Goal: Task Accomplishment & Management: Use online tool/utility

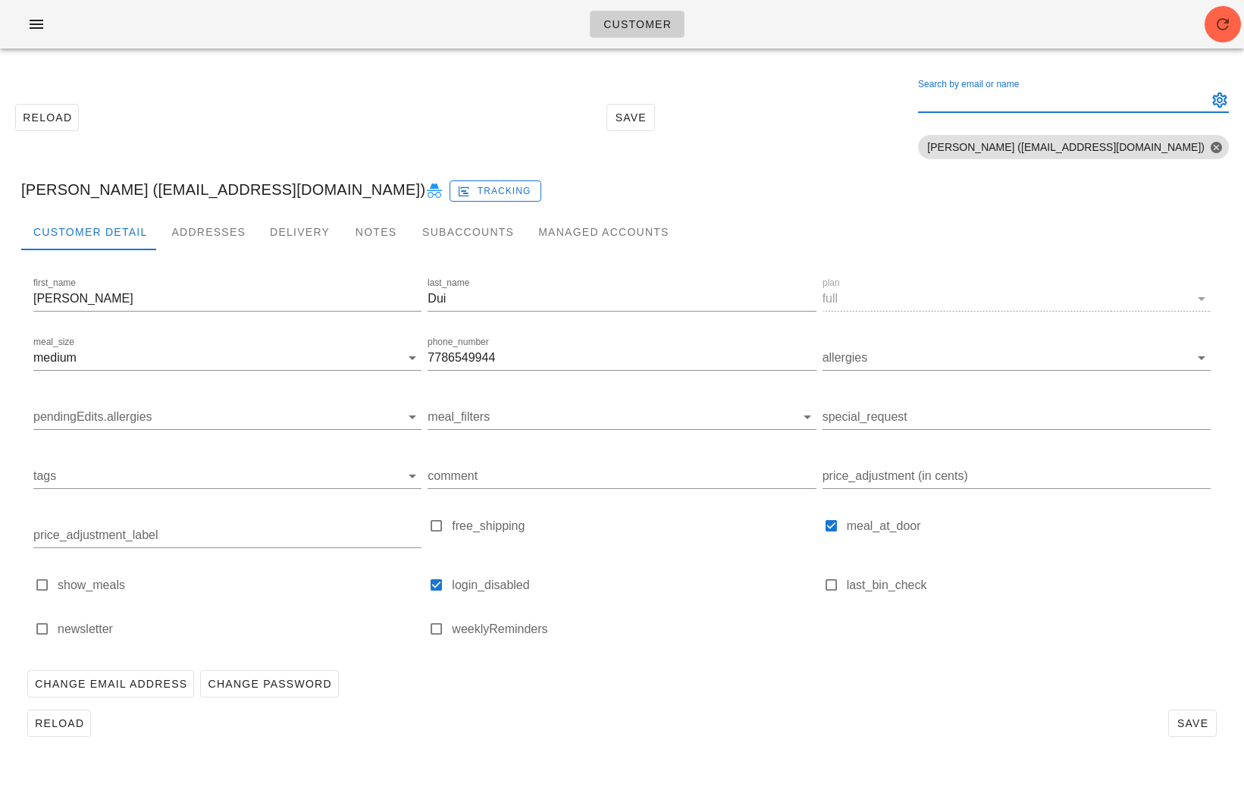
click at [1054, 97] on div "Search by email or name" at bounding box center [1061, 100] width 287 height 24
paste input "[EMAIL_ADDRESS][DOMAIN_NAME]"
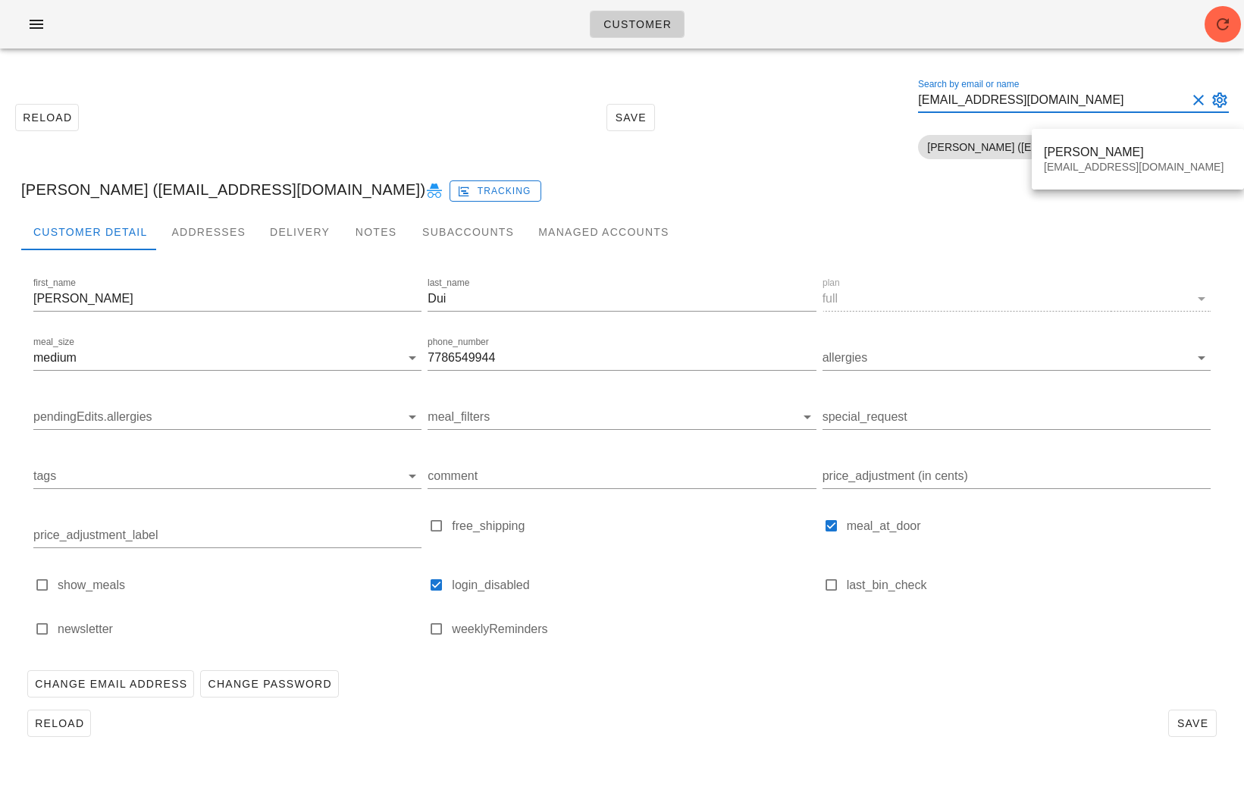
type input "[EMAIL_ADDRESS][DOMAIN_NAME]"
click at [1078, 152] on div "[PERSON_NAME]" at bounding box center [1138, 152] width 188 height 14
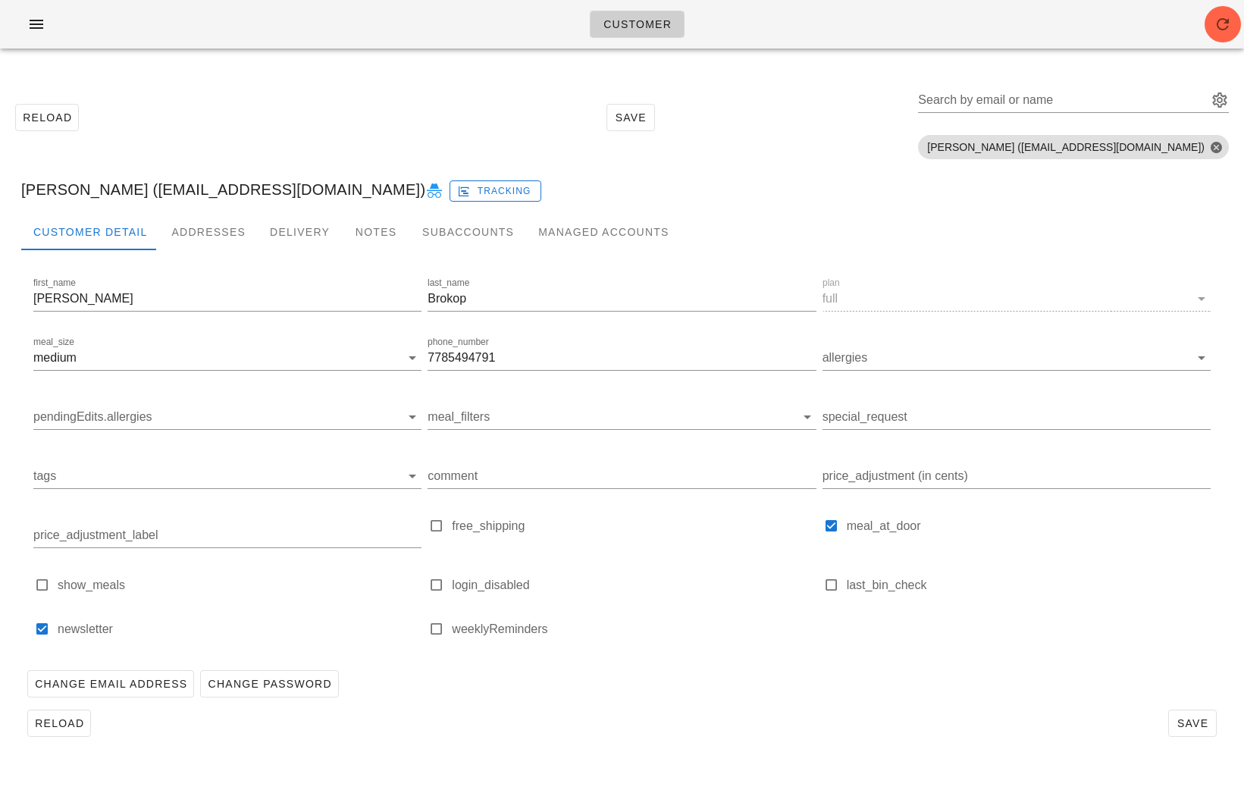
click at [425, 196] on icon at bounding box center [434, 191] width 18 height 18
click at [1089, 93] on div "Search by email or name" at bounding box center [1061, 100] width 287 height 24
paste input "bunsenmedia@gmail.com"
type input "bunsenmedia@gmail.com"
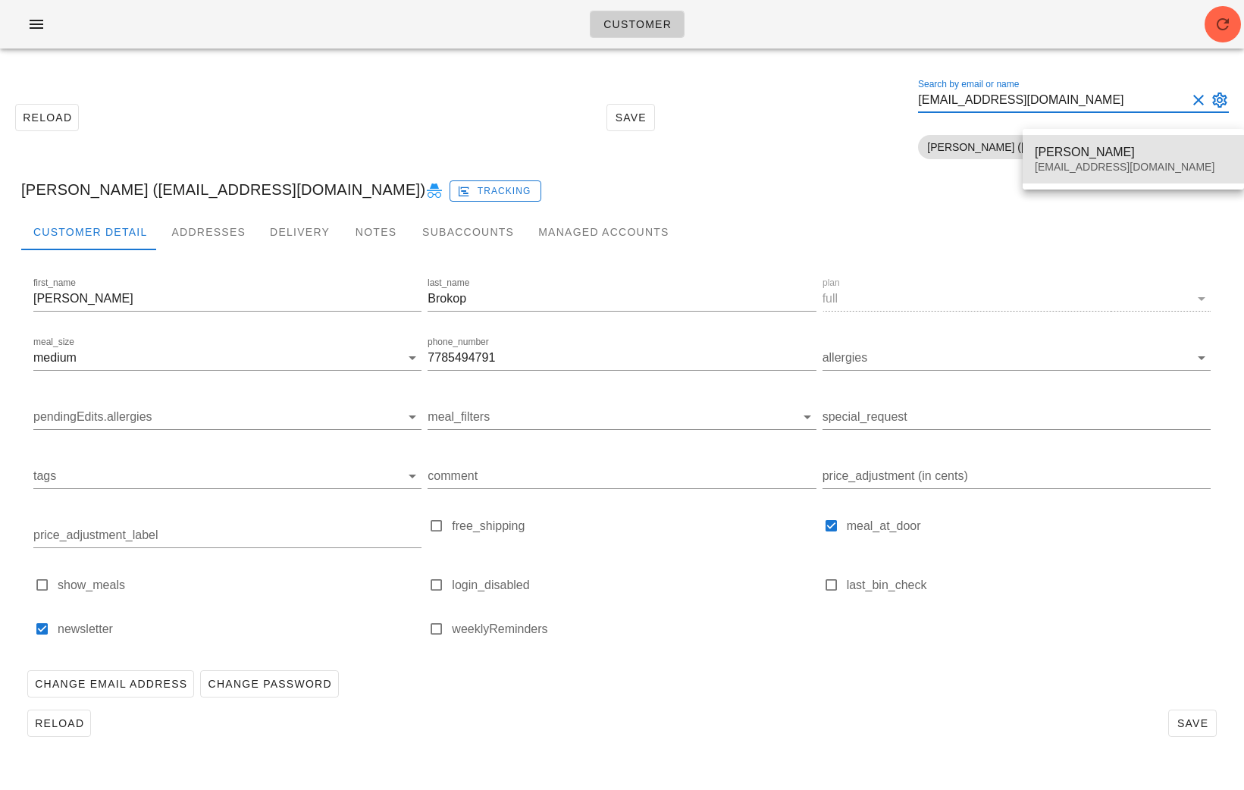
click at [1053, 160] on div "Karl O'Reilly bunsenmedia@gmail.com" at bounding box center [1133, 159] width 197 height 47
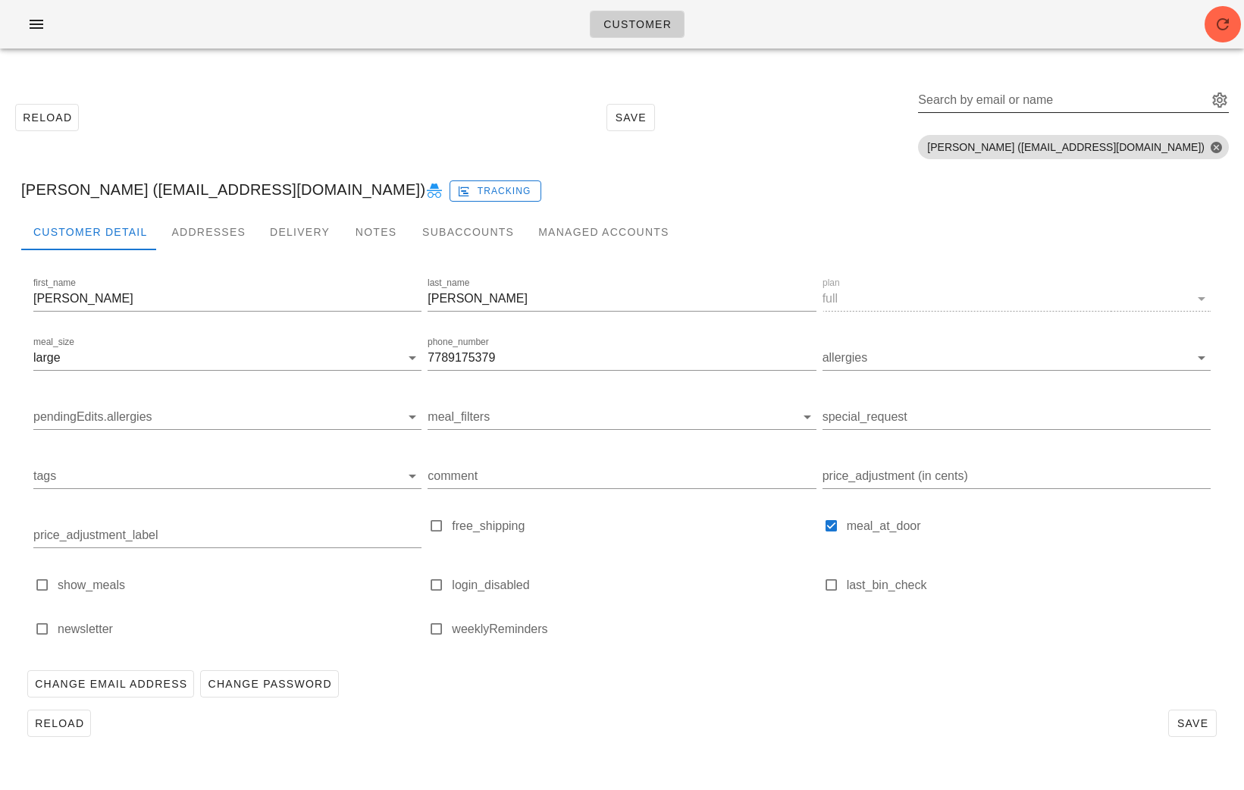
click at [1044, 99] on input "Search by email or name" at bounding box center [1061, 100] width 287 height 24
paste input "darcielynn@me.com"
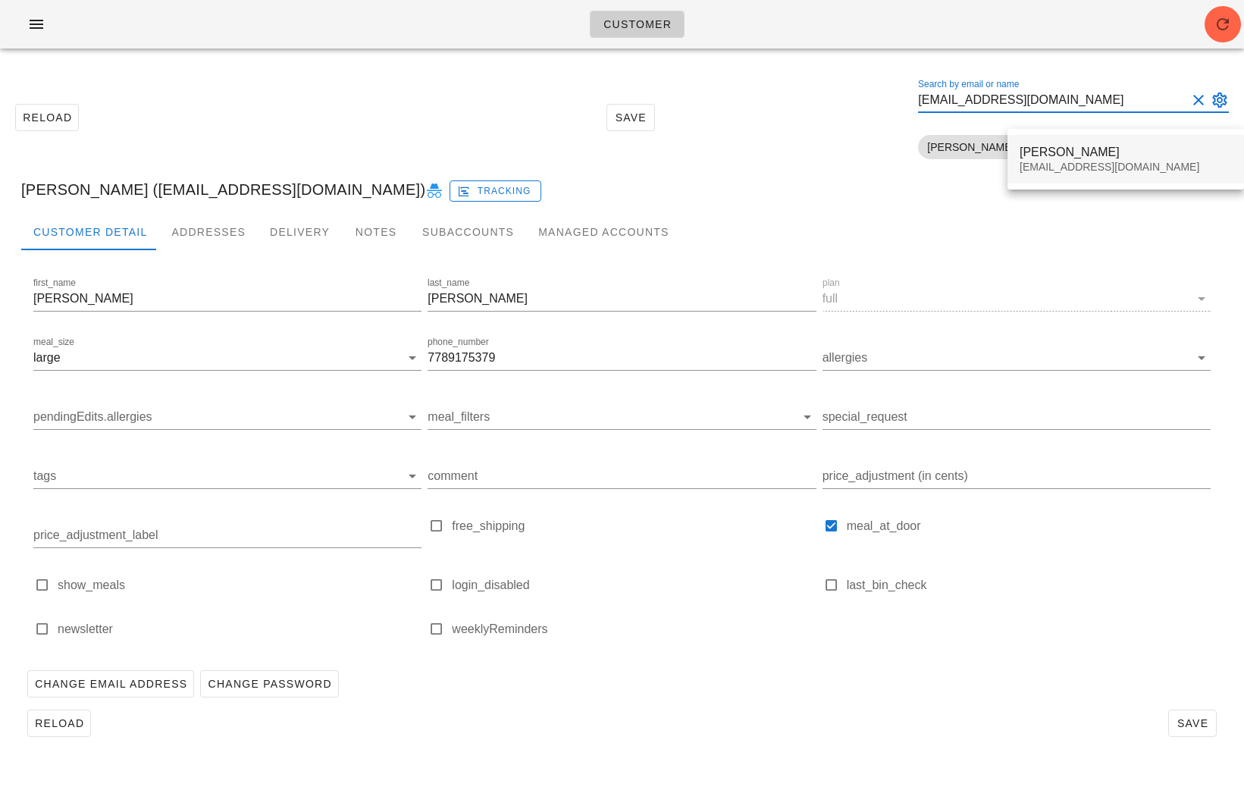
type input "darcielynn@me.com"
click at [1059, 150] on div "Darcie Yarrow" at bounding box center [1126, 152] width 212 height 14
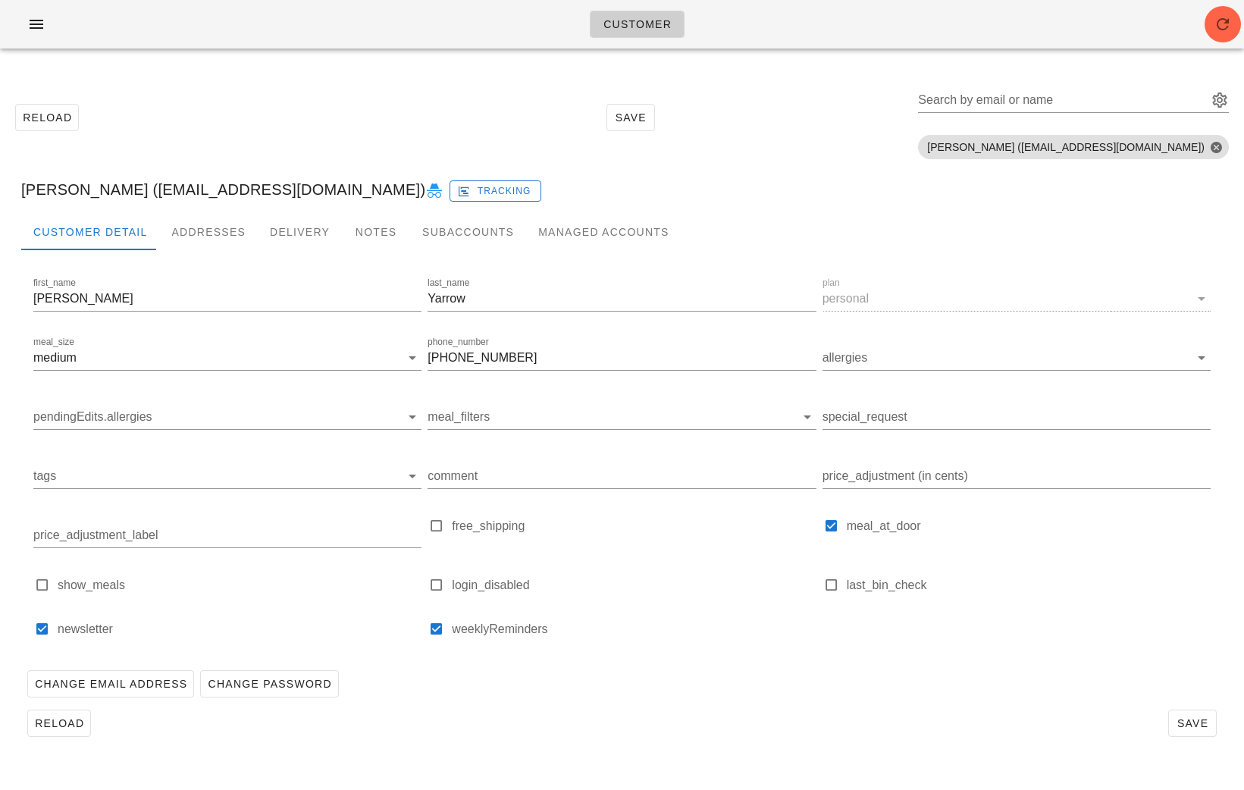
click at [425, 196] on icon at bounding box center [434, 191] width 18 height 18
click at [1123, 99] on input "Search by email or name" at bounding box center [1061, 100] width 287 height 24
paste input "z.ghayourmoradi@gmail.com"
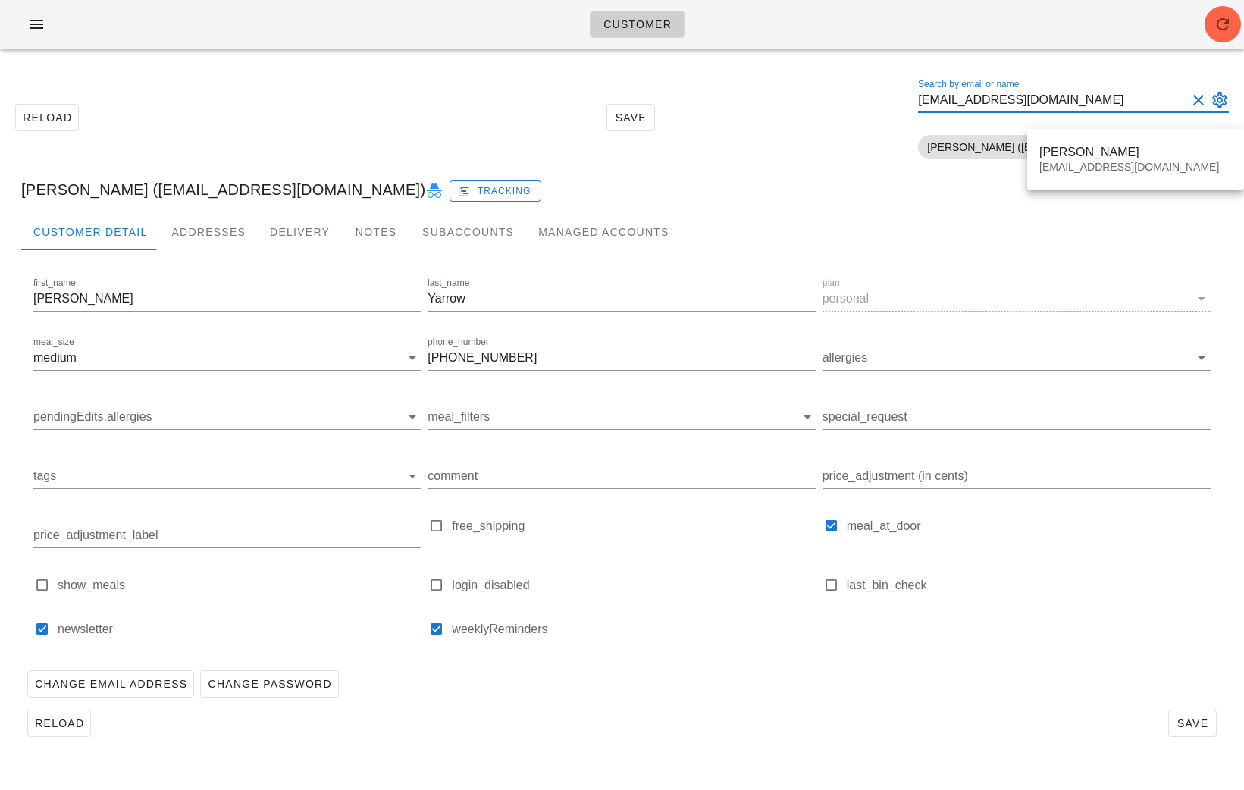
type input "z.ghayourmoradi@gmail.com"
click at [1073, 155] on div "Zohreh Ghayour Moradi" at bounding box center [1136, 152] width 193 height 14
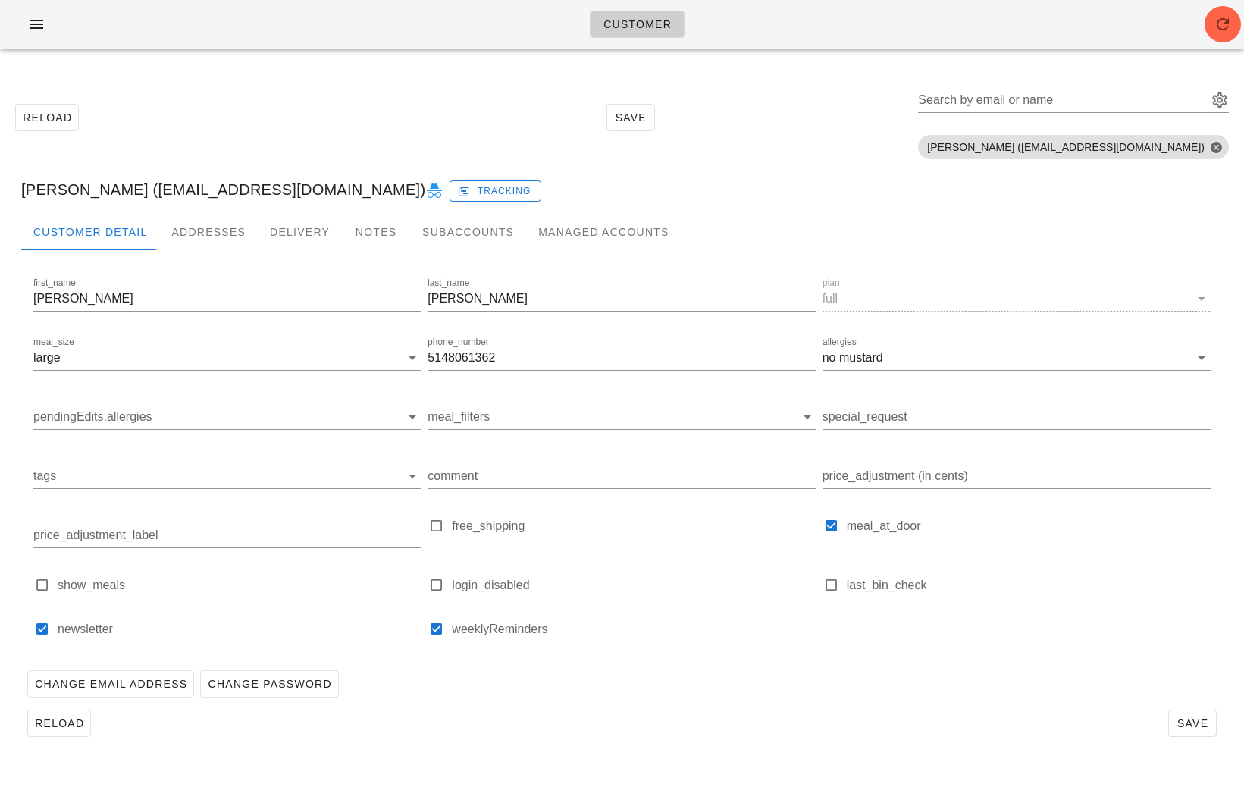
click at [425, 194] on icon at bounding box center [434, 191] width 18 height 18
click at [997, 93] on div "Search by email or name" at bounding box center [1061, 100] width 287 height 24
paste input "ceciliabarnes26@gmail.com"
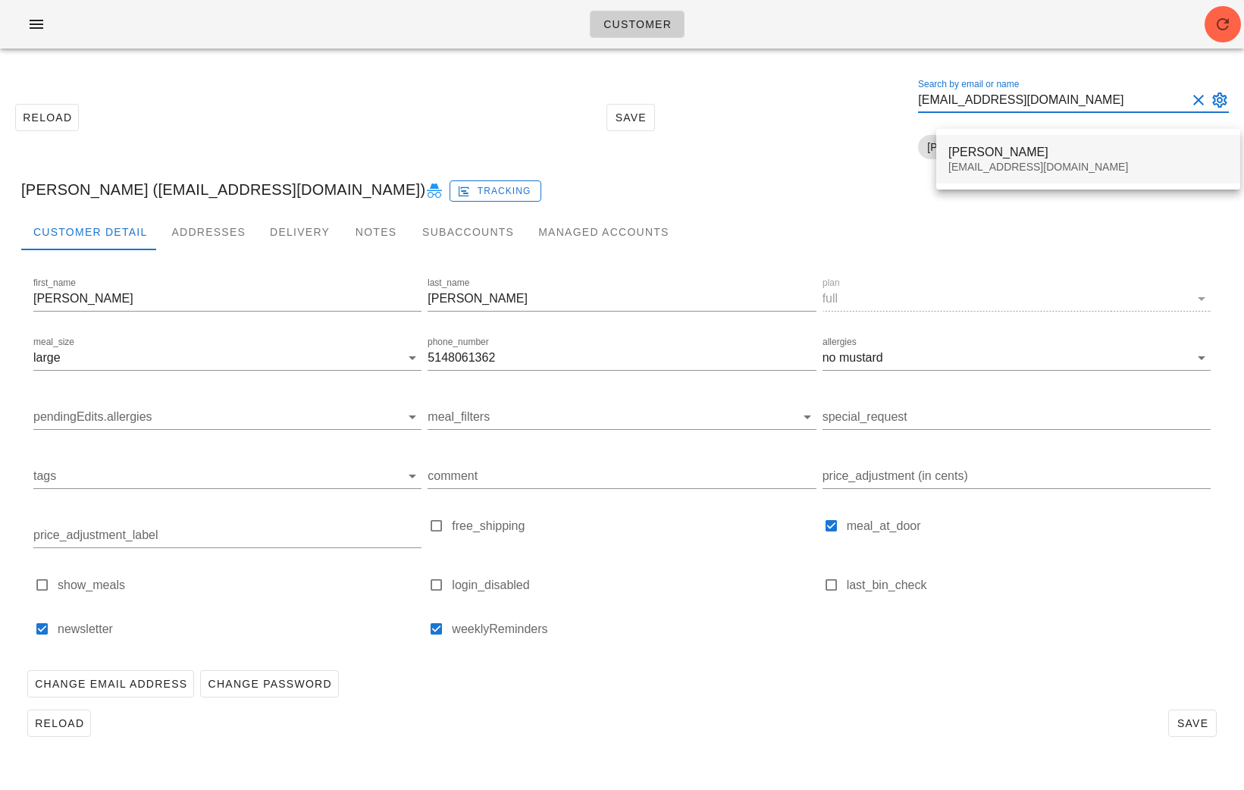
type input "ceciliabarnes26@gmail.com"
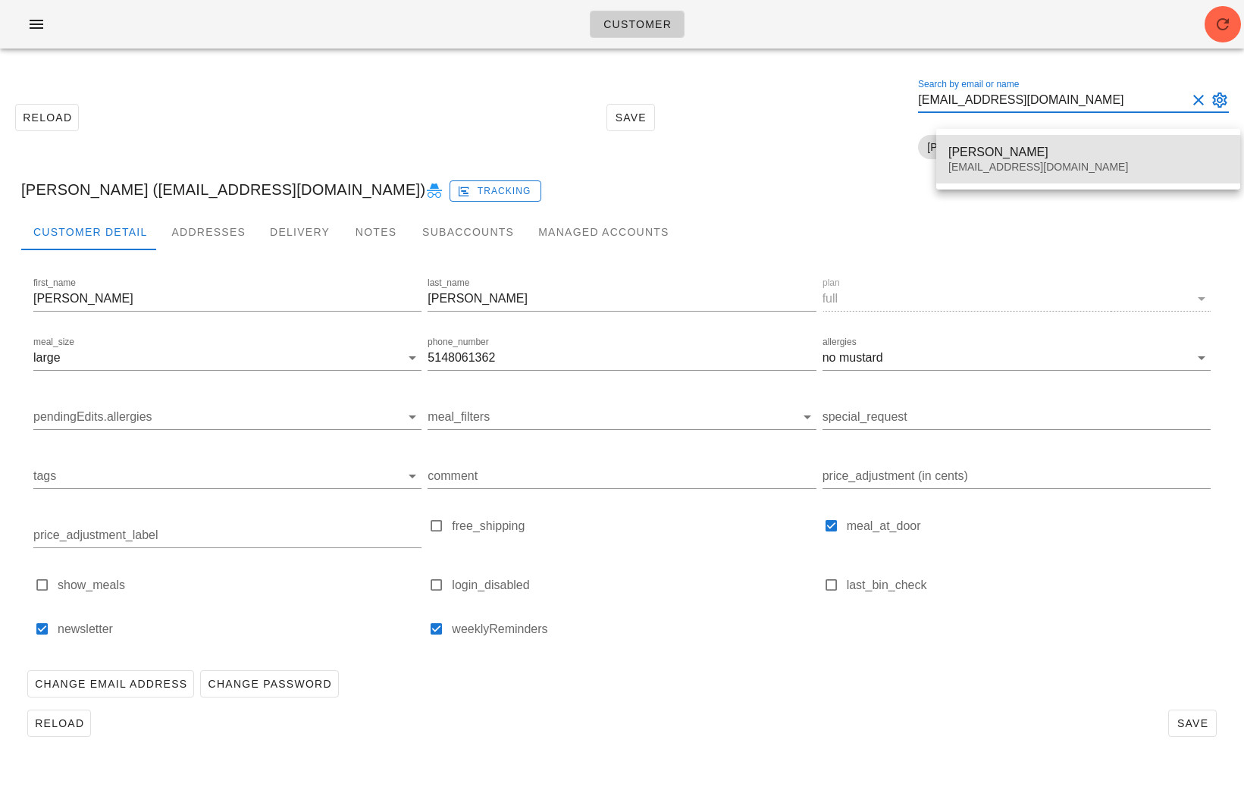
click at [974, 159] on div "Cecilia Barnes" at bounding box center [1089, 152] width 280 height 14
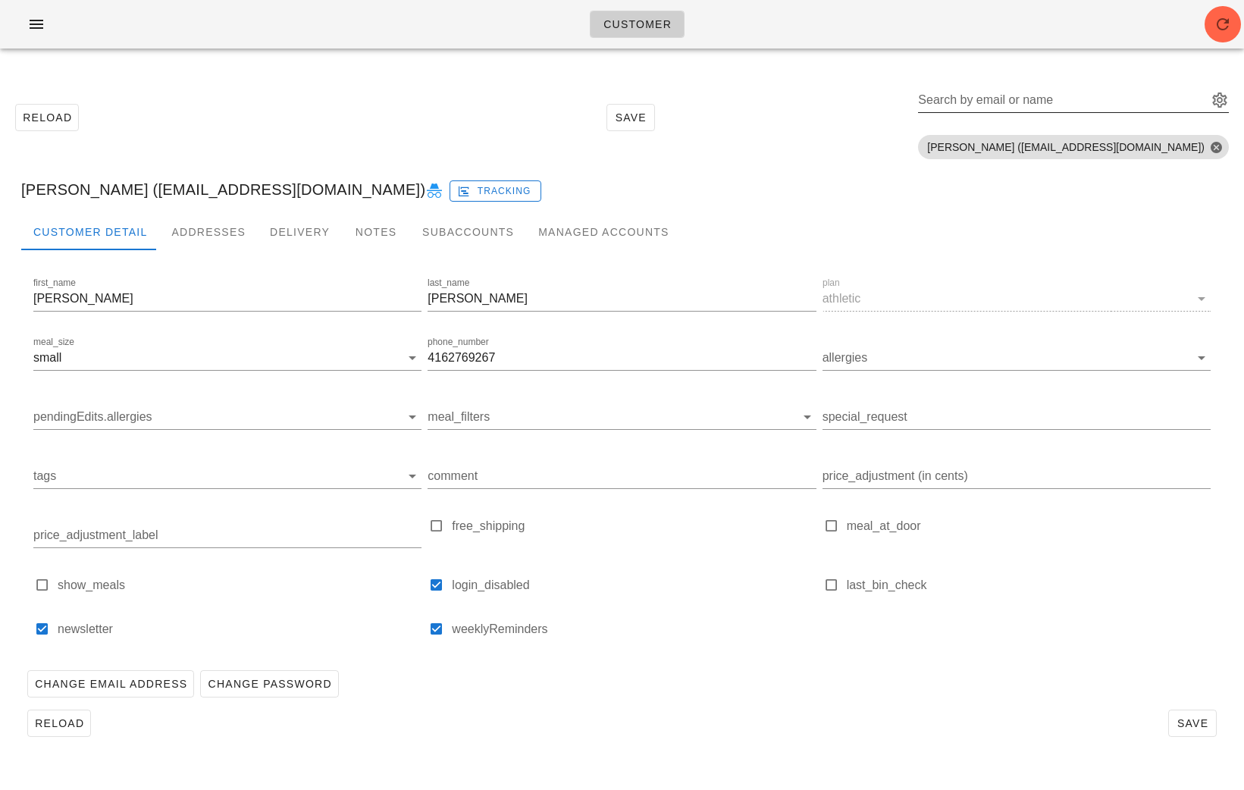
click at [1081, 100] on input "Search by email or name" at bounding box center [1061, 100] width 287 height 24
paste input "Danielsingh05@hotmail.com"
type input "Danielsingh05@hotmail.com"
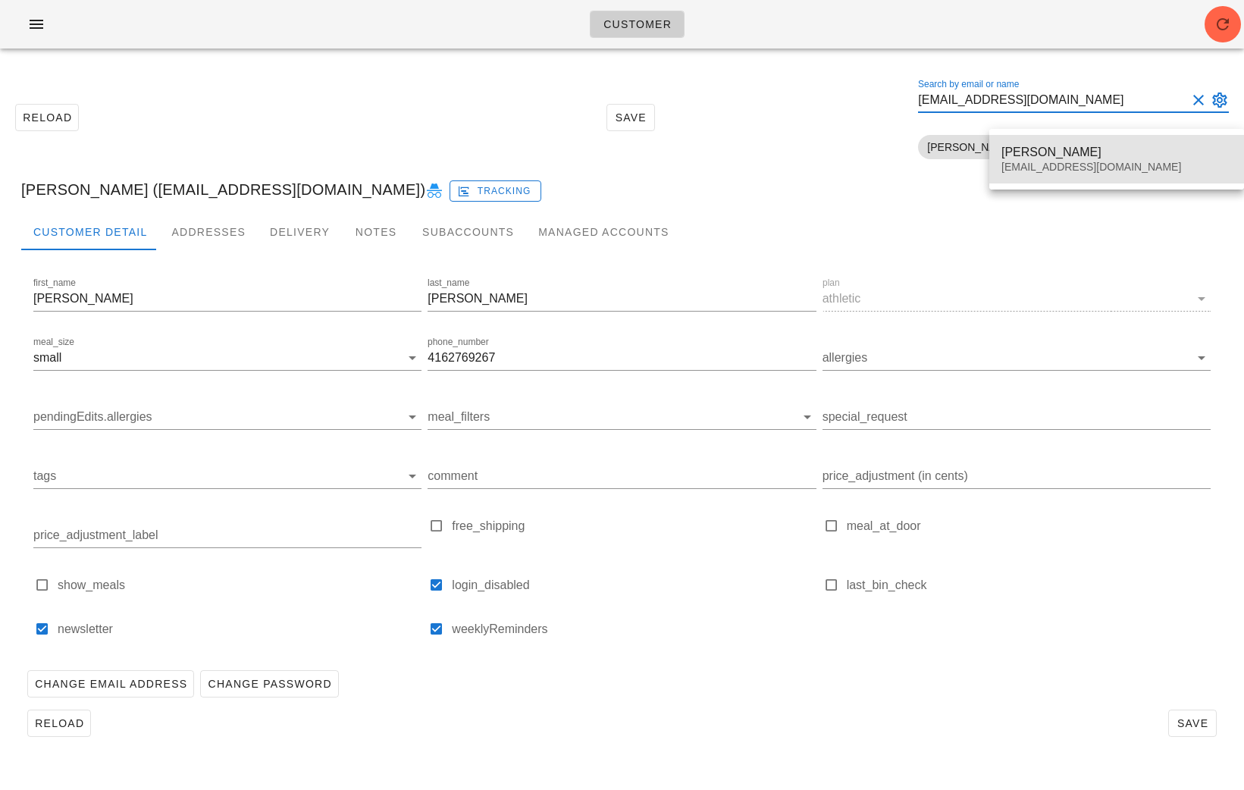
click at [1098, 152] on div "Daniel Singh" at bounding box center [1117, 152] width 231 height 14
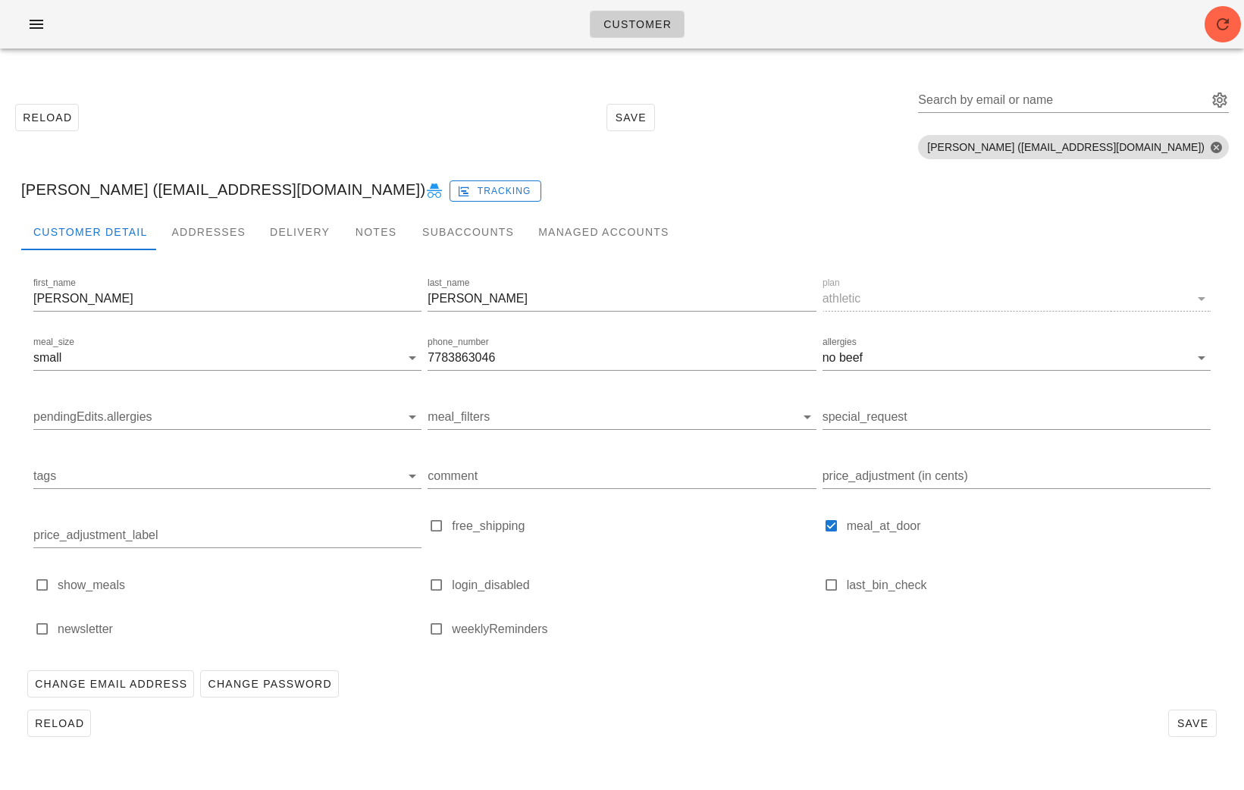
click at [425, 193] on icon at bounding box center [434, 191] width 18 height 18
click at [1095, 94] on div "Search by email or name" at bounding box center [1061, 100] width 287 height 24
paste input "thimamathilakath@gmail.com"
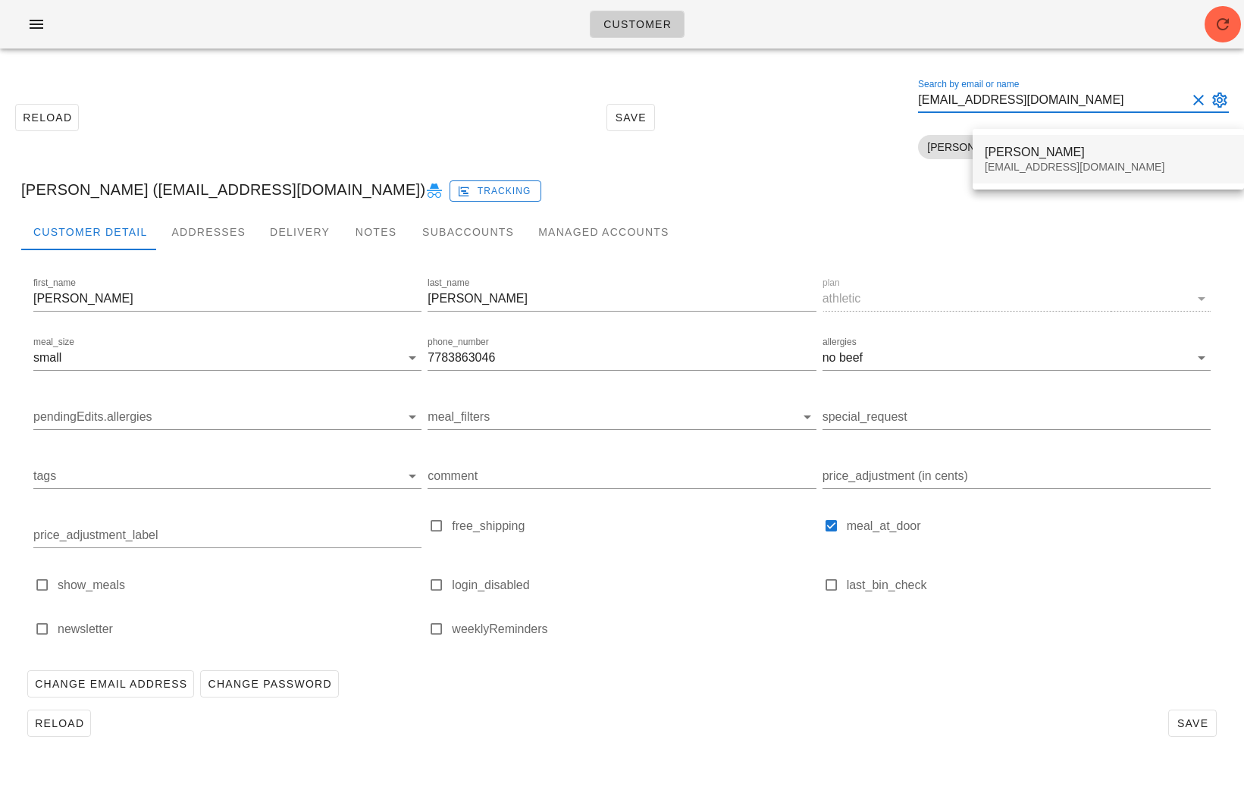
type input "thimamathilakath@gmail.com"
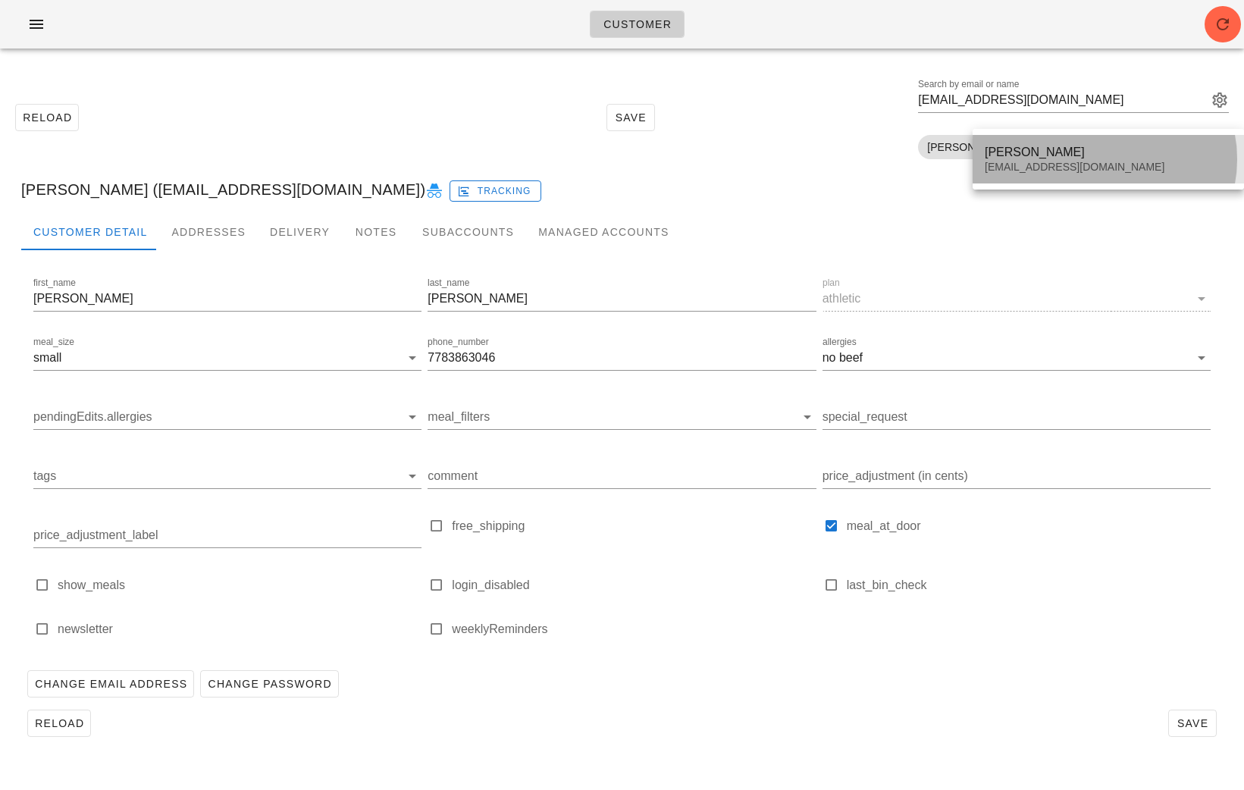
click at [1083, 152] on div "Amith Mathilakath" at bounding box center [1108, 152] width 247 height 14
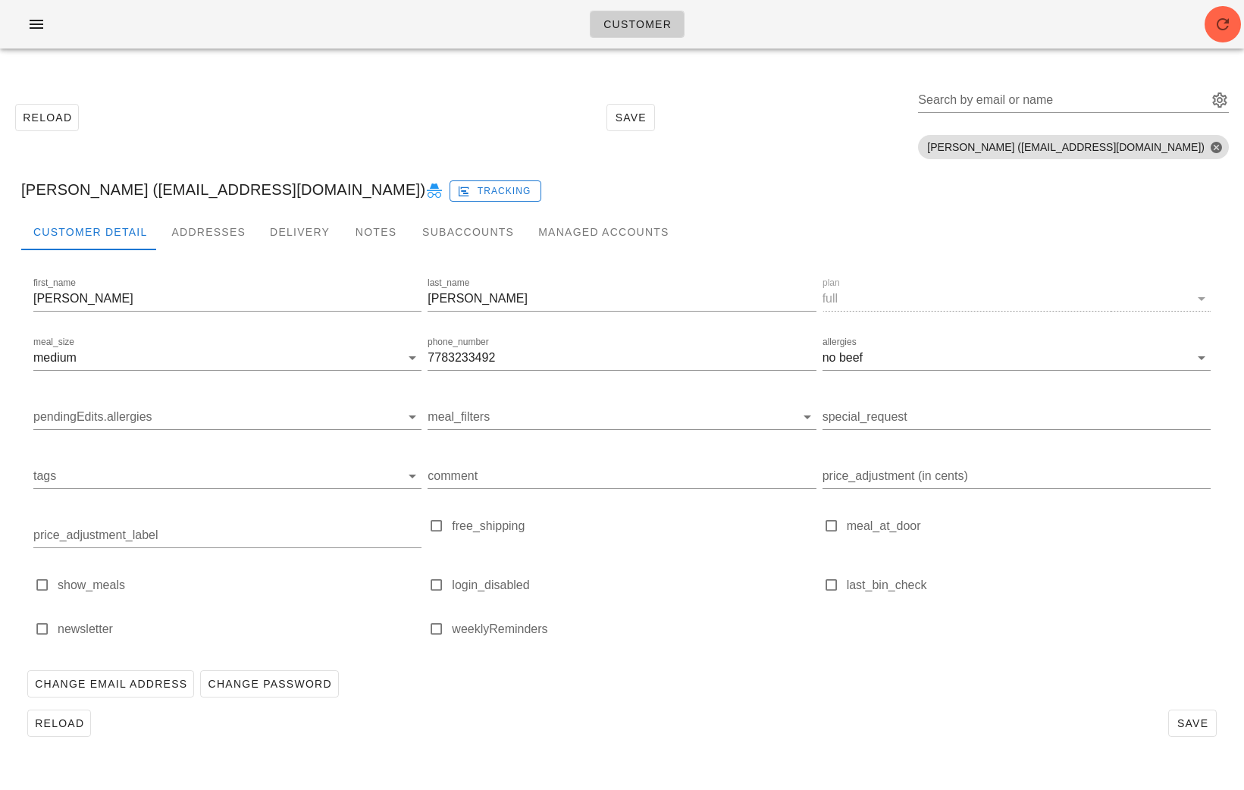
click at [425, 187] on icon at bounding box center [434, 191] width 18 height 18
click at [1044, 96] on div "Search by email or name" at bounding box center [1061, 100] width 287 height 24
paste input "joeldfnewton@gmail.com"
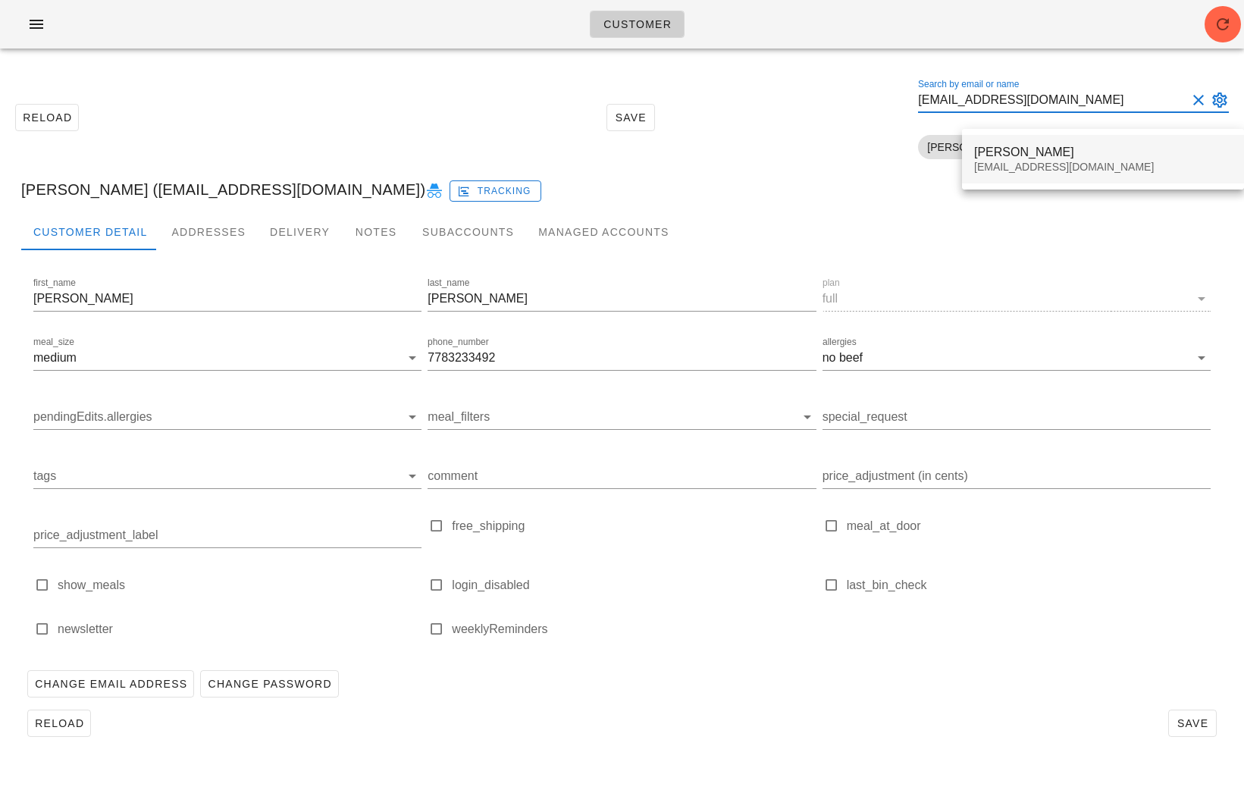
type input "joeldfnewton@gmail.com"
click at [1015, 140] on div "Joel Newton joeldfnewton@gmail.com" at bounding box center [1103, 159] width 258 height 47
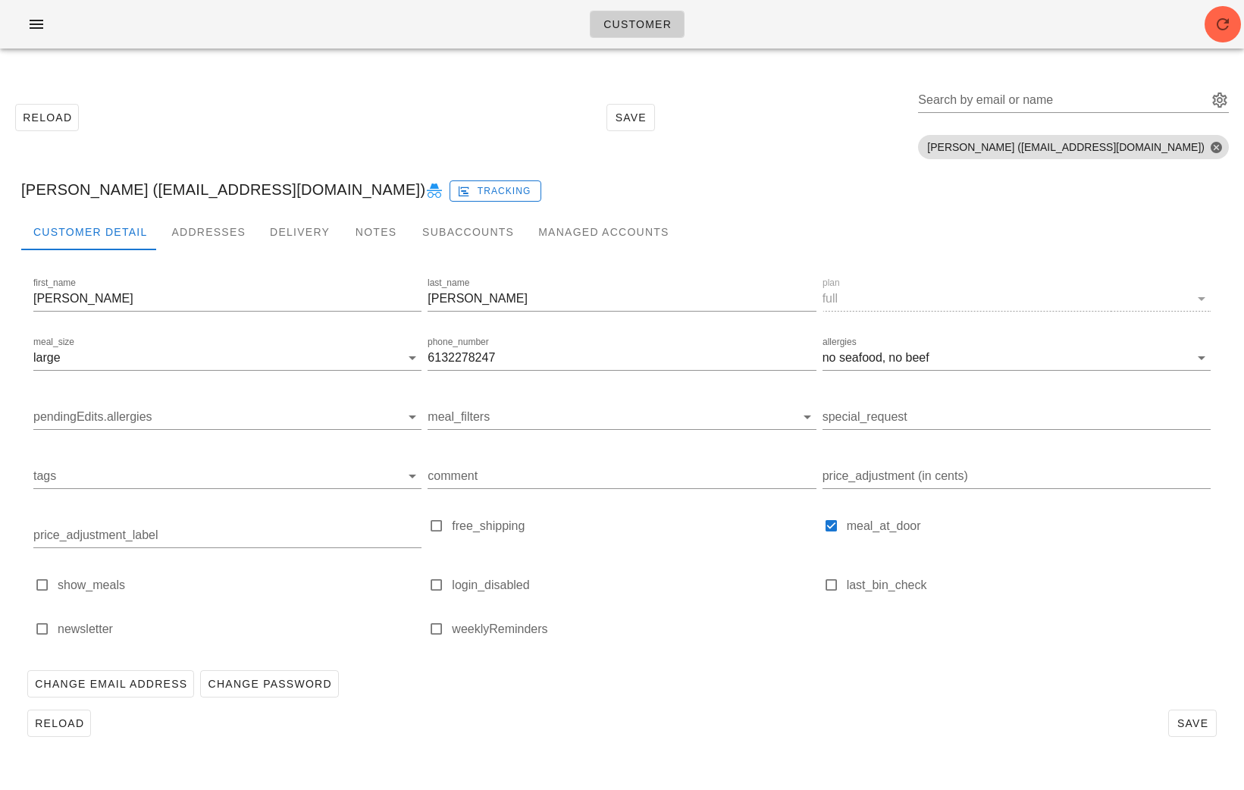
click at [425, 191] on icon at bounding box center [434, 191] width 18 height 18
click at [1029, 94] on div "Search by email or name" at bounding box center [1061, 100] width 287 height 24
paste input "kilebrokop@gmail.com"
type input "kilebrokop@gmail.com"
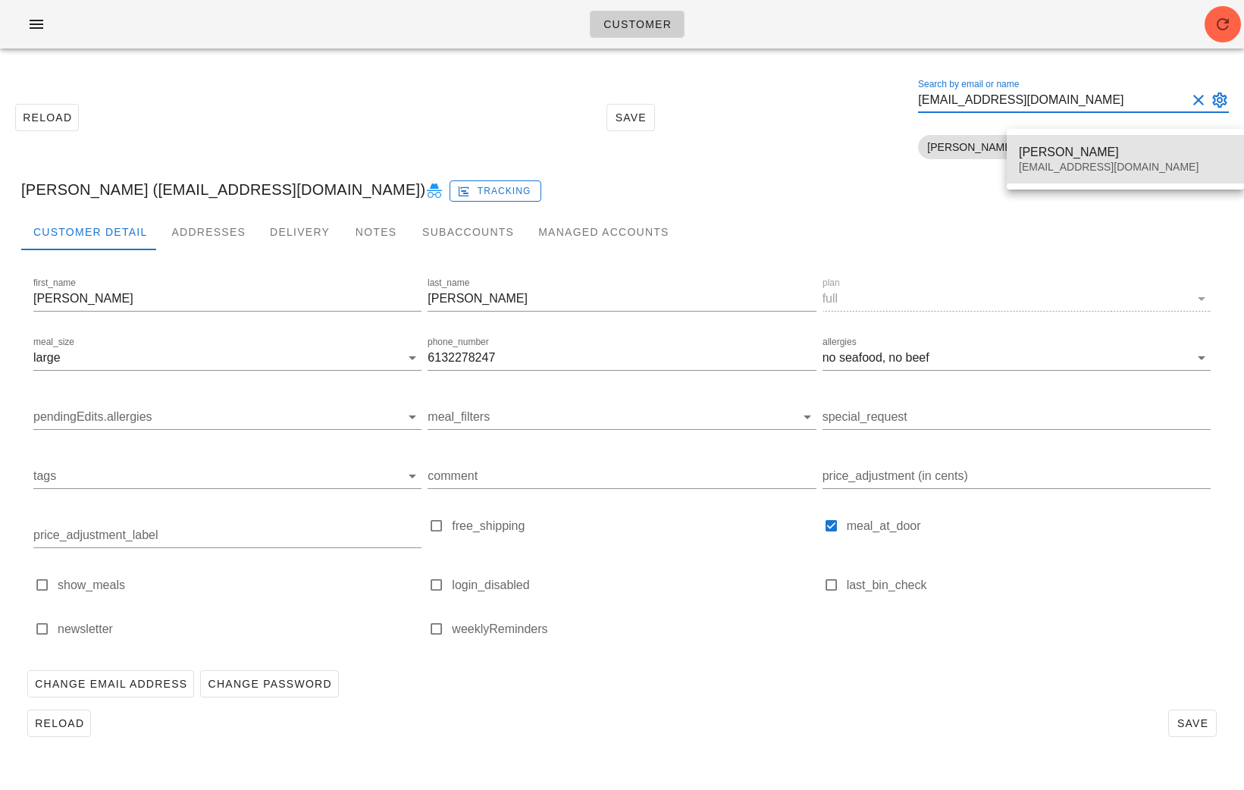
click at [1044, 146] on div "Kile Brokop" at bounding box center [1125, 152] width 213 height 14
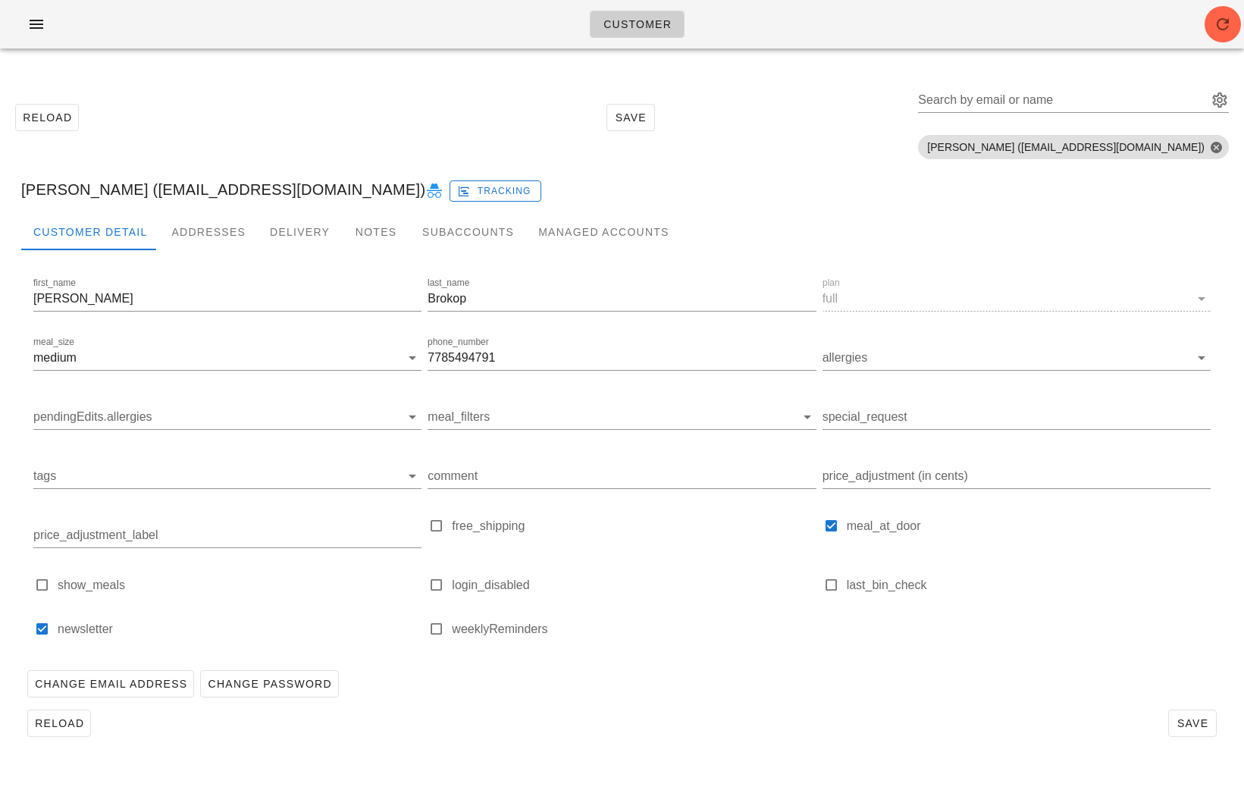
click at [425, 189] on icon at bounding box center [434, 191] width 18 height 18
click at [34, 31] on icon "button" at bounding box center [36, 24] width 18 height 18
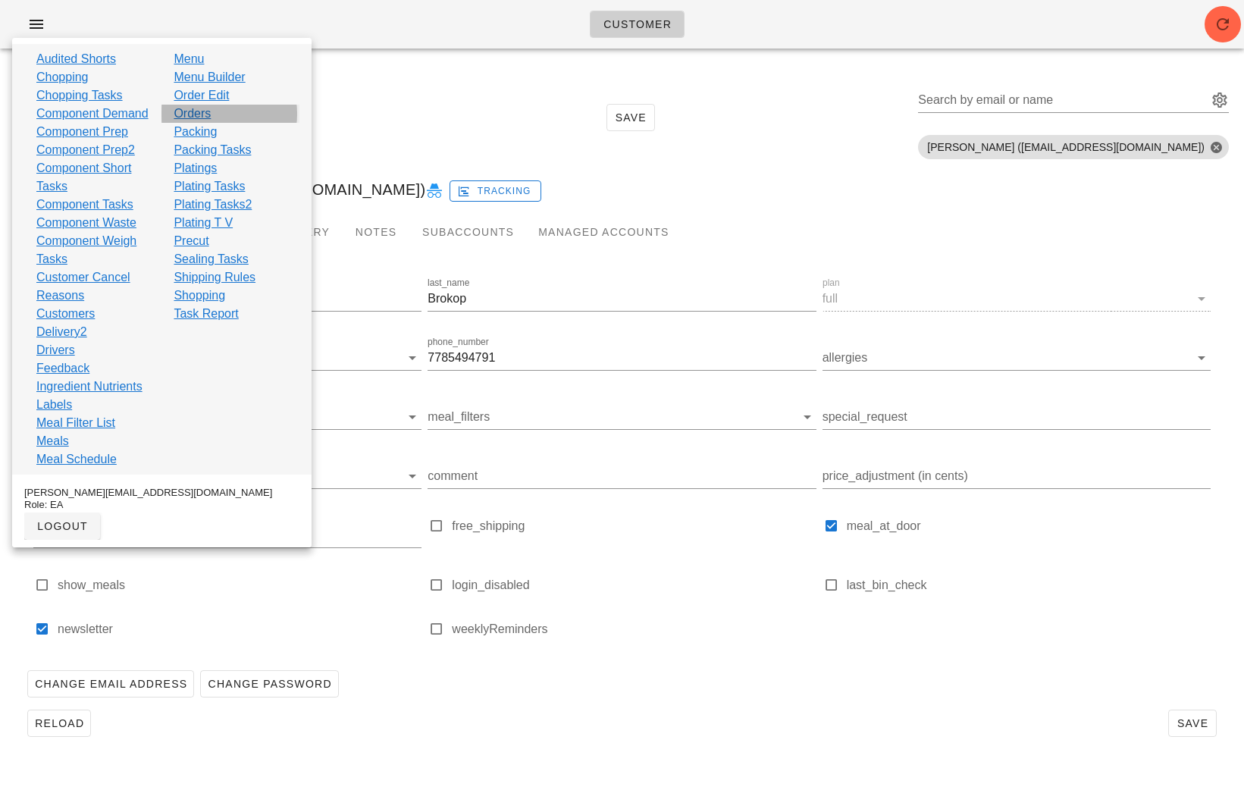
click at [193, 111] on link "Orders" at bounding box center [192, 114] width 37 height 18
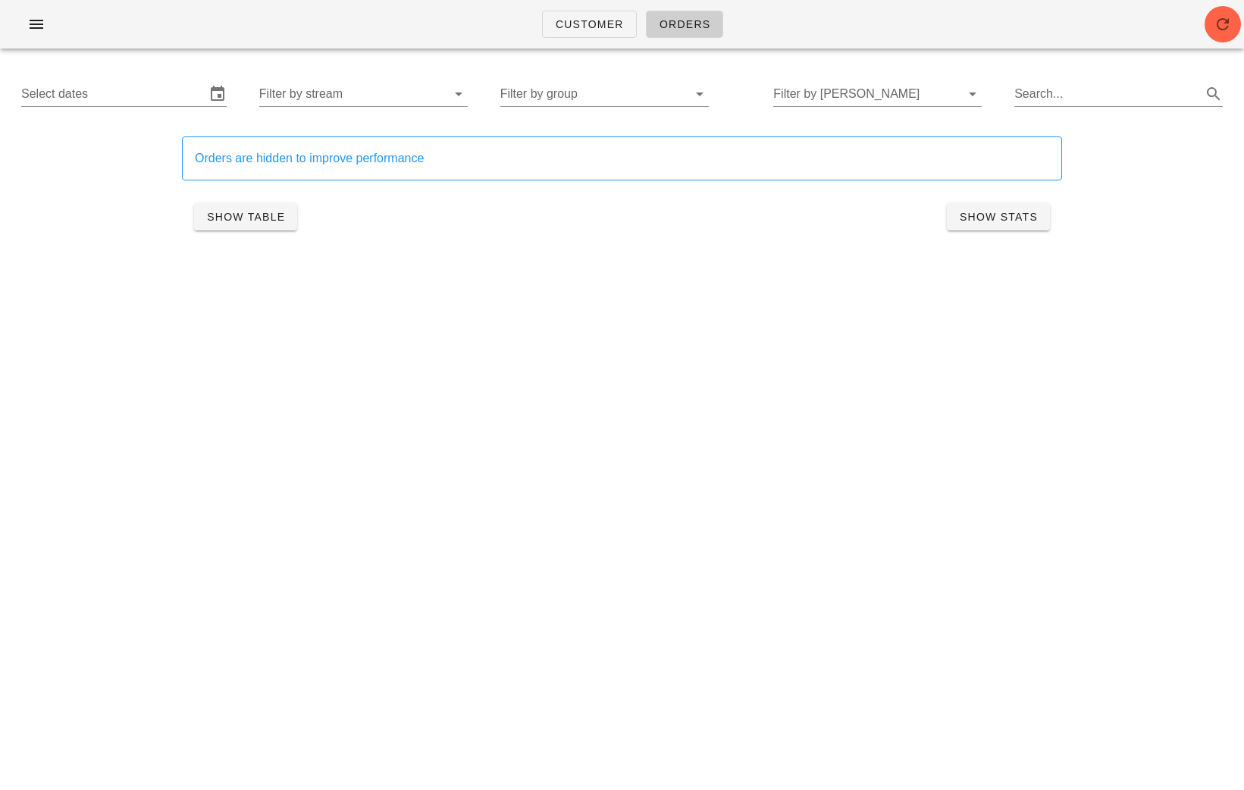
click at [134, 80] on div "Select dates Filter by stream Filter by group Filter by tod Search..." at bounding box center [622, 94] width 1226 height 49
click at [138, 89] on input "Select dates" at bounding box center [113, 94] width 184 height 24
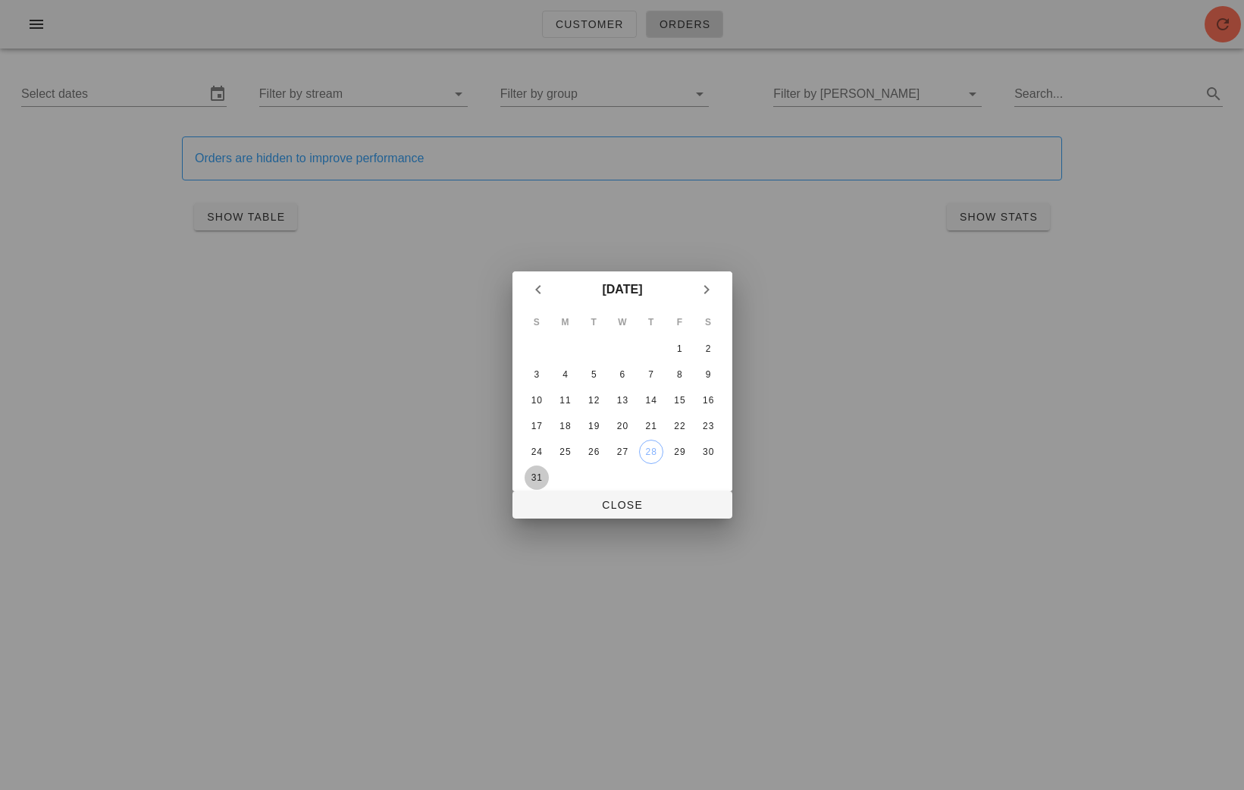
click at [541, 472] on div "31" at bounding box center [536, 477] width 24 height 11
click at [705, 294] on icon "Next month" at bounding box center [707, 290] width 18 height 18
click at [645, 501] on span "Close" at bounding box center [623, 505] width 196 height 12
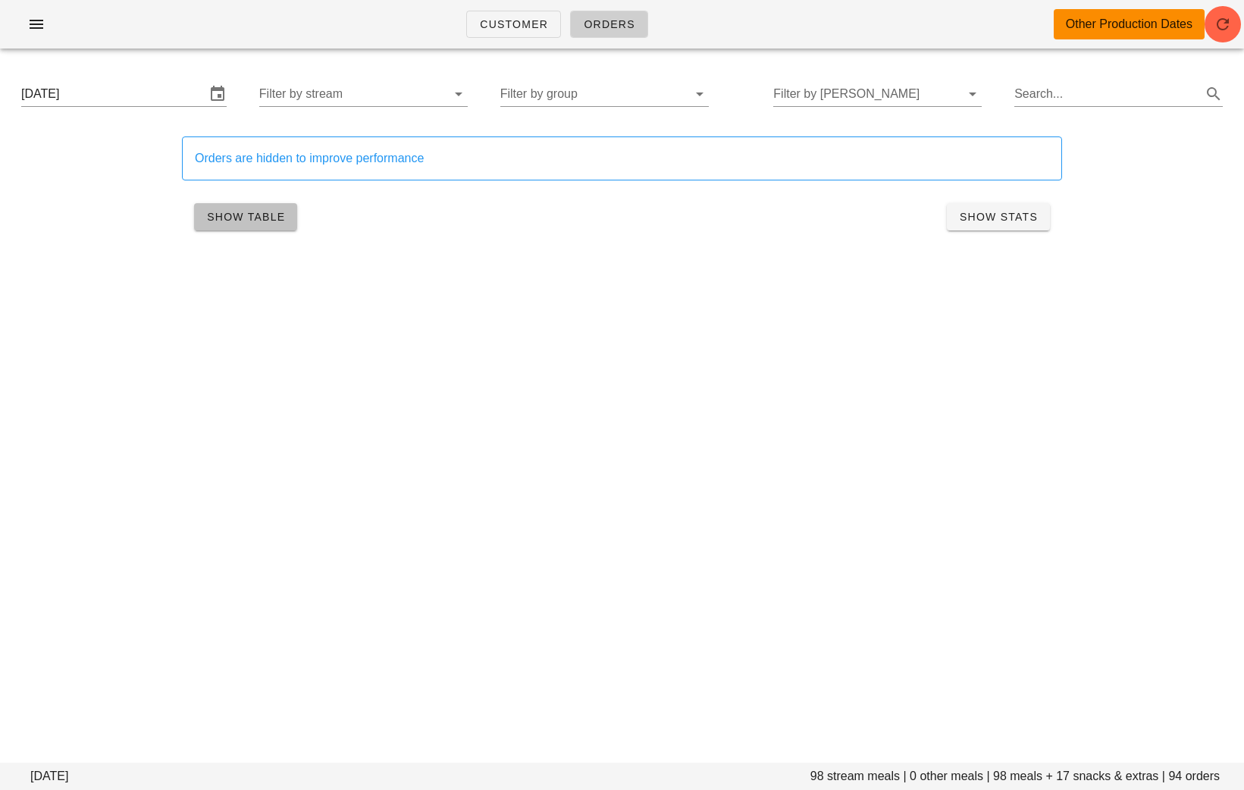
click at [266, 218] on span "Show Table" at bounding box center [245, 217] width 79 height 12
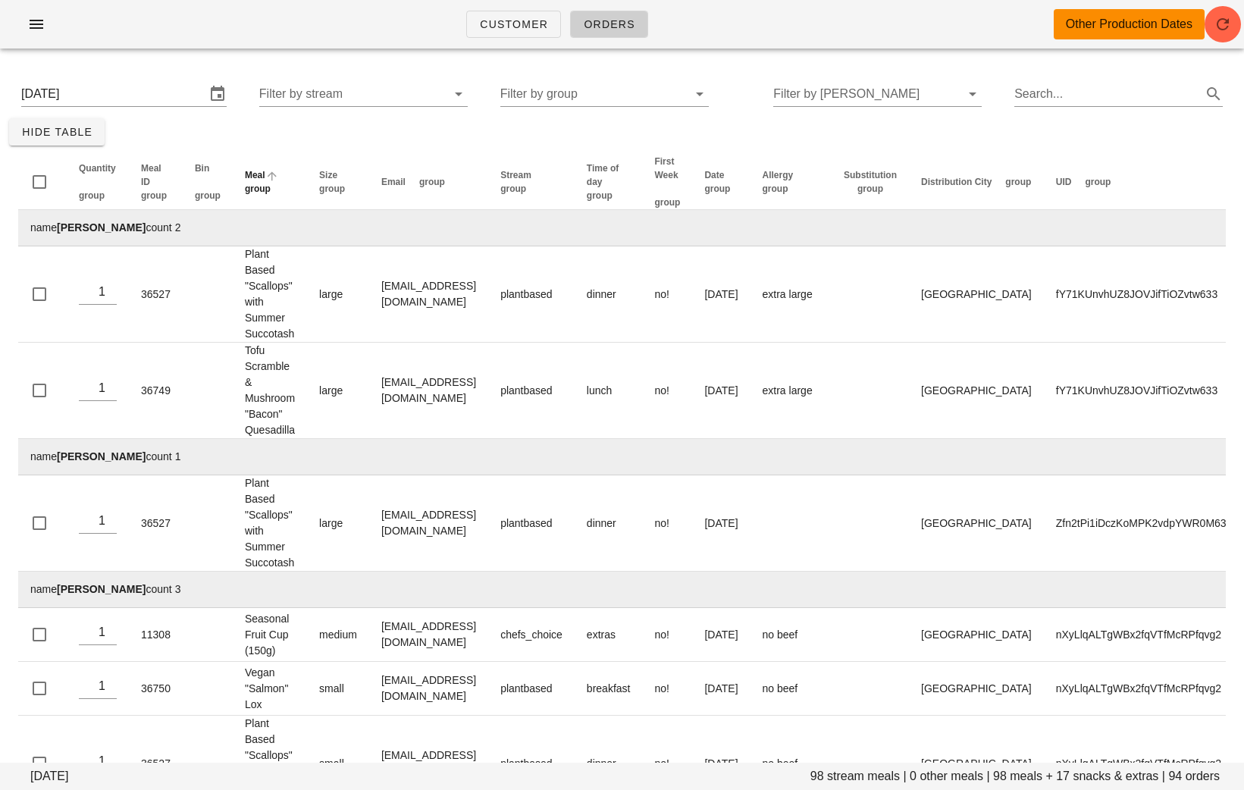
click at [265, 190] on span "group" at bounding box center [258, 189] width 26 height 11
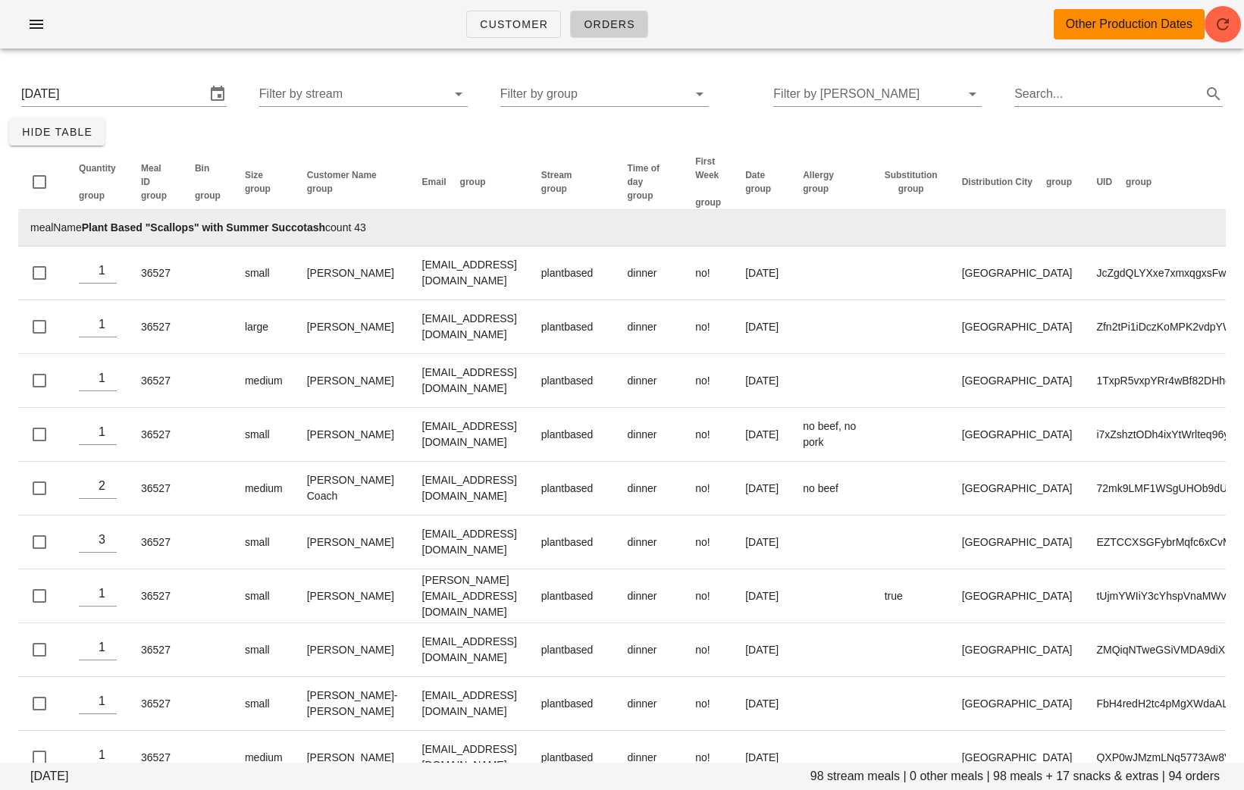
drag, startPoint x: 366, startPoint y: 230, endPoint x: 87, endPoint y: 228, distance: 278.3
click at [87, 228] on td "mealName Plant Based "Scallops" with Summer Succotash count 43" at bounding box center [660, 228] width 1284 height 36
copy td "Plant Based "Scallops" with Summer Succotash count 43"
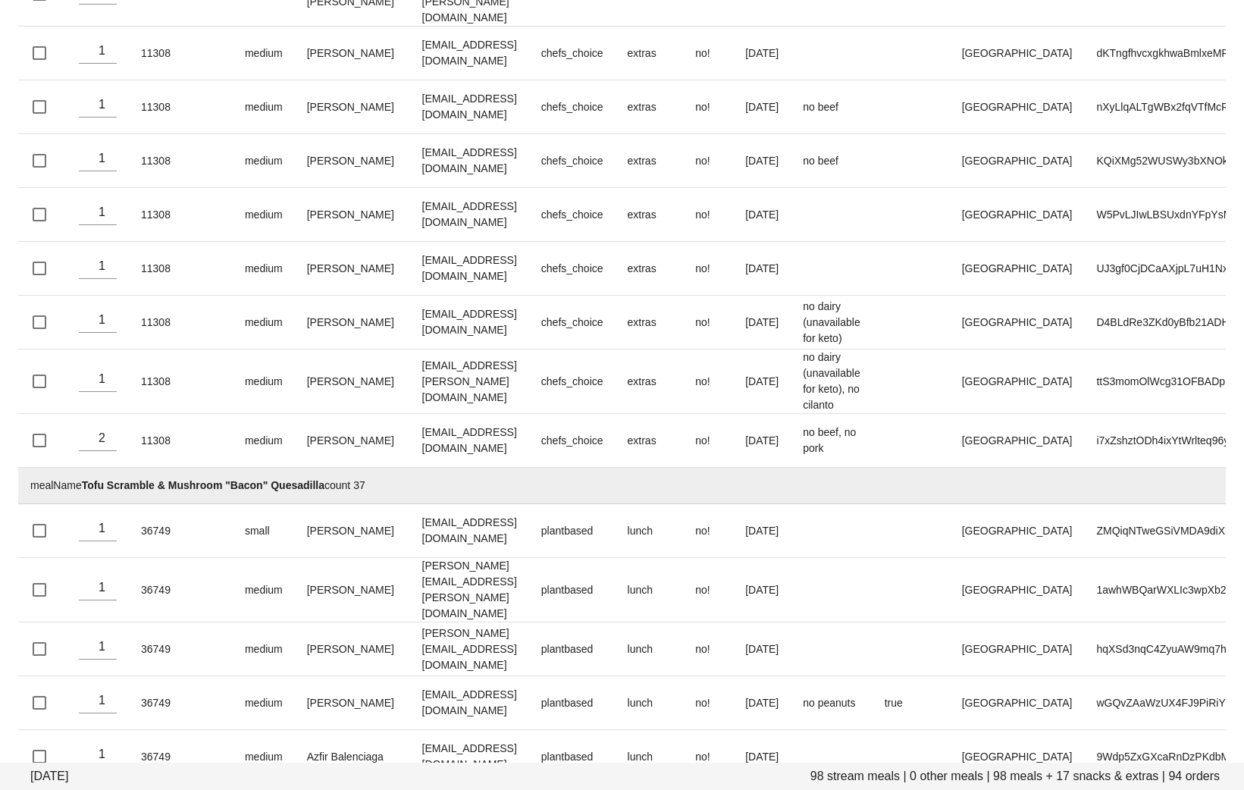
scroll to position [2601, 0]
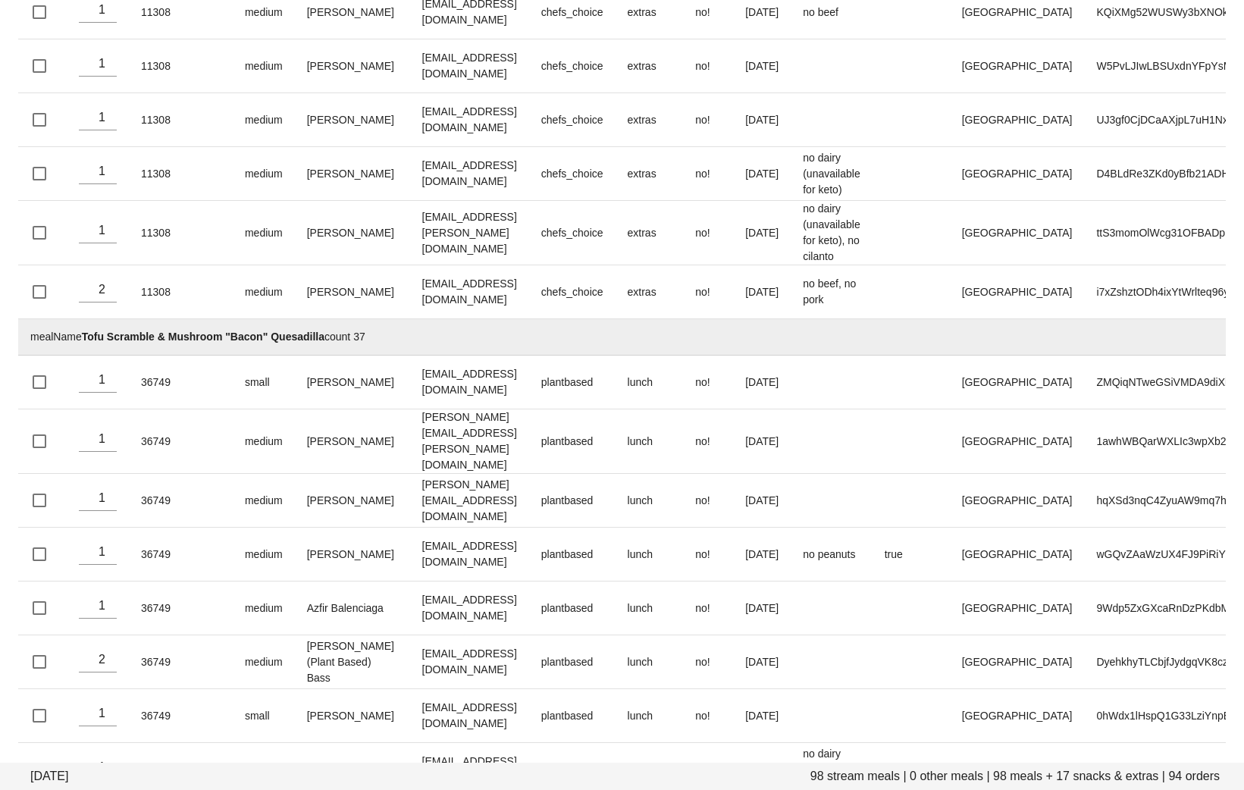
drag, startPoint x: 380, startPoint y: 308, endPoint x: 83, endPoint y: 308, distance: 296.5
click at [84, 319] on td "mealName Tofu Scramble & Mushroom "Bacon" Quesadilla count 37" at bounding box center [660, 337] width 1284 height 36
copy td "Tofu Scramble & Mushroom "Bacon" Quesadilla count 37"
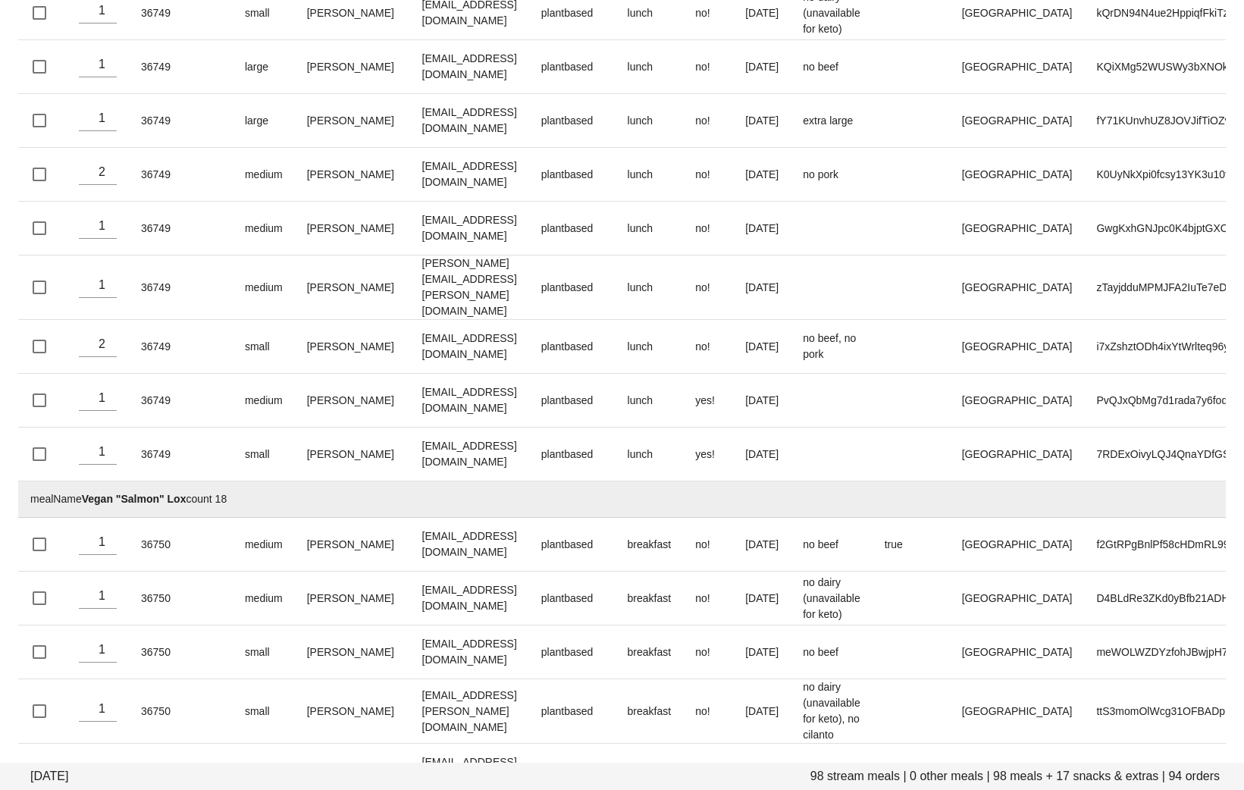
scroll to position [4269, 0]
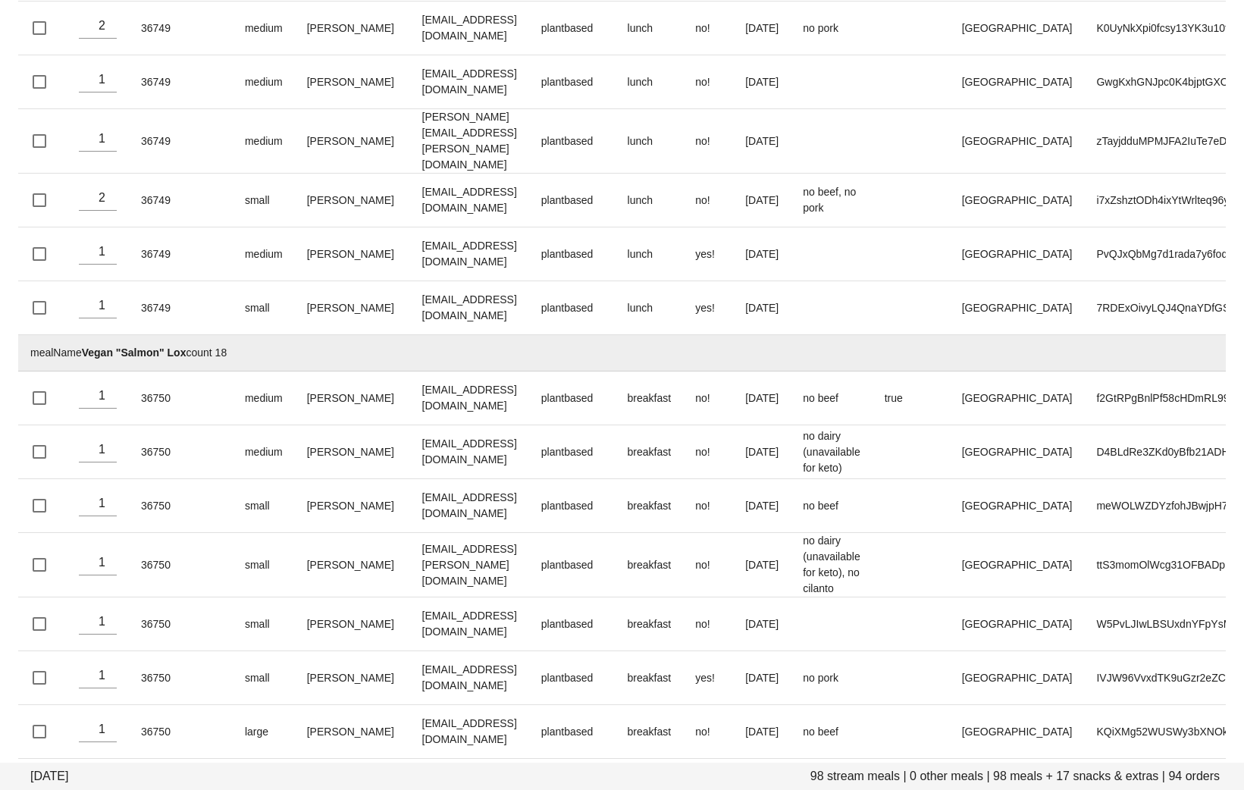
drag, startPoint x: 256, startPoint y: 282, endPoint x: 85, endPoint y: 282, distance: 171.4
click at [85, 335] on td "mealName Vegan "Salmon" Lox count 18" at bounding box center [660, 353] width 1284 height 36
copy td "Vegan "Salmon" Lox count 18"
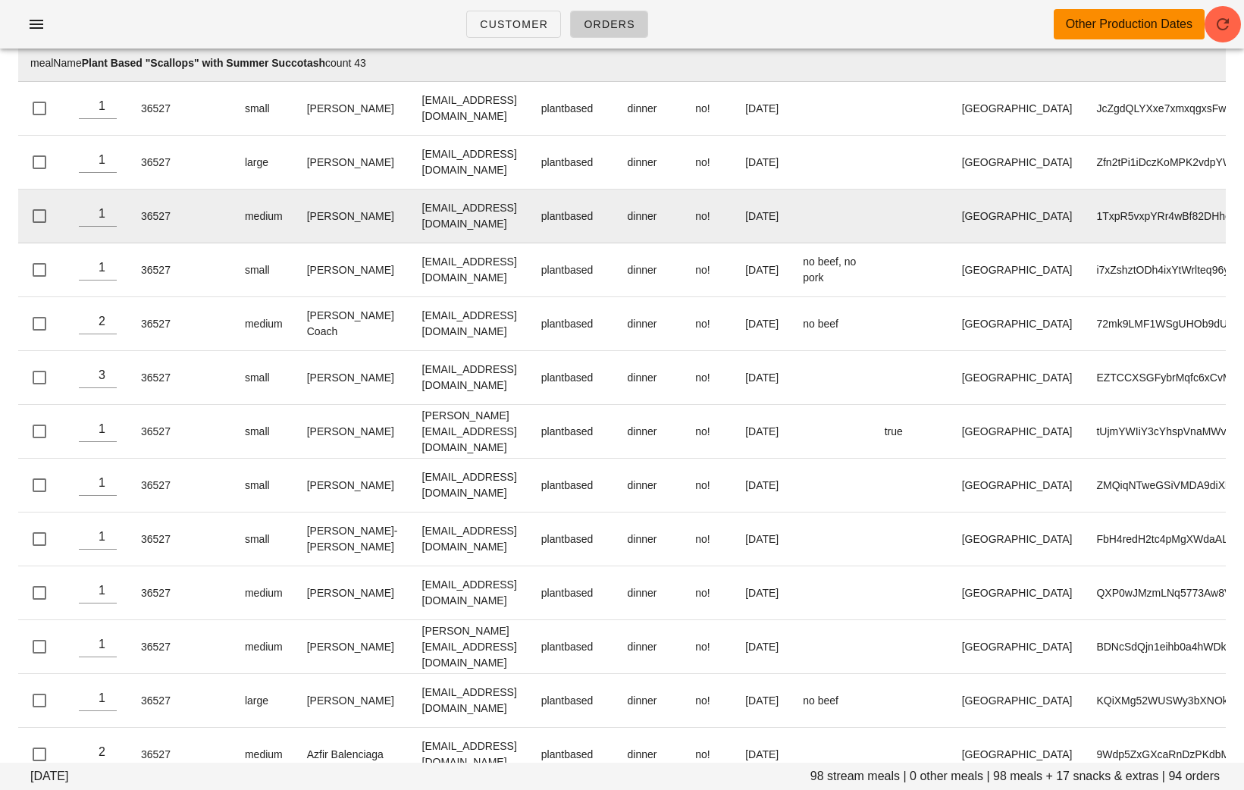
scroll to position [0, 0]
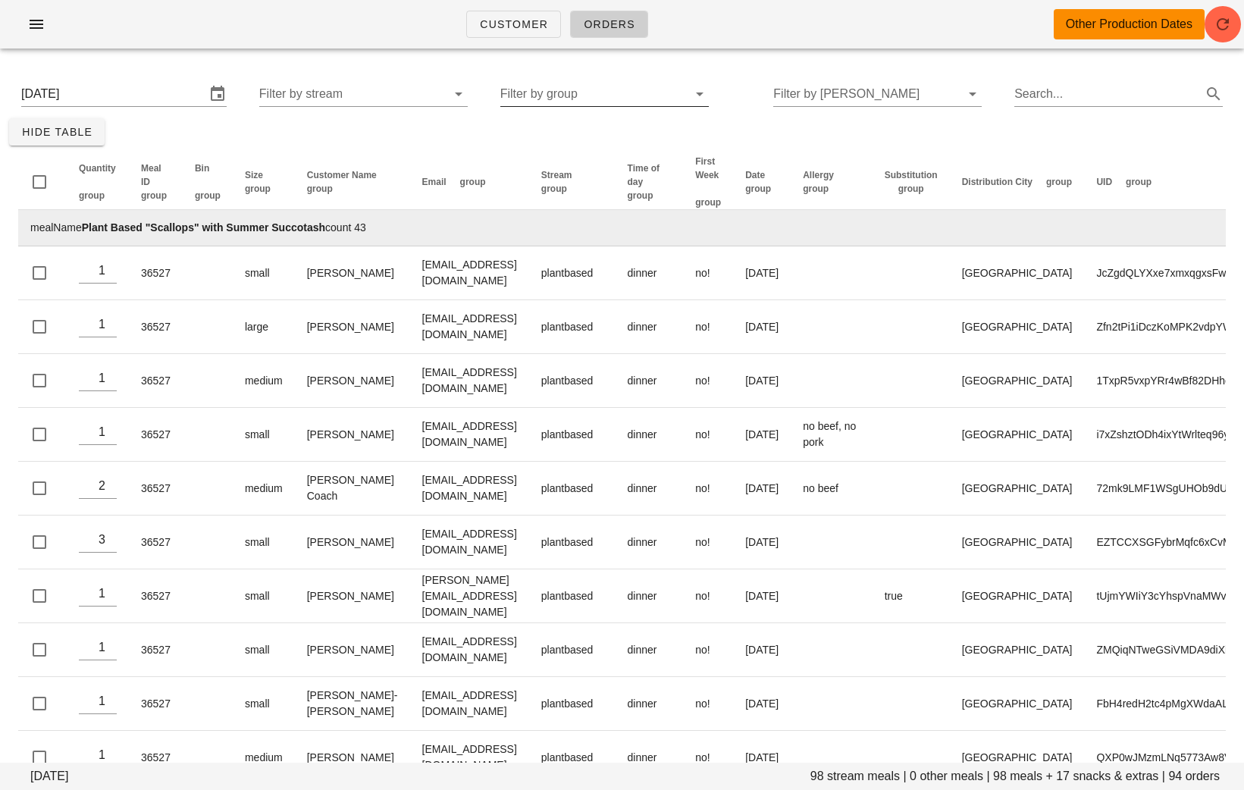
click at [587, 90] on input "Filter by group" at bounding box center [593, 94] width 184 height 24
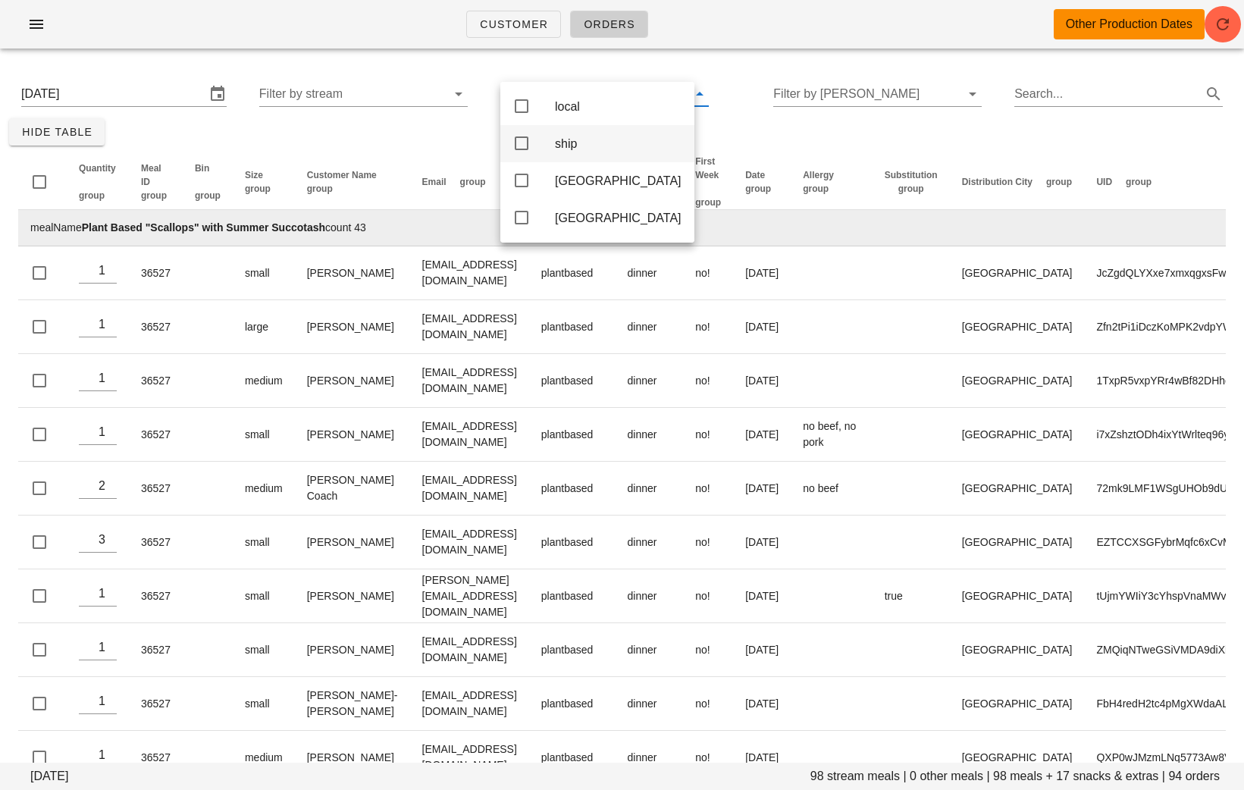
click at [580, 151] on div "ship" at bounding box center [618, 144] width 127 height 14
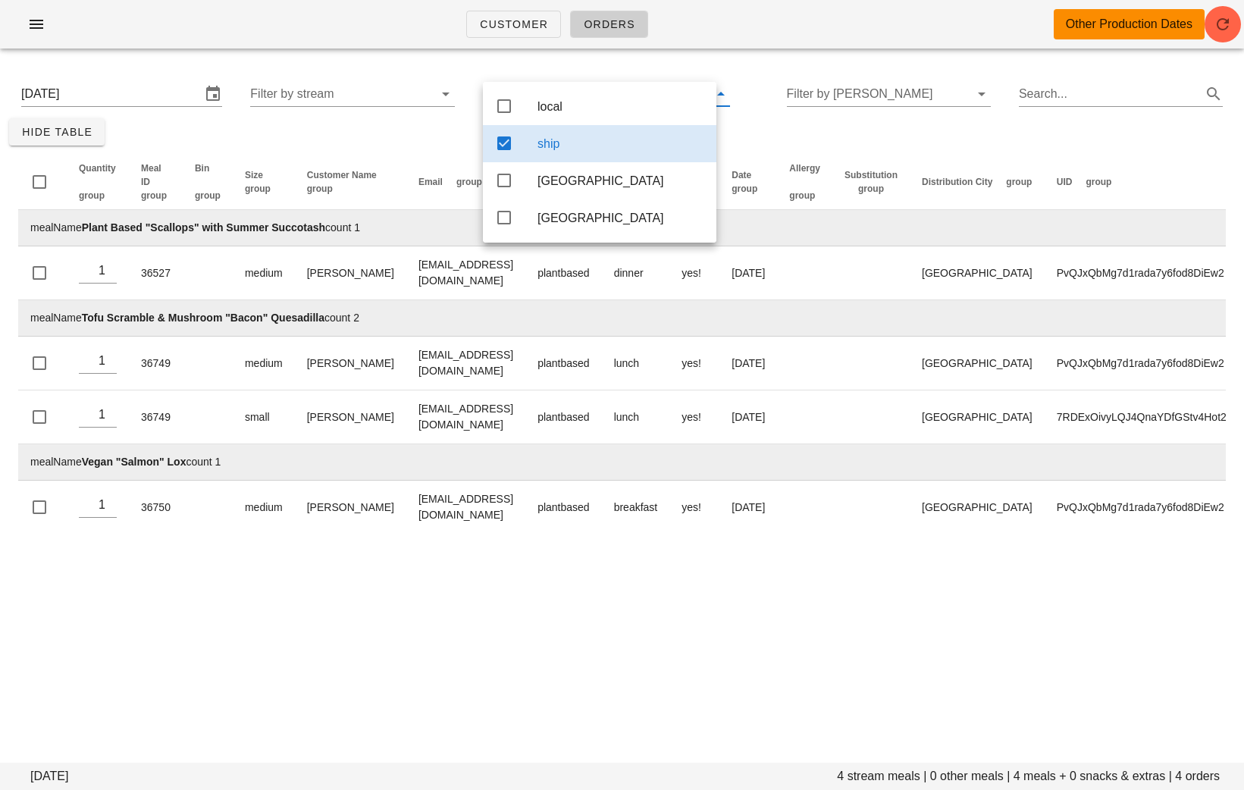
click at [449, 609] on div "Customer Orders Other Production Dates Sunday August 31 4 stream meals | 0 othe…" at bounding box center [622, 395] width 1244 height 790
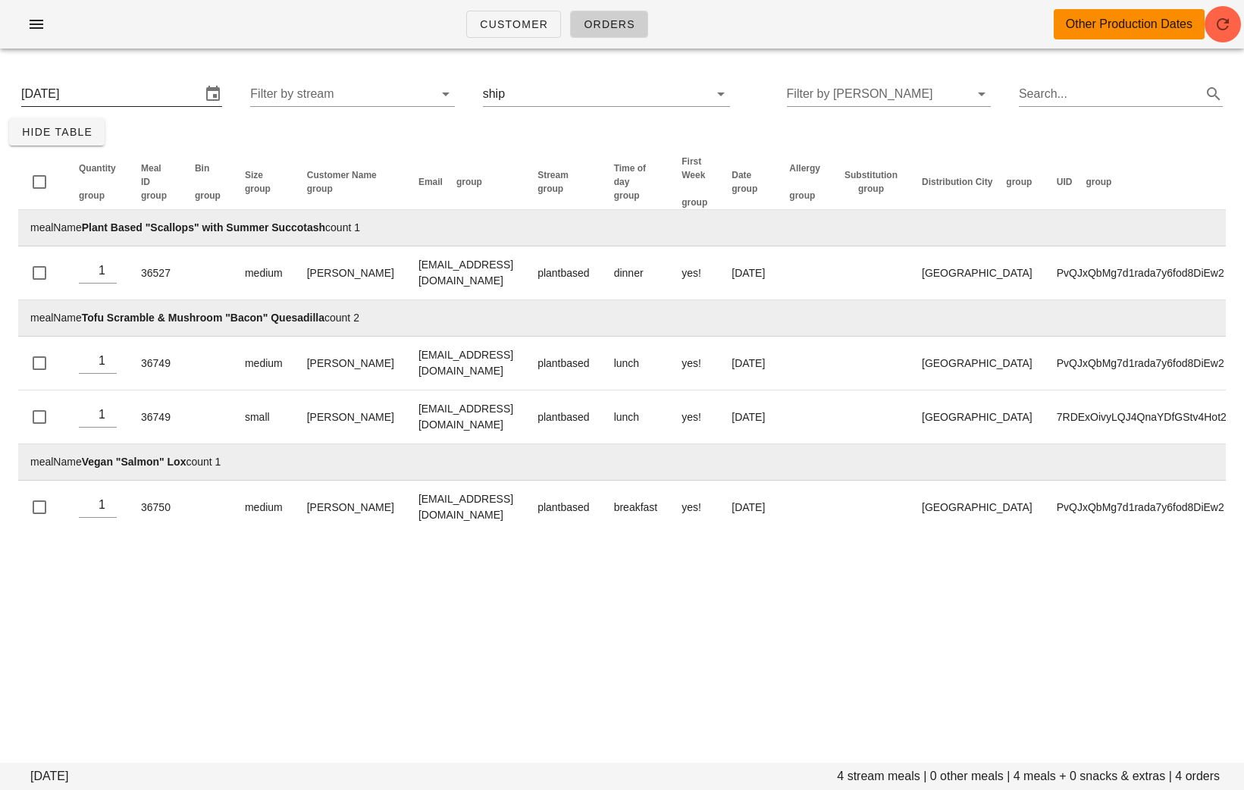
click at [129, 103] on input "Sunday August 31" at bounding box center [111, 94] width 180 height 24
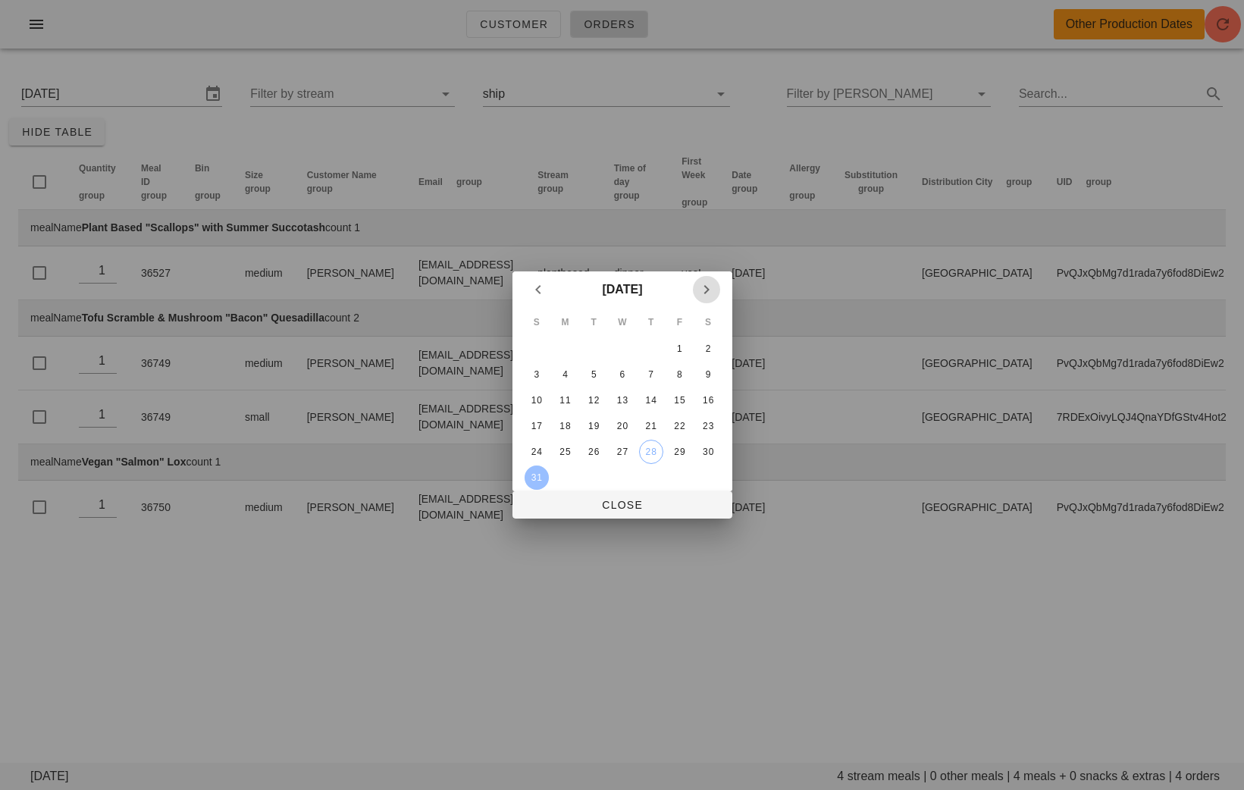
click at [707, 283] on icon "Next month" at bounding box center [707, 290] width 18 height 18
click at [711, 341] on button "6" at bounding box center [708, 349] width 24 height 24
click at [532, 286] on icon "Previous month" at bounding box center [538, 290] width 18 height 18
click at [622, 503] on span "Close" at bounding box center [623, 505] width 196 height 12
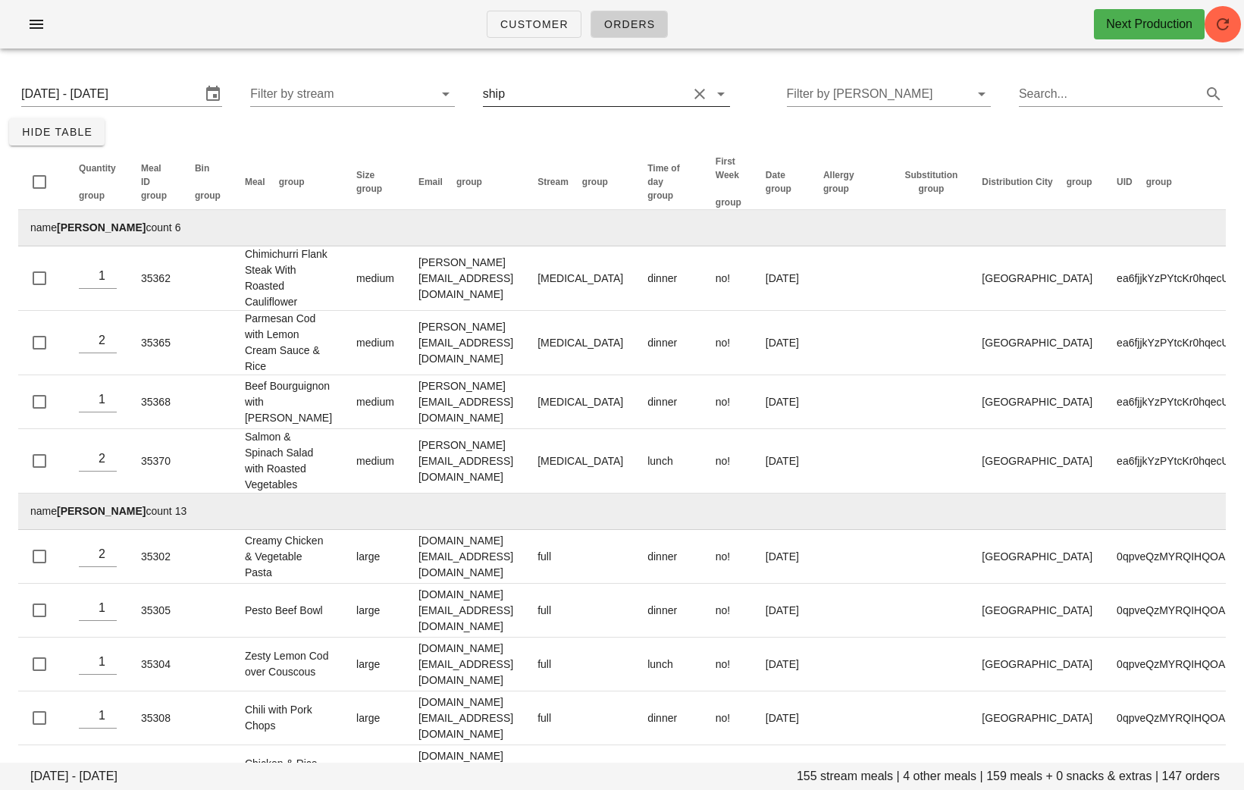
click at [526, 93] on input "text" at bounding box center [598, 94] width 180 height 24
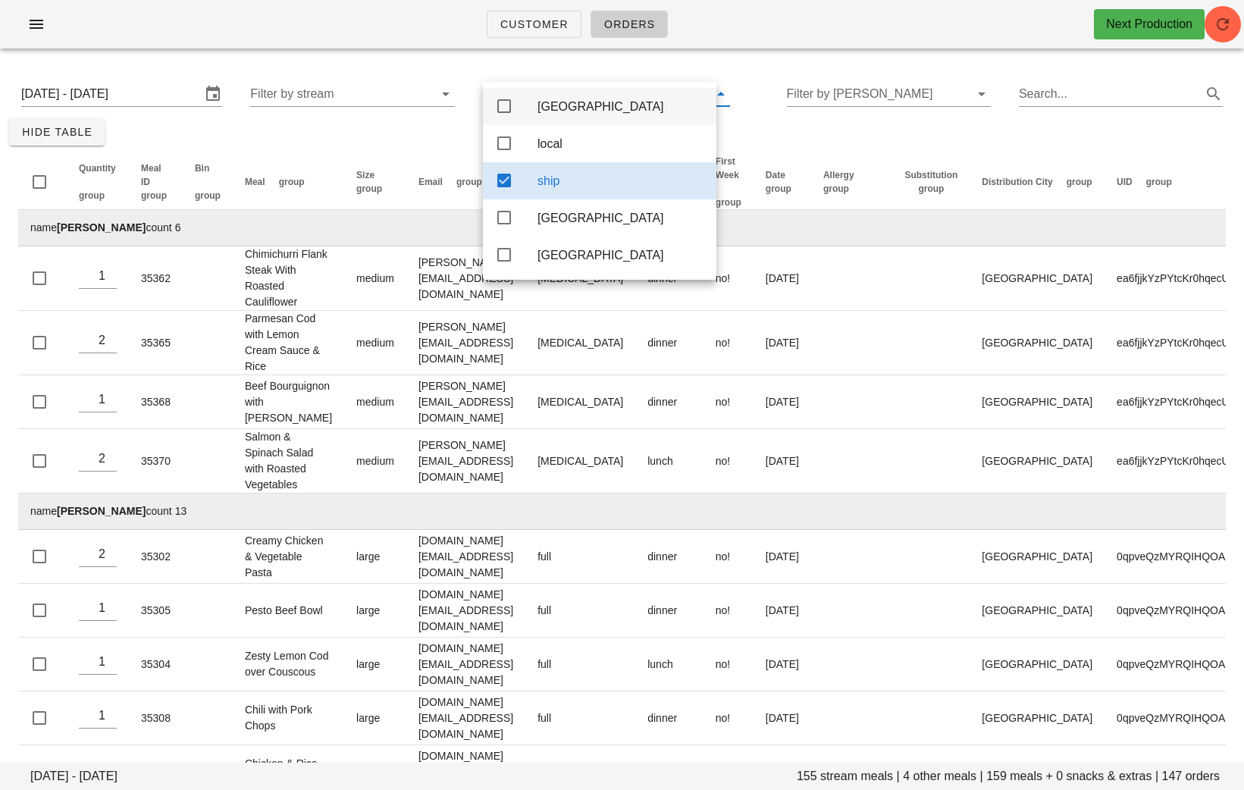
click at [535, 101] on div "Calgary" at bounding box center [600, 106] width 234 height 37
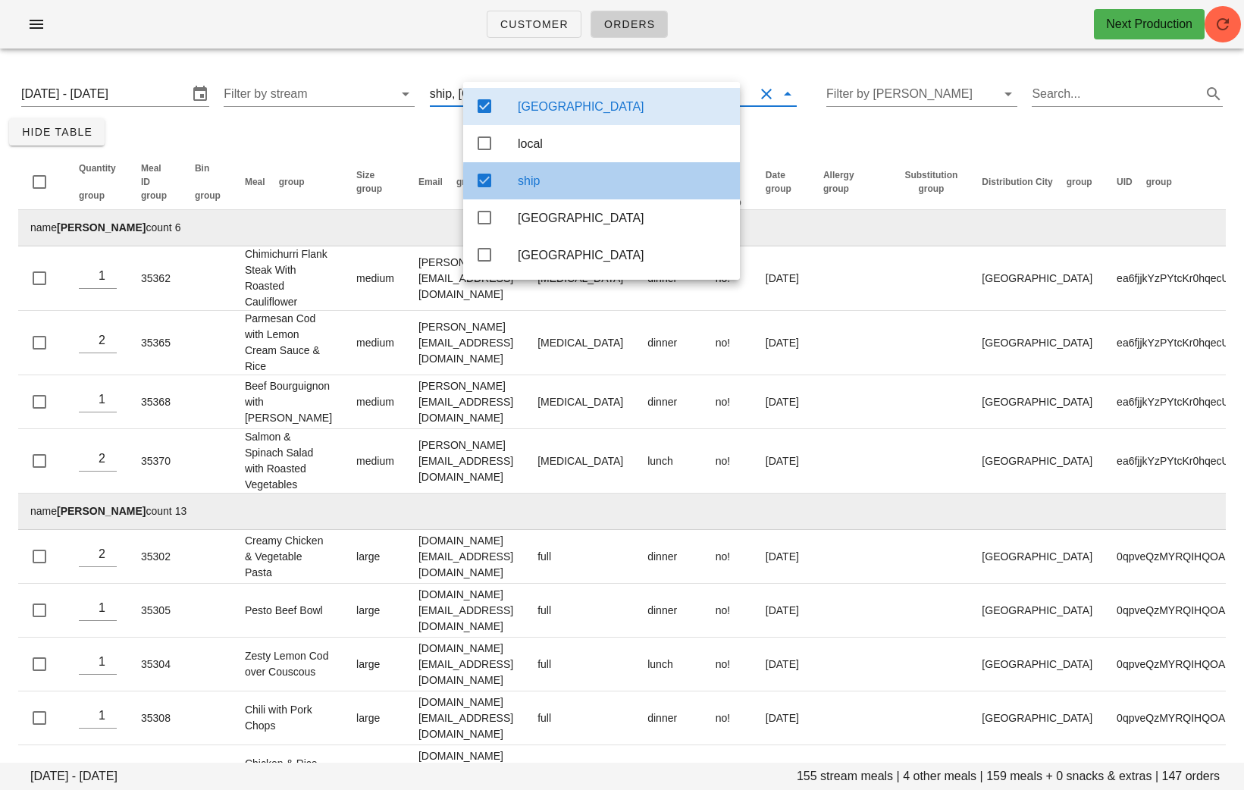
click at [538, 182] on div "ship" at bounding box center [623, 181] width 210 height 14
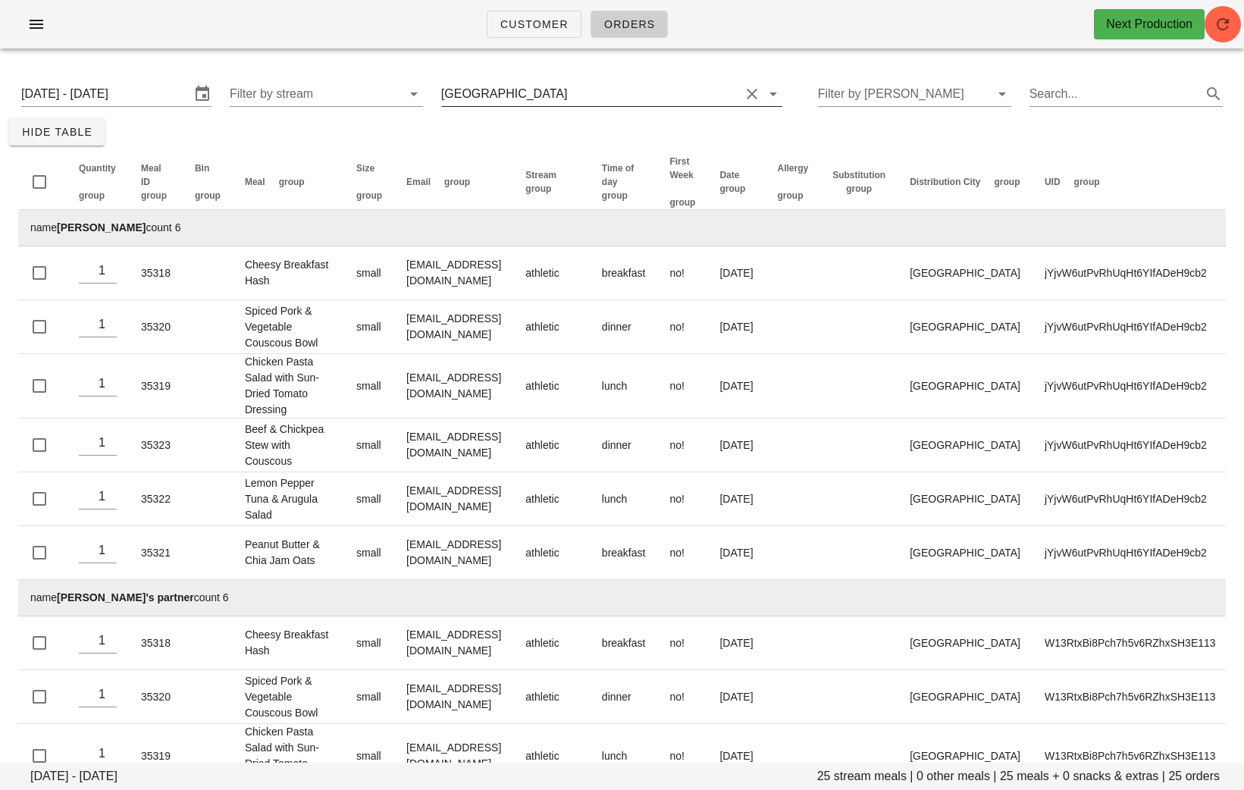
click at [642, 83] on input "text" at bounding box center [654, 94] width 169 height 24
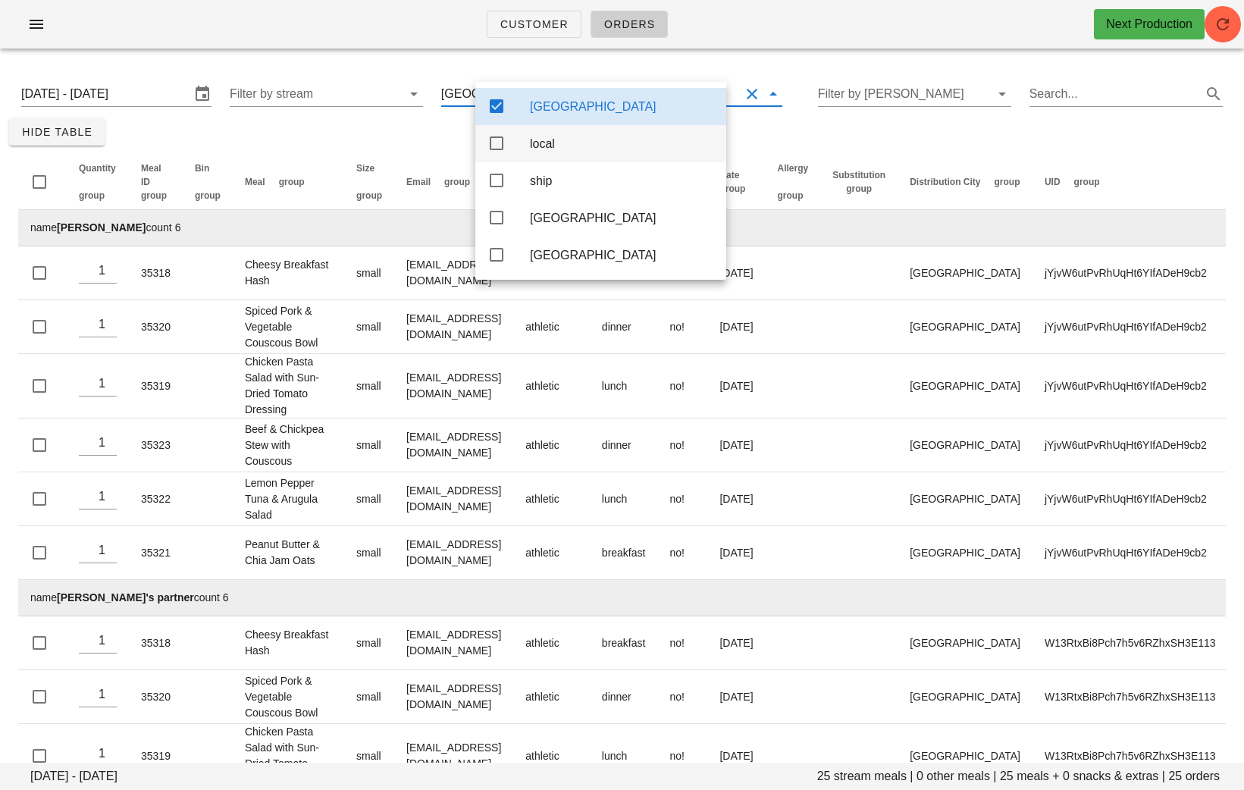
click at [501, 212] on icon at bounding box center [497, 218] width 18 height 18
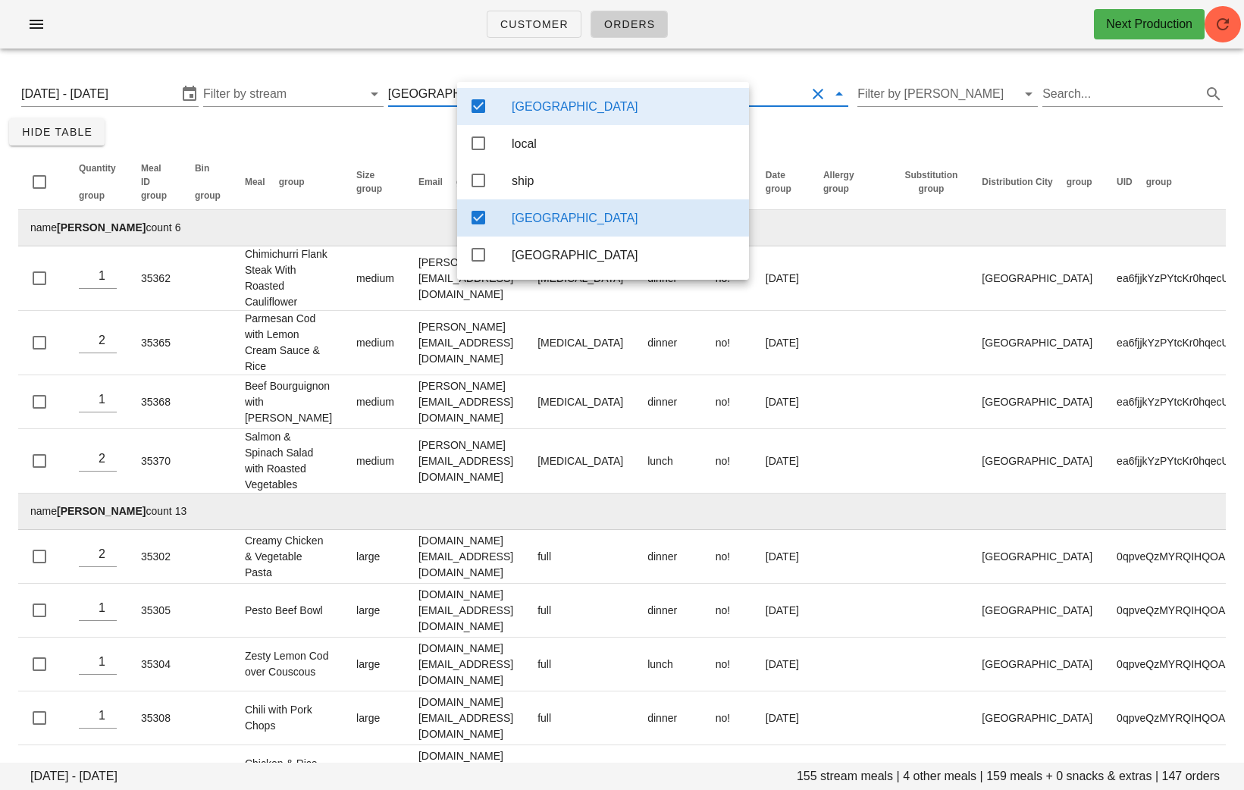
click at [490, 108] on div "Calgary" at bounding box center [603, 106] width 292 height 37
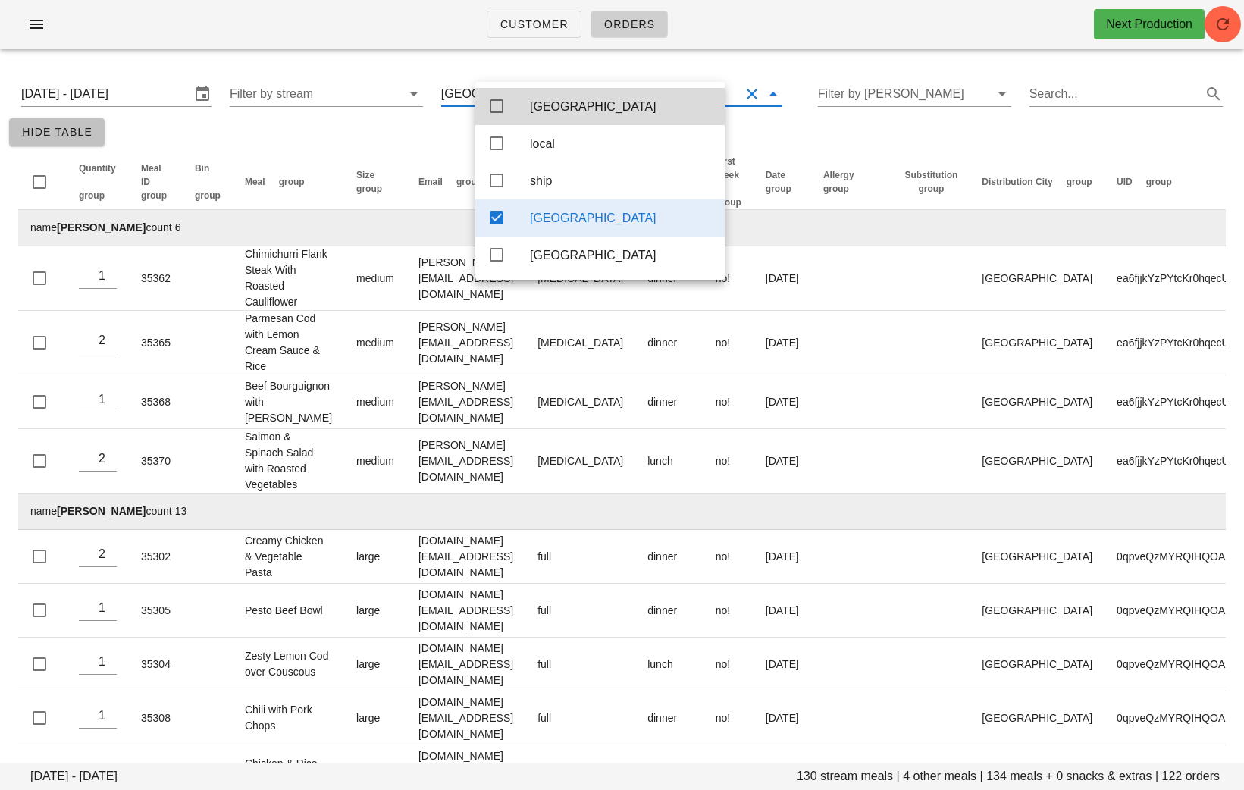
click at [71, 135] on span "Hide Table" at bounding box center [56, 132] width 71 height 12
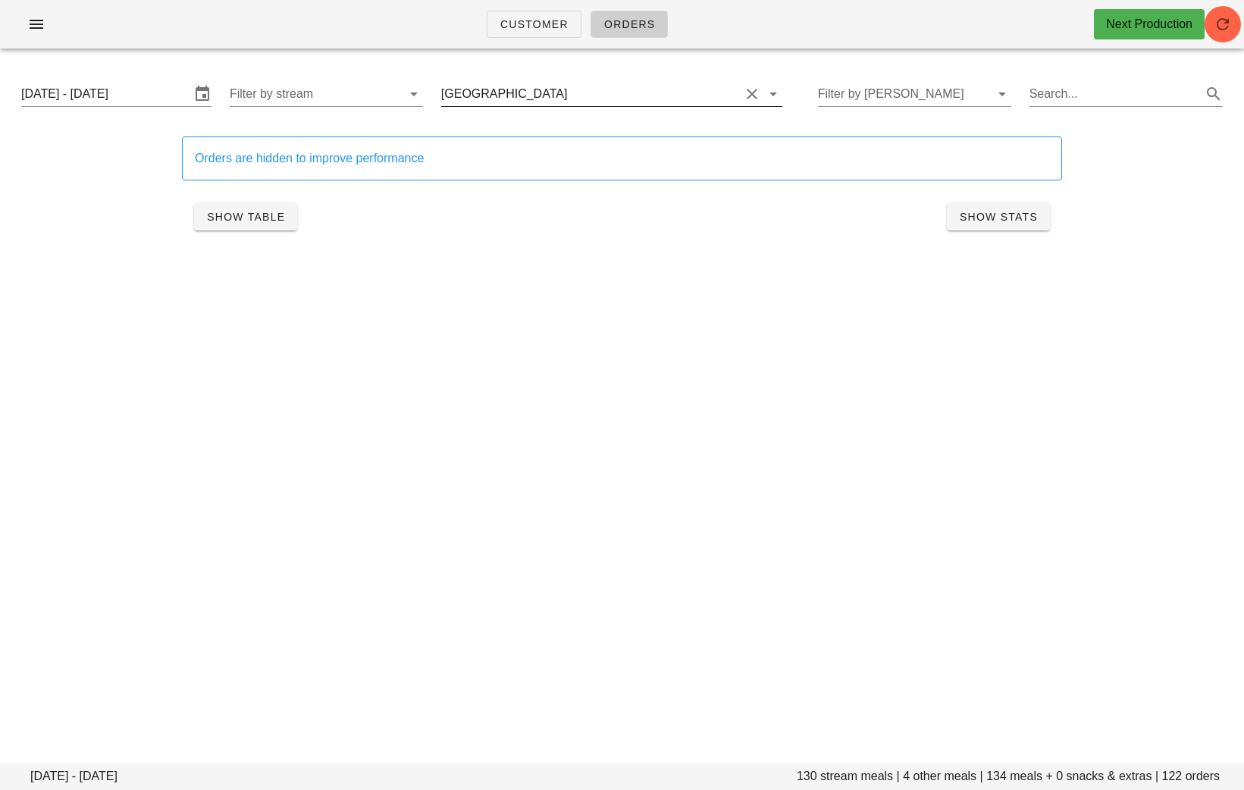
click at [570, 96] on input "text" at bounding box center [654, 94] width 169 height 24
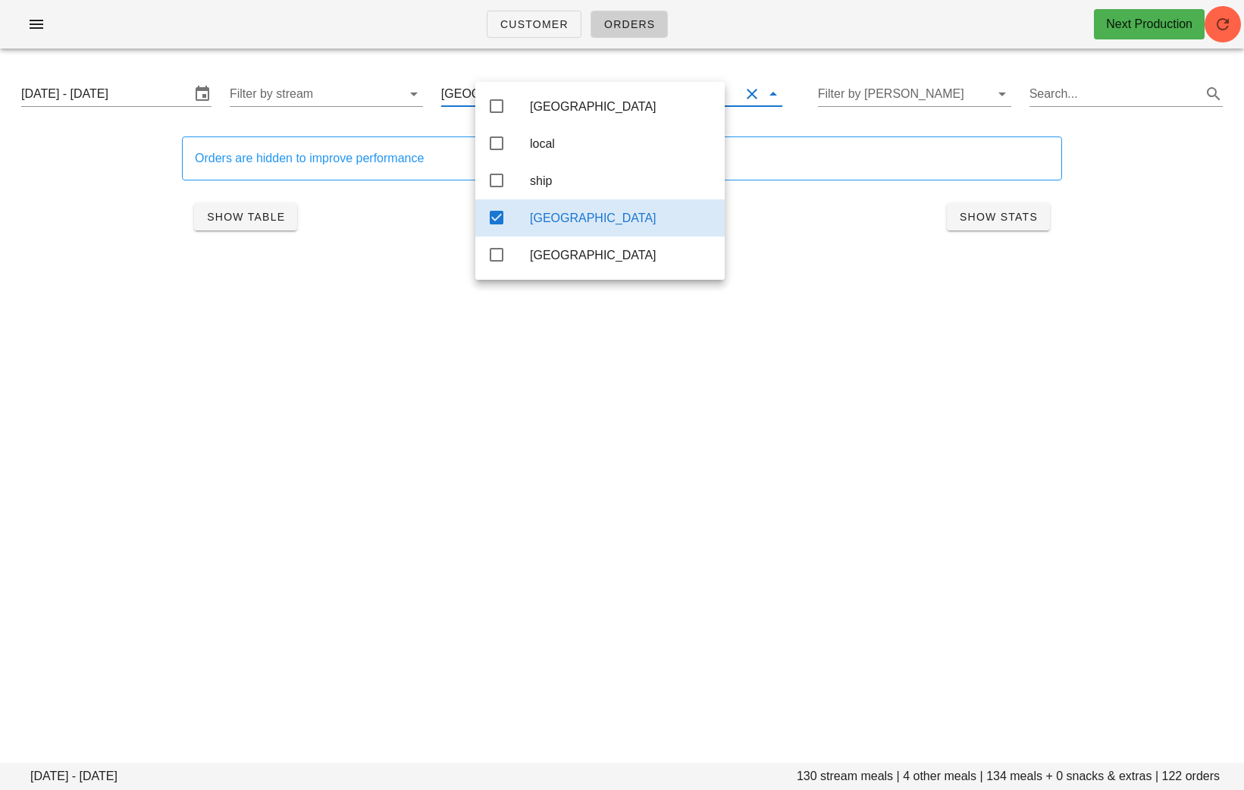
click at [498, 221] on icon at bounding box center [497, 218] width 18 height 18
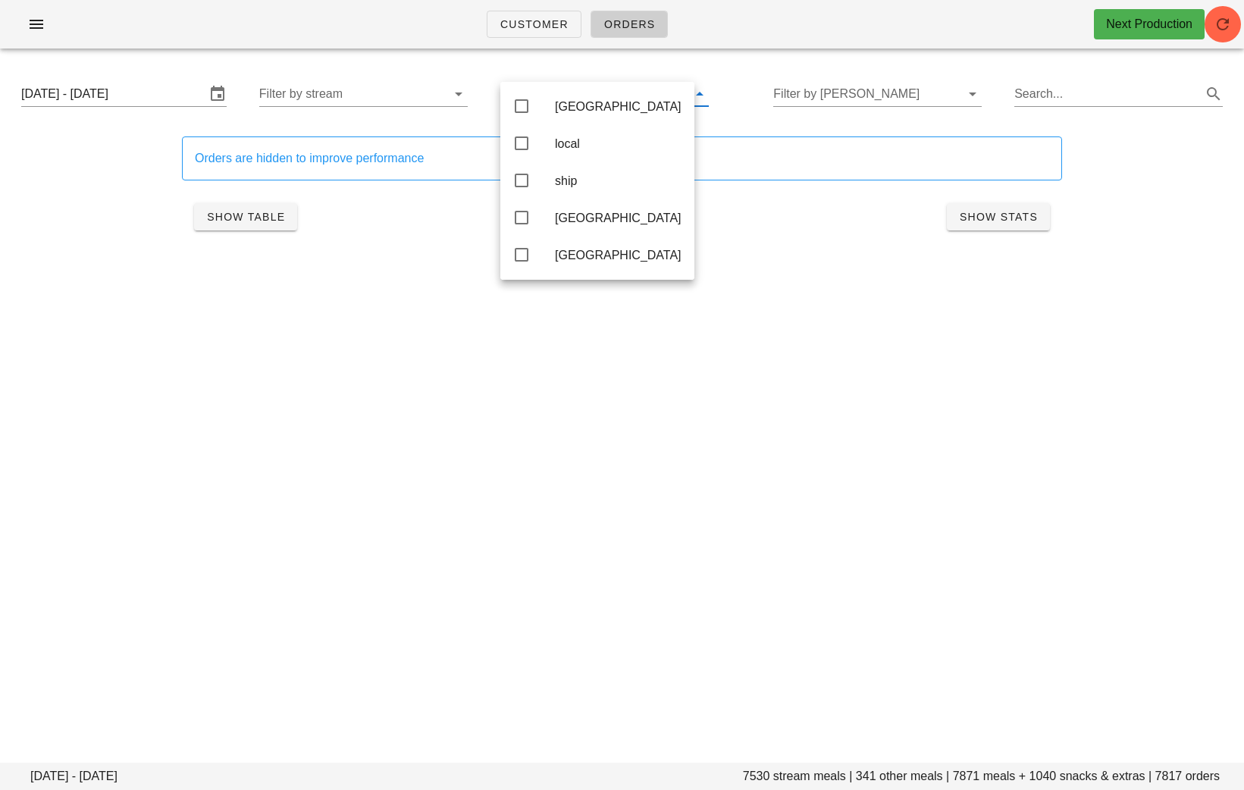
click at [967, 727] on div "Customer Orders Next Production Sunday August 31 - Saturday September 6 7530 st…" at bounding box center [622, 395] width 1244 height 790
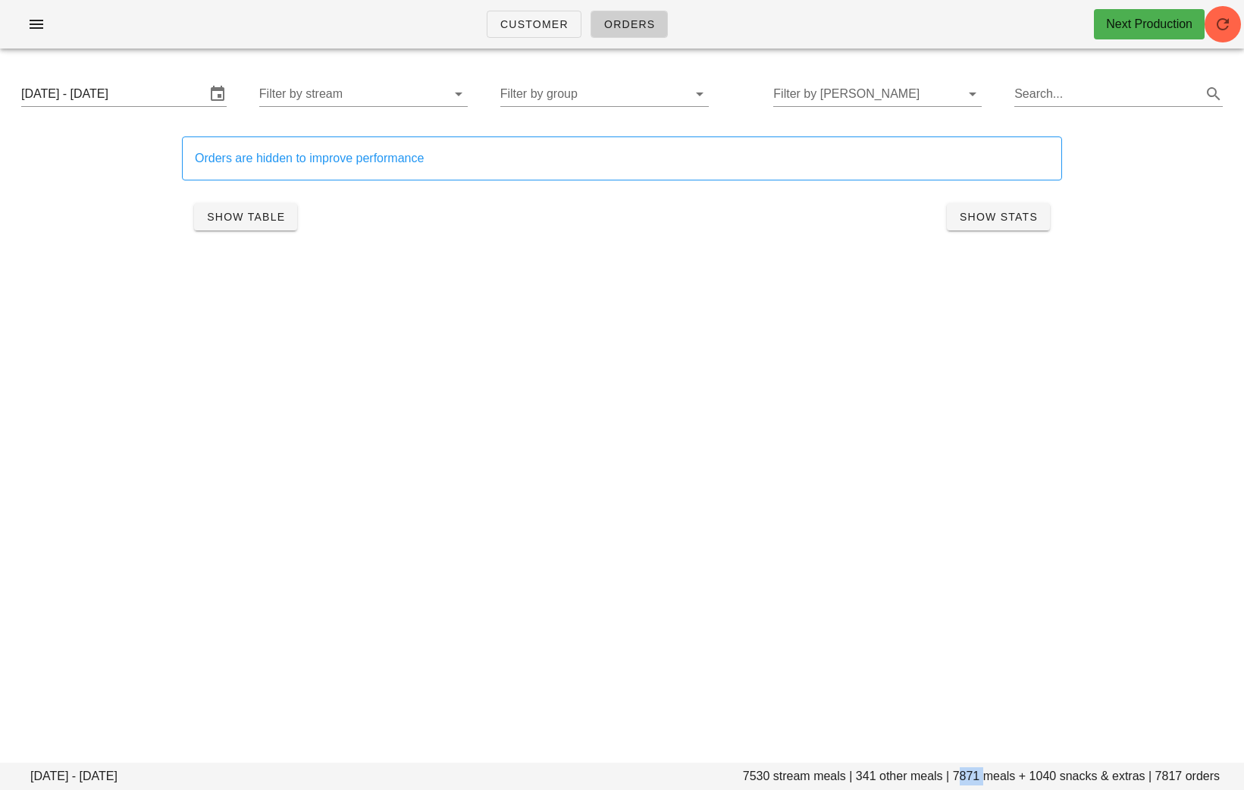
drag, startPoint x: 984, startPoint y: 777, endPoint x: 957, endPoint y: 777, distance: 26.5
click at [957, 777] on footer "Sunday August 31 - Saturday September 6 7530 stream meals | 341 other meals | 7…" at bounding box center [622, 776] width 1244 height 27
copy footer "7871"
click at [601, 83] on input "Filter by group" at bounding box center [593, 94] width 184 height 24
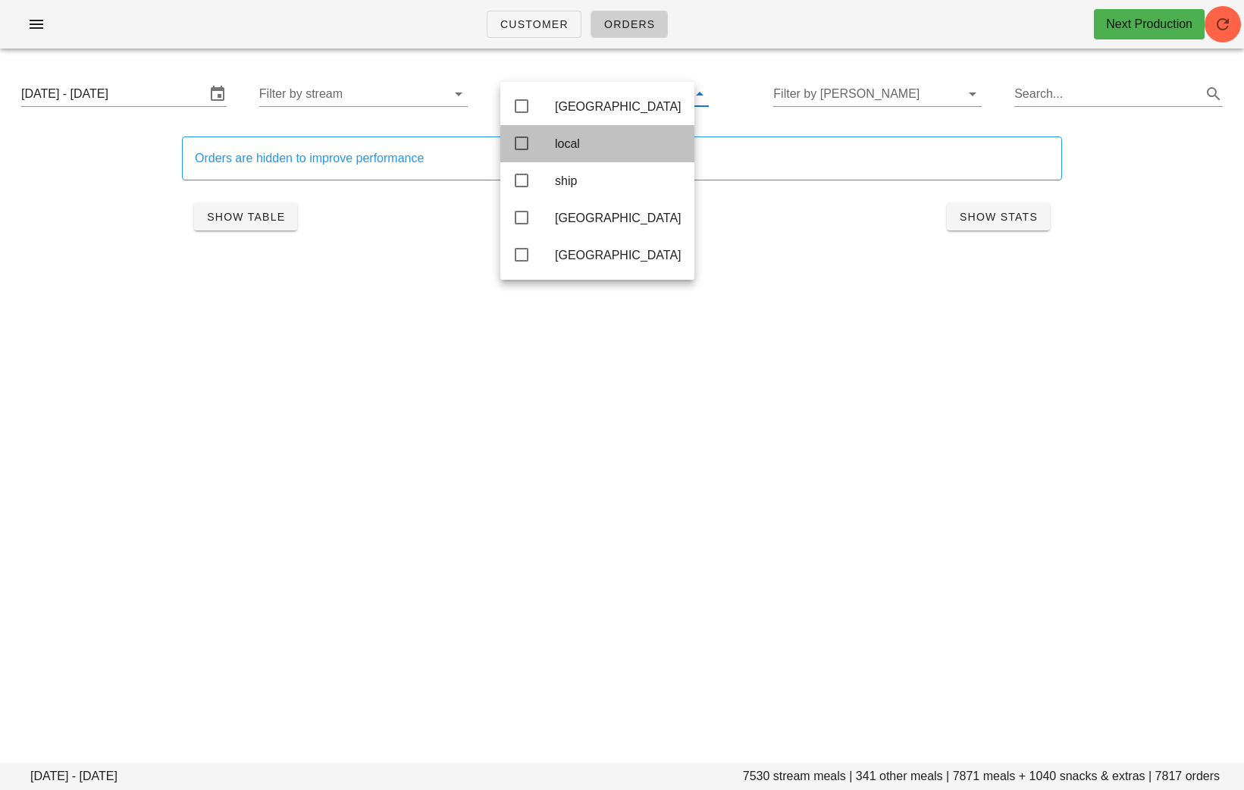
click at [588, 146] on div "local" at bounding box center [618, 144] width 127 height 14
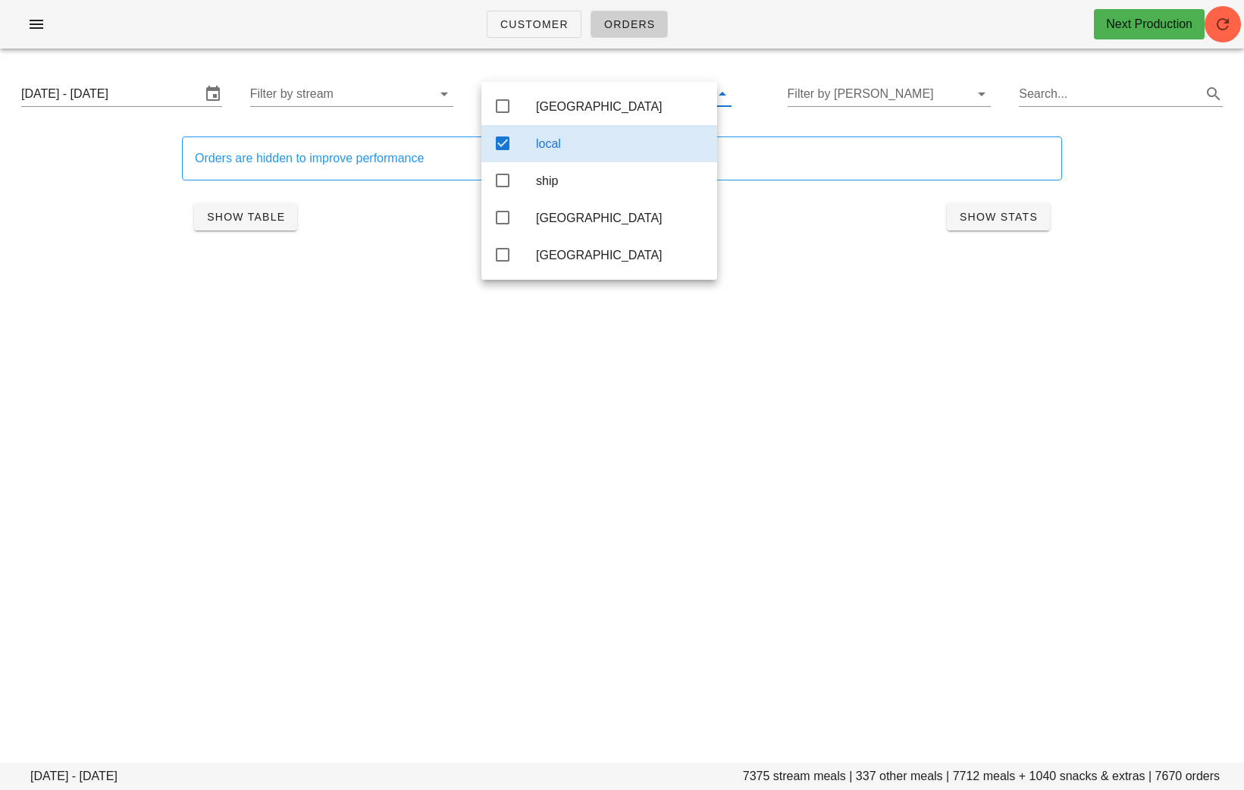
click at [934, 425] on div "Customer Orders Next Production Sunday August 31 - Saturday September 6 7375 st…" at bounding box center [622, 395] width 1244 height 790
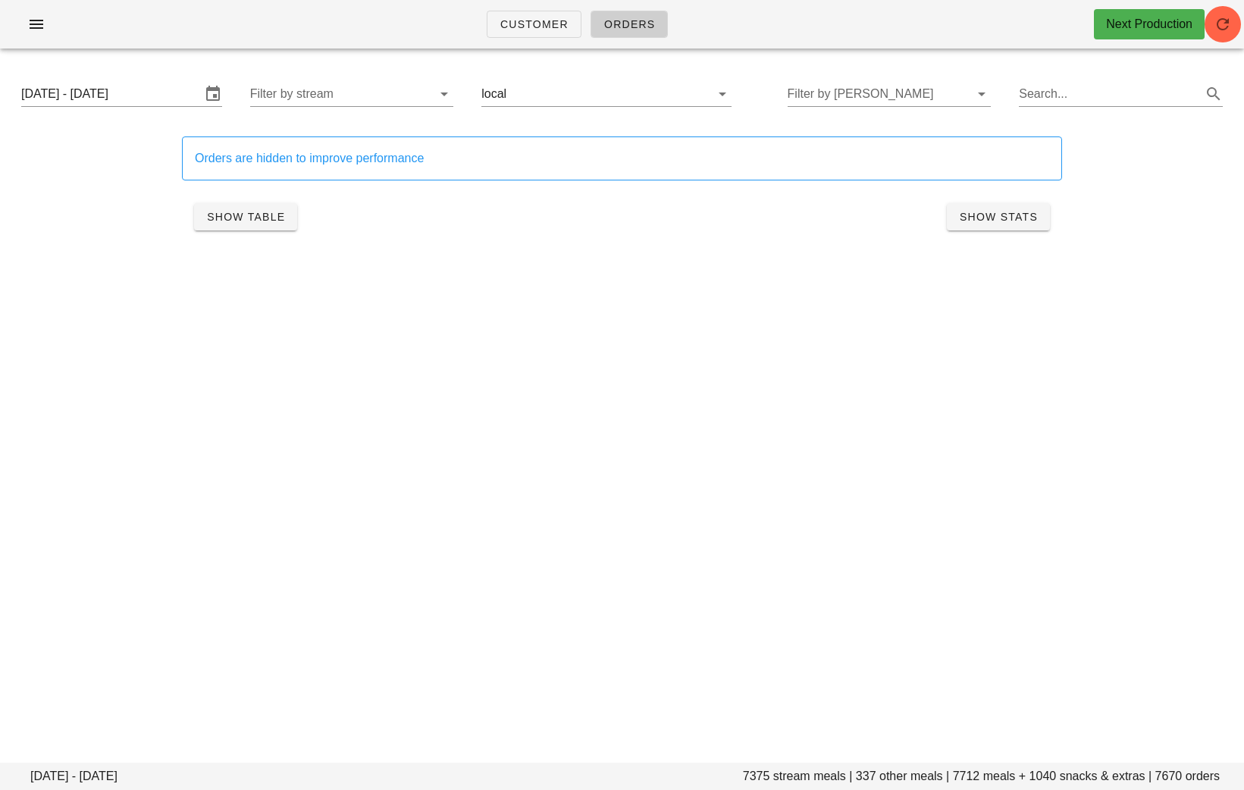
click at [453, 290] on div "Sunday August 31 - Saturday September 6 7375 stream meals | 337 other meals | 7…" at bounding box center [622, 177] width 1244 height 232
click at [556, 99] on input "text" at bounding box center [600, 94] width 180 height 24
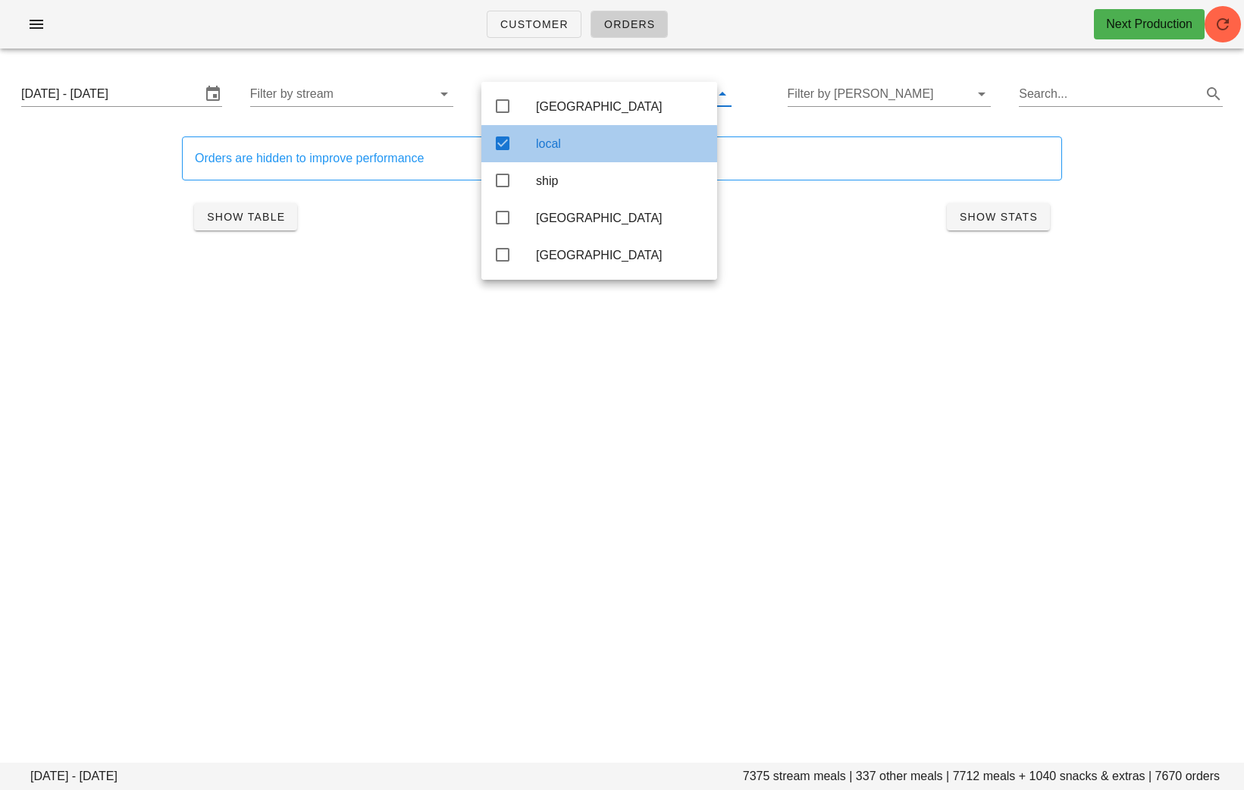
click at [507, 146] on icon at bounding box center [503, 143] width 18 height 18
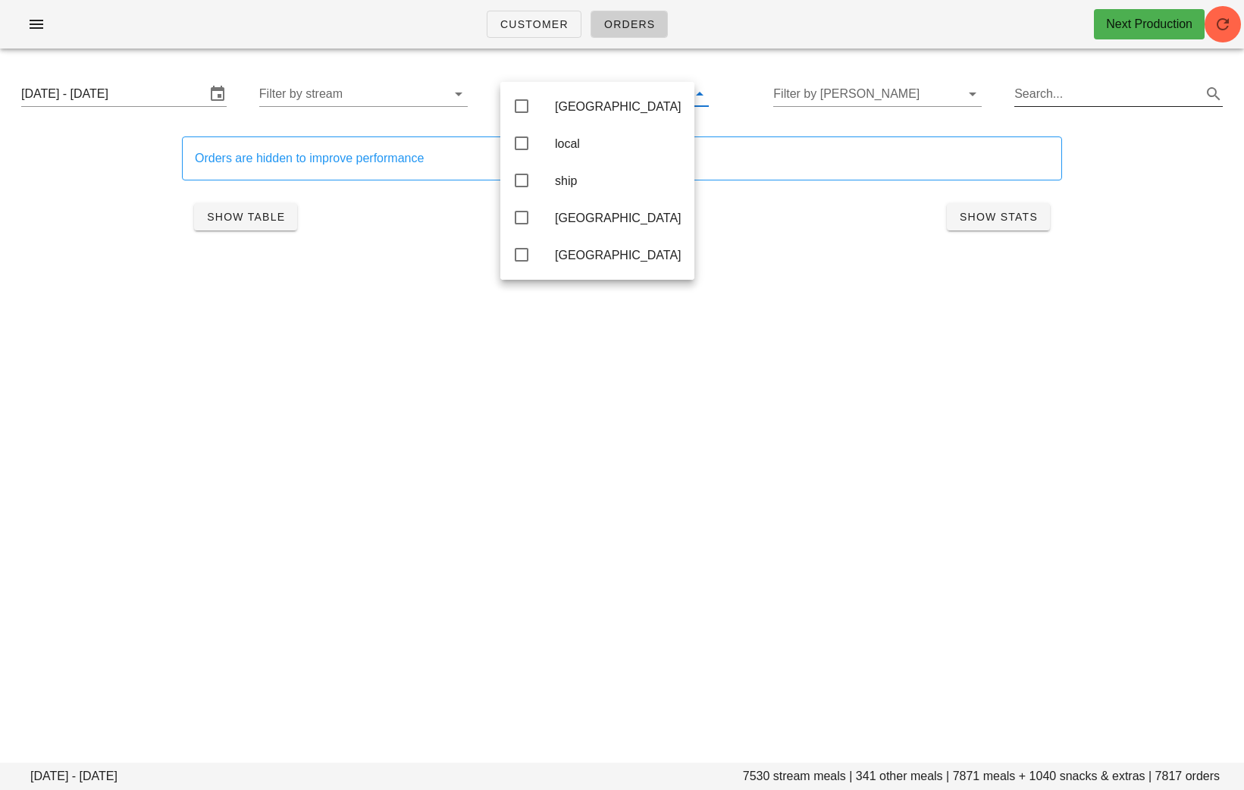
click at [1050, 97] on input "Search..." at bounding box center [1107, 94] width 184 height 24
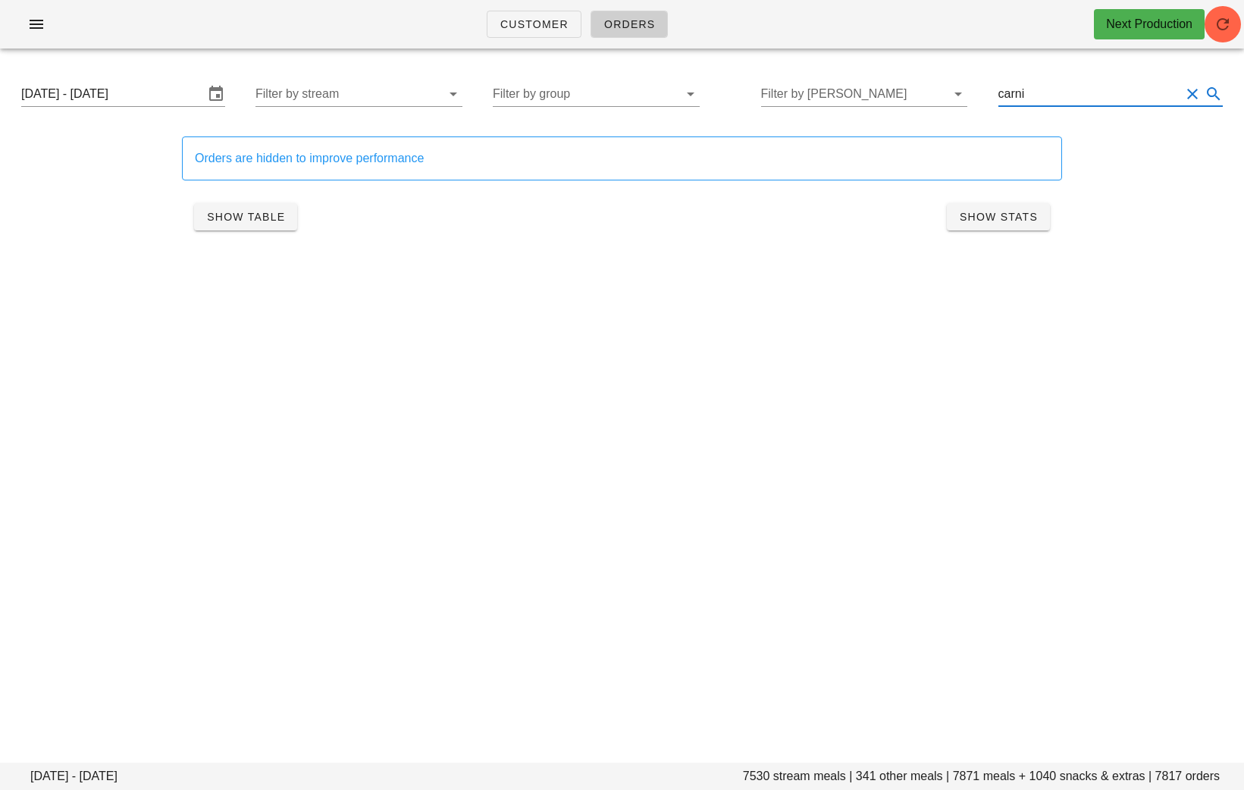
type input "carni"
click at [849, 437] on div "Customer Orders Next Production Sunday August 31 - Saturday September 6 7530 st…" at bounding box center [622, 395] width 1244 height 790
drag, startPoint x: 1063, startPoint y: 96, endPoint x: 929, endPoint y: 93, distance: 134.3
click at [935, 94] on div "Sunday August 31 - Saturday September 6 Filter by stream Filter by group Filter…" at bounding box center [622, 94] width 1226 height 49
click at [738, 425] on div "Customer Orders Next Production Sunday August 31 - Saturday September 6 0 strea…" at bounding box center [622, 395] width 1244 height 790
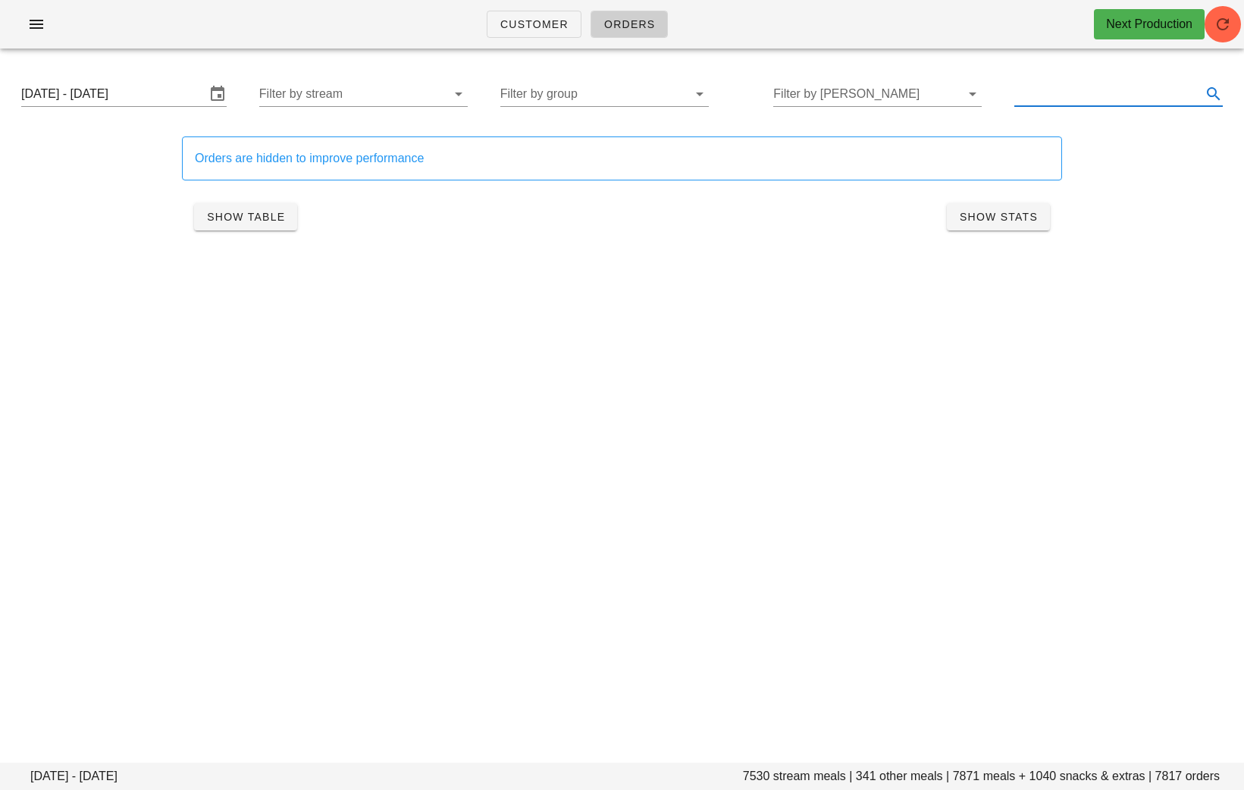
click at [1071, 98] on input "text" at bounding box center [1107, 94] width 184 height 24
click at [789, 347] on div "Customer Orders Next Production Sunday August 31 - Saturday September 6 7530 st…" at bounding box center [622, 395] width 1244 height 790
drag, startPoint x: 1060, startPoint y: 98, endPoint x: 952, endPoint y: 97, distance: 108.4
click at [957, 98] on div "Sunday August 31 - Saturday September 6 Filter by stream Filter by group Filter…" at bounding box center [622, 94] width 1226 height 49
type input "coldgrid"
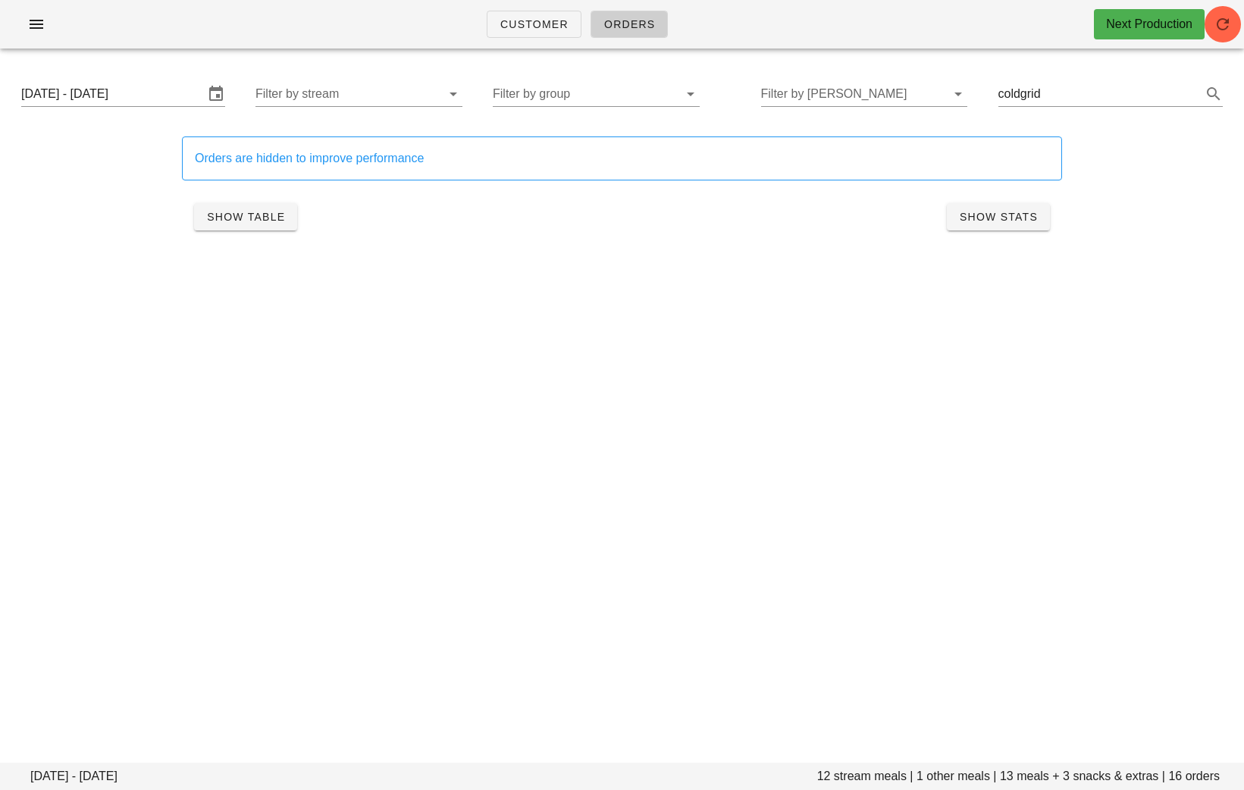
click at [742, 412] on div "Customer Orders Next Production Sunday August 31 - Saturday September 6 12 stre…" at bounding box center [622, 395] width 1244 height 790
click at [899, 93] on input "Filter by tod" at bounding box center [852, 94] width 183 height 24
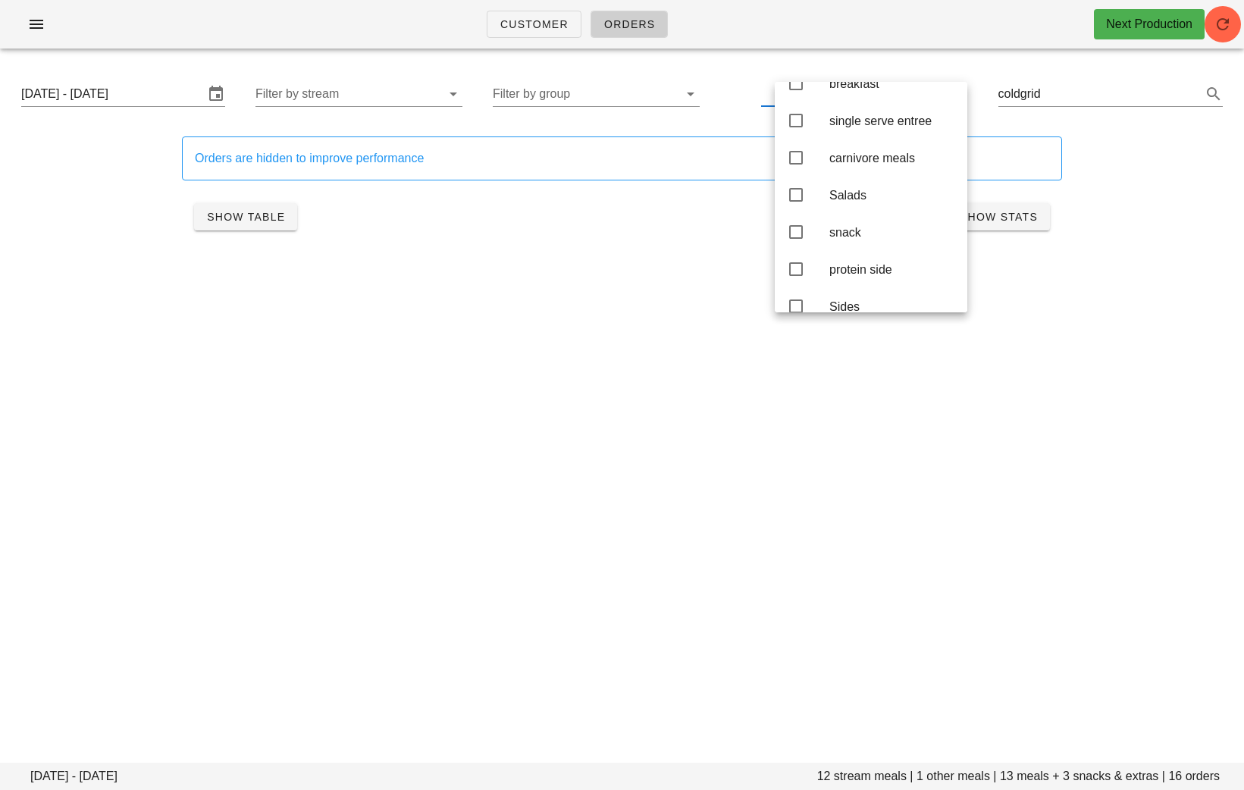
scroll to position [190, 0]
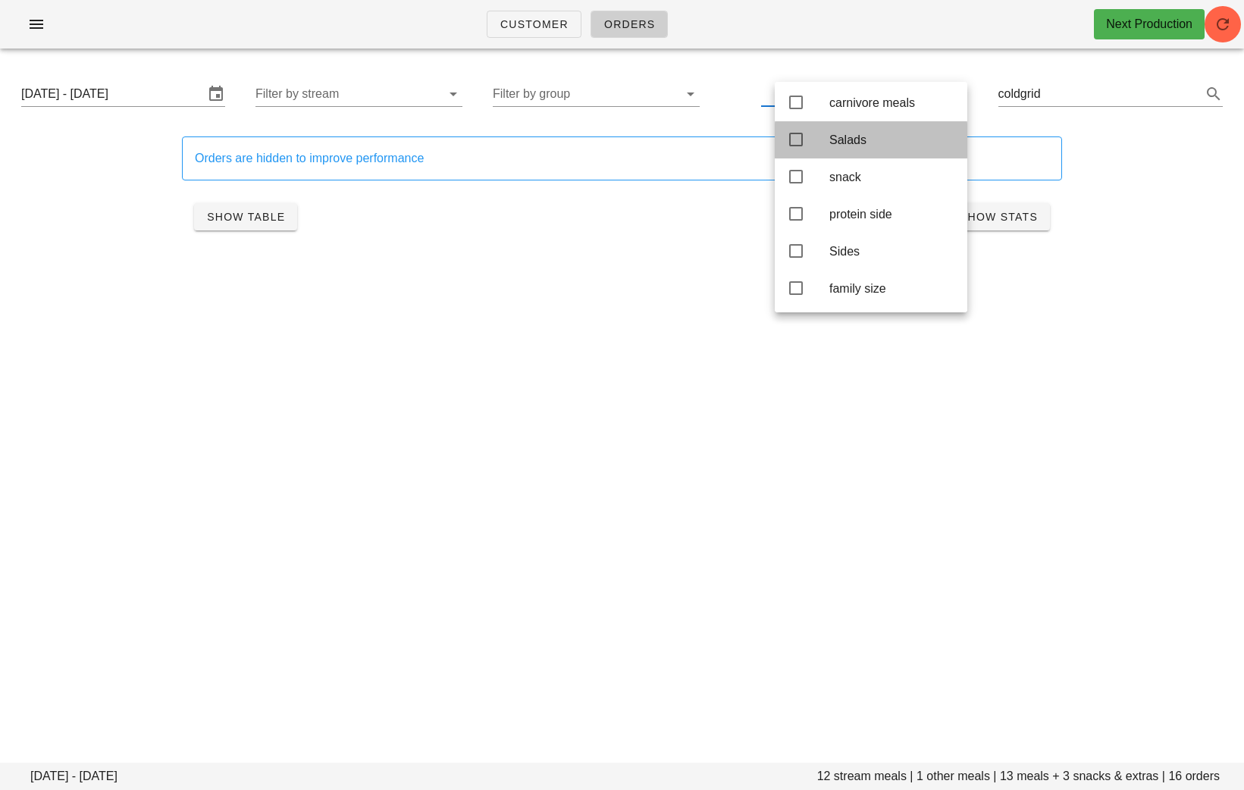
click at [852, 139] on div "Salads" at bounding box center [893, 140] width 126 height 33
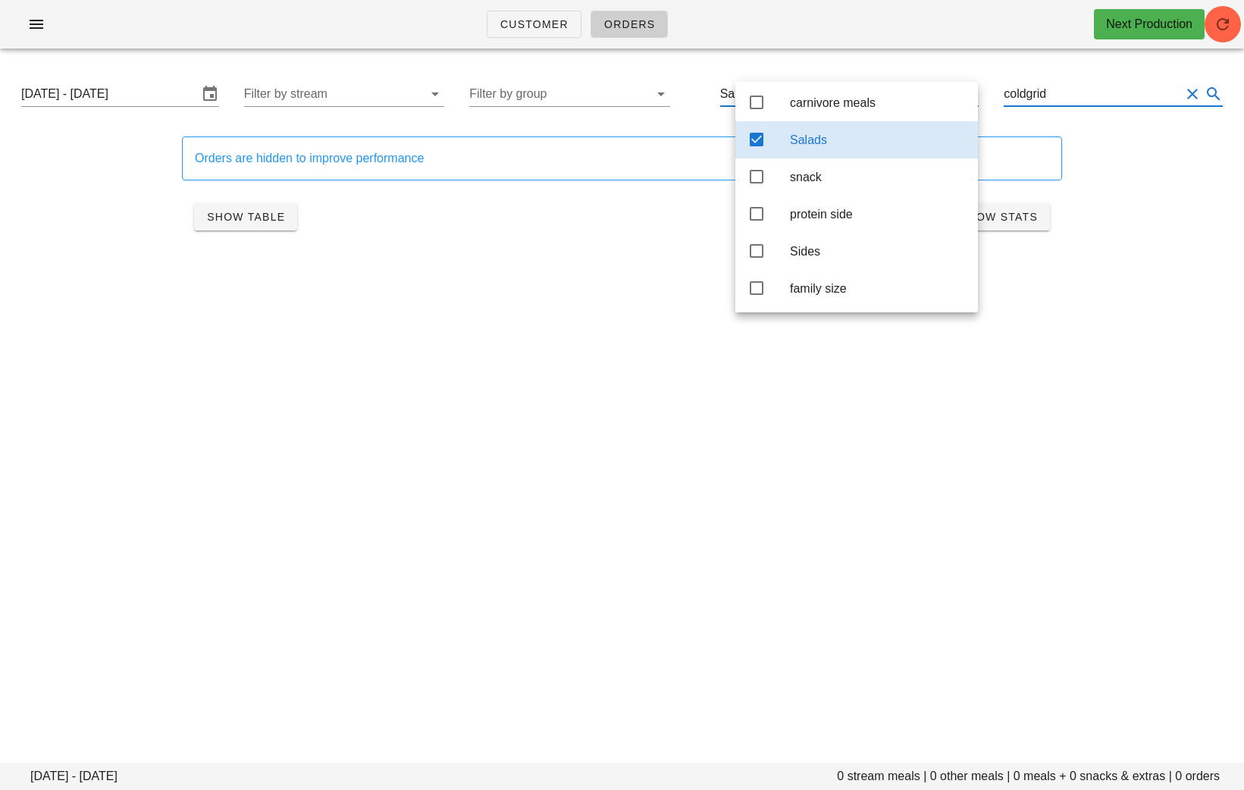
drag, startPoint x: 1063, startPoint y: 90, endPoint x: 956, endPoint y: 90, distance: 106.9
click at [959, 90] on div "Customer Orders Next Production Sunday August 31 - Saturday September 6 0 strea…" at bounding box center [622, 395] width 1244 height 790
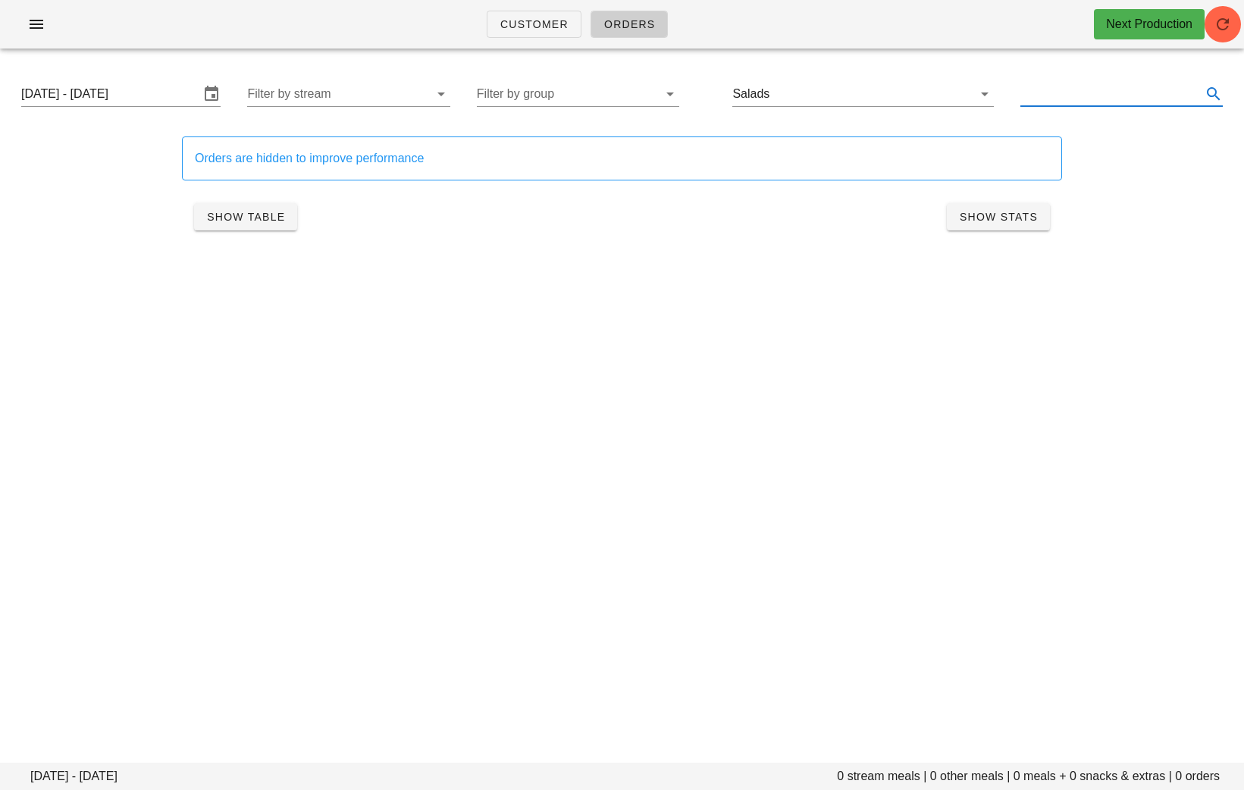
click at [723, 394] on div "Customer Orders Next Production Sunday August 31 - Saturday September 6 0 strea…" at bounding box center [622, 395] width 1244 height 790
click at [1068, 92] on input "text" at bounding box center [1110, 94] width 178 height 24
click at [944, 92] on button "Clear Filter by tod" at bounding box center [949, 94] width 18 height 18
type input "photographer"
click at [761, 433] on div "Customer Orders Next Production Sunday August 31 - Saturday September 6 8 strea…" at bounding box center [622, 395] width 1244 height 790
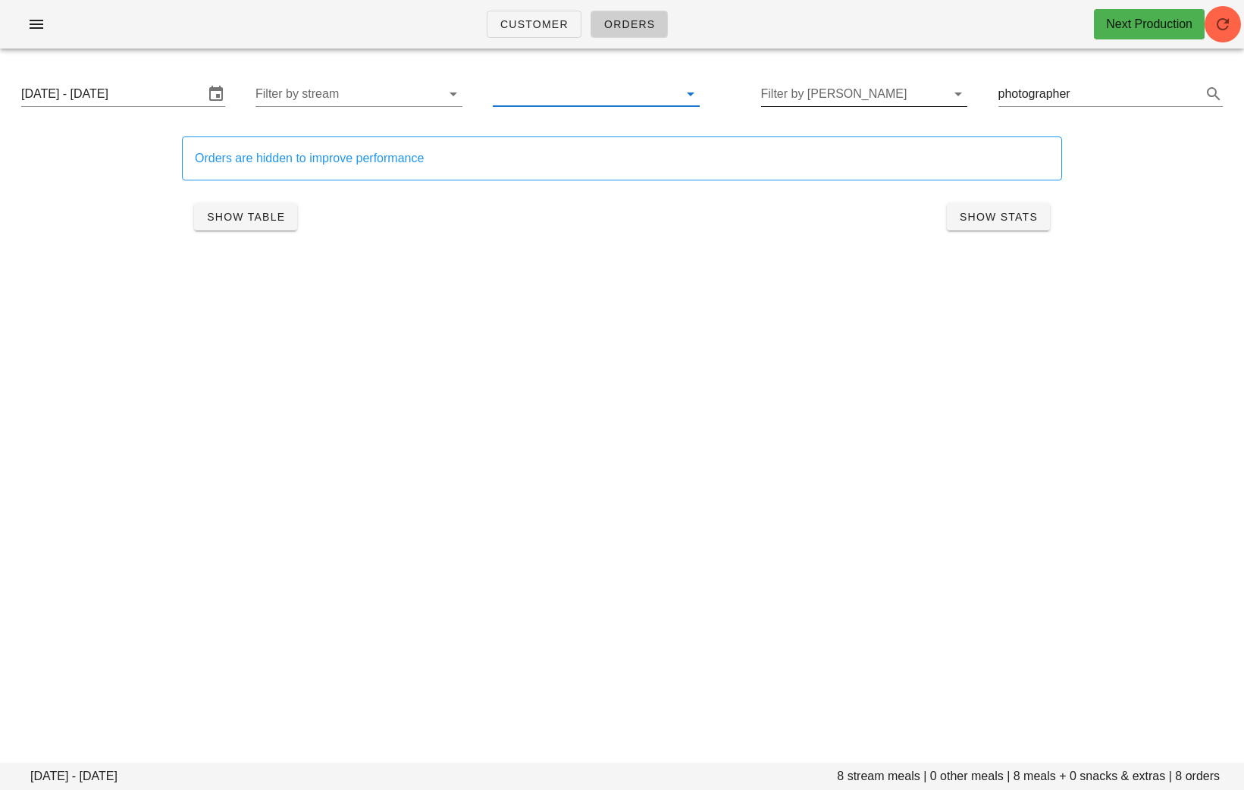
click at [626, 89] on input "text" at bounding box center [584, 94] width 183 height 24
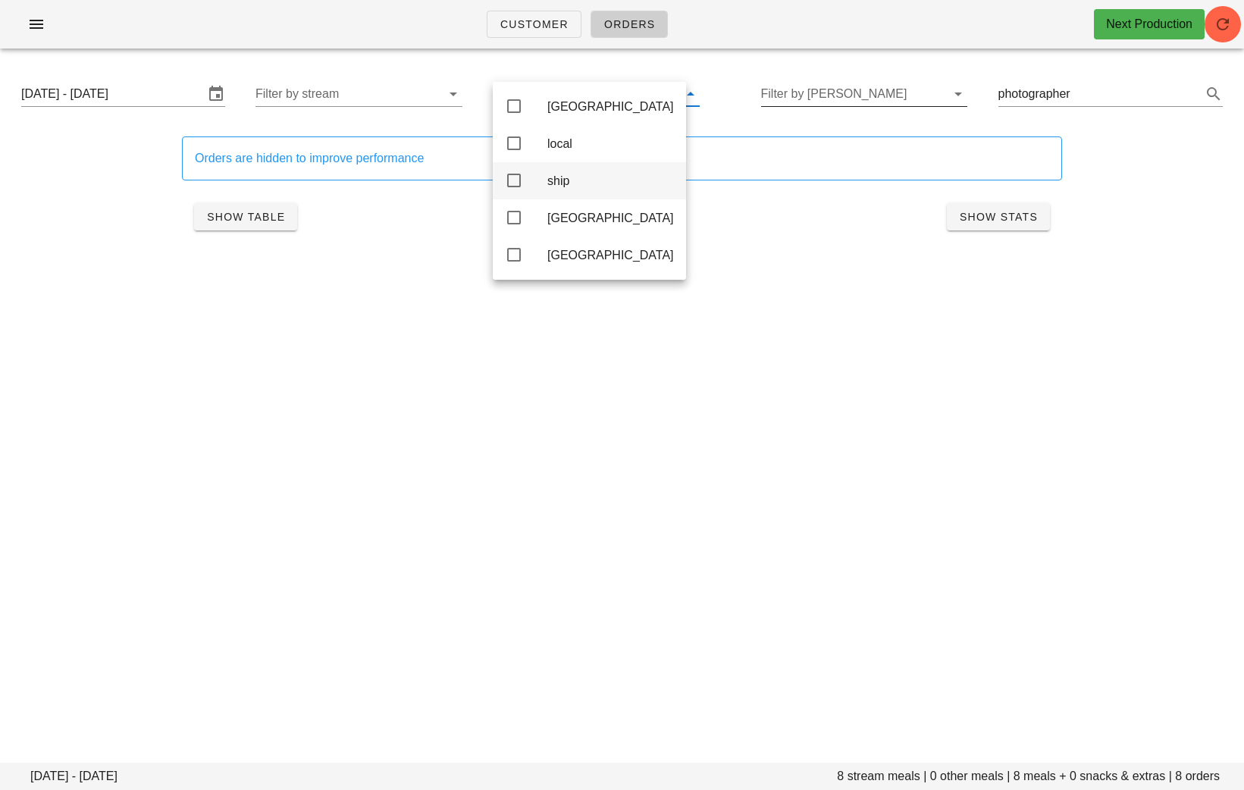
click at [578, 188] on div "ship" at bounding box center [611, 181] width 127 height 14
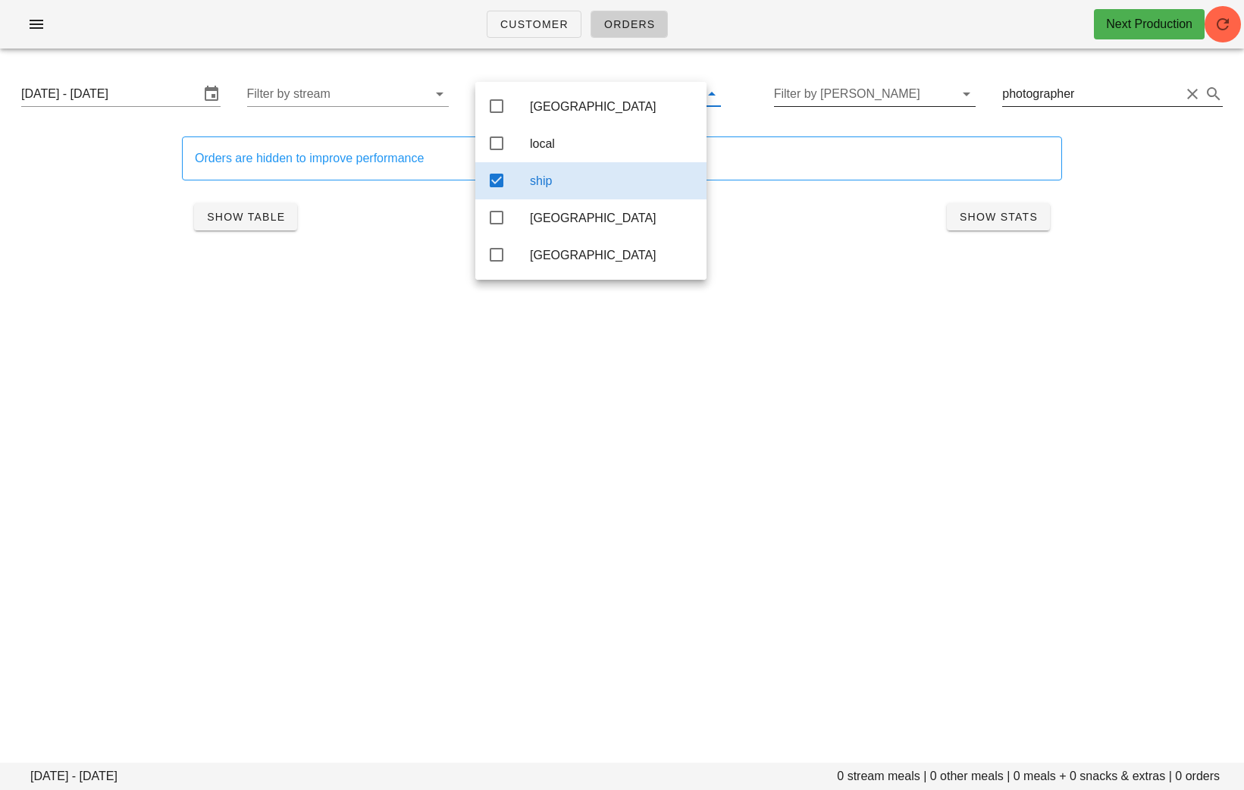
click at [1188, 94] on button "Clear Search..." at bounding box center [1193, 94] width 18 height 18
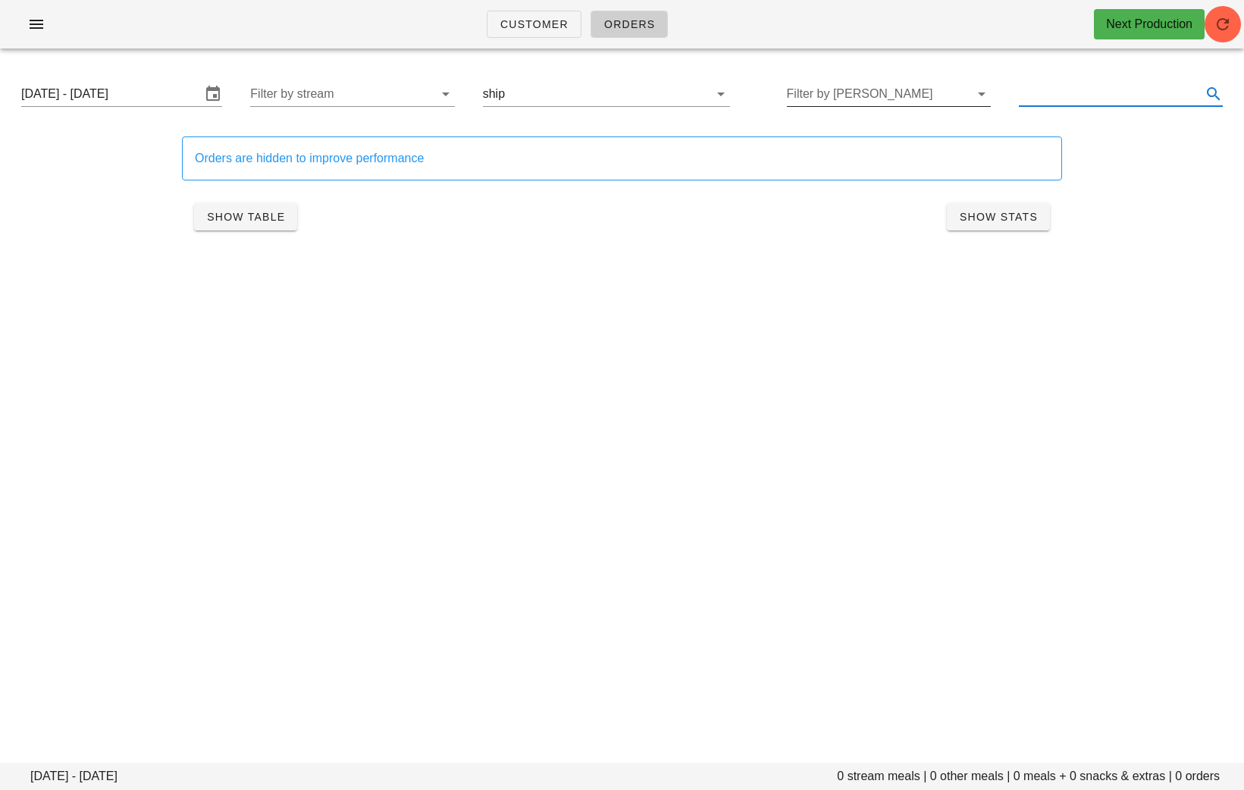
click at [1188, 94] on input "text" at bounding box center [1109, 94] width 180 height 24
click at [717, 431] on div "Customer Orders Next Production Sunday August 31 - Saturday September 6 0 strea…" at bounding box center [622, 395] width 1244 height 790
click at [531, 93] on input "text" at bounding box center [598, 94] width 180 height 24
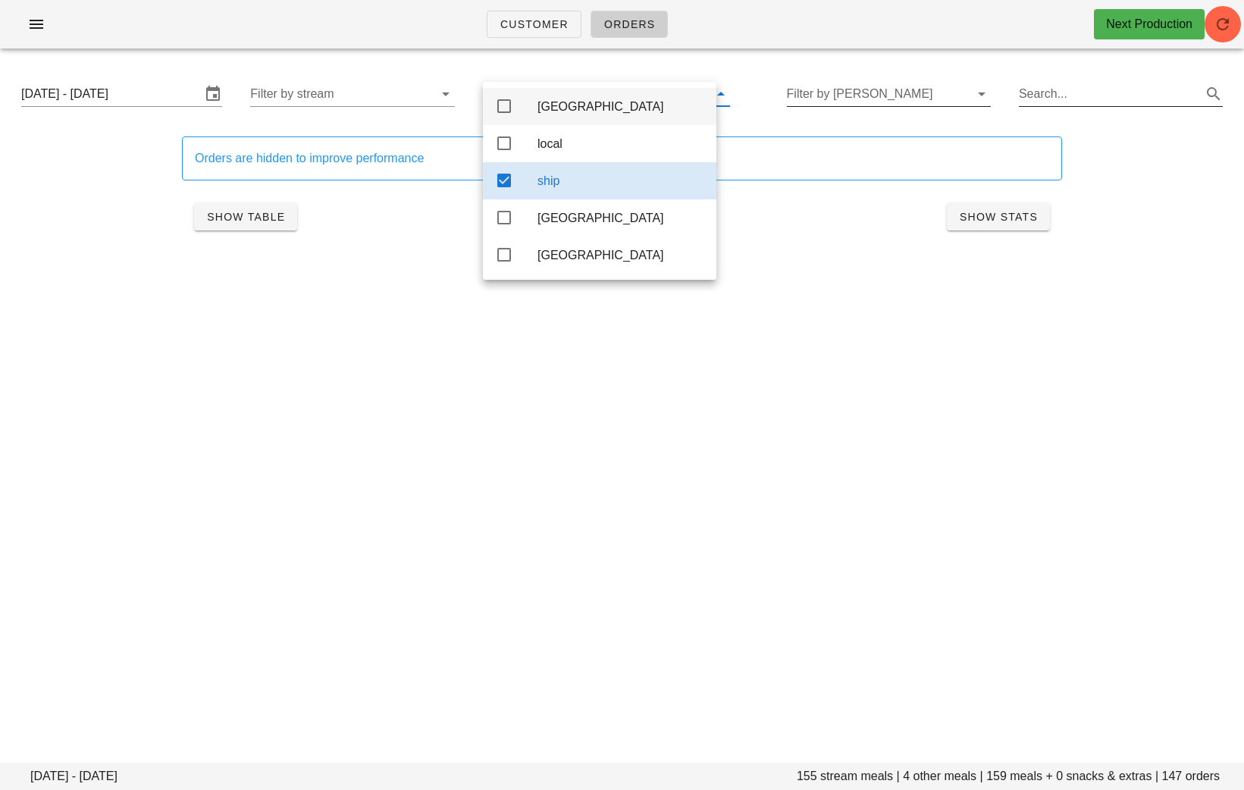
click at [536, 115] on div "Calgary" at bounding box center [600, 106] width 234 height 37
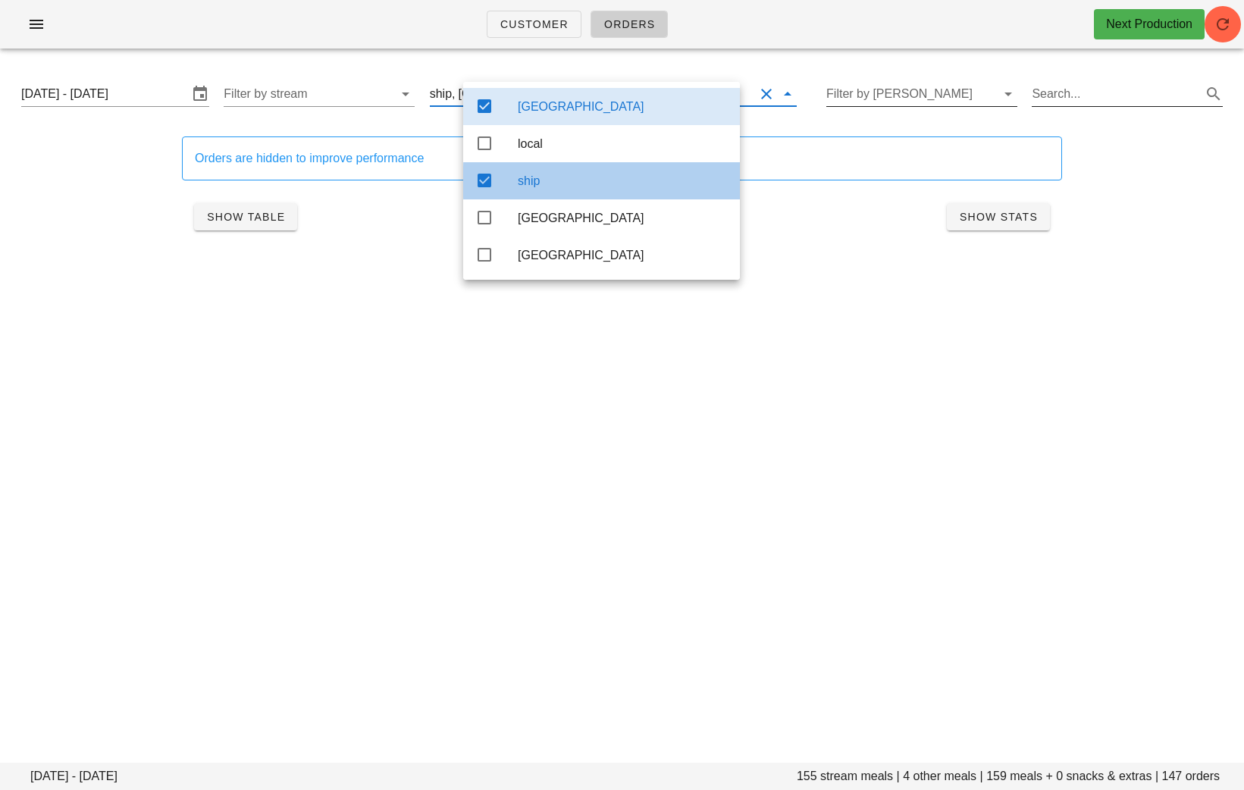
click at [534, 187] on div "ship" at bounding box center [623, 181] width 210 height 14
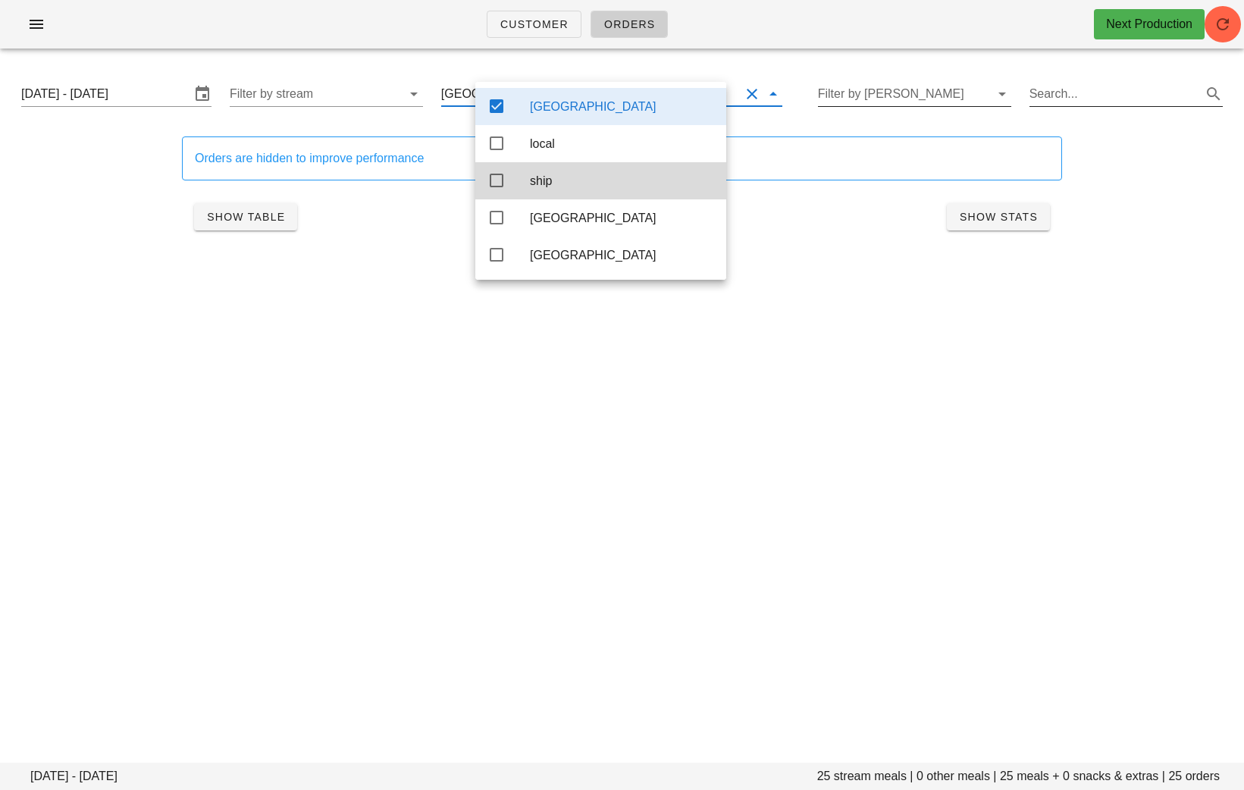
click at [560, 442] on div "Customer Orders Next Production Sunday August 31 - Saturday September 6 25 stre…" at bounding box center [622, 395] width 1244 height 790
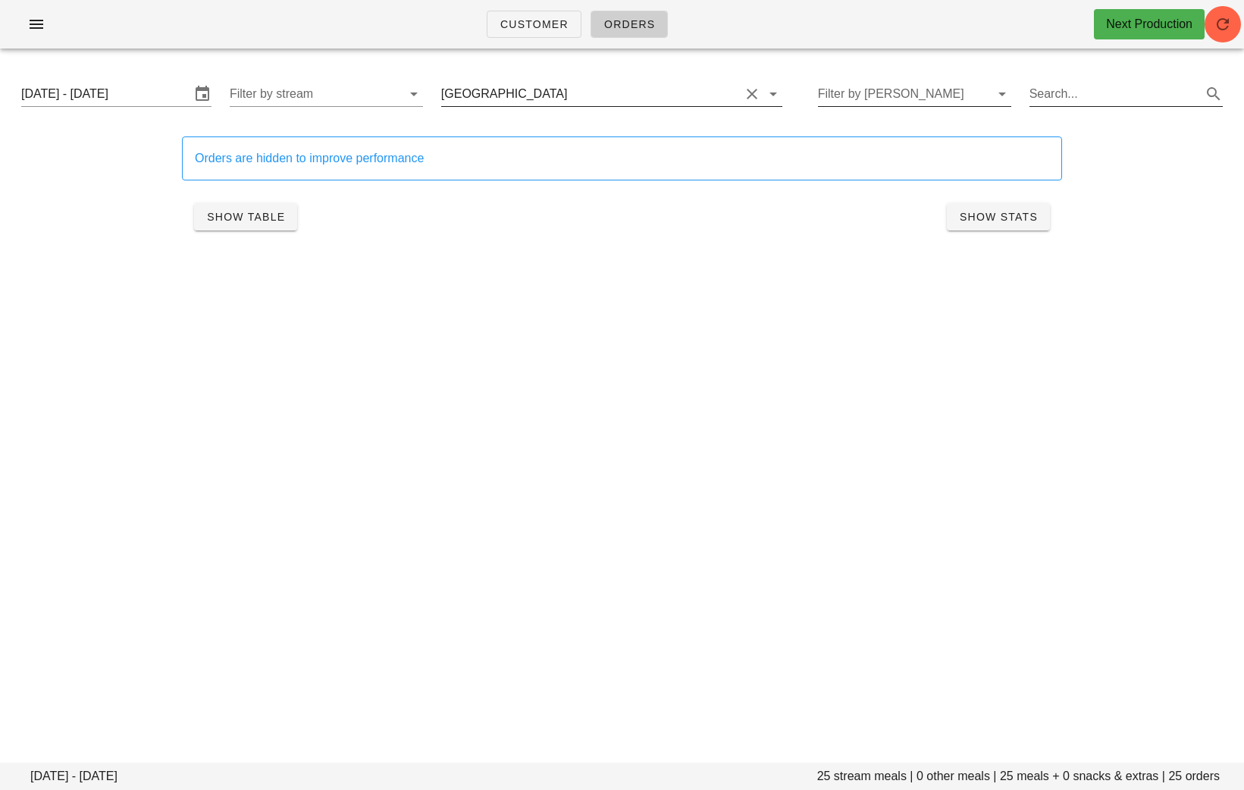
click at [743, 96] on button "Clear Filter by group" at bounding box center [752, 94] width 18 height 18
click at [89, 95] on input "Sunday August 31 - Saturday September 6" at bounding box center [113, 94] width 184 height 24
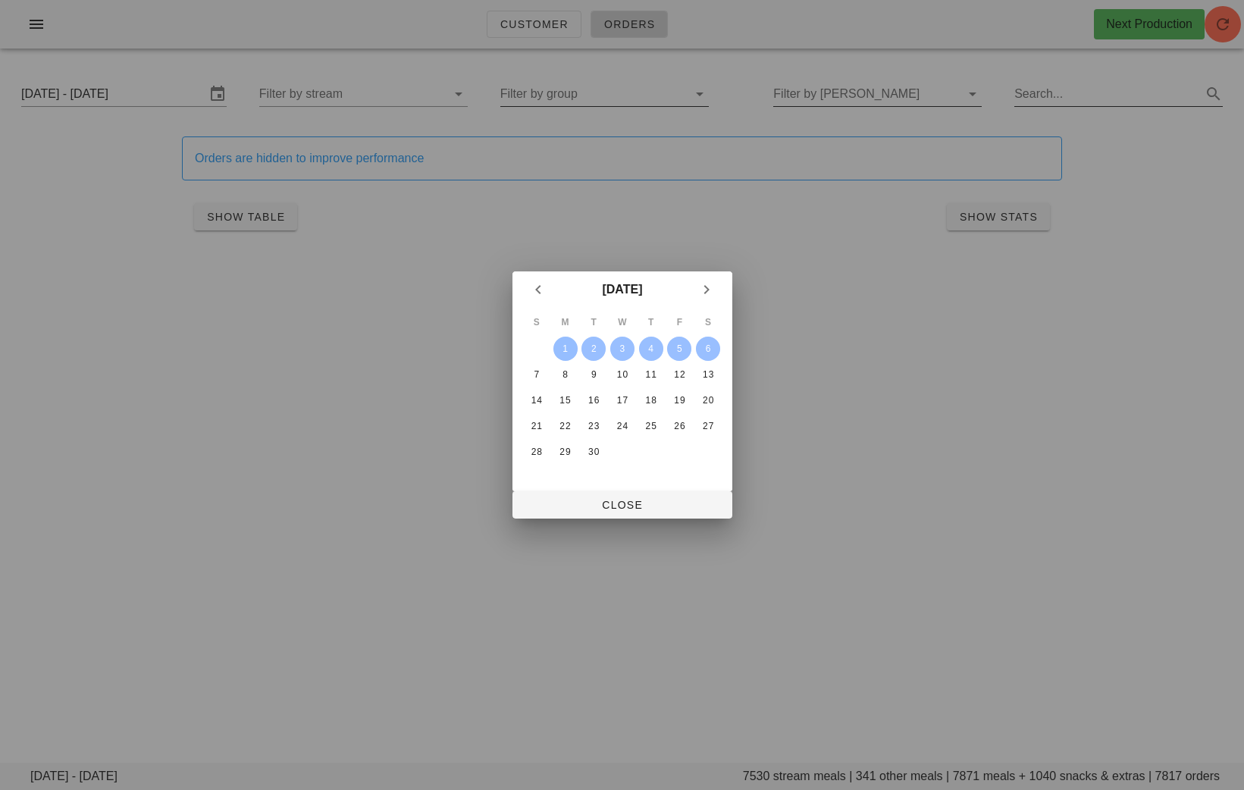
click at [565, 348] on div "1" at bounding box center [565, 349] width 24 height 11
click at [708, 352] on div "6" at bounding box center [708, 349] width 24 height 11
click at [636, 505] on span "Close" at bounding box center [623, 505] width 196 height 12
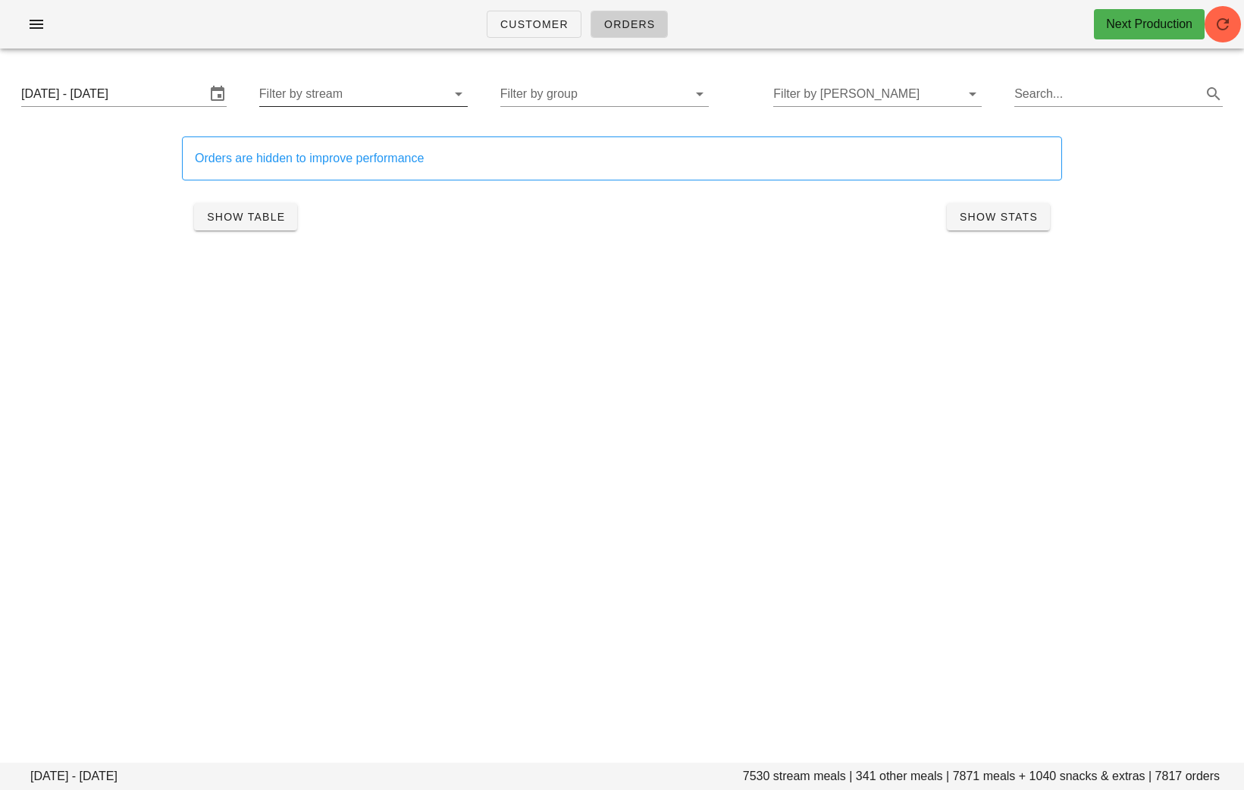
click at [382, 85] on input "Filter by stream" at bounding box center [351, 94] width 184 height 24
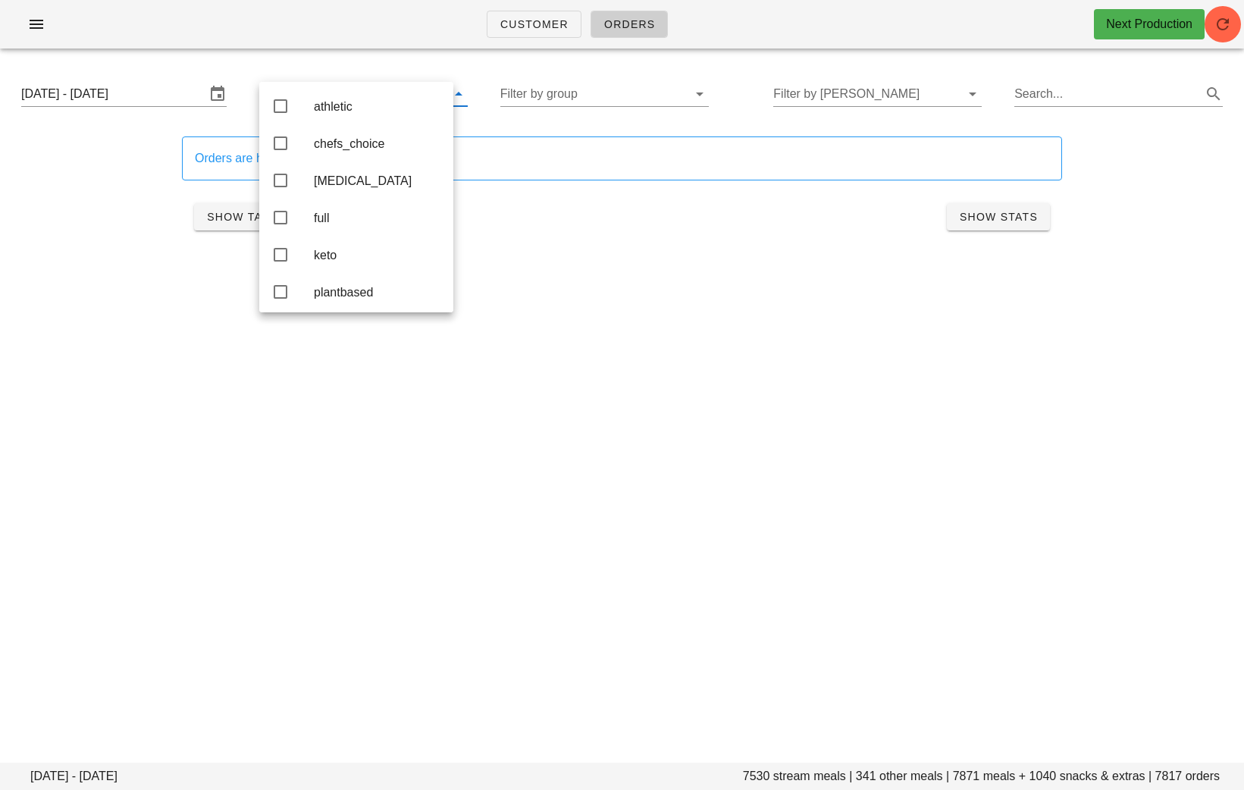
click at [563, 254] on div "Orders are hidden to improve performance Show Table Show Stats" at bounding box center [622, 188] width 1226 height 141
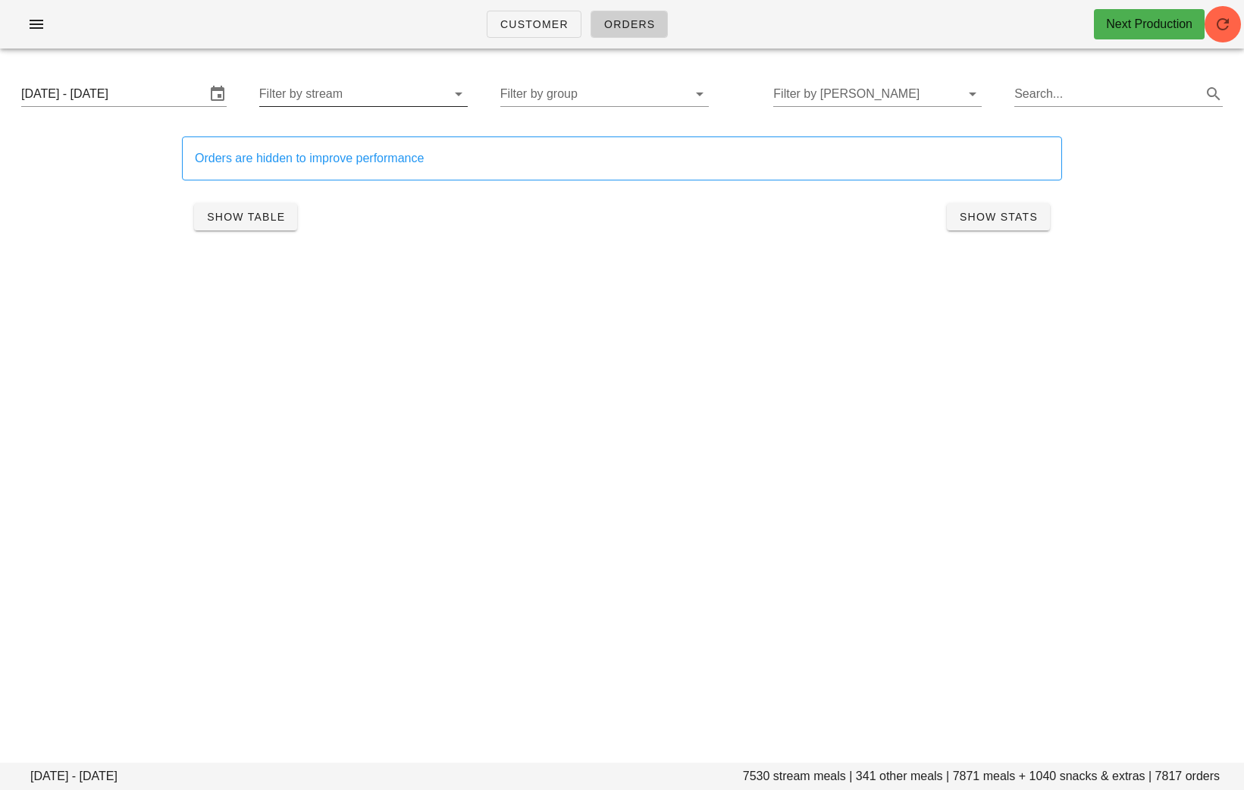
click at [341, 96] on input "Filter by stream" at bounding box center [351, 94] width 184 height 24
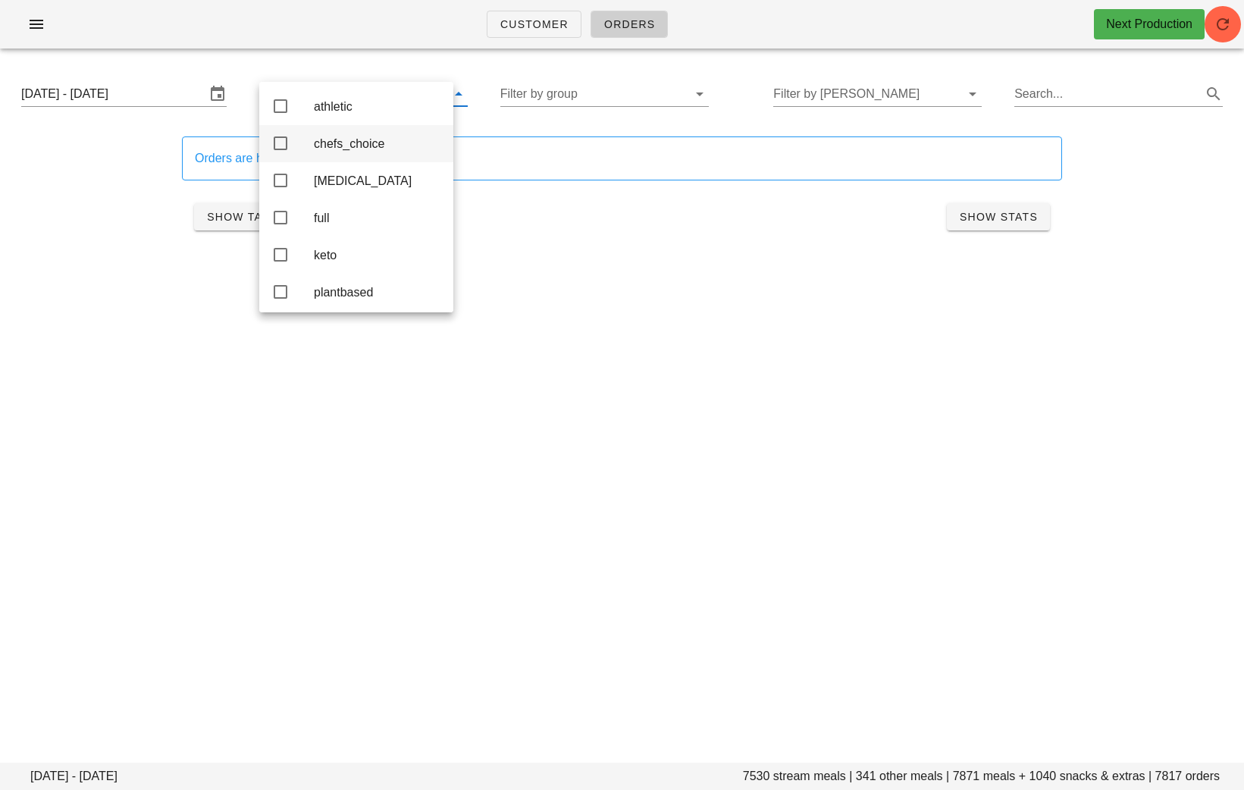
click at [347, 151] on div "chefs_choice" at bounding box center [377, 144] width 127 height 14
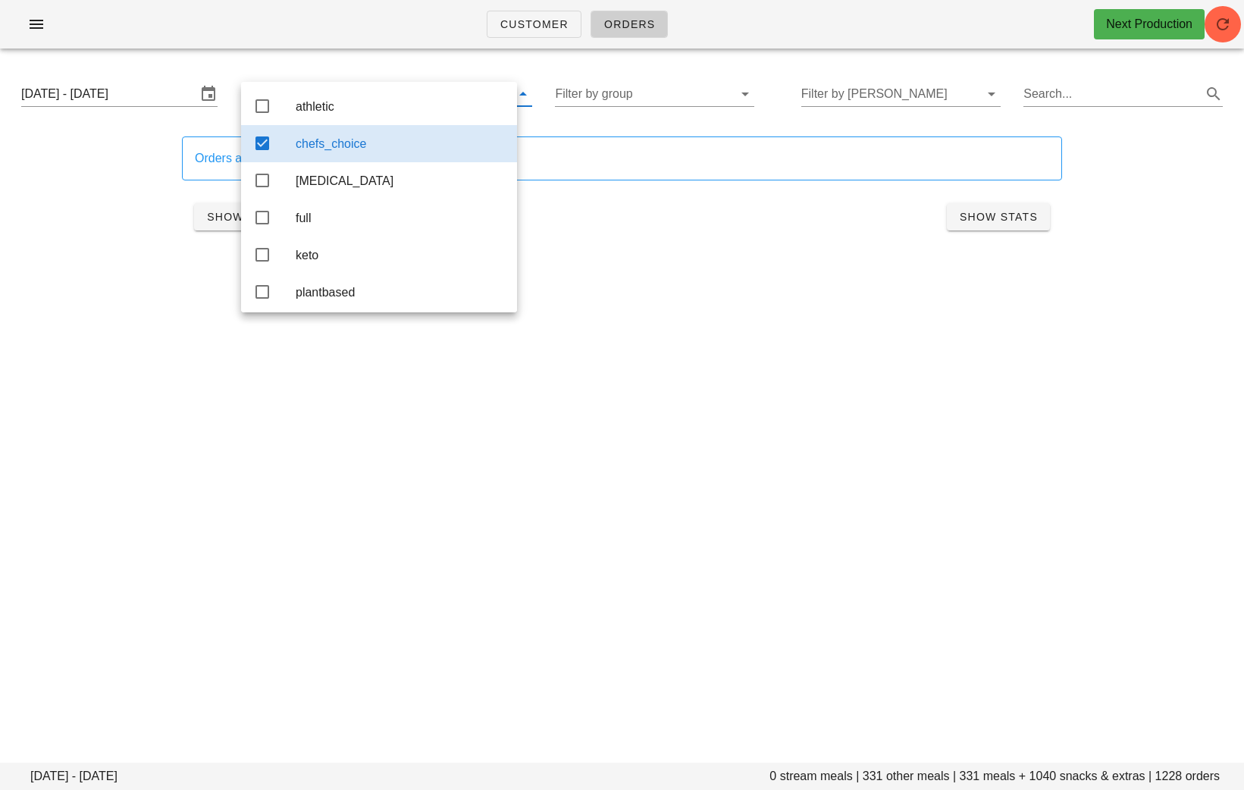
click at [347, 151] on div "chefs_choice" at bounding box center [400, 144] width 209 height 14
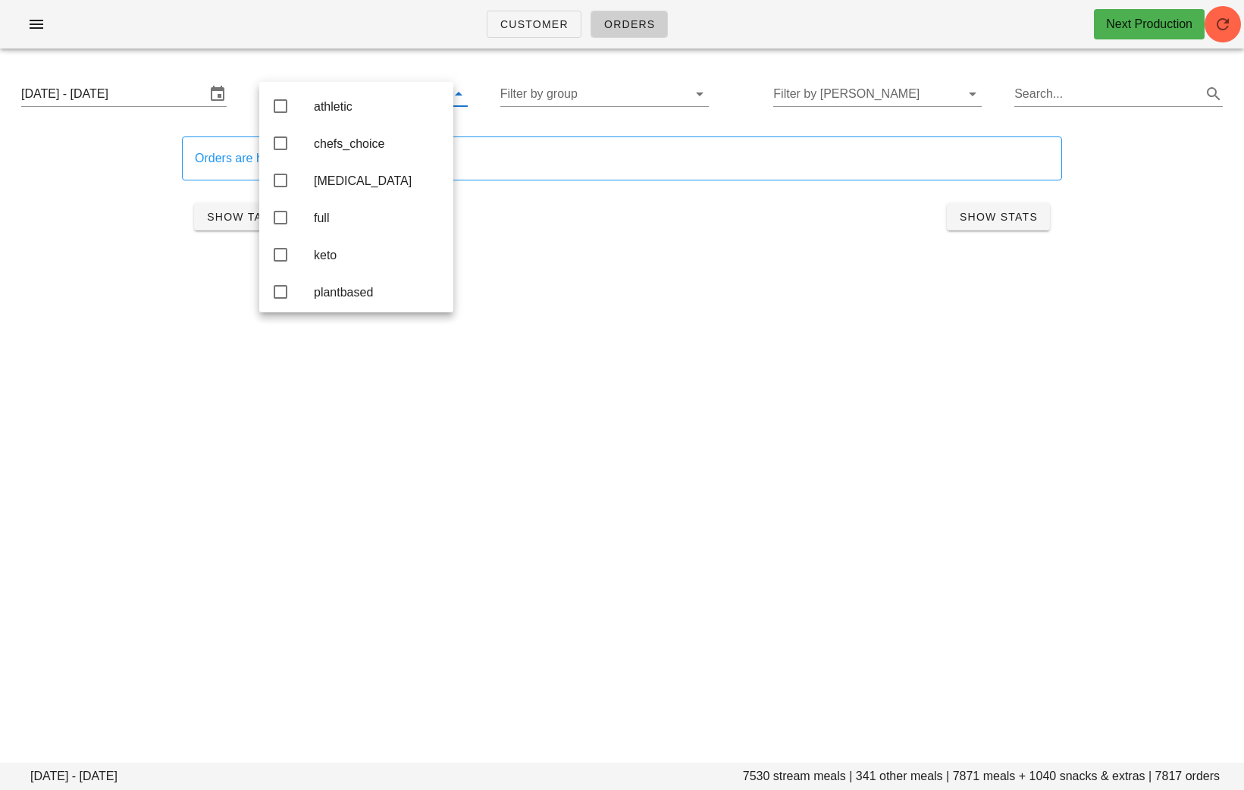
click at [600, 224] on div "Show Table Show Stats" at bounding box center [622, 217] width 880 height 49
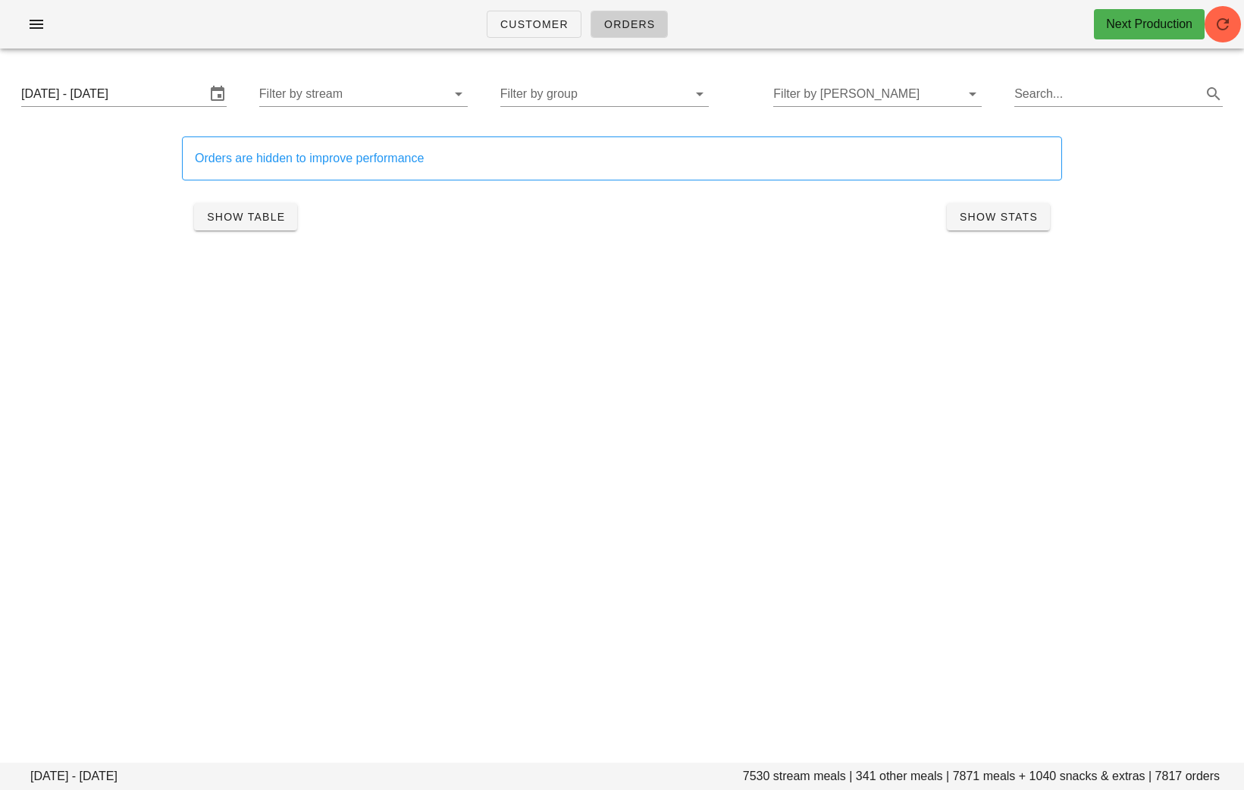
click at [19, 10] on div "Customer Orders Next Production" at bounding box center [622, 24] width 1244 height 49
click at [30, 20] on icon "button" at bounding box center [36, 24] width 18 height 18
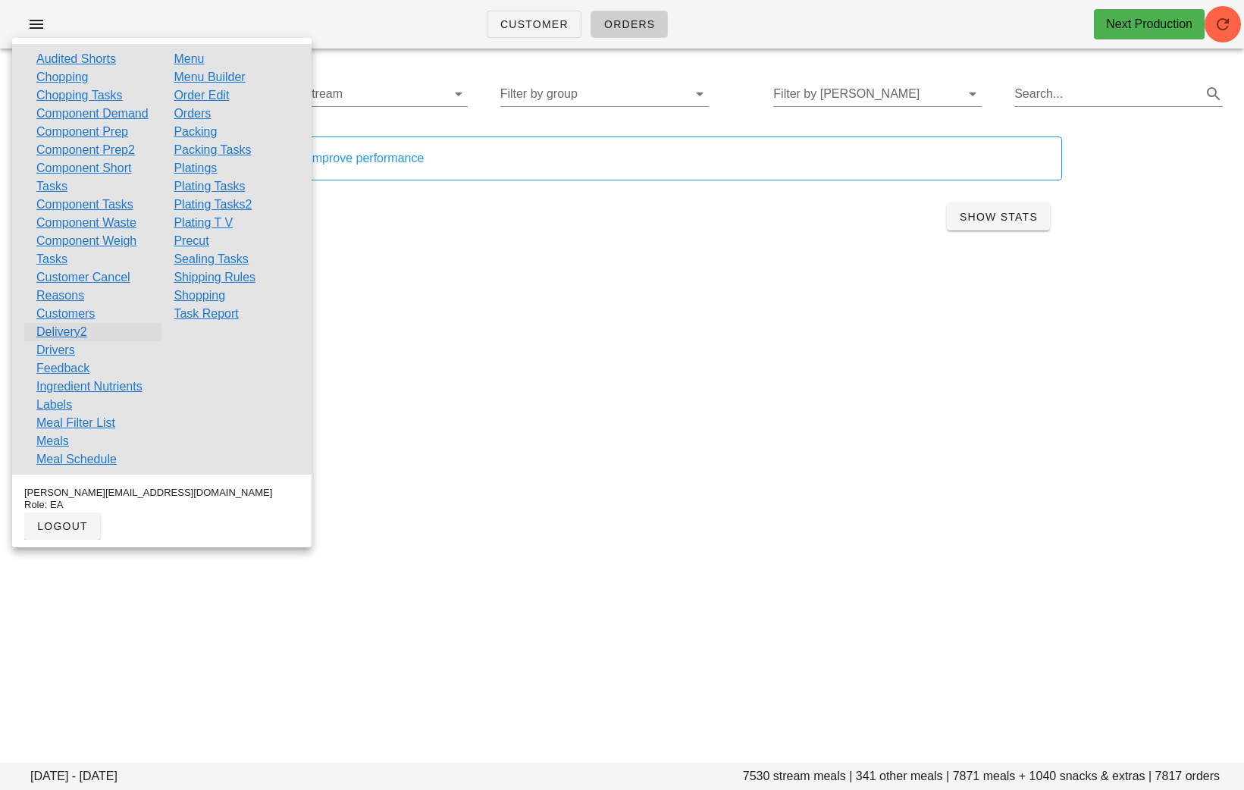
click at [75, 341] on link "Delivery2" at bounding box center [61, 332] width 51 height 18
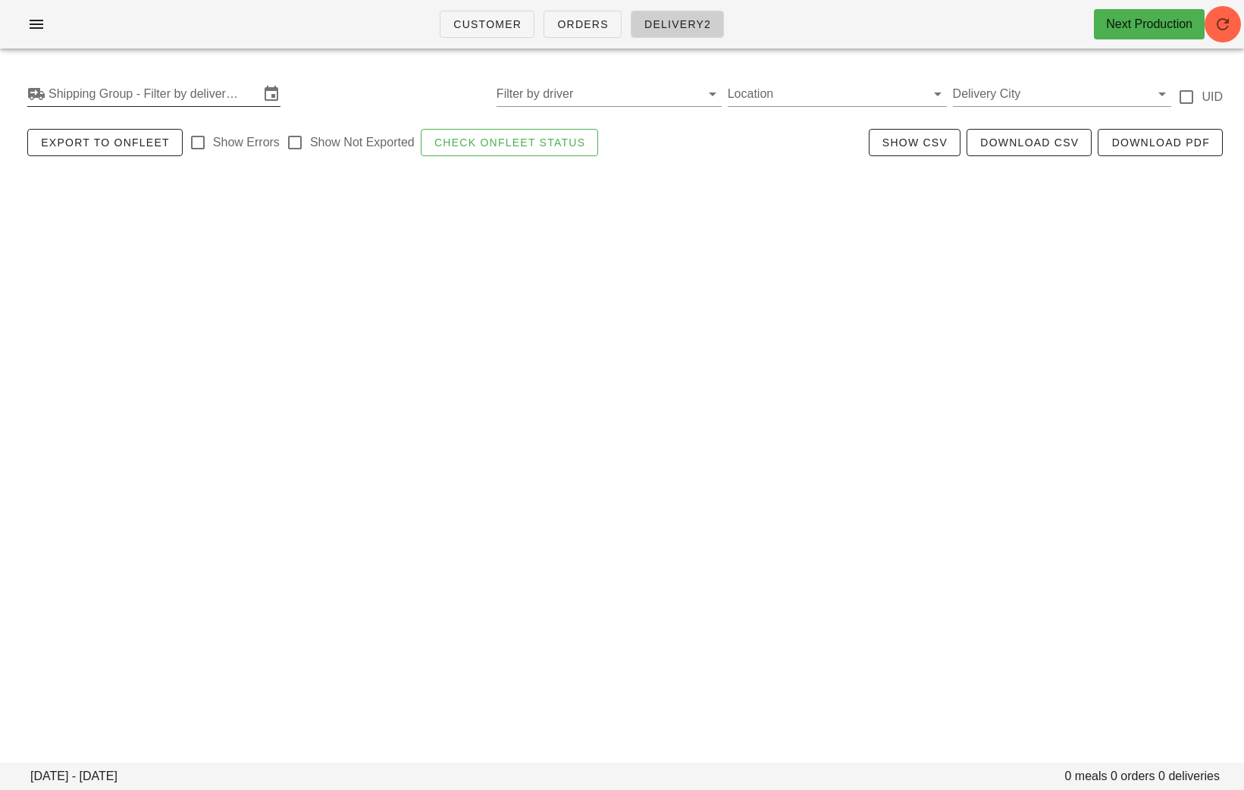
click at [183, 86] on input "Shipping Group - Filter by delivery logistics" at bounding box center [154, 94] width 211 height 24
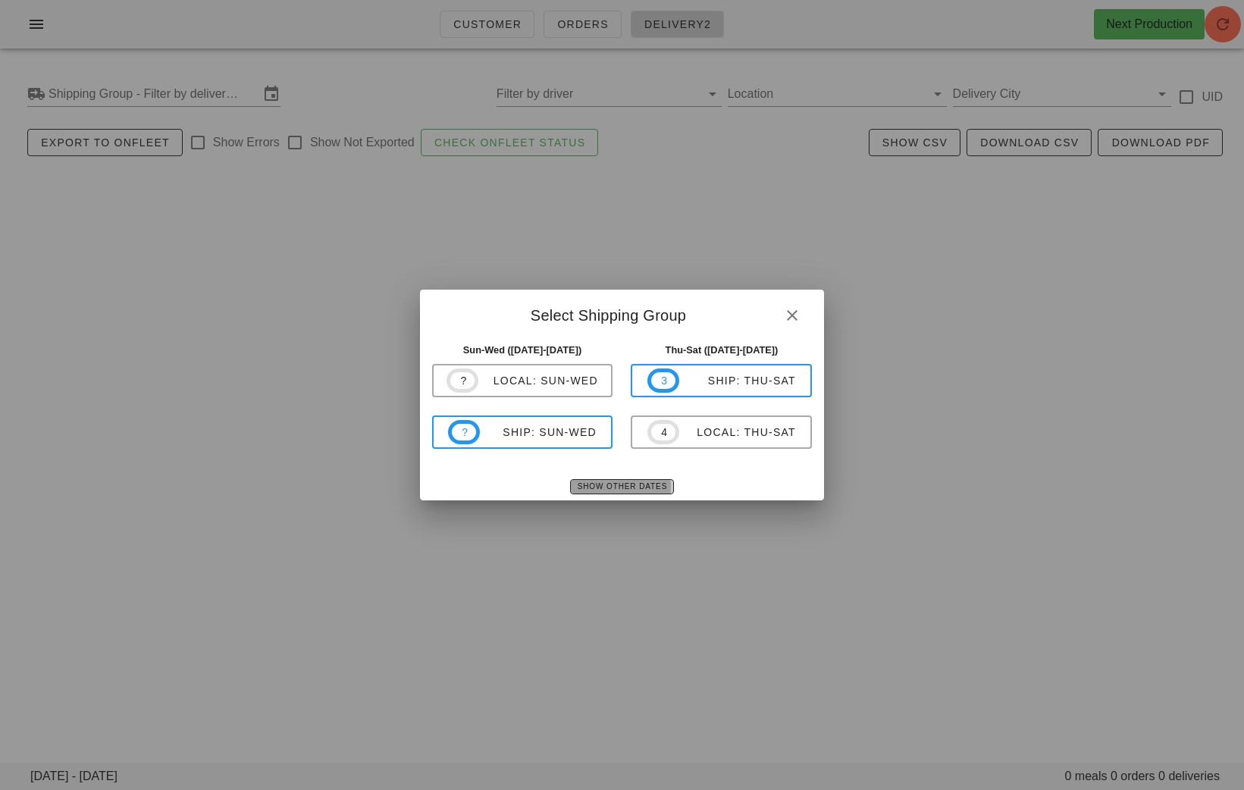
click at [614, 479] on button "Show Other Dates" at bounding box center [622, 486] width 104 height 15
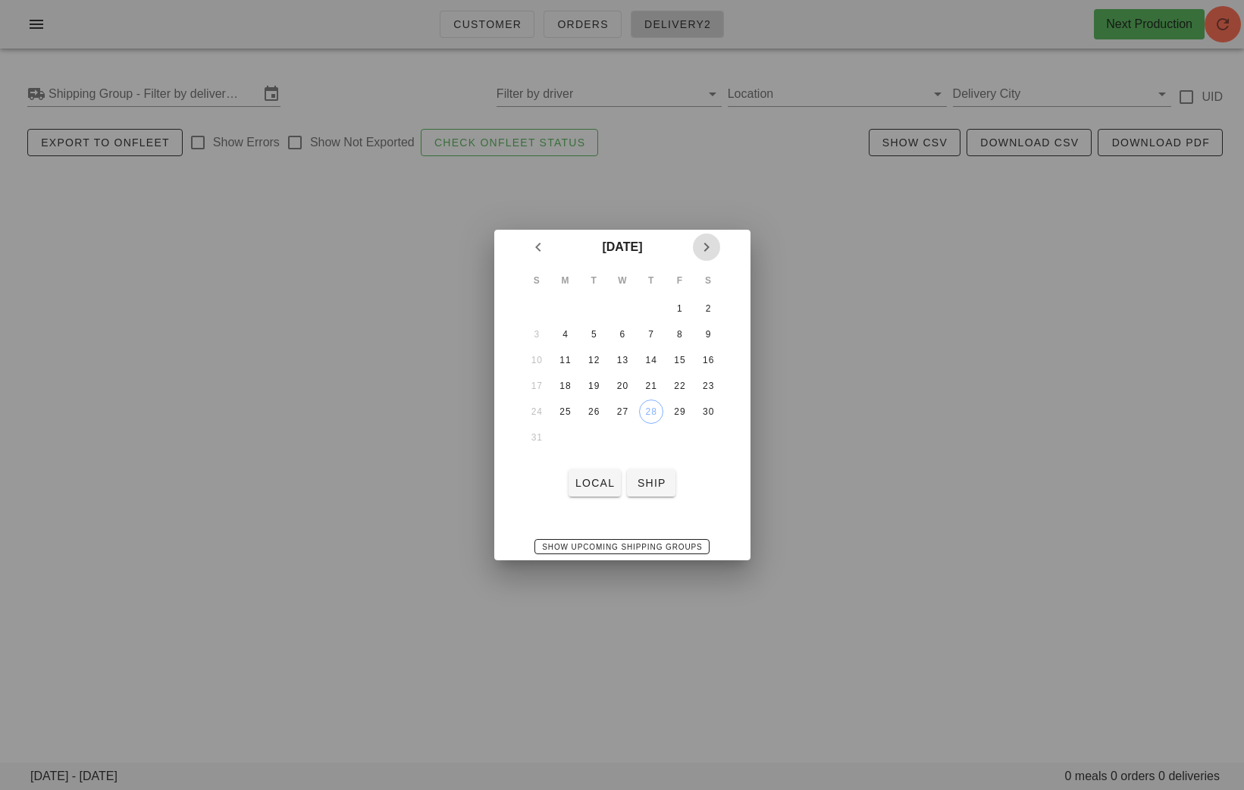
click at [705, 245] on icon "Next month" at bounding box center [707, 247] width 18 height 18
click at [564, 307] on div "1" at bounding box center [565, 308] width 24 height 11
click at [595, 479] on span "local" at bounding box center [595, 483] width 40 height 12
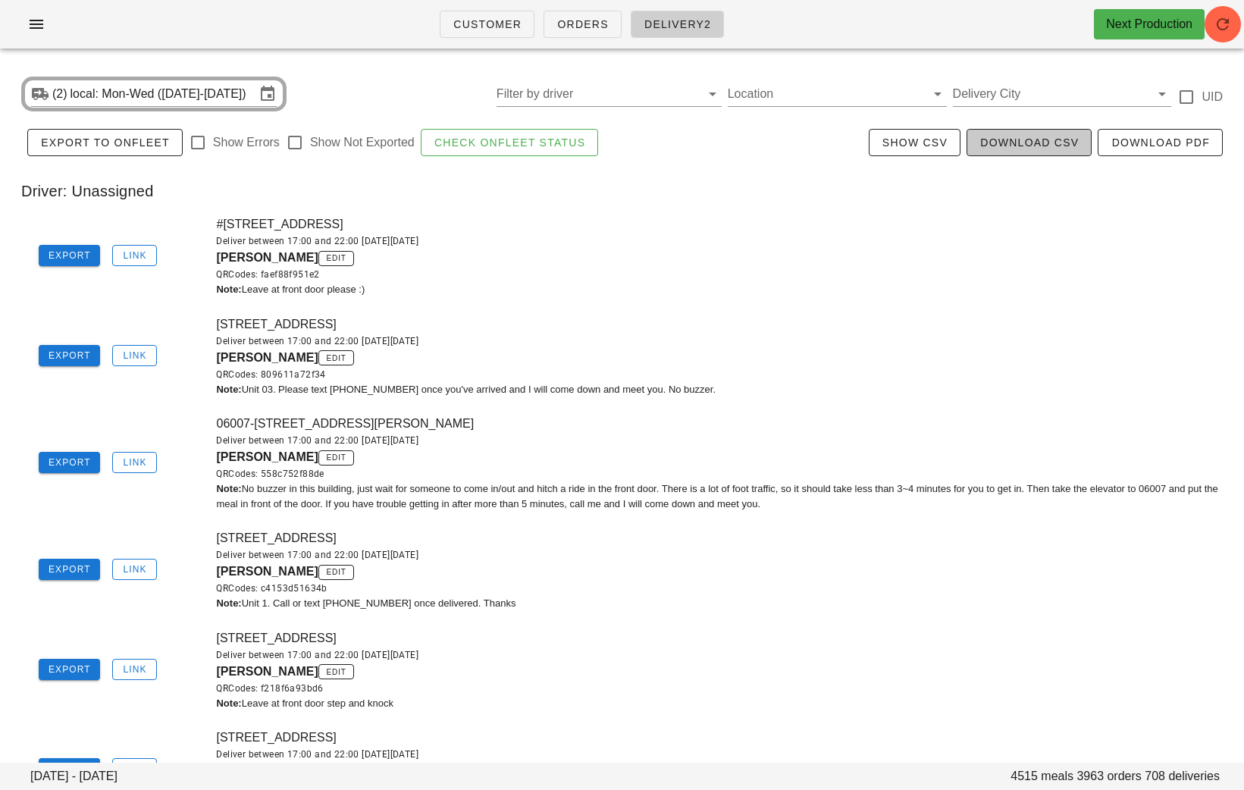
click at [1033, 146] on span "Download CSV" at bounding box center [1029, 143] width 99 height 12
click at [197, 89] on input "local: Mon-Wed (Sep 1-Sep 3)" at bounding box center [163, 94] width 185 height 24
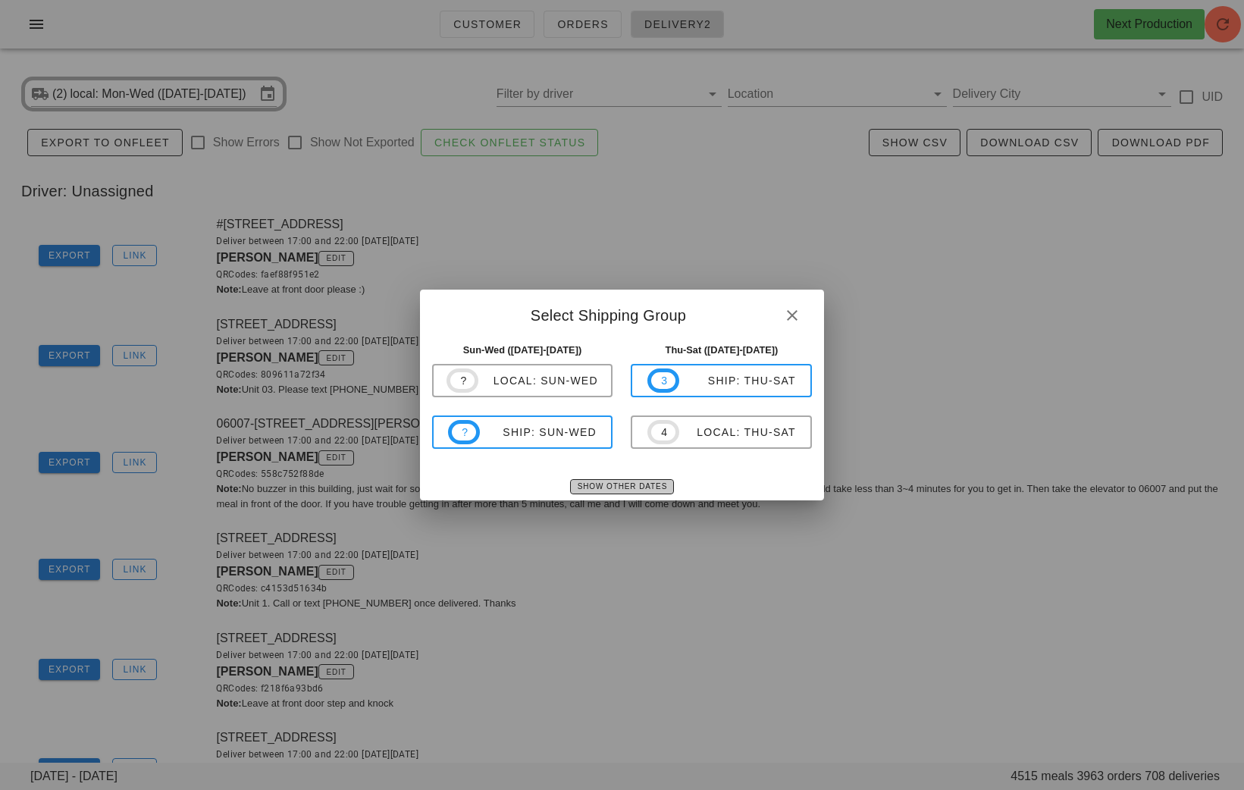
click at [607, 486] on span "Show Other Dates" at bounding box center [622, 486] width 90 height 8
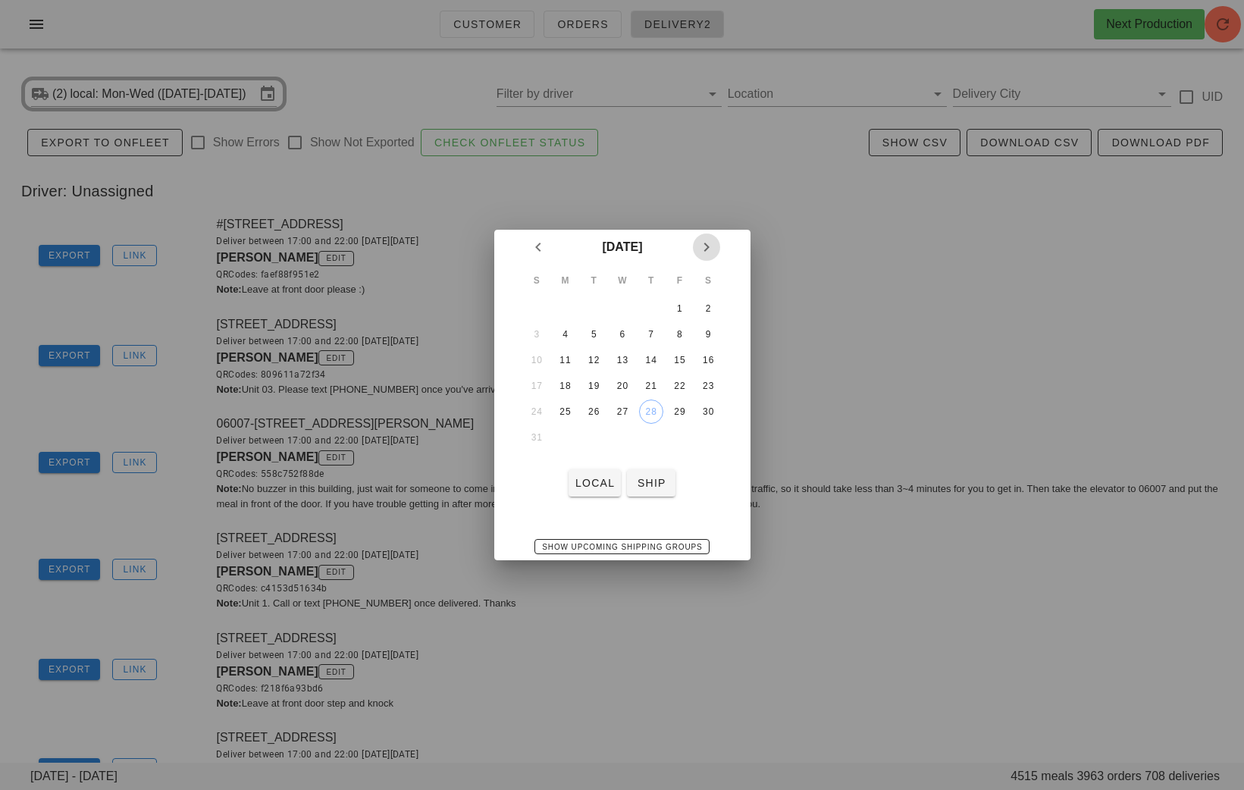
click at [711, 250] on icon "Next month" at bounding box center [707, 247] width 18 height 18
click at [561, 304] on div "1" at bounding box center [565, 308] width 24 height 11
click at [662, 488] on span "ship" at bounding box center [651, 483] width 36 height 12
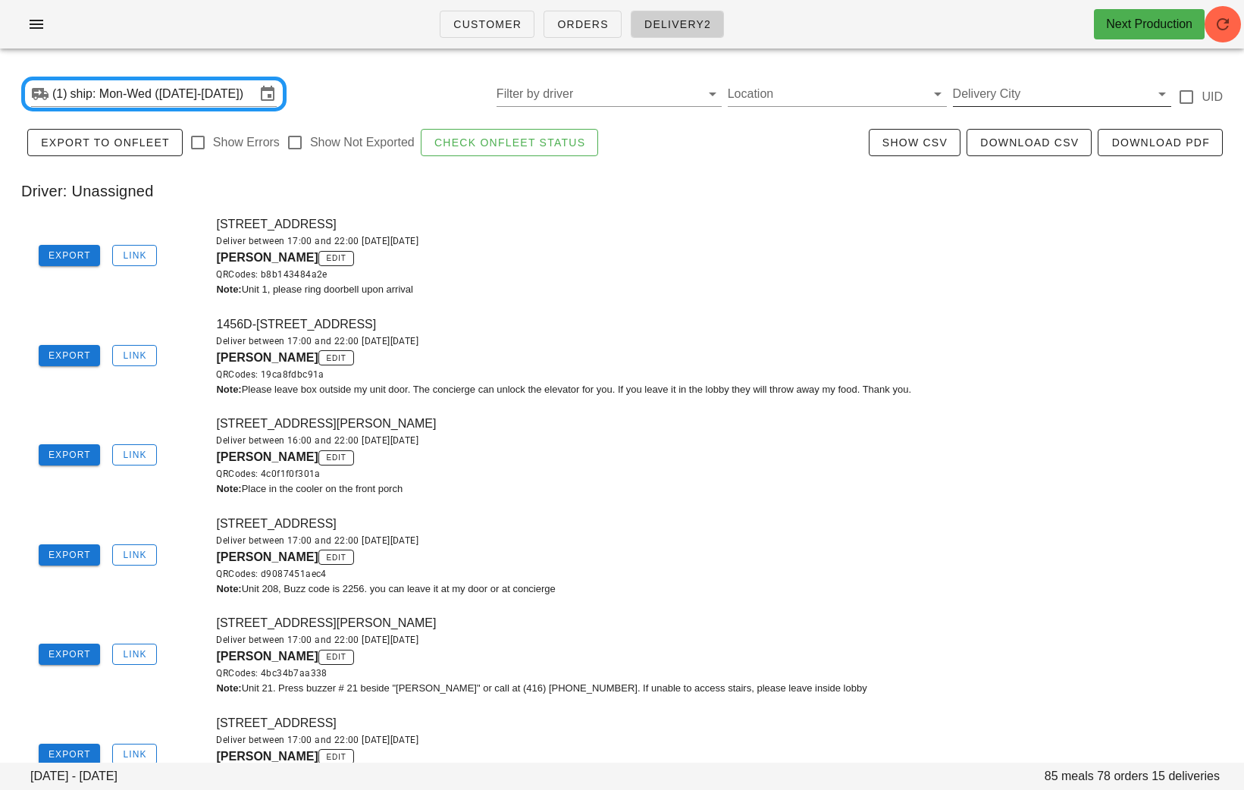
click at [978, 89] on input "Delivery City" at bounding box center [1050, 94] width 195 height 24
click at [982, 111] on div "toronto" at bounding box center [1062, 106] width 195 height 14
click at [942, 249] on div "Sargam Yagnik edit QRCodes: b8b143484a2e" at bounding box center [725, 265] width 1019 height 33
click at [993, 147] on span "Download CSV" at bounding box center [1029, 143] width 99 height 12
click at [190, 94] on input "ship: Mon-Wed (Sep 1-Sep 3)" at bounding box center [163, 94] width 185 height 24
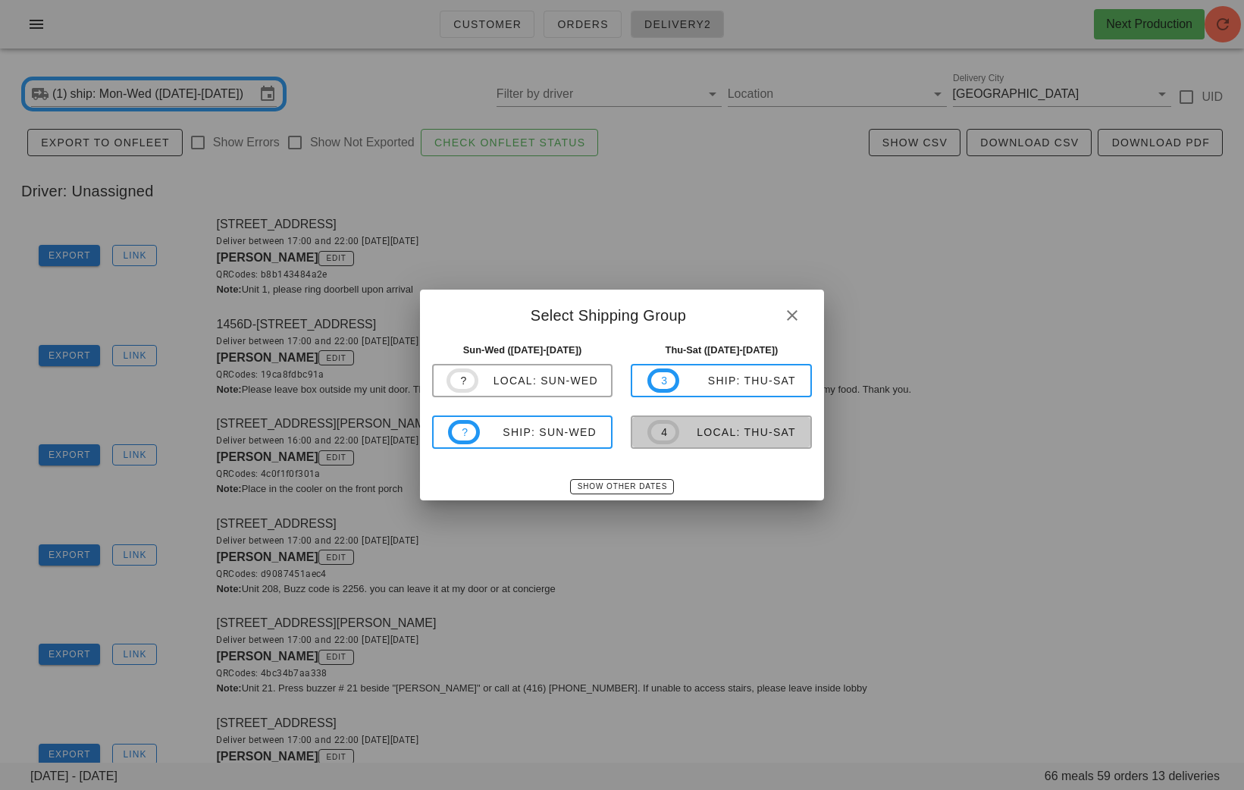
click at [705, 428] on div "local: Thu-Sat" at bounding box center [737, 432] width 117 height 12
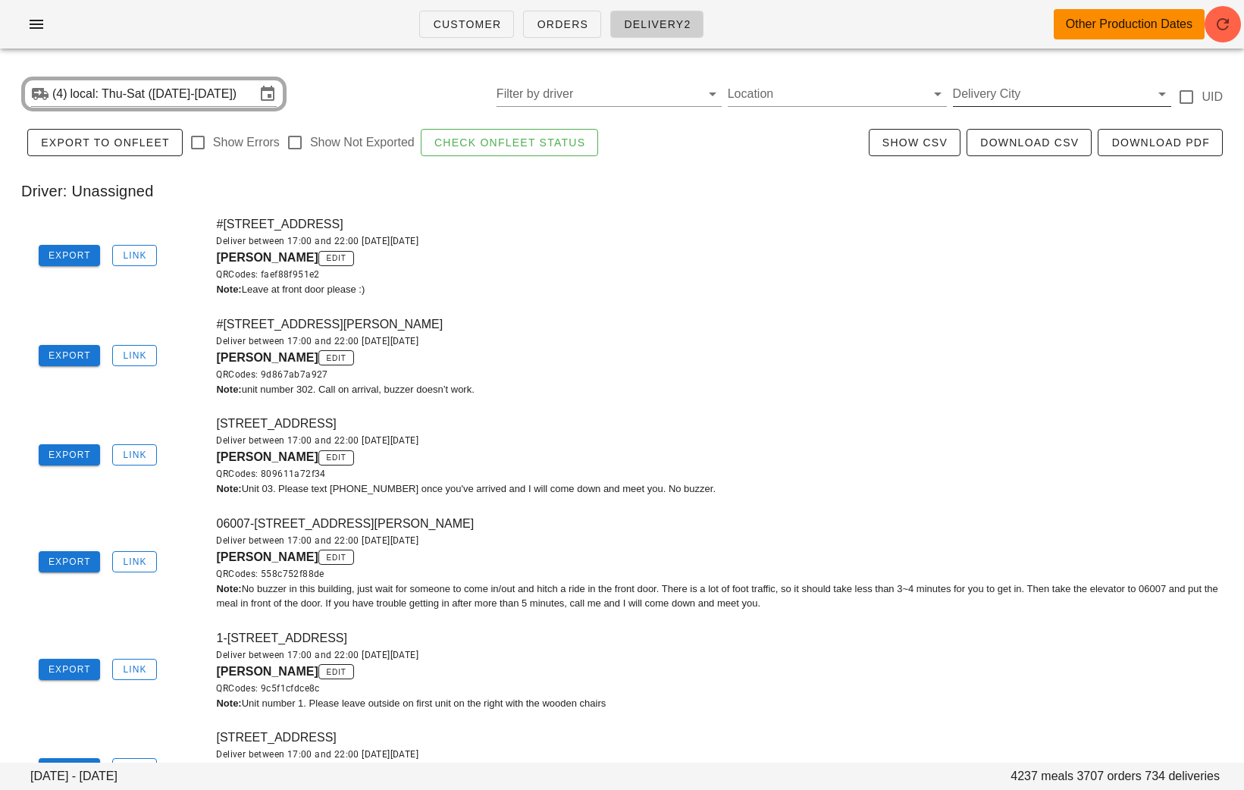
click at [1022, 84] on input "Delivery City" at bounding box center [1050, 94] width 195 height 24
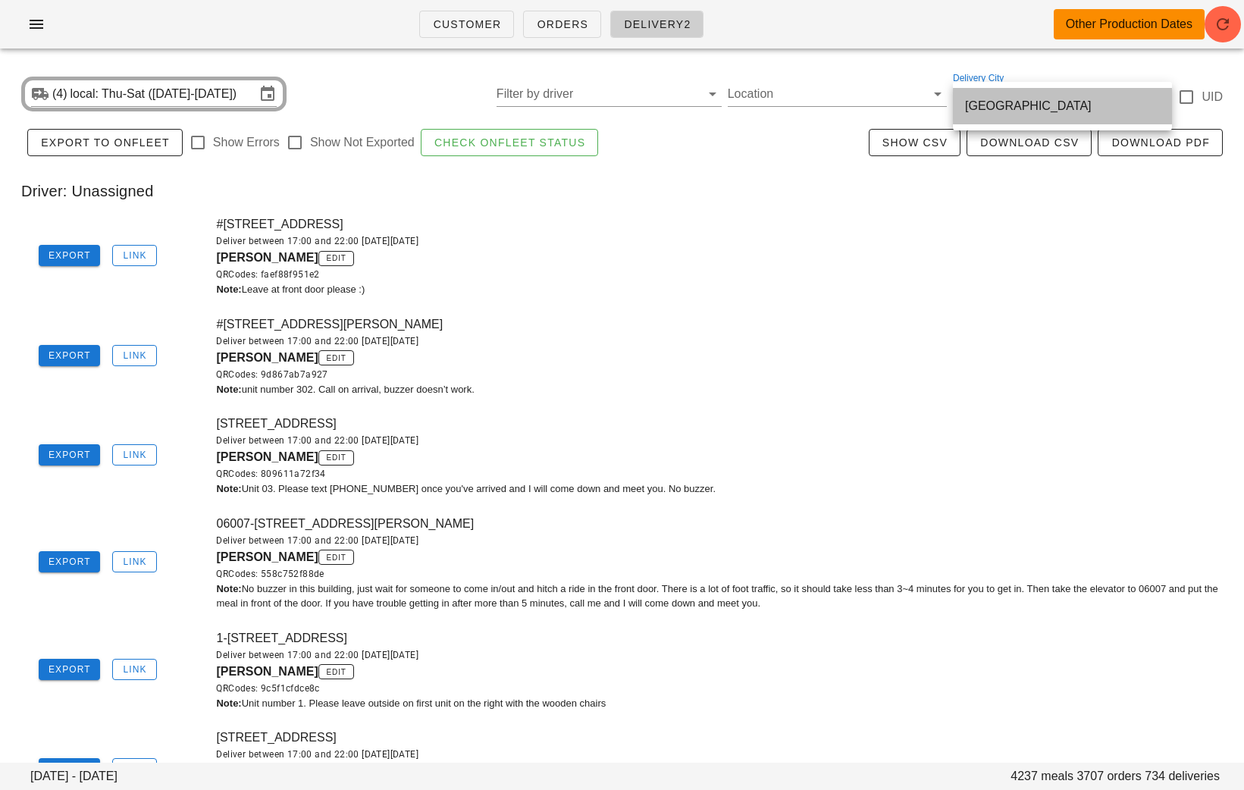
click at [1003, 115] on div "vancouver" at bounding box center [1062, 105] width 195 height 33
click at [182, 87] on input "local: Thu-Sat (Sep 4-Sep 6)" at bounding box center [163, 94] width 185 height 24
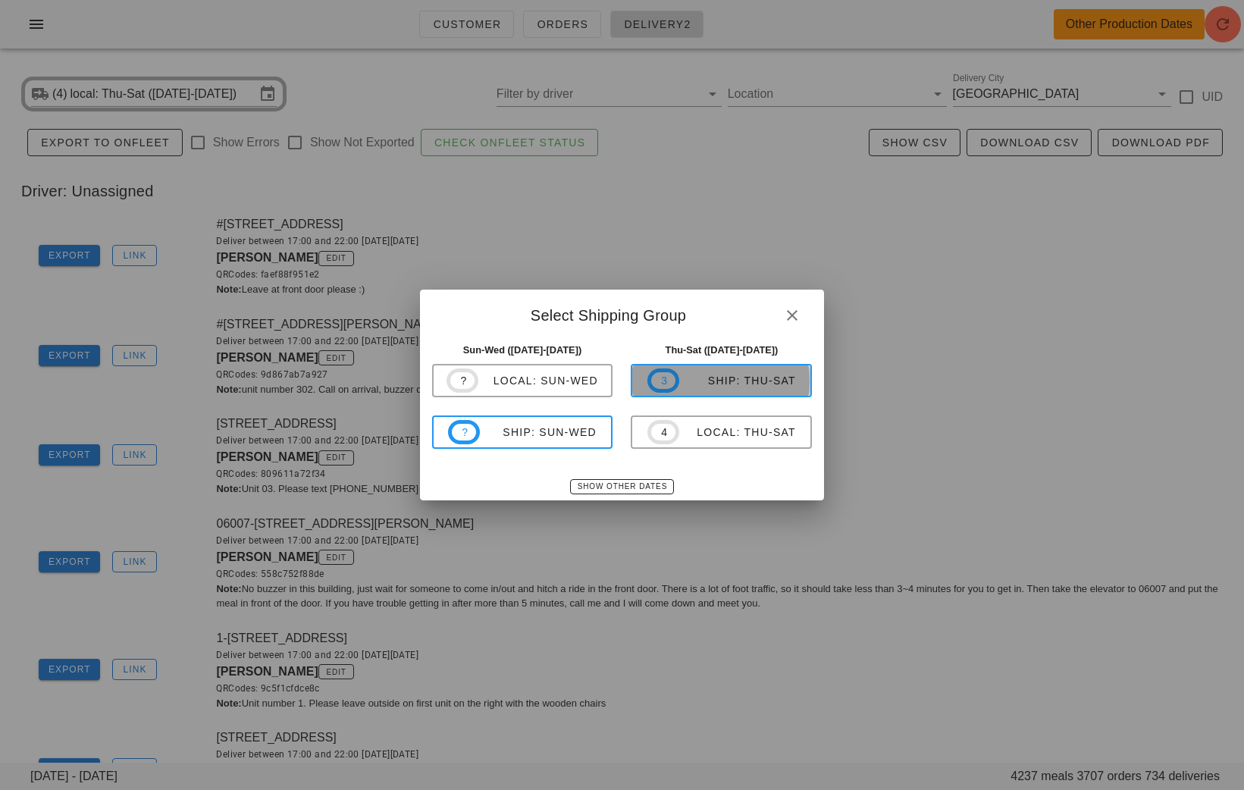
click at [734, 381] on div "ship: Thu-Sat" at bounding box center [737, 381] width 117 height 12
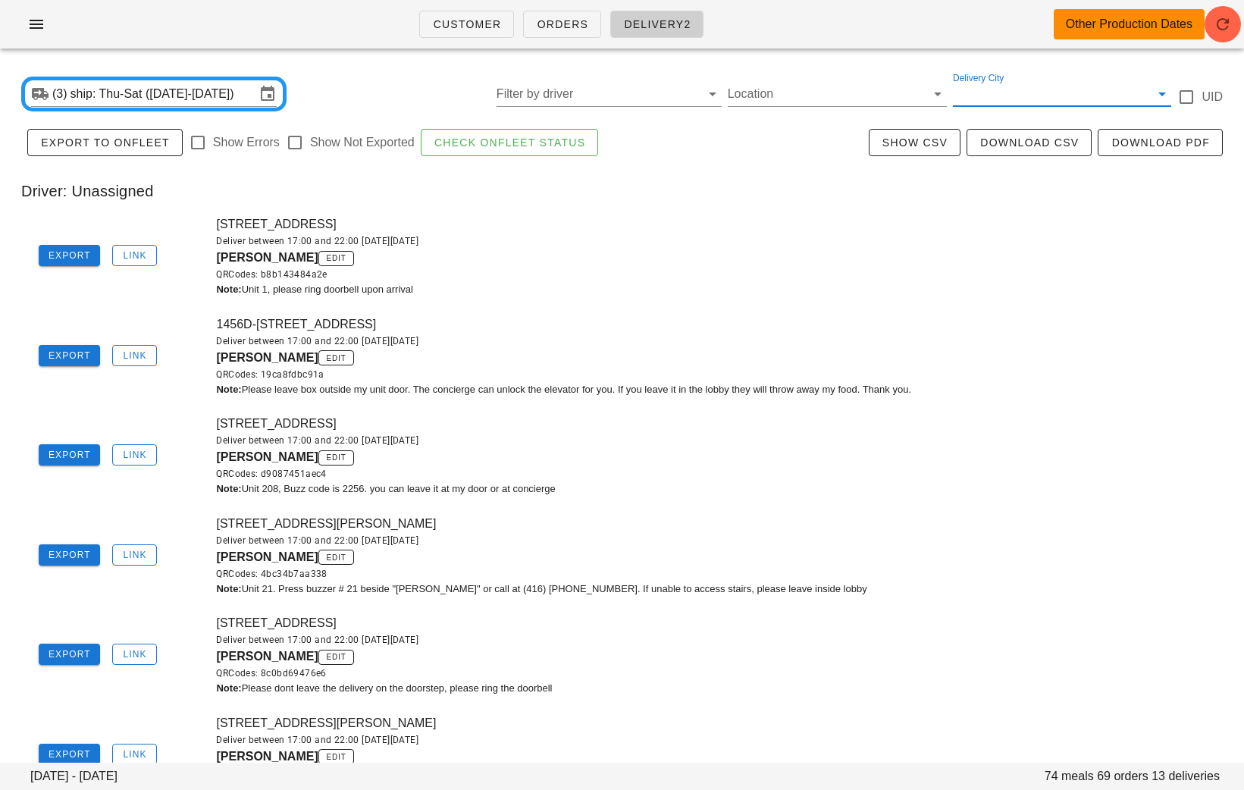
click at [1063, 93] on input "Delivery City" at bounding box center [1050, 94] width 195 height 24
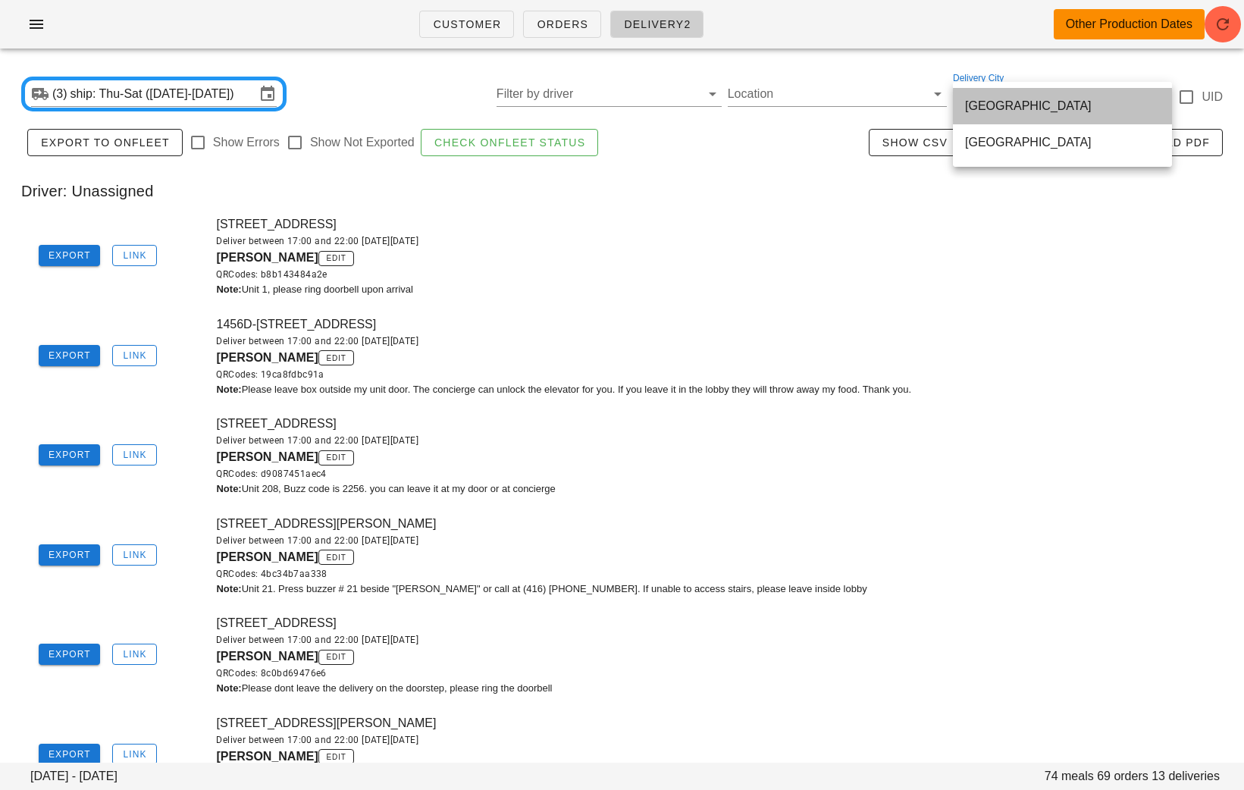
click at [1030, 111] on div "toronto" at bounding box center [1062, 106] width 195 height 14
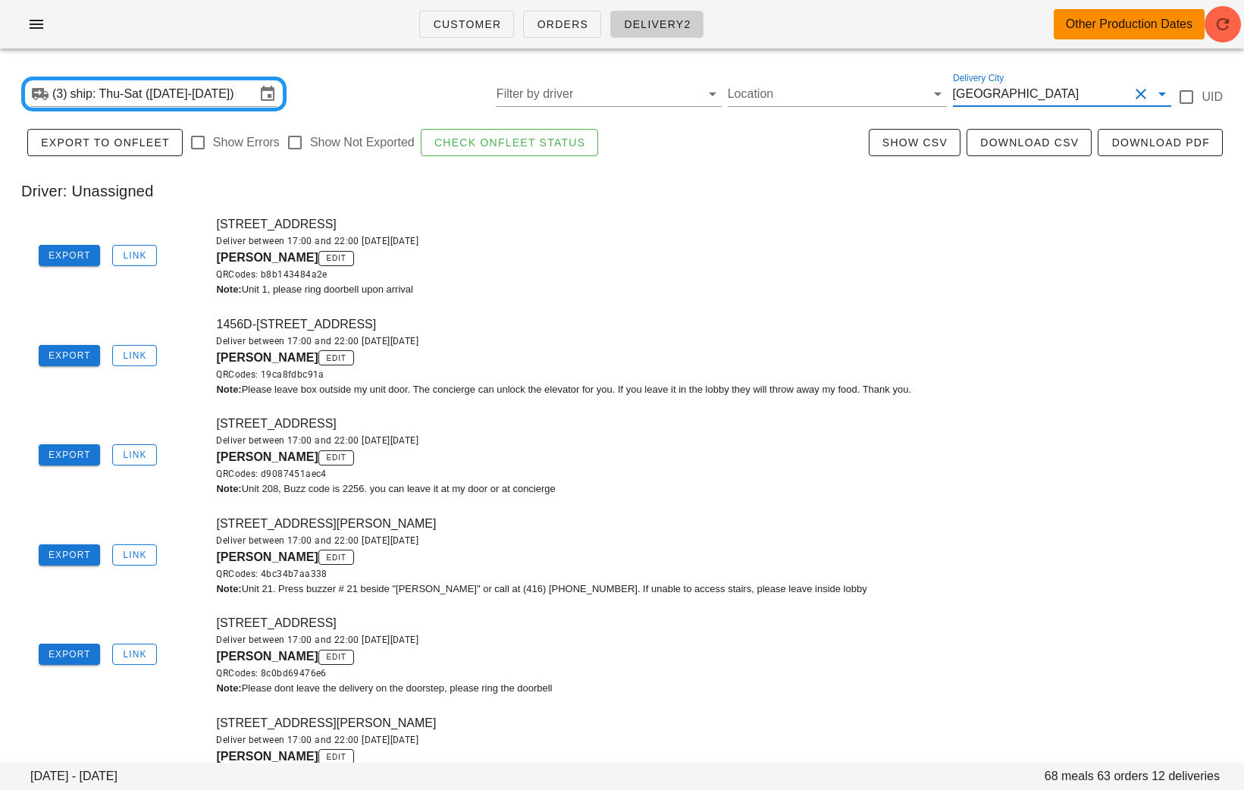
click at [734, 228] on div "1-178 Madison Ave, Toronto, M5R2S5 Deliver between 17:00 and 22:00 on Wednesday…" at bounding box center [725, 256] width 1037 height 100
click at [1006, 140] on span "Download CSV" at bounding box center [1029, 143] width 99 height 12
click at [190, 96] on input "ship: Thu-Sat (Sep 4-Sep 6)" at bounding box center [163, 94] width 185 height 24
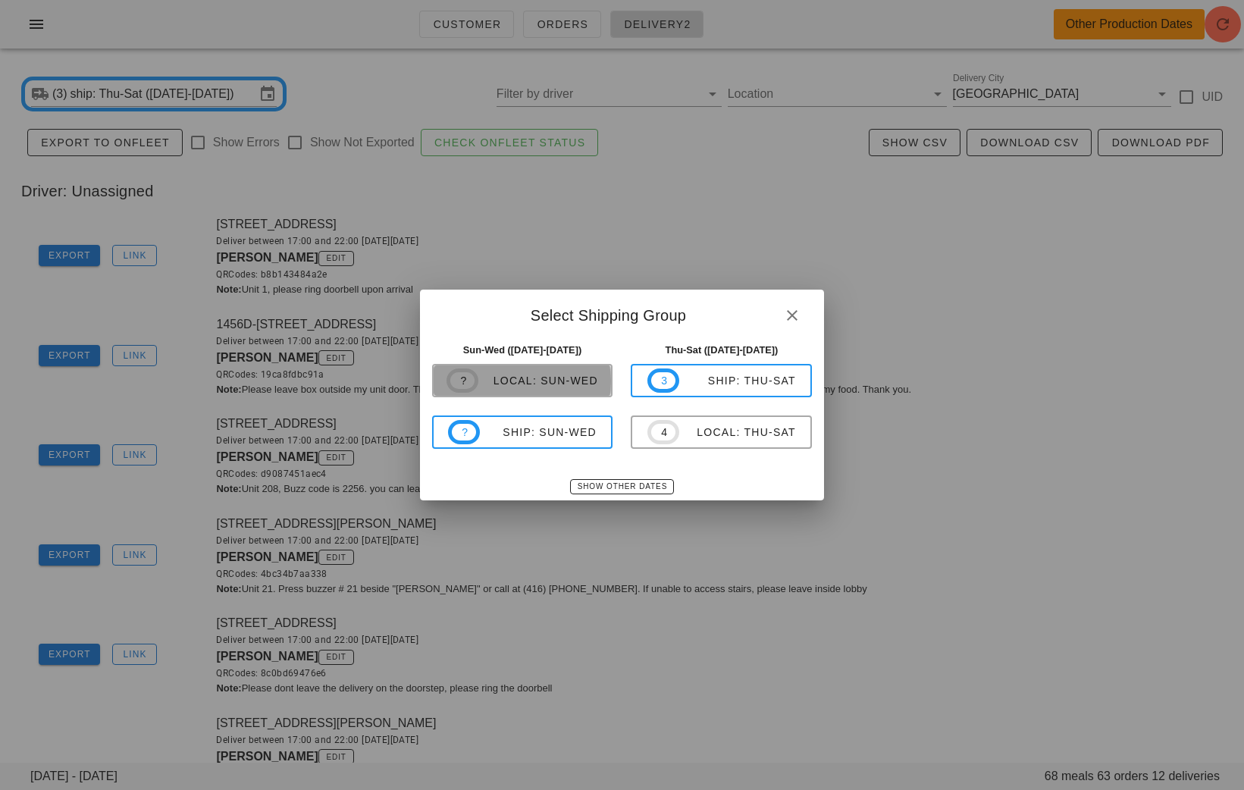
click at [506, 386] on div "local: Sun-Wed" at bounding box center [539, 381] width 120 height 12
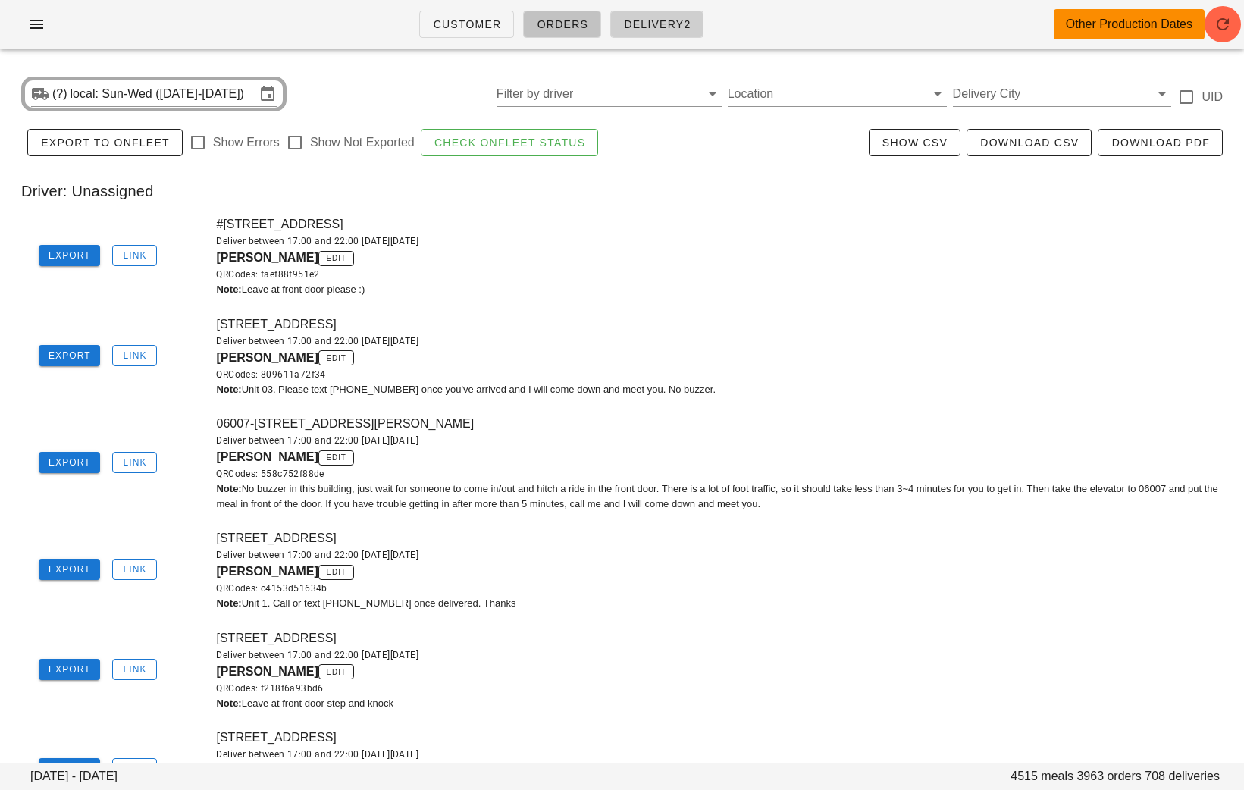
click at [563, 18] on span "Orders" at bounding box center [562, 24] width 52 height 12
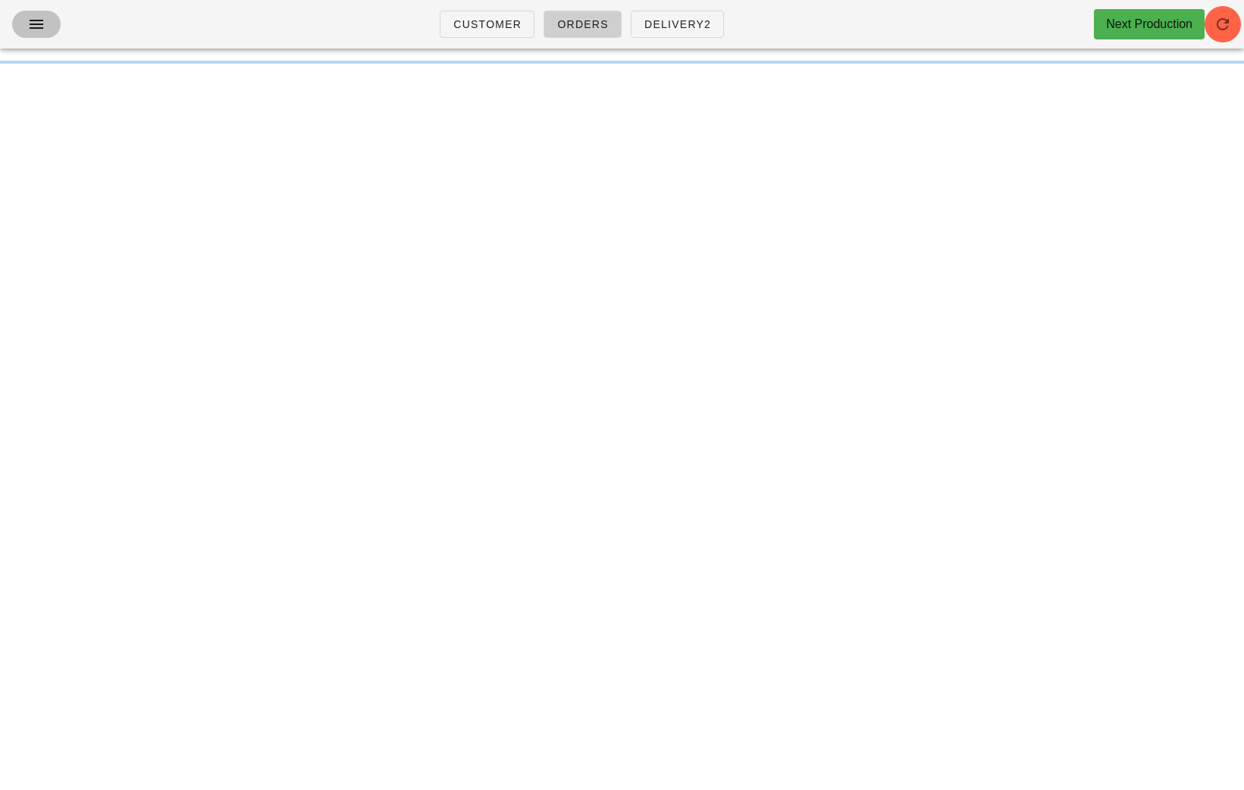
click at [37, 26] on icon "button" at bounding box center [36, 24] width 18 height 18
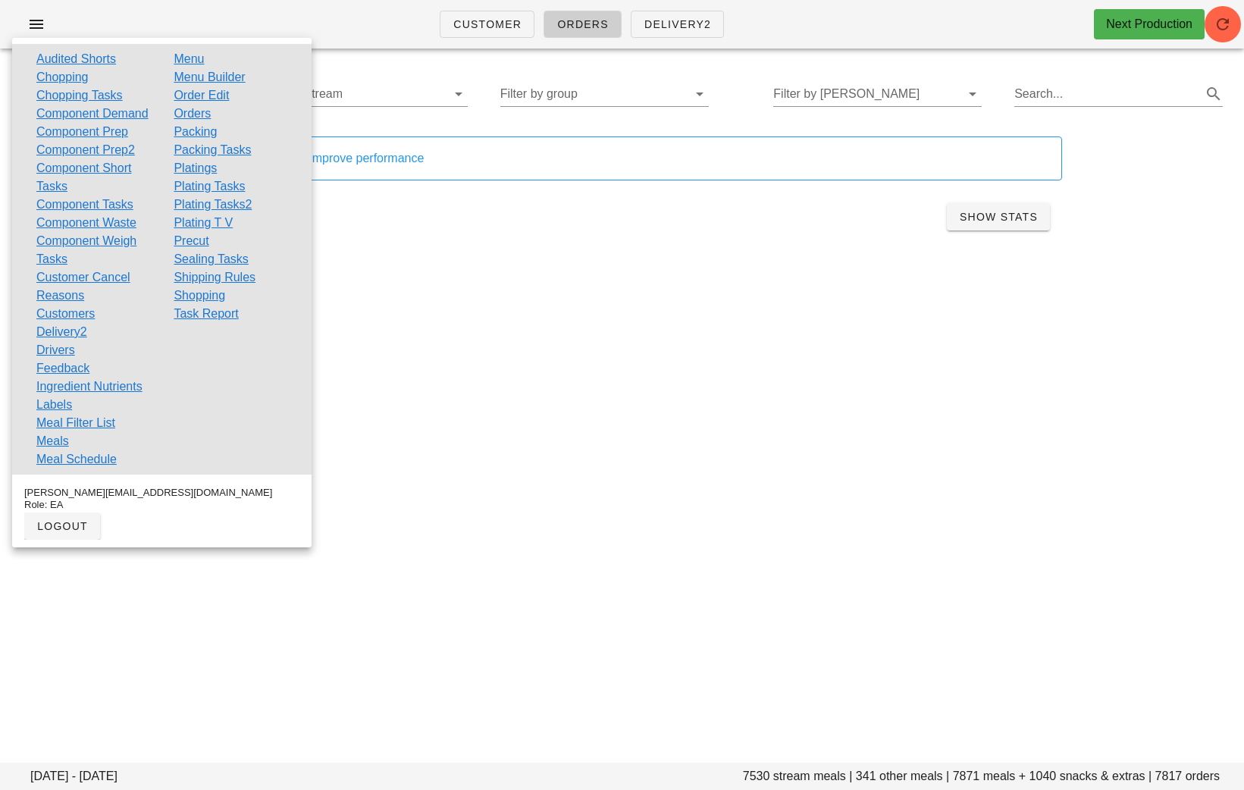
click at [395, 135] on div "Orders are hidden to improve performance Show Table Show Stats" at bounding box center [622, 188] width 899 height 123
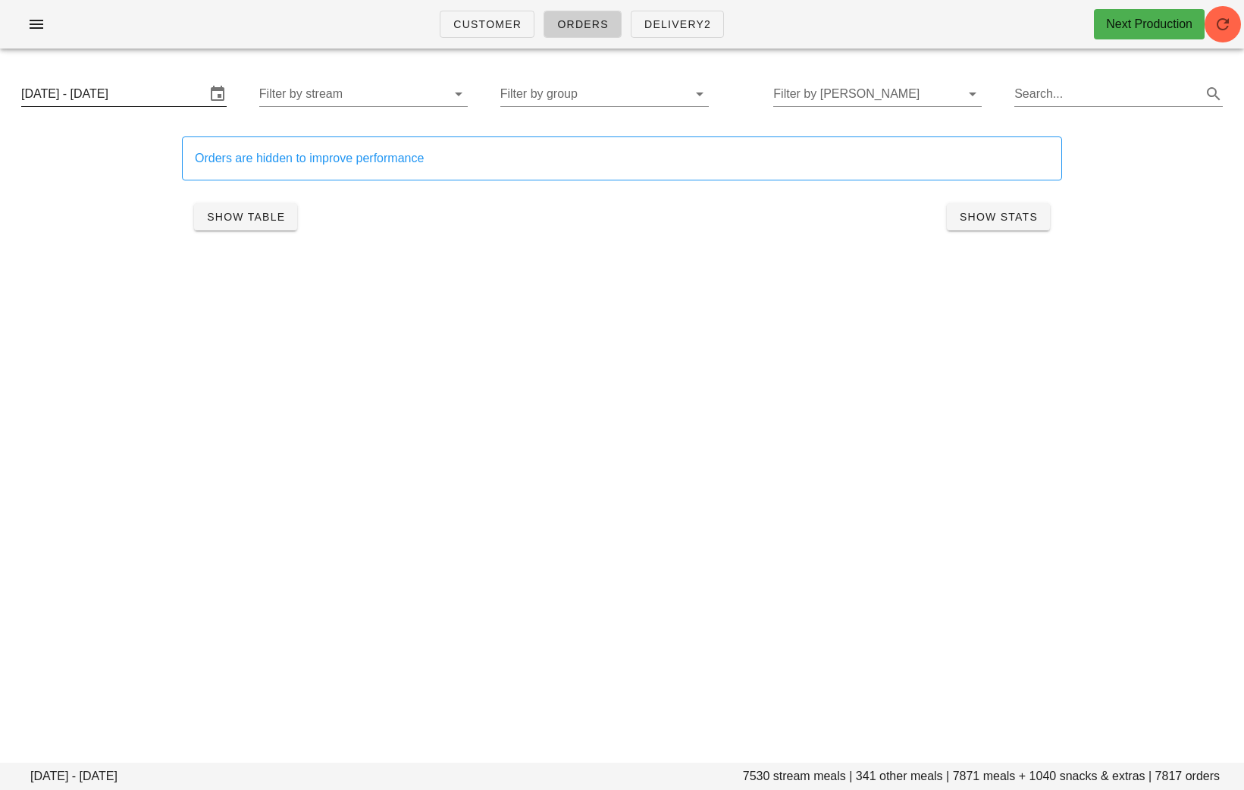
click at [150, 86] on input "Monday September 1 - Saturday September 6" at bounding box center [113, 94] width 184 height 24
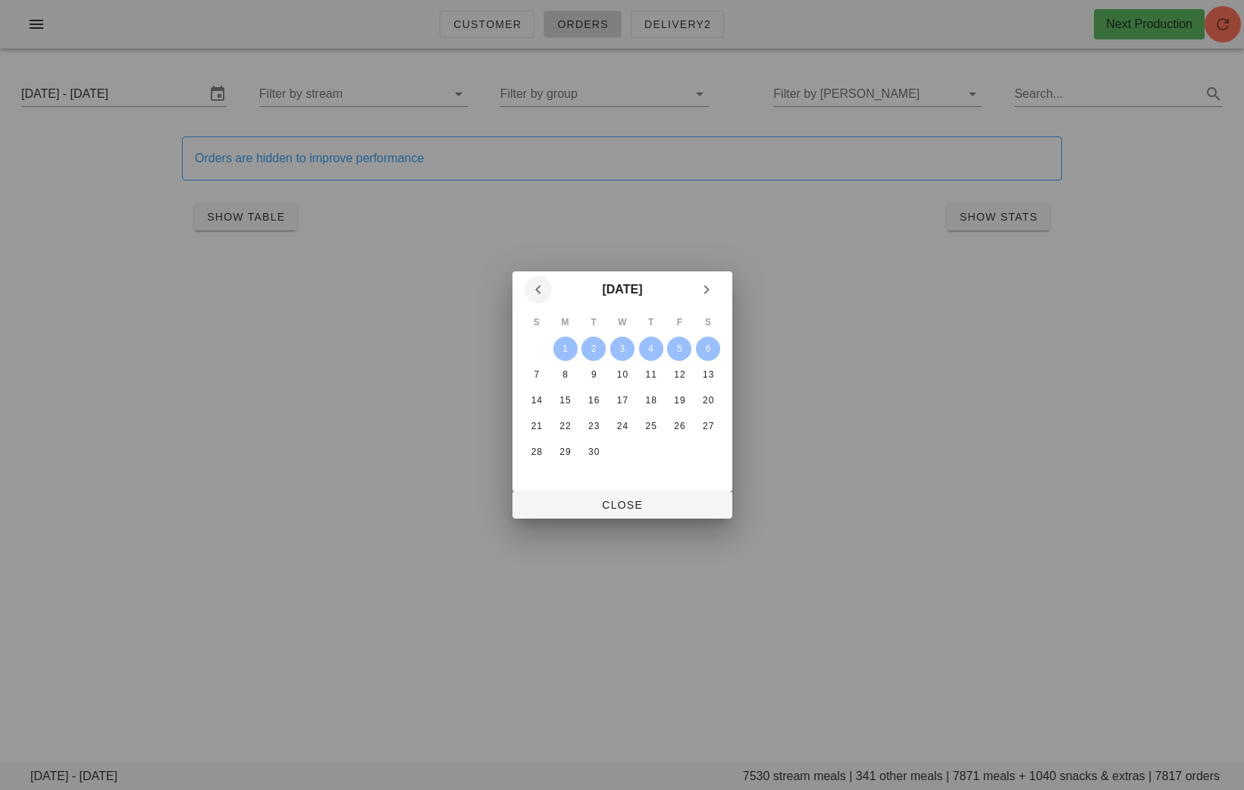
click at [529, 291] on icon "Previous month" at bounding box center [538, 290] width 18 height 18
click at [535, 477] on div "31" at bounding box center [536, 477] width 24 height 11
click at [716, 278] on div "August 2025" at bounding box center [623, 289] width 220 height 36
click at [695, 289] on span "Next month" at bounding box center [706, 290] width 27 height 18
click at [616, 347] on div "3" at bounding box center [622, 349] width 24 height 11
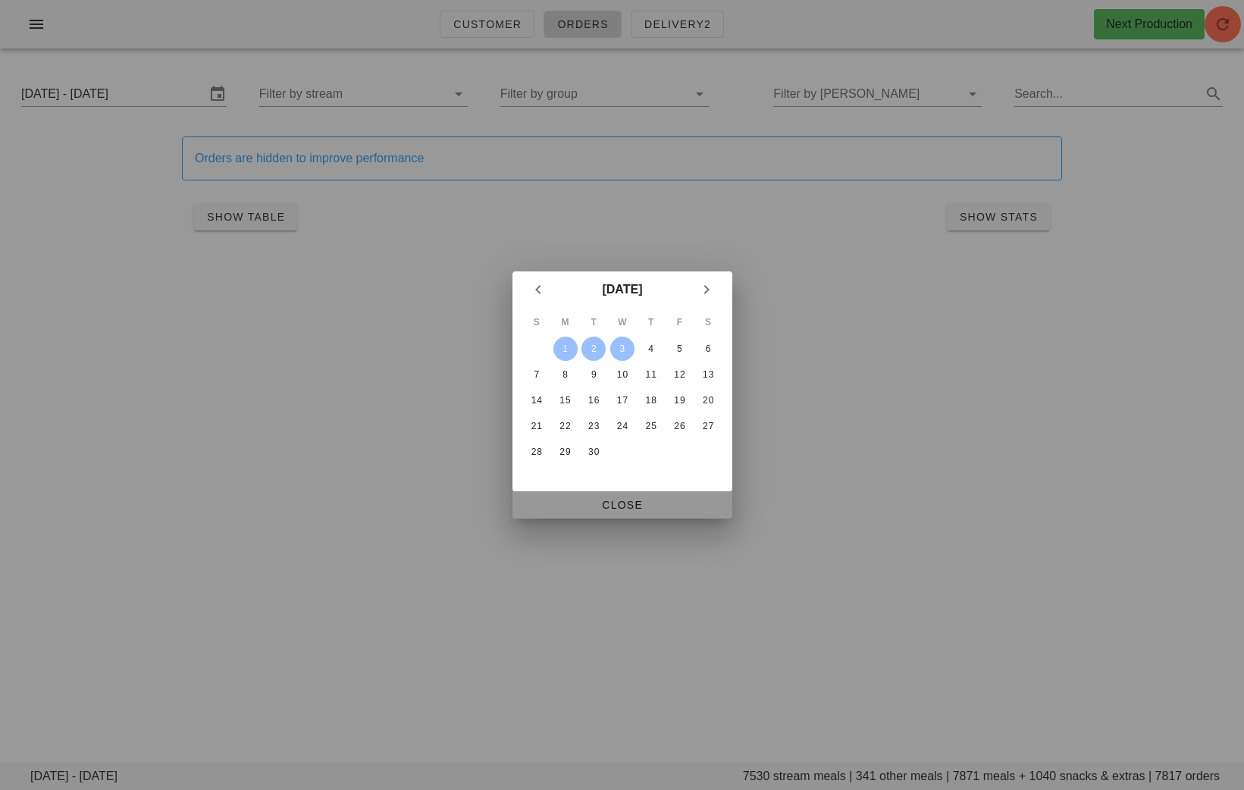
click at [643, 499] on span "Close" at bounding box center [623, 505] width 196 height 12
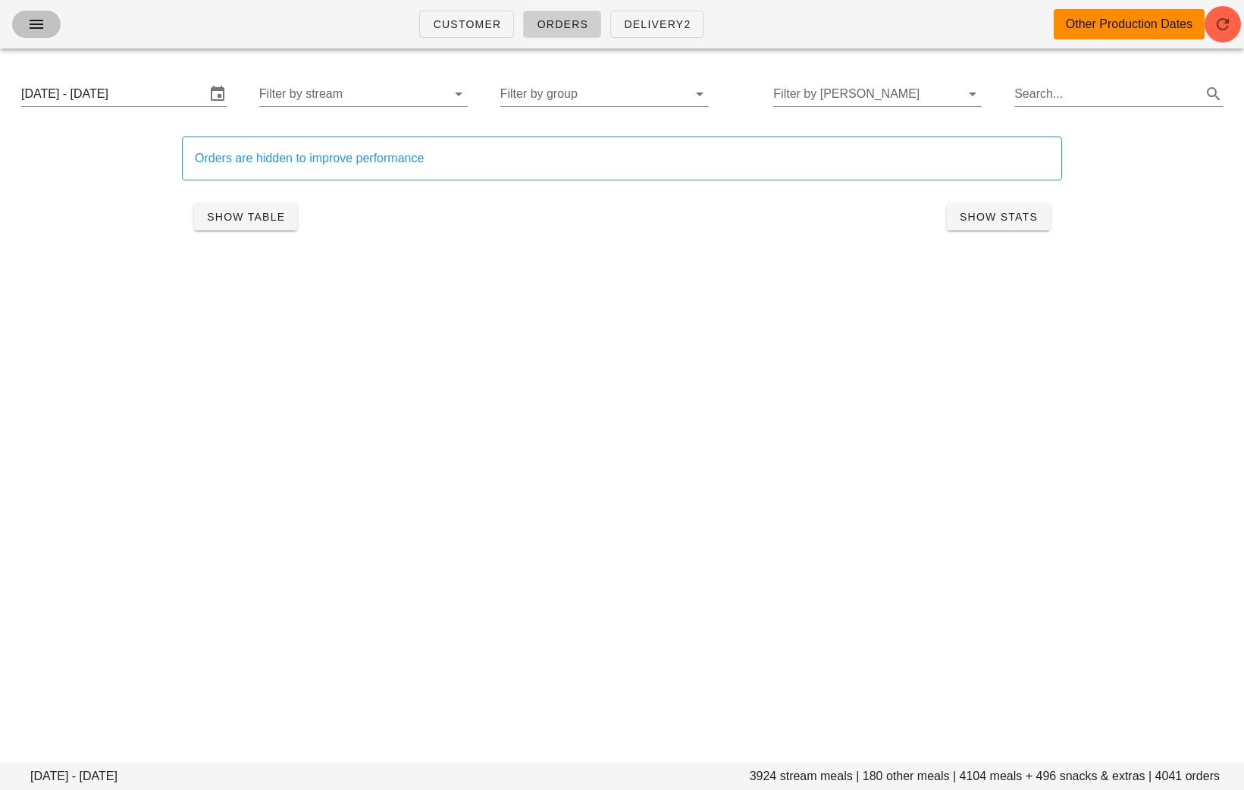
click at [33, 27] on icon "button" at bounding box center [36, 24] width 18 height 18
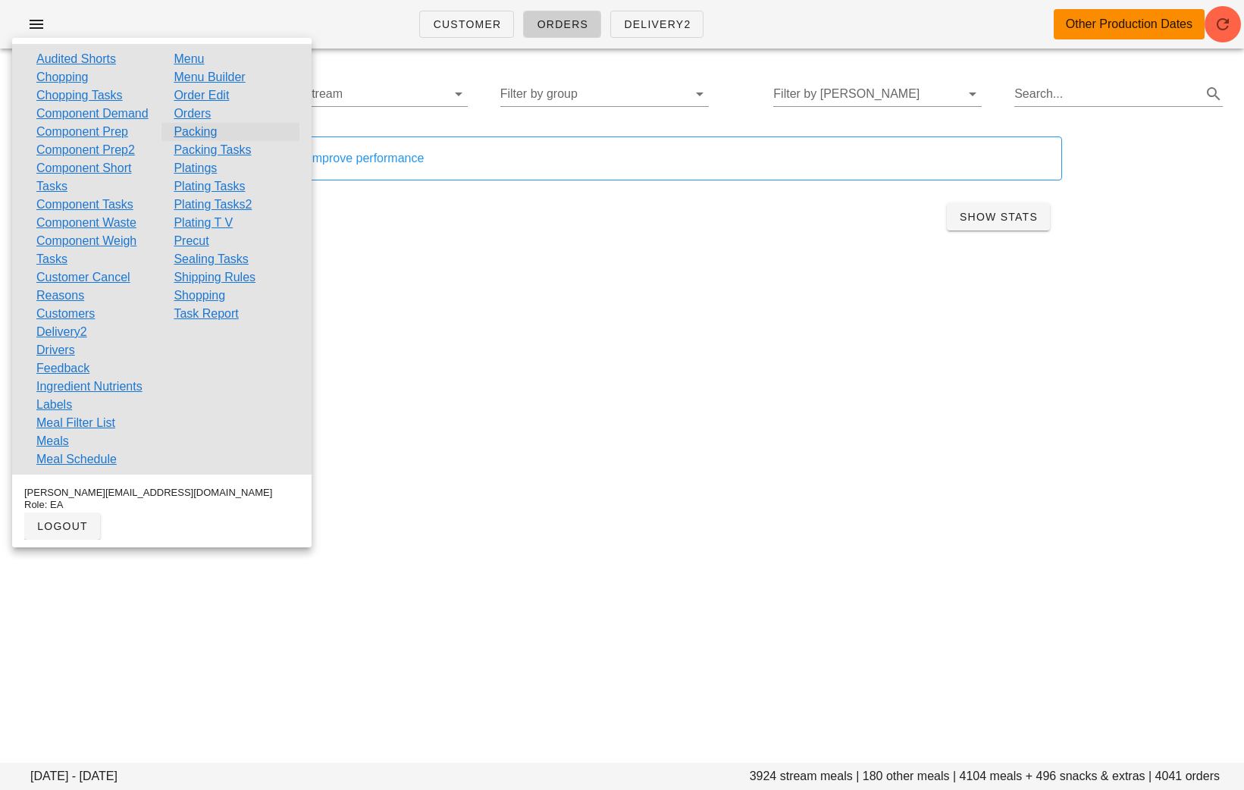
click at [209, 130] on link "Packing" at bounding box center [195, 132] width 43 height 18
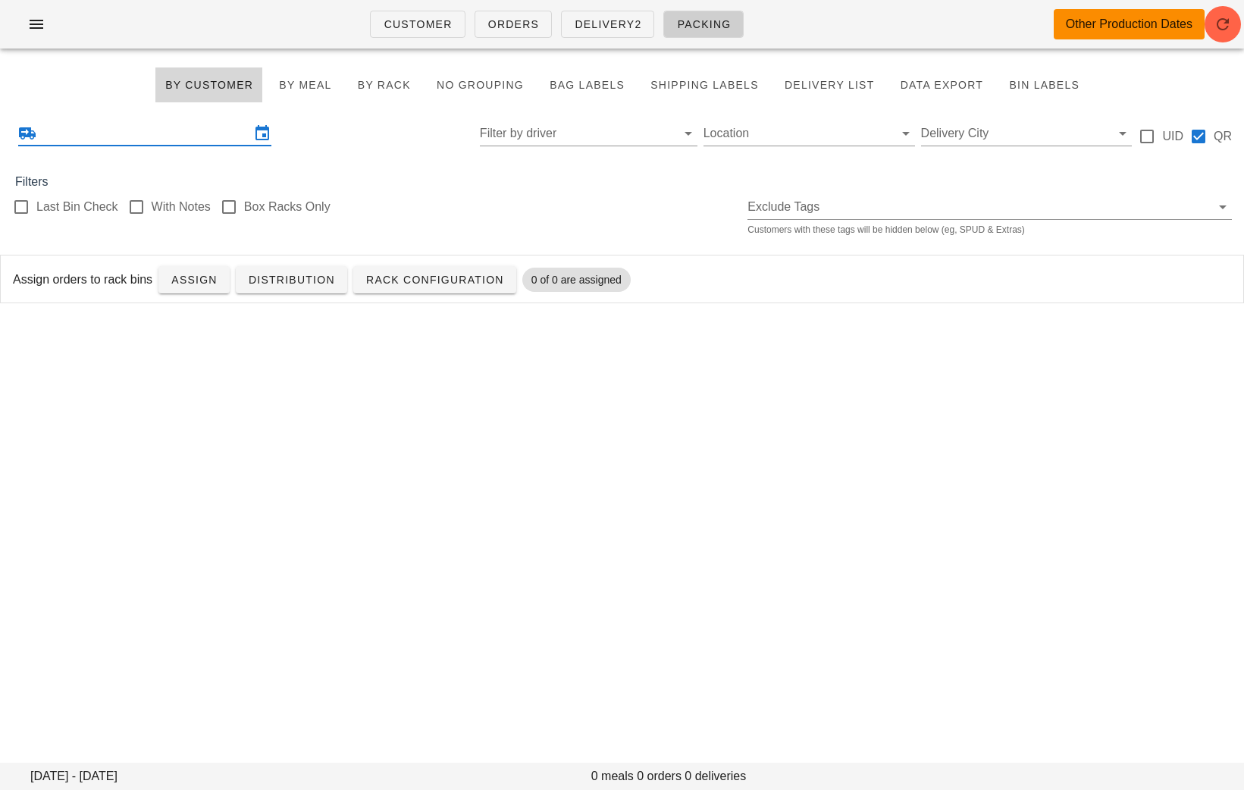
click at [209, 130] on input "text" at bounding box center [144, 133] width 211 height 24
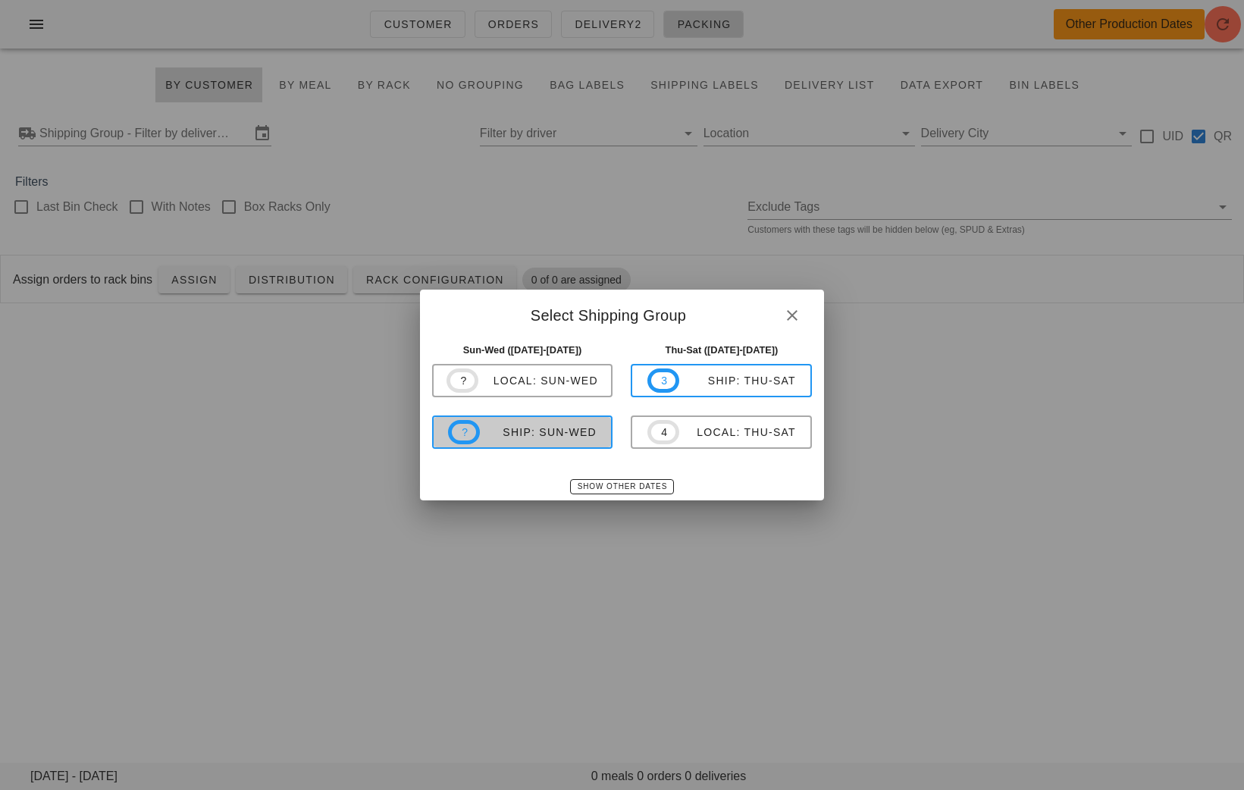
click at [523, 435] on div "ship: Sun-Wed" at bounding box center [538, 432] width 117 height 12
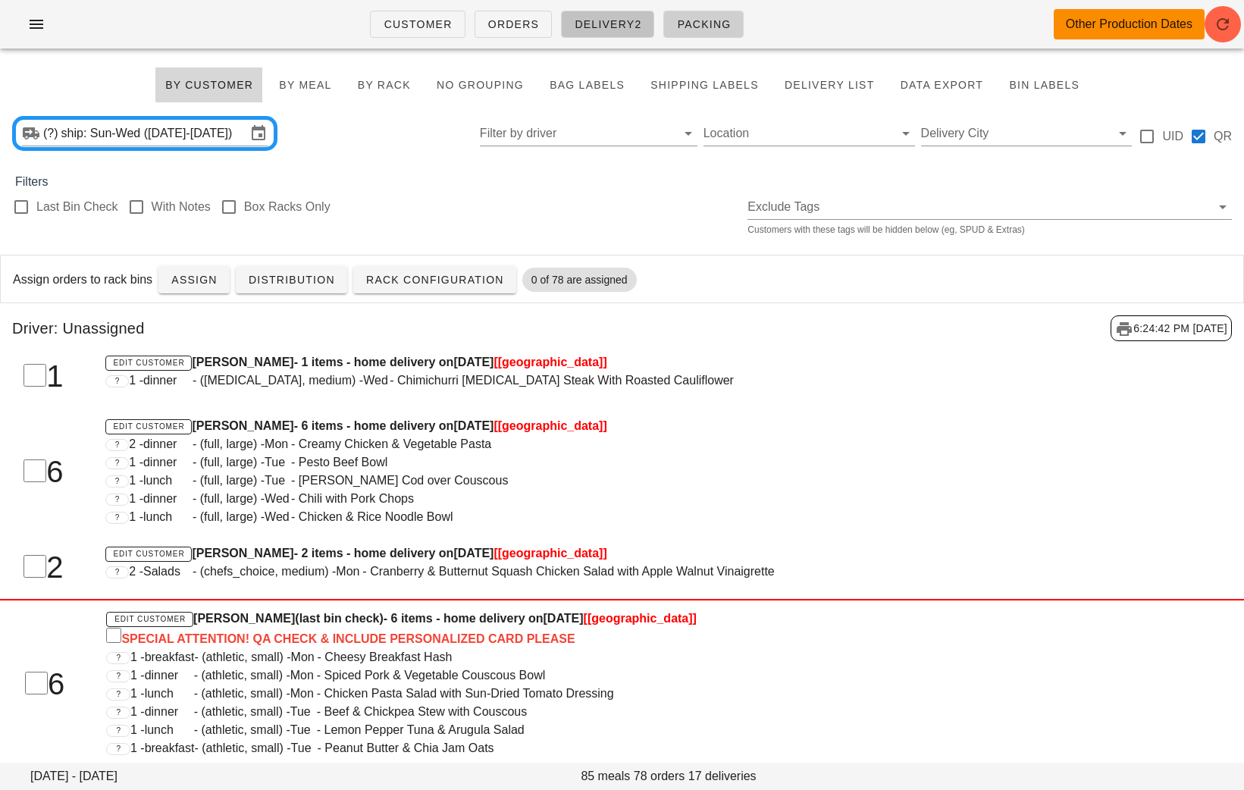
click at [586, 30] on span "Delivery2" at bounding box center [607, 24] width 67 height 12
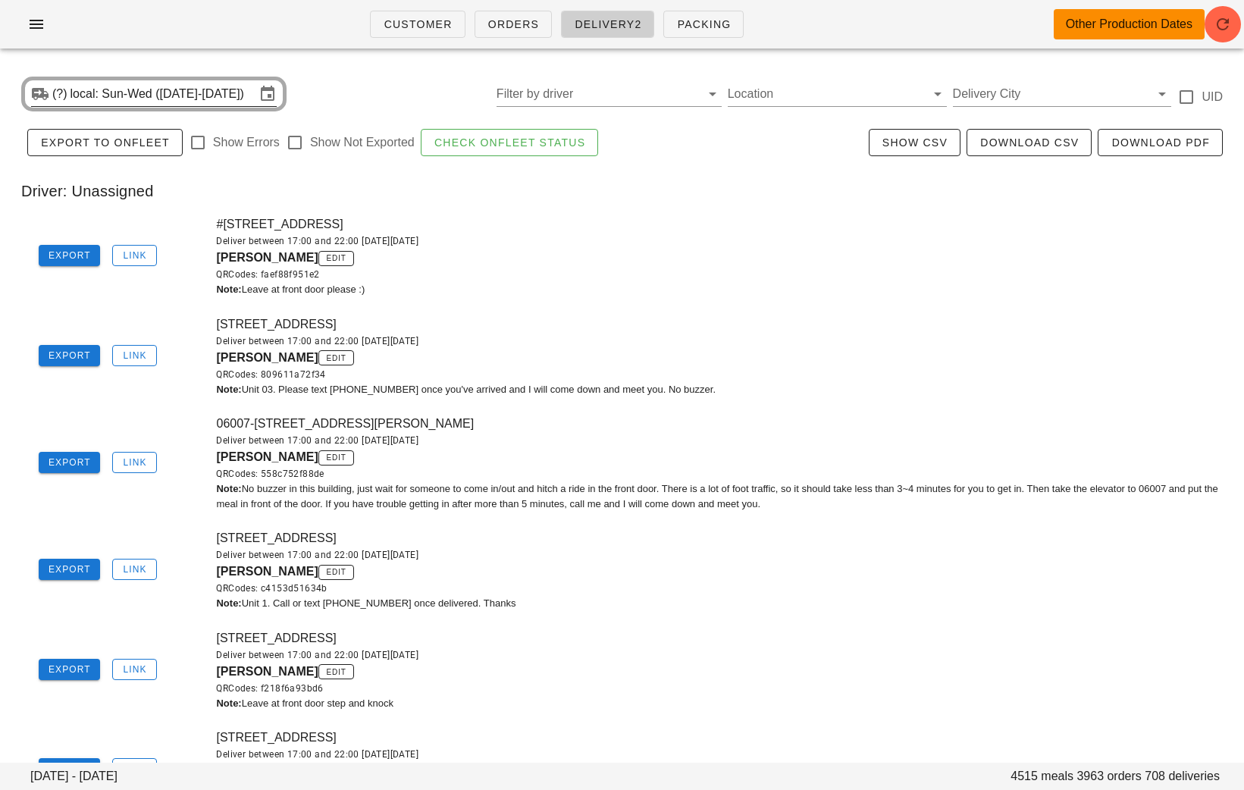
click at [168, 89] on input "local: Sun-Wed (Aug 31-Sep 3)" at bounding box center [163, 94] width 185 height 24
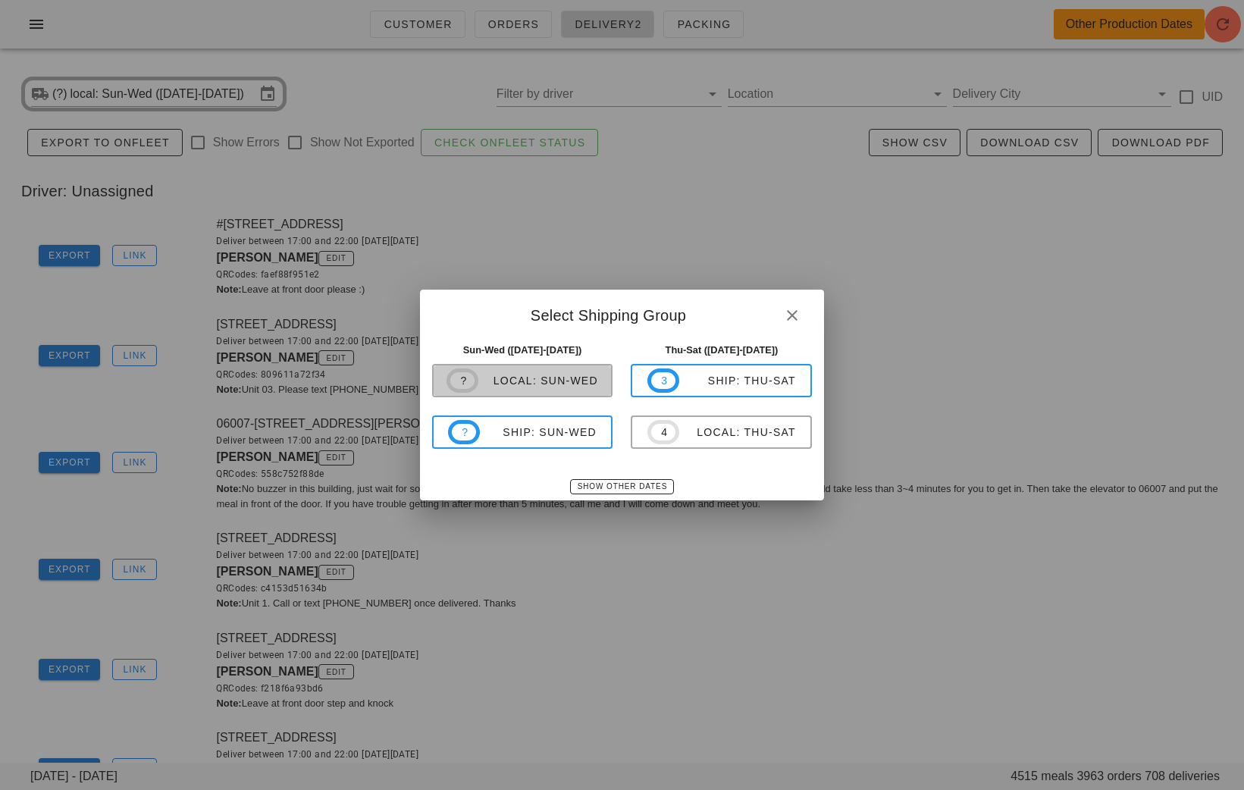
click at [561, 387] on div "local: Sun-Wed" at bounding box center [539, 381] width 120 height 12
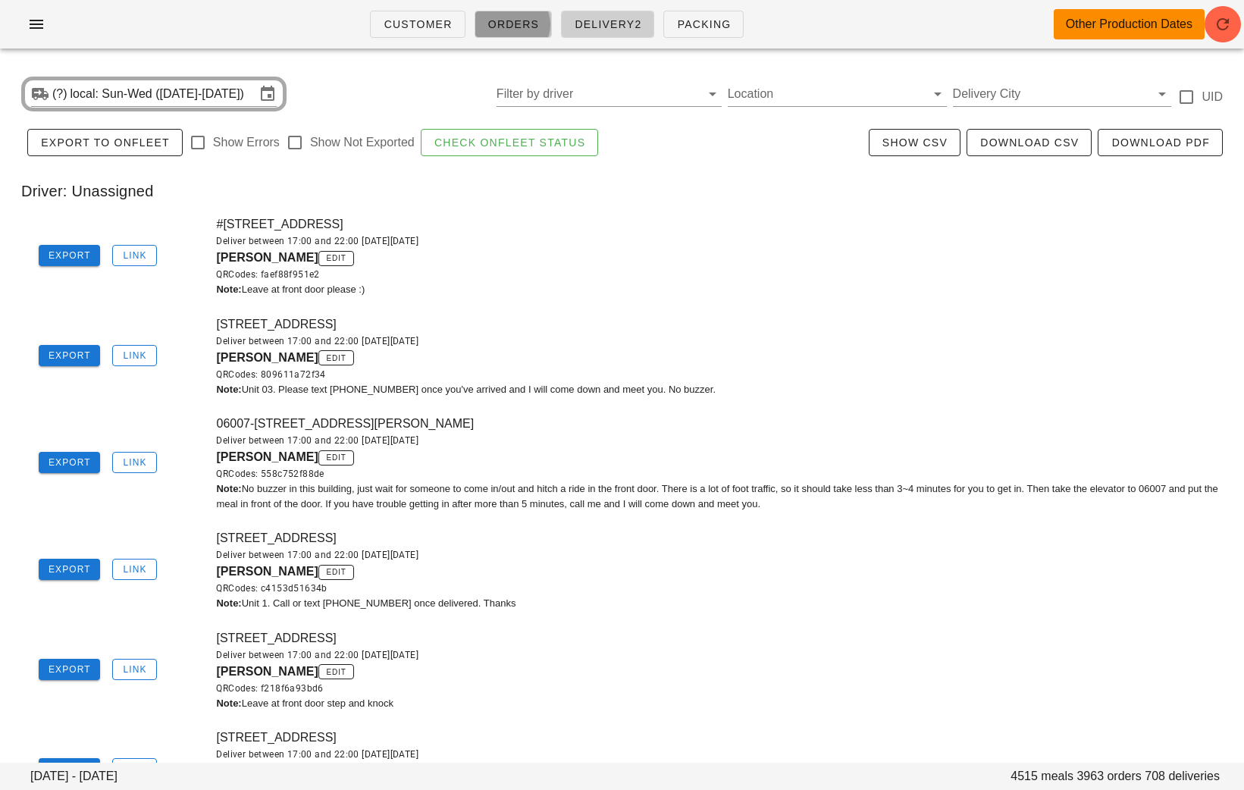
click at [506, 24] on span "Orders" at bounding box center [514, 24] width 52 height 12
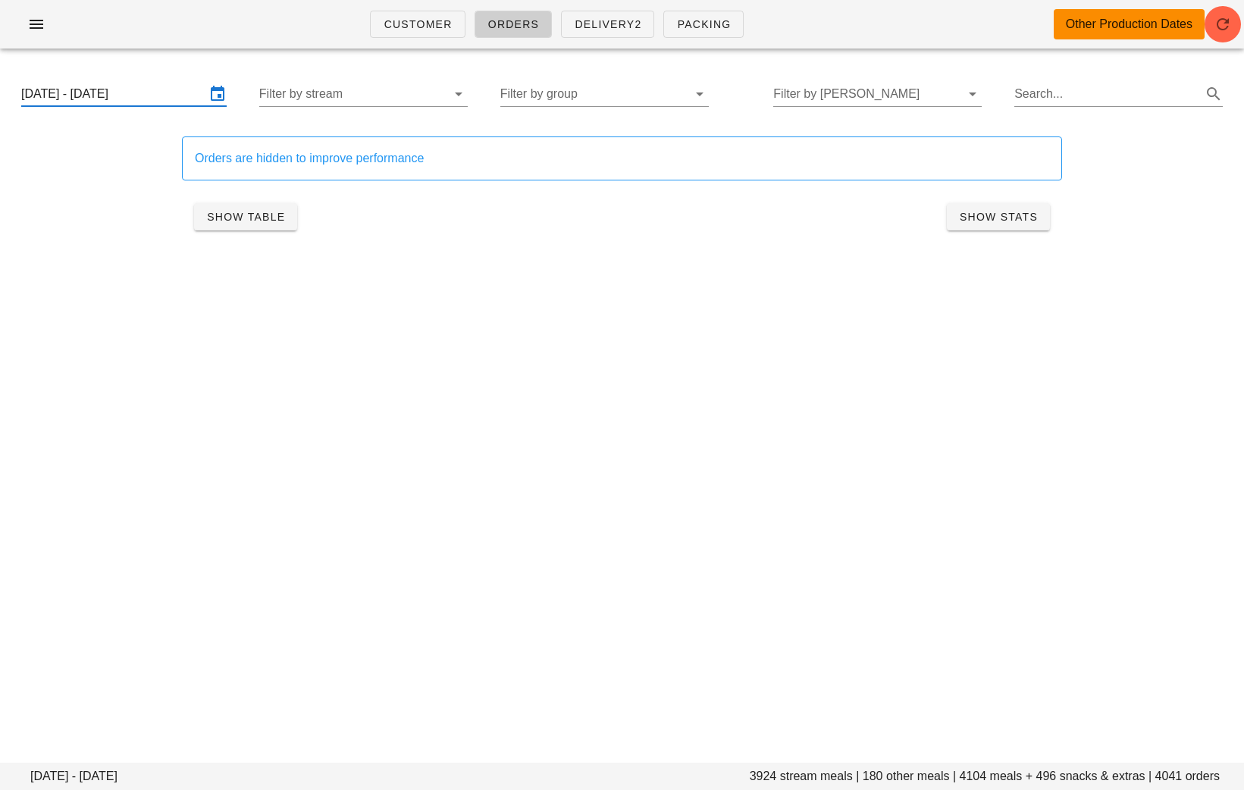
click at [128, 102] on input "[DATE] - [DATE]" at bounding box center [113, 94] width 184 height 24
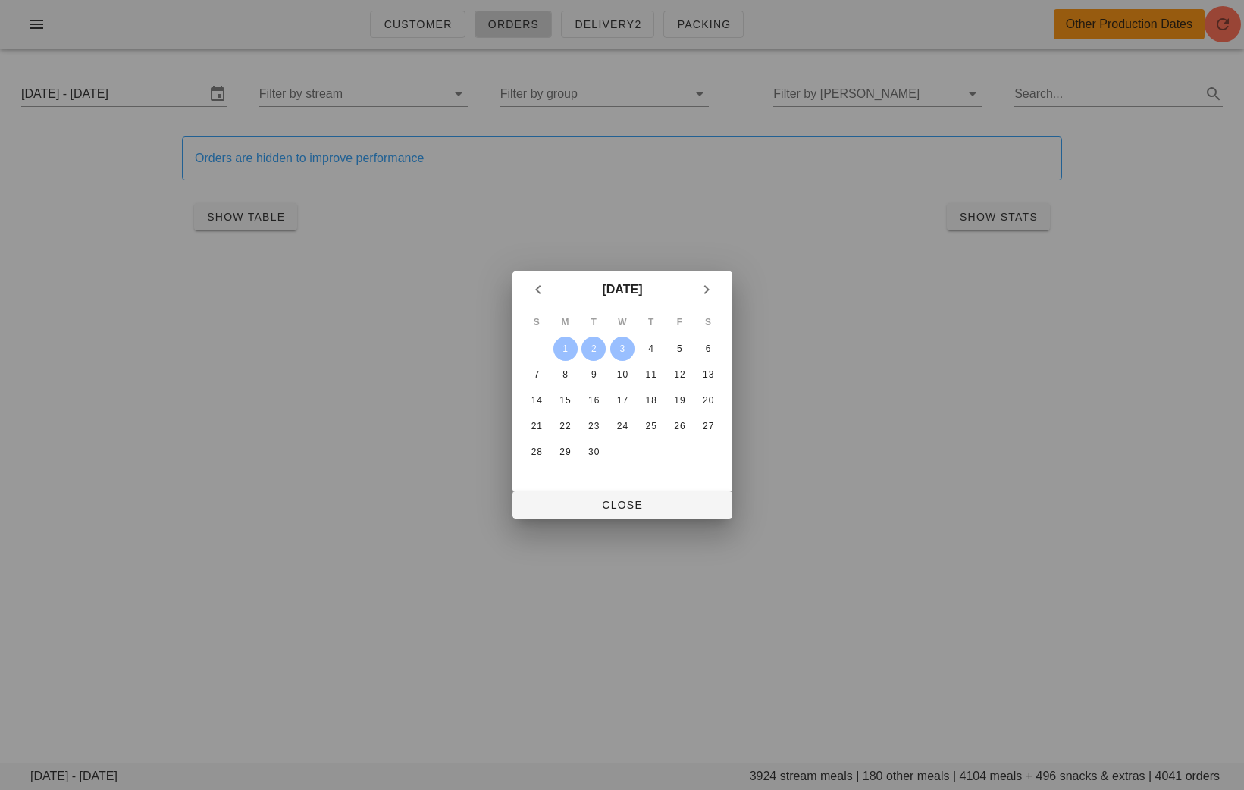
click at [704, 5] on div at bounding box center [622, 395] width 1244 height 790
click at [611, 499] on span "Close" at bounding box center [623, 505] width 196 height 12
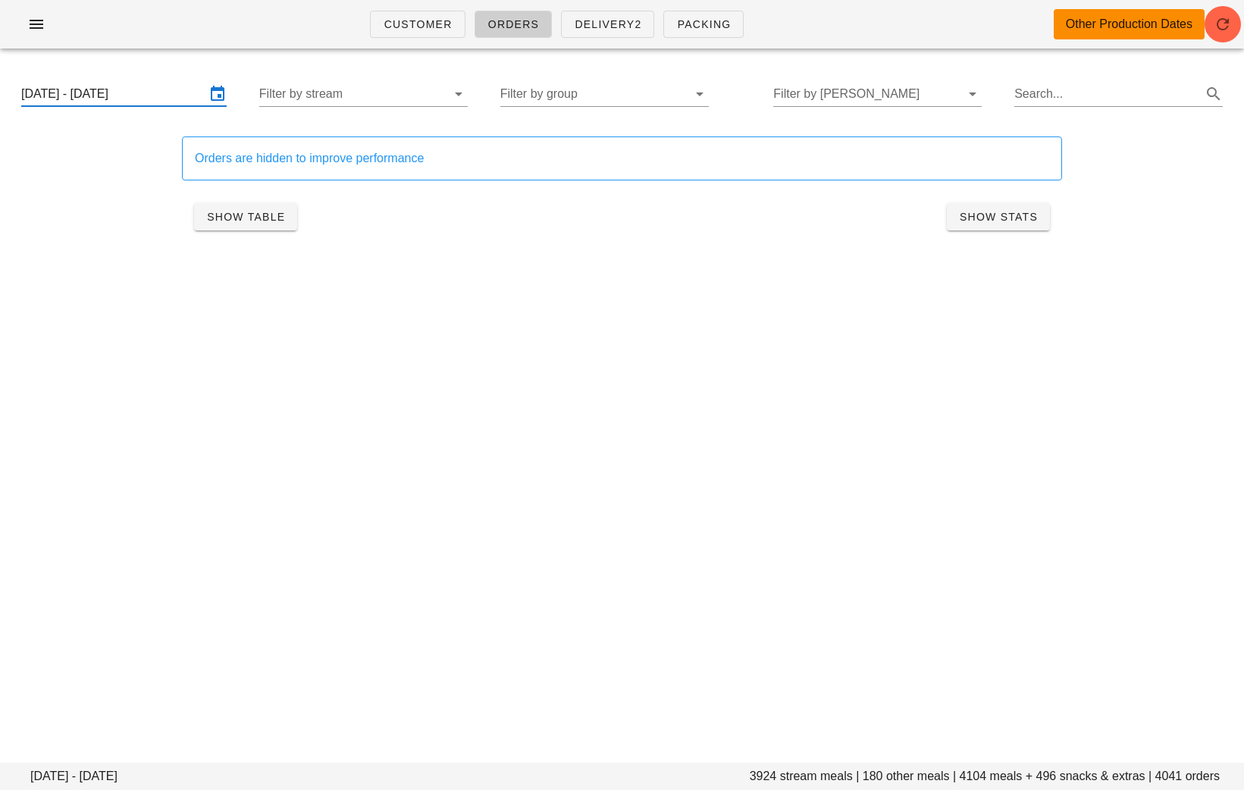
scroll to position [0, 76]
click at [694, 20] on span "Packing" at bounding box center [703, 24] width 55 height 12
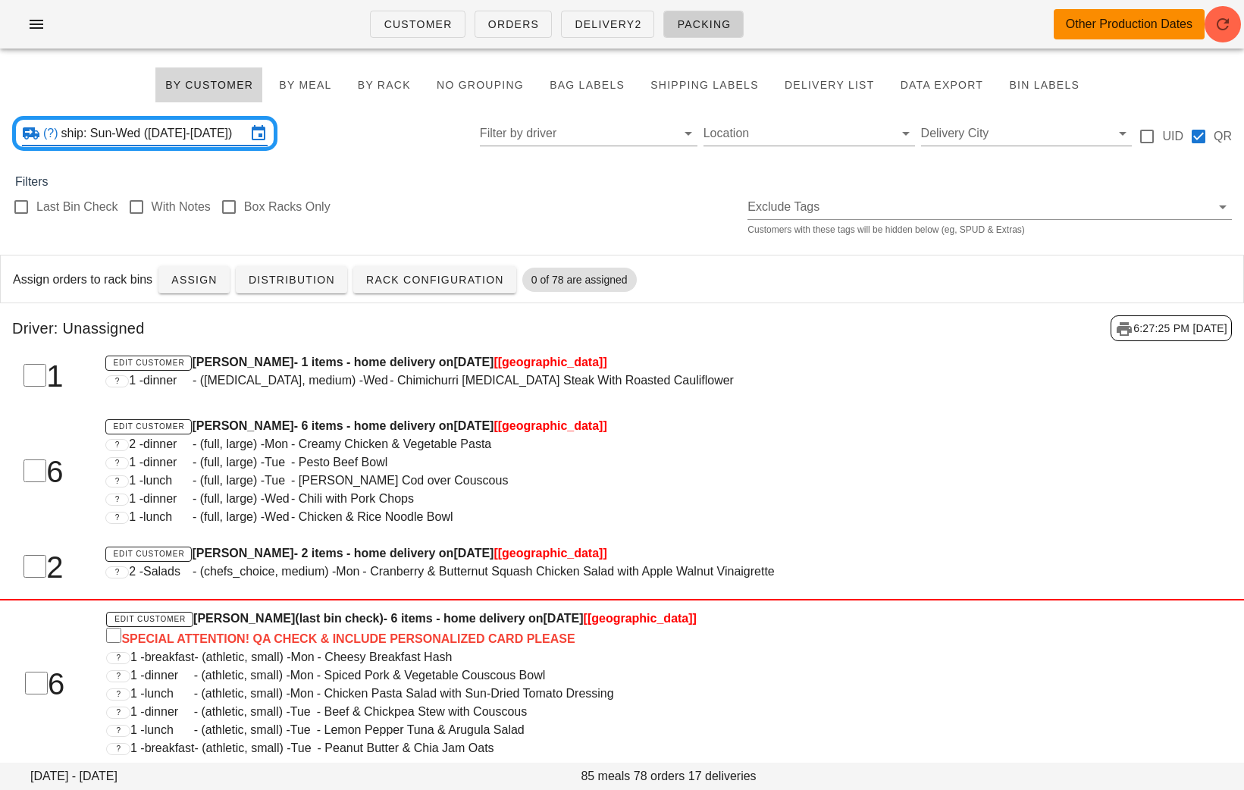
click at [160, 132] on input "ship: Sun-Wed ([DATE]-[DATE])" at bounding box center [153, 133] width 185 height 24
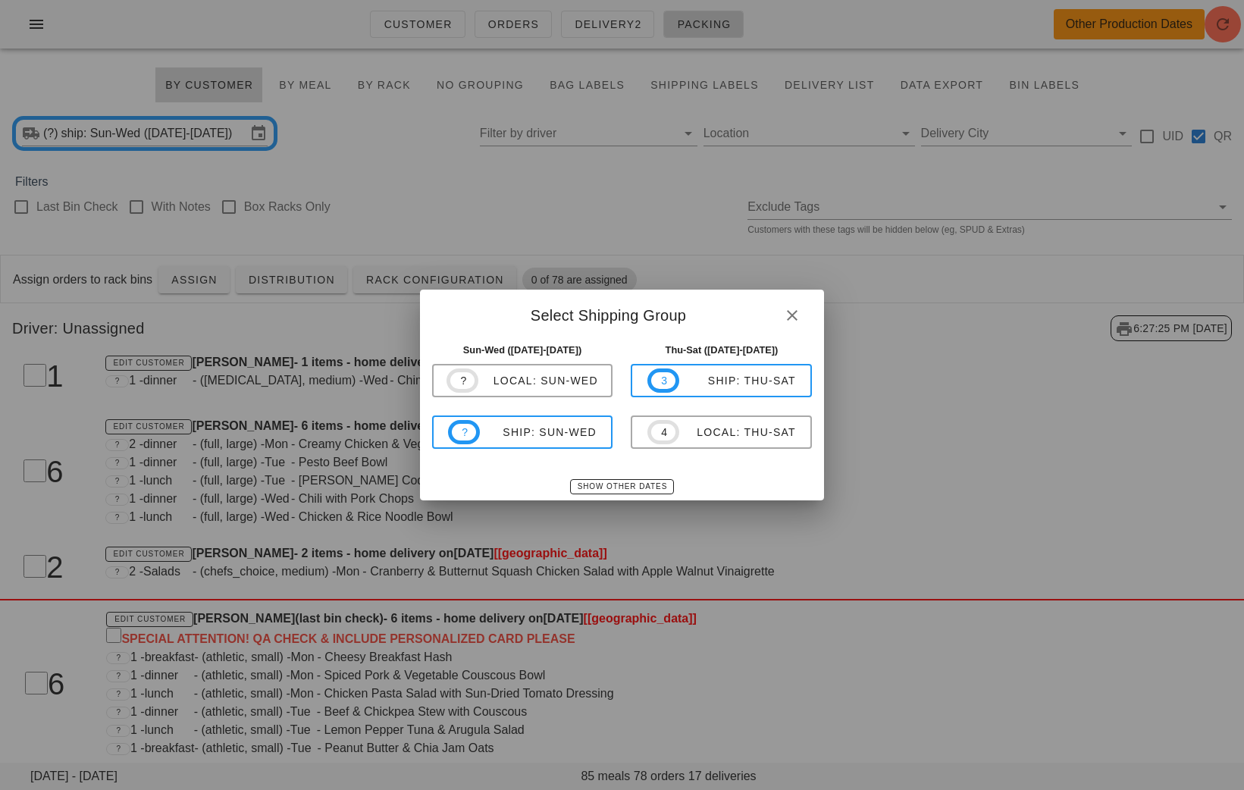
click at [384, 29] on div at bounding box center [622, 395] width 1244 height 790
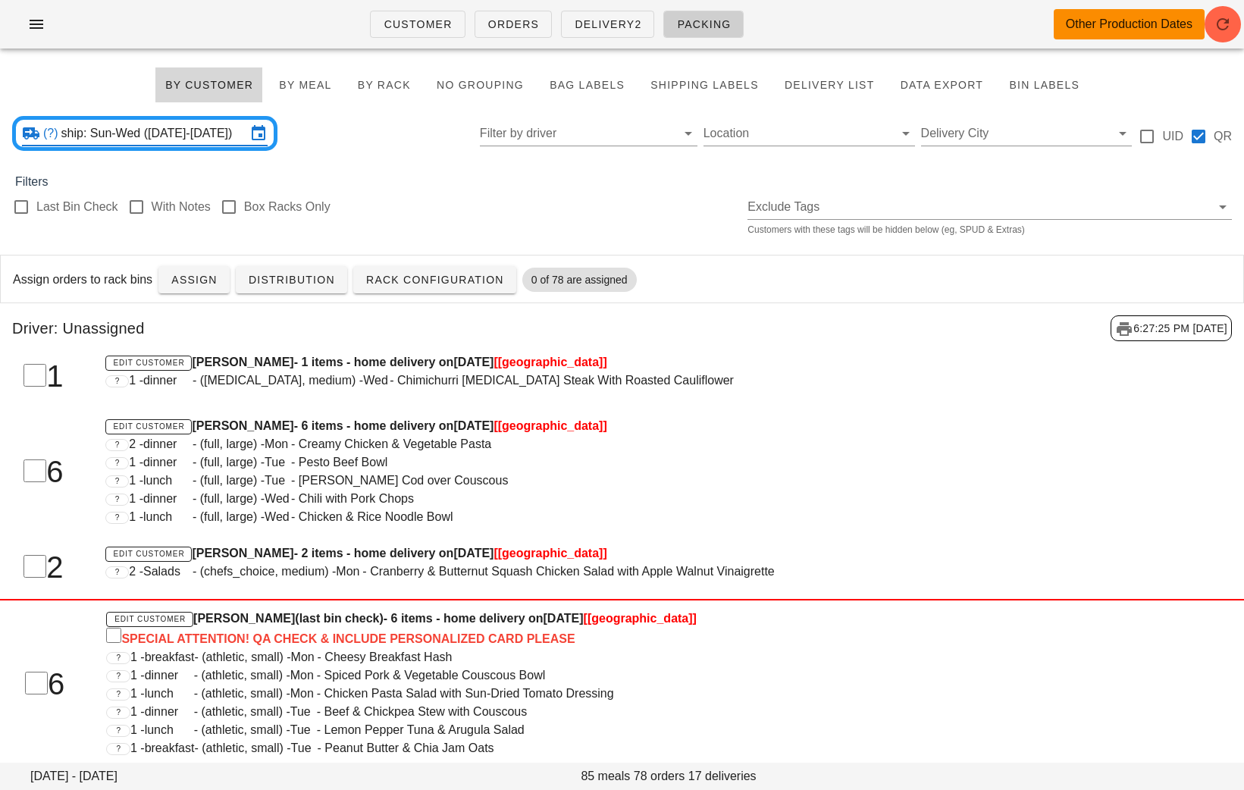
click at [140, 140] on input "ship: Sun-Wed ([DATE]-[DATE])" at bounding box center [153, 133] width 185 height 24
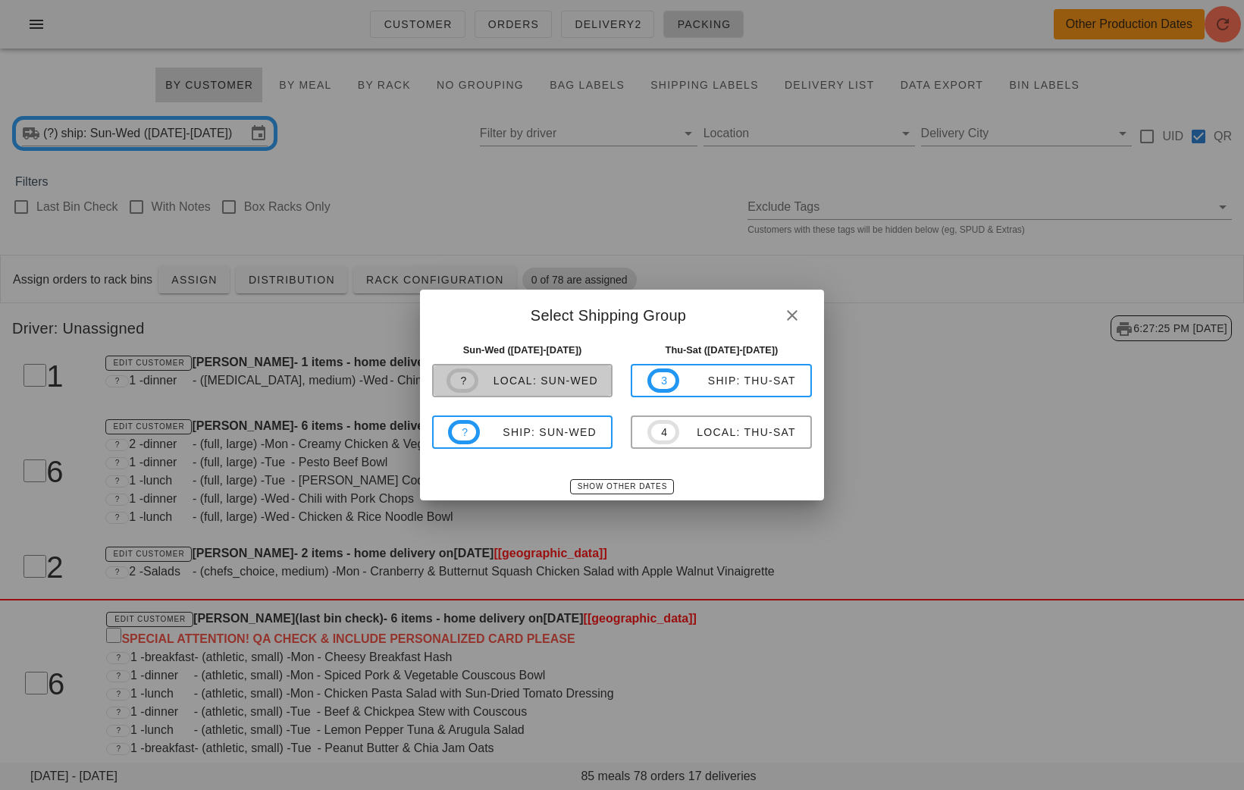
click at [523, 390] on span "? local: Sun-Wed" at bounding box center [523, 381] width 152 height 24
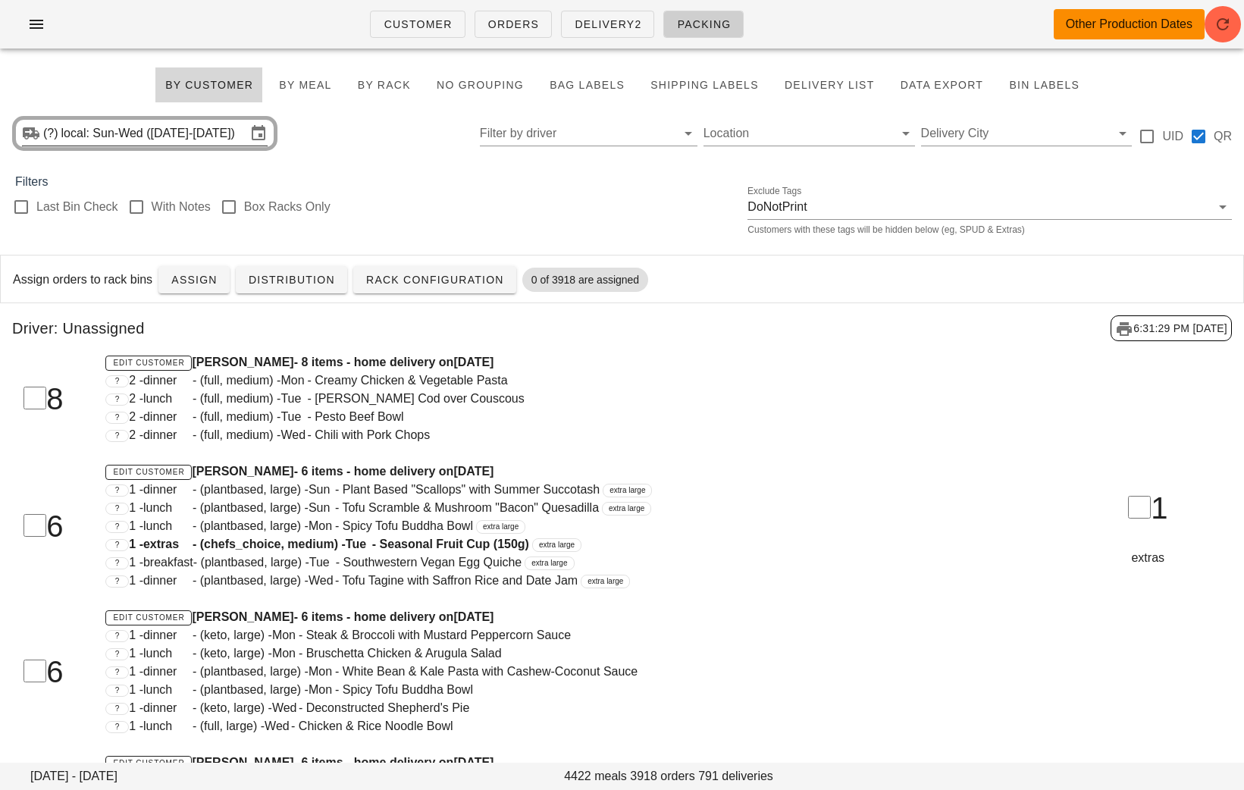
click at [185, 139] on input "local: Sun-Wed (Aug 31-Sep 3)" at bounding box center [153, 133] width 185 height 24
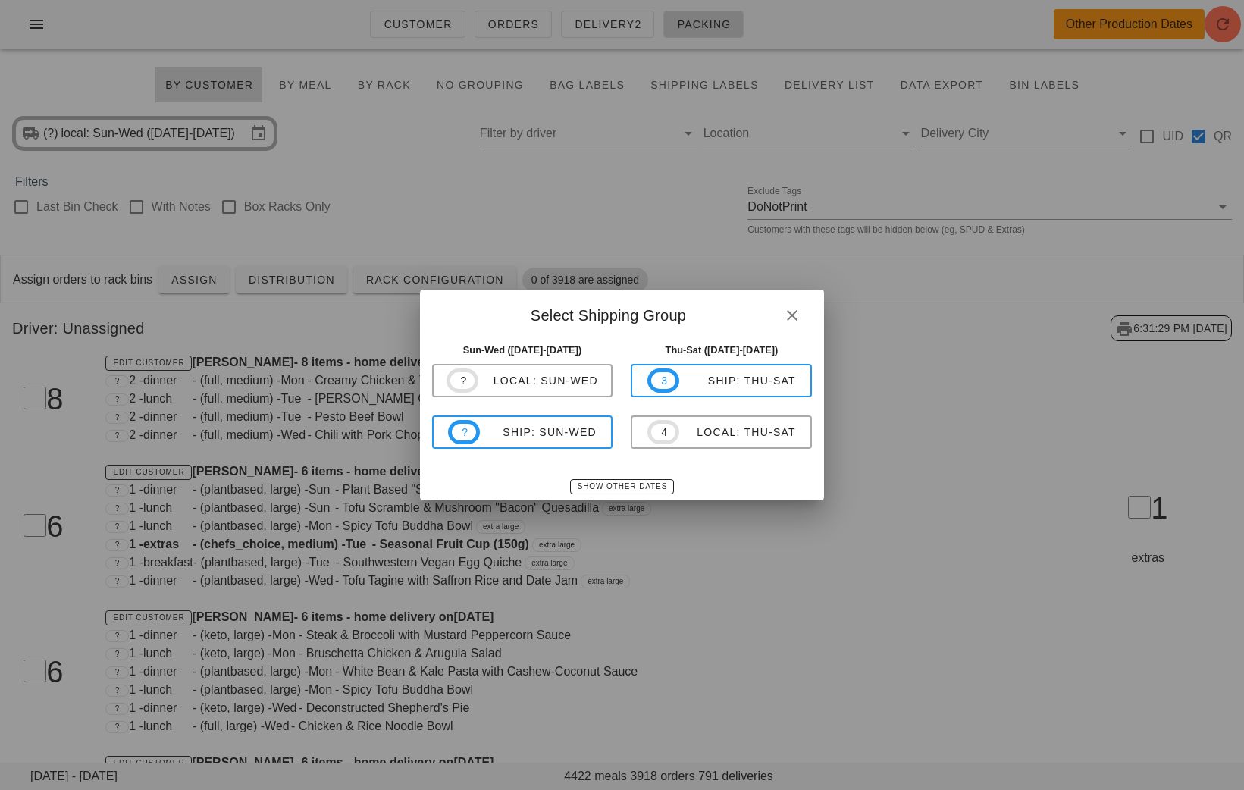
click at [530, 160] on div at bounding box center [622, 395] width 1244 height 790
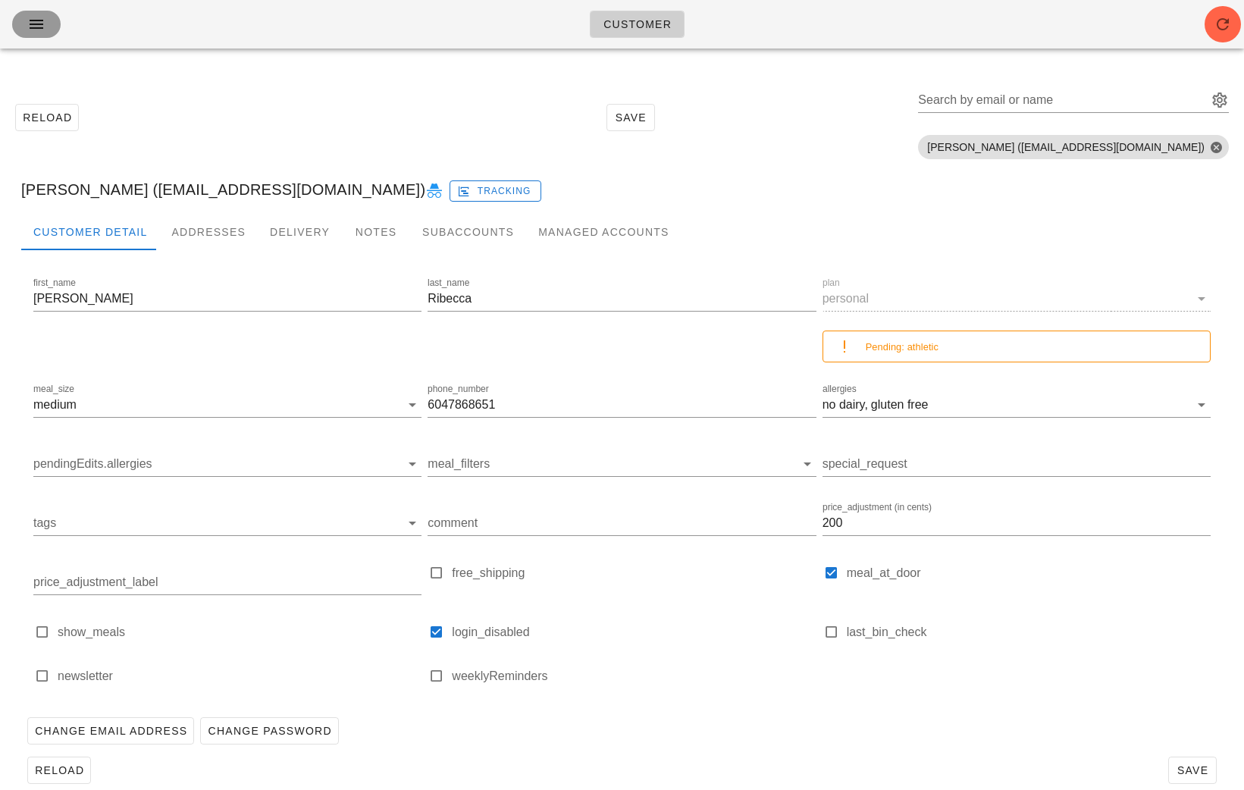
click at [25, 24] on span "button" at bounding box center [36, 24] width 24 height 18
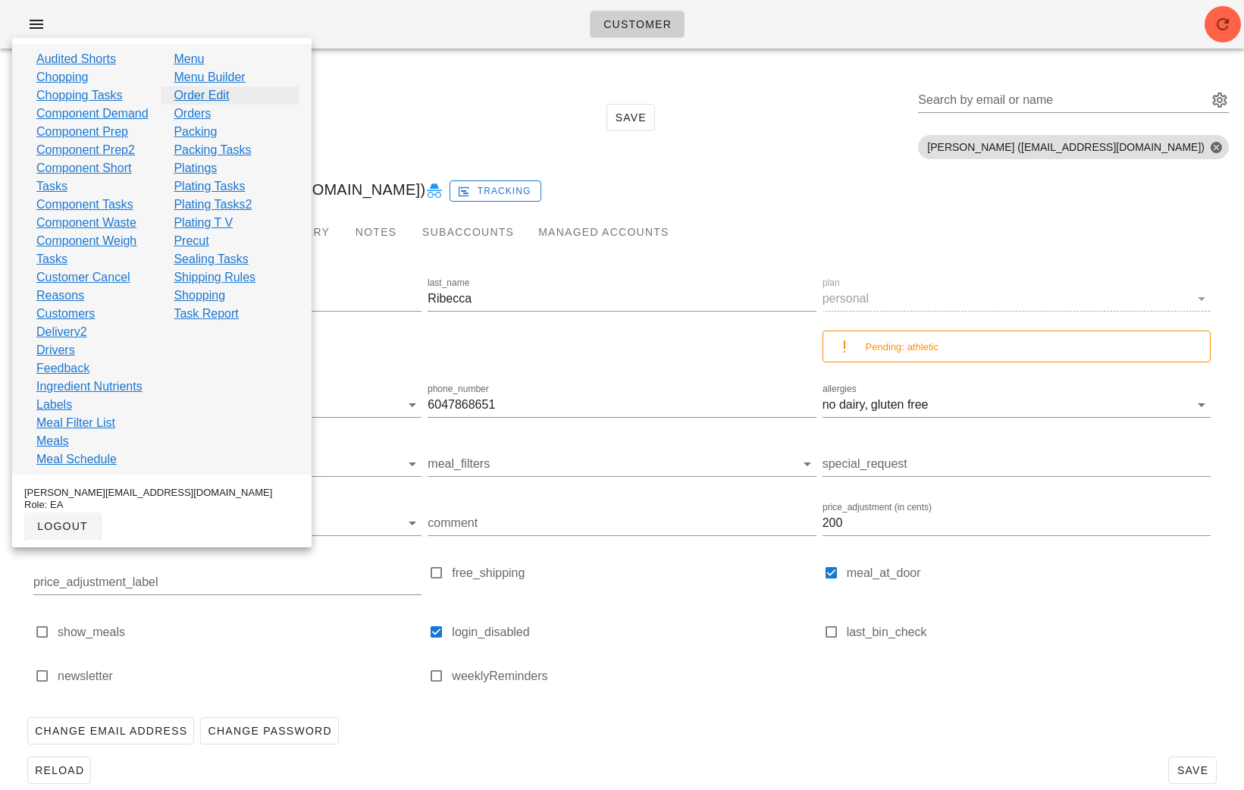
click at [195, 96] on link "Order Edit" at bounding box center [201, 95] width 55 height 18
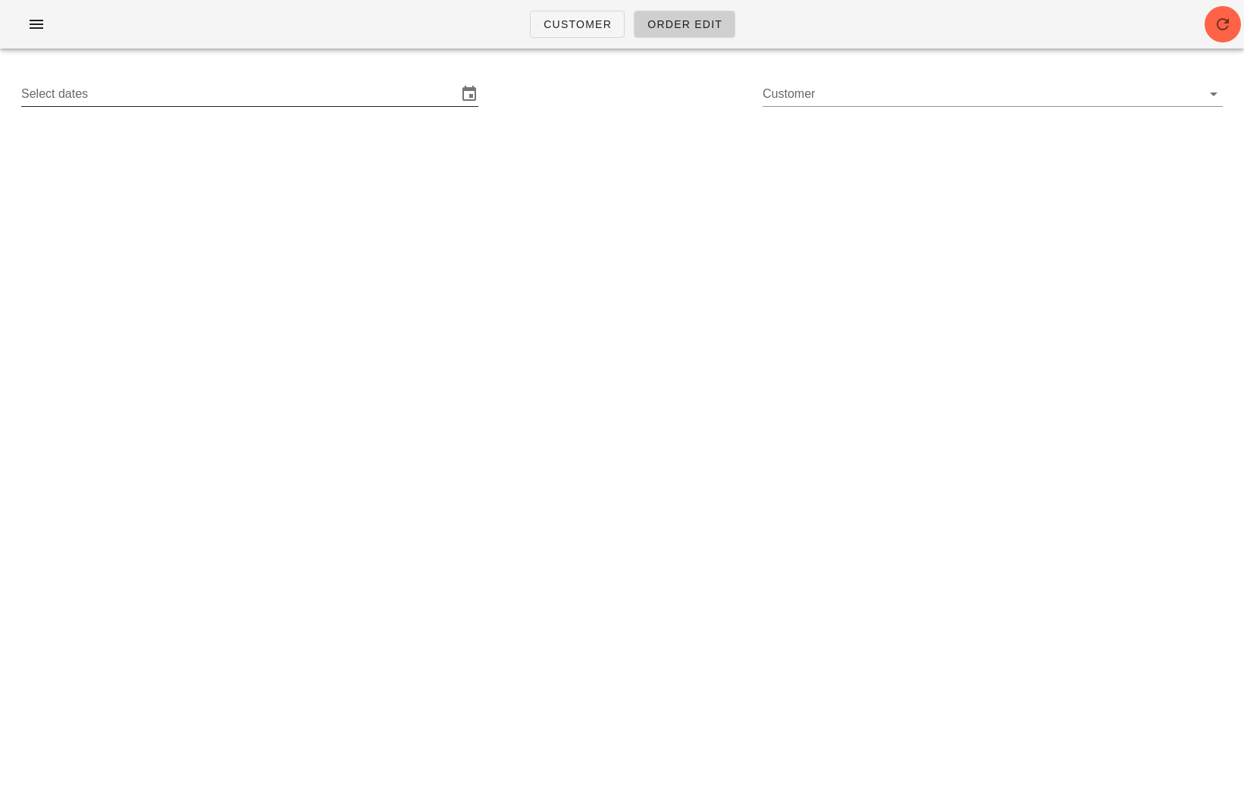
click at [397, 101] on input "Select dates" at bounding box center [239, 94] width 436 height 24
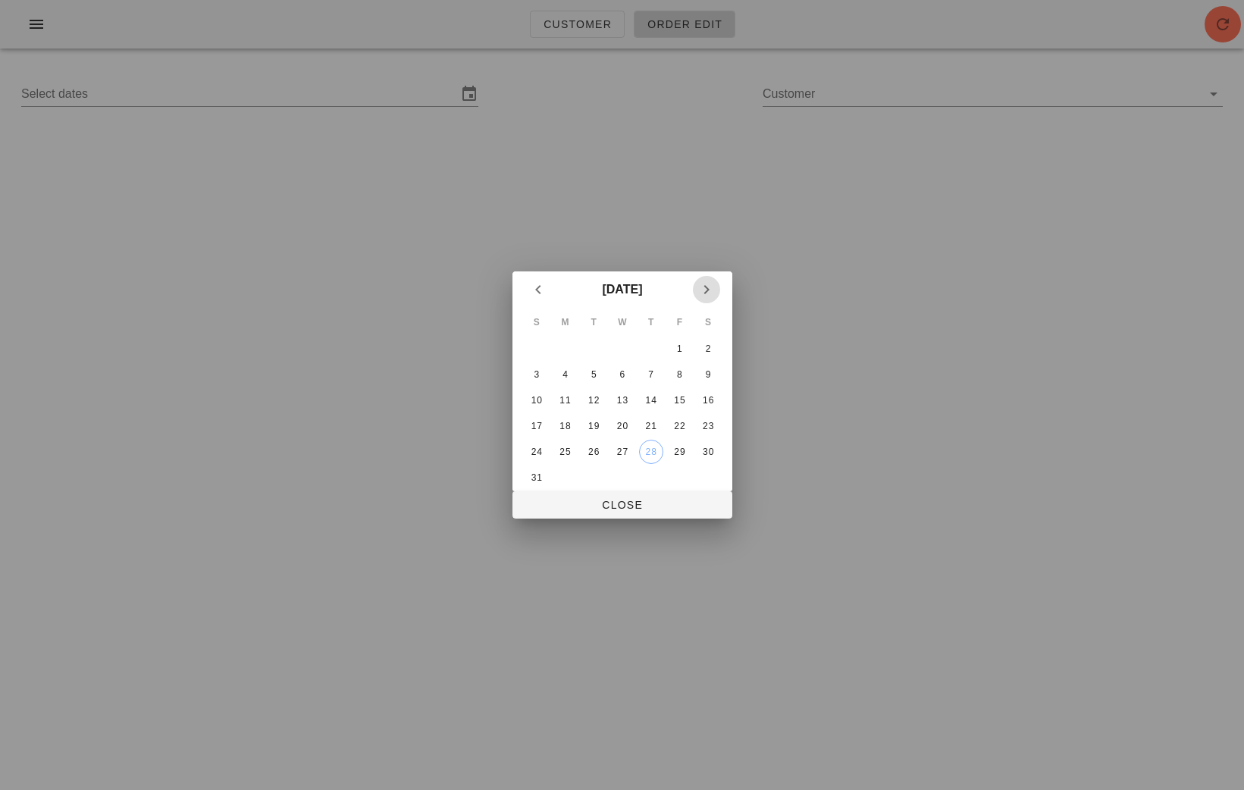
click at [698, 283] on icon "Next month" at bounding box center [707, 290] width 18 height 18
click at [564, 345] on div "1" at bounding box center [565, 349] width 24 height 11
click at [641, 503] on span "Close" at bounding box center [623, 505] width 196 height 12
type input "[DATE] - [DATE]"
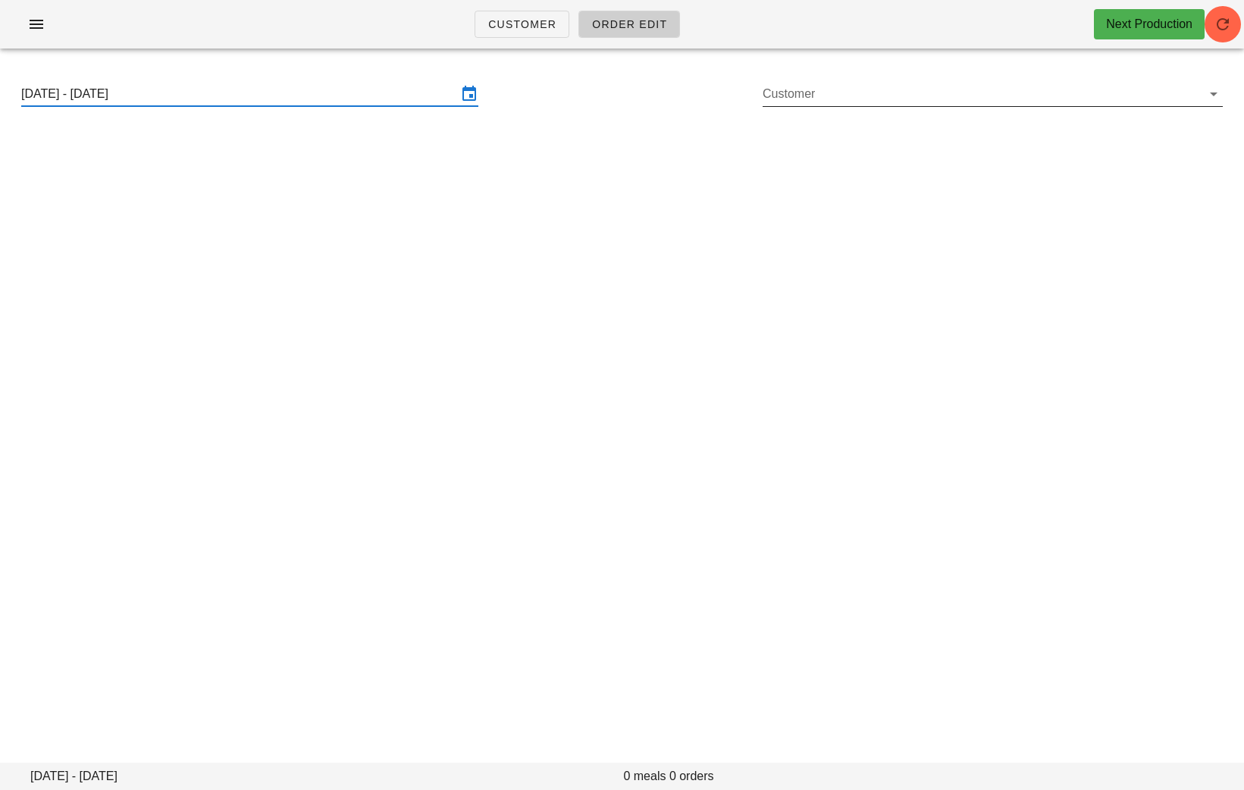
click at [836, 99] on input "Customer" at bounding box center [981, 94] width 436 height 24
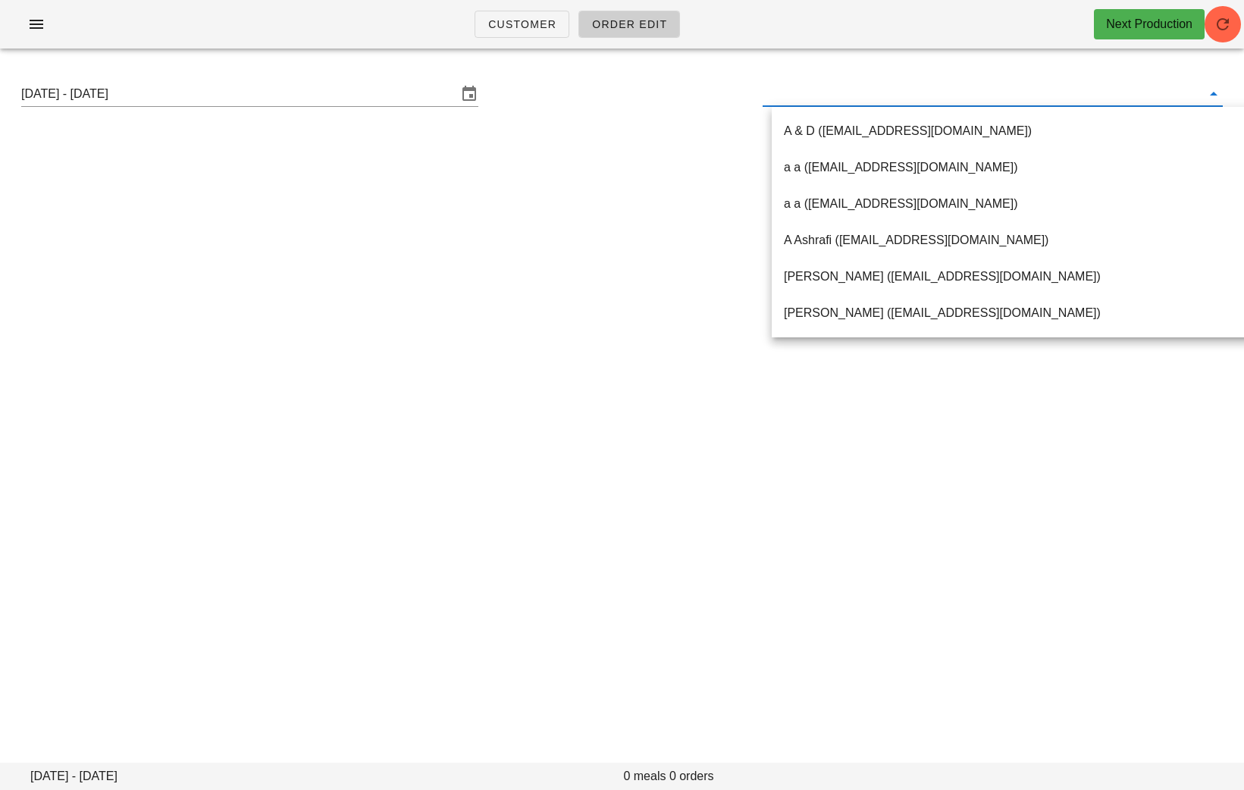
paste input "[EMAIL_ADDRESS][DOMAIN_NAME]"
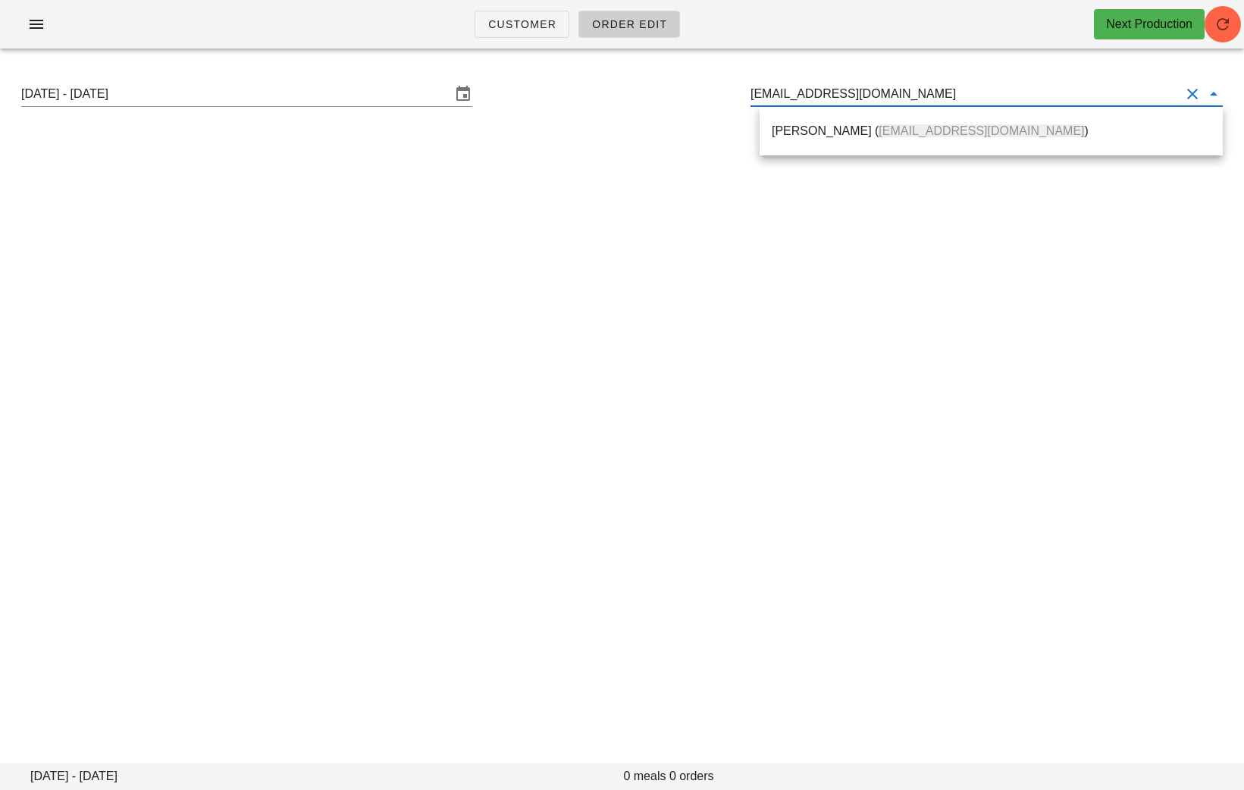
click at [821, 121] on div "Karl O'Reilly ( bunsenmedia@gmail.com )" at bounding box center [991, 131] width 439 height 33
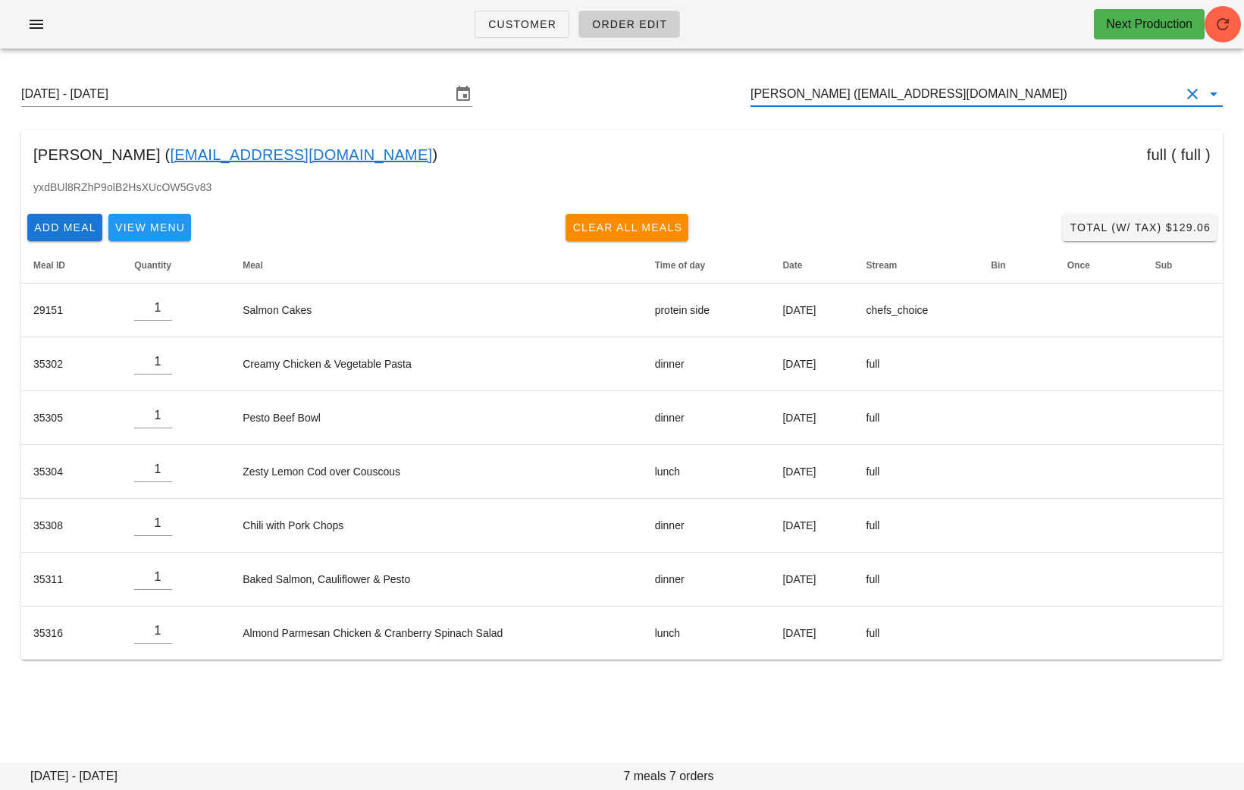
drag, startPoint x: 1021, startPoint y: 96, endPoint x: 676, endPoint y: 95, distance: 345.1
click at [676, 96] on div "Sunday August 31 - Saturday September 6 Karl O'Reilly (bunsenmedia@gmail.com)" at bounding box center [622, 94] width 1226 height 49
paste input "Alannah.darnel@gmail.com"
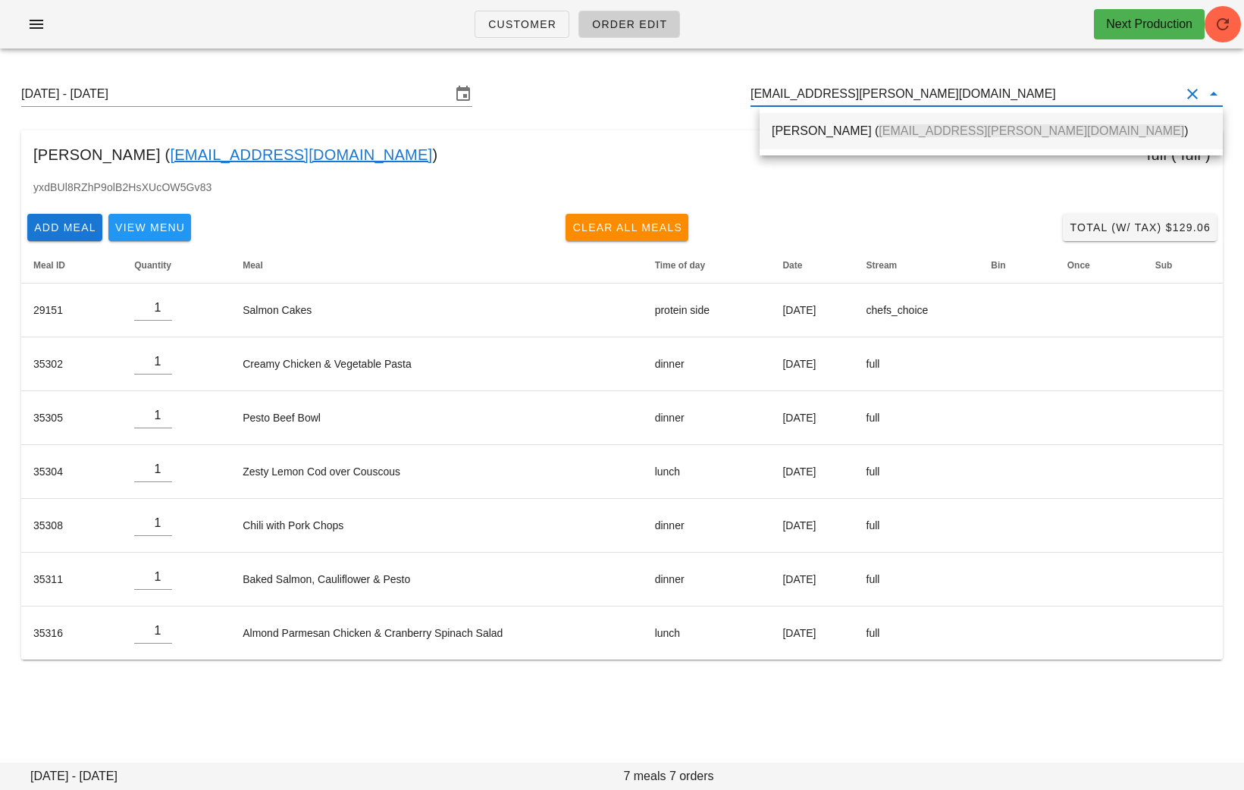
click at [802, 137] on div "Alannah Darnel ( Alannah.darnel@gmail.com )" at bounding box center [991, 131] width 439 height 14
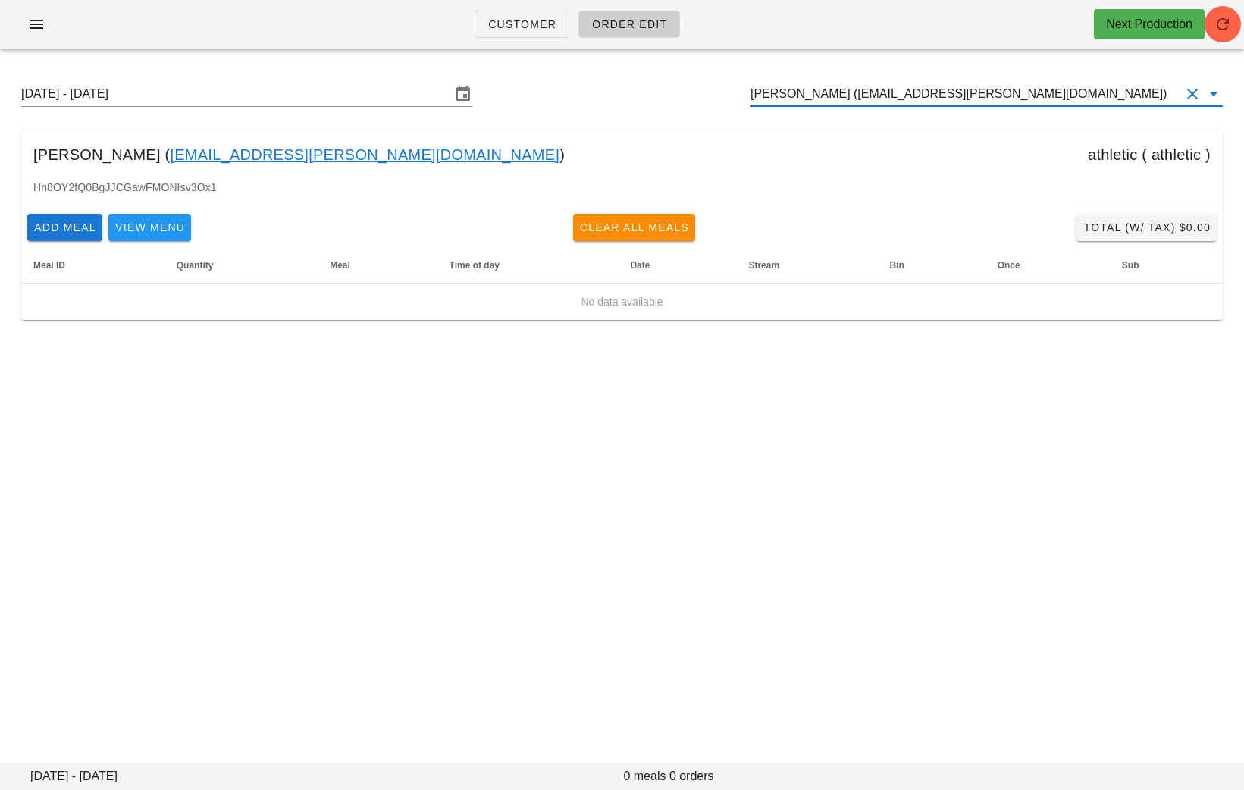
drag, startPoint x: 1043, startPoint y: 96, endPoint x: 710, endPoint y: 96, distance: 332.9
click at [710, 96] on div "Sunday August 31 - Saturday September 6 Alannah Darnel (Alannah.darnel@gmail.co…" at bounding box center [622, 94] width 1226 height 49
paste input "geoffreyctaylor@gmail.com"
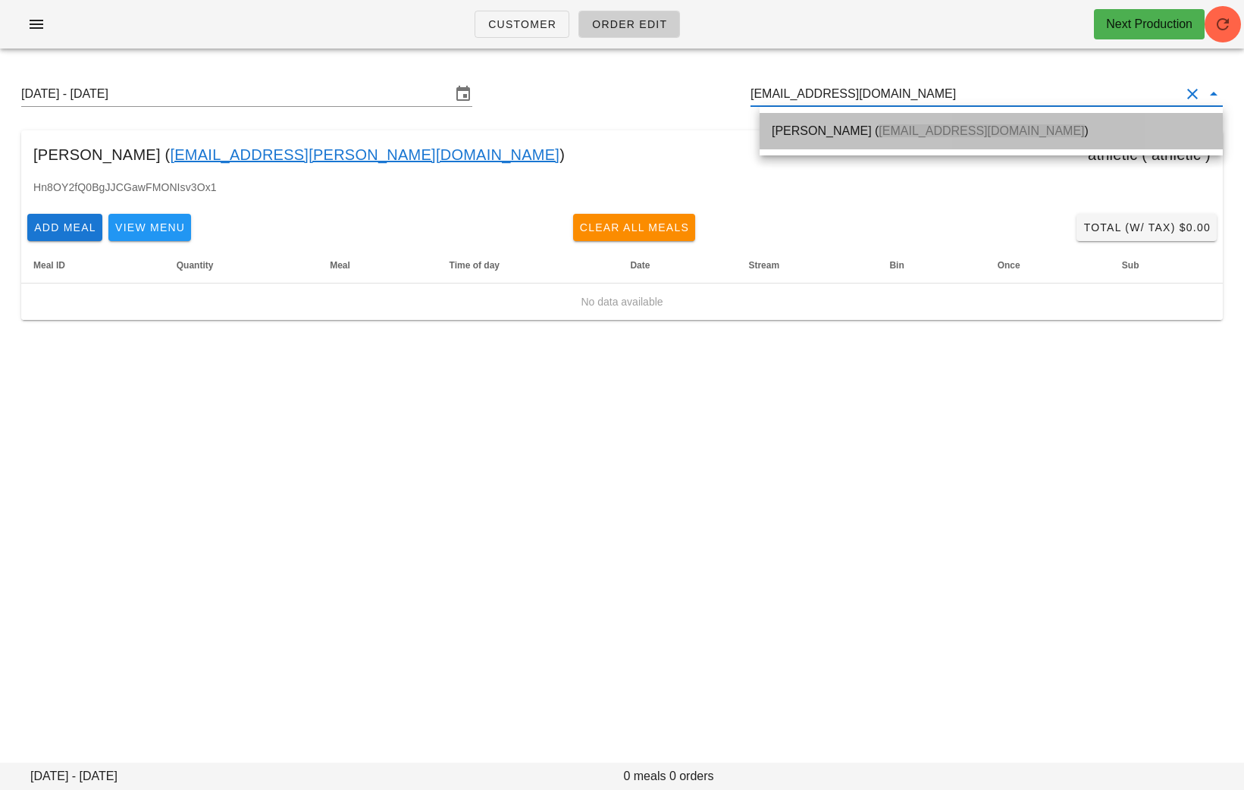
click at [822, 136] on div "Geoff Taylor ( geoffreyctaylor@gmail.com )" at bounding box center [991, 131] width 439 height 14
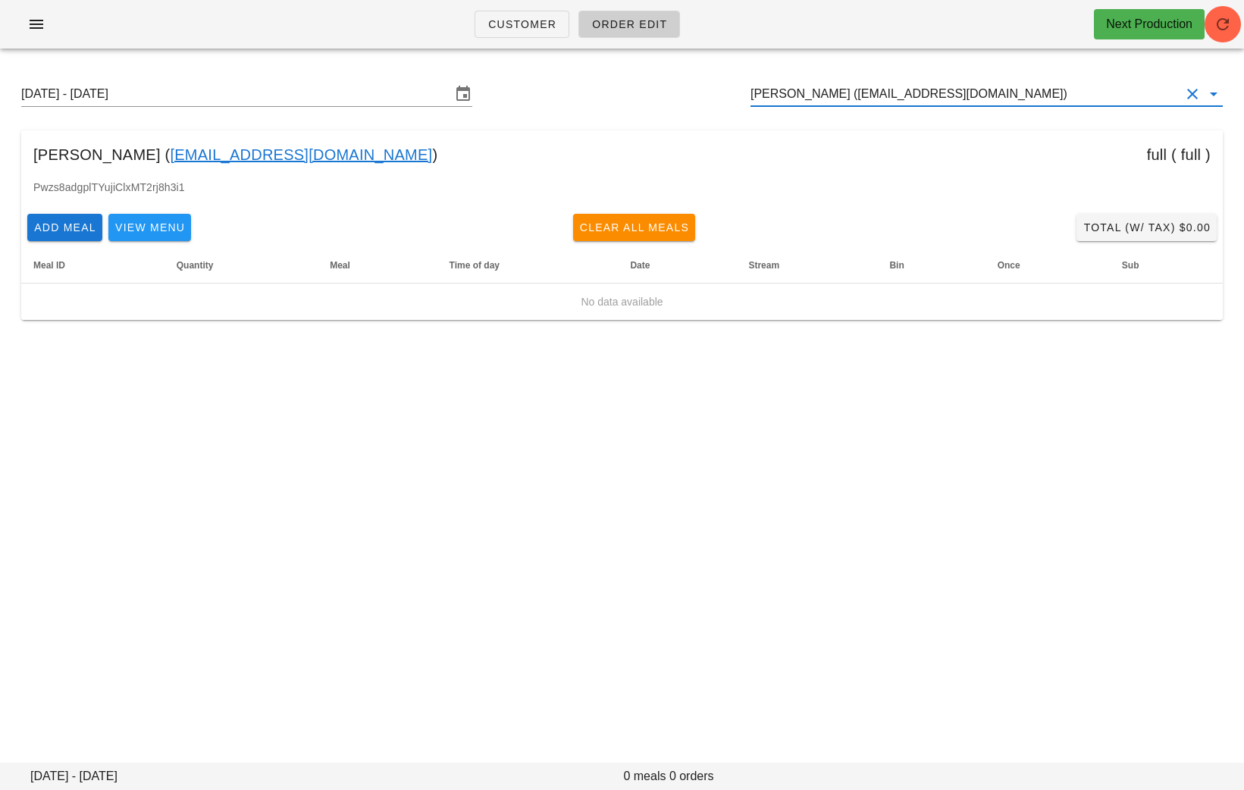
drag, startPoint x: 1005, startPoint y: 96, endPoint x: 745, endPoint y: 96, distance: 259.4
click at [746, 96] on div "Sunday August 31 - Saturday September 6 Geoff Taylor (geoffreyctaylor@gmail.com)" at bounding box center [622, 94] width 1226 height 49
paste input "borako.ozarslan+fed@gmail.com"
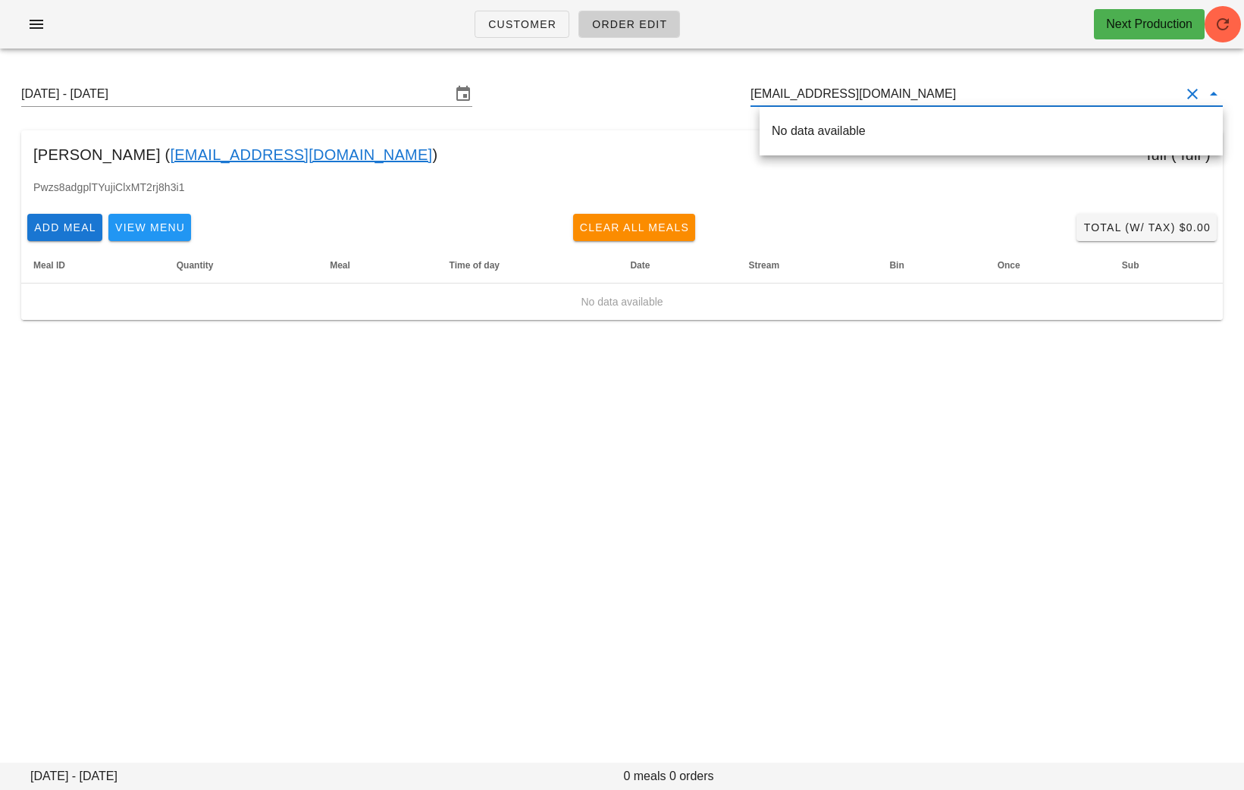
drag, startPoint x: 943, startPoint y: 98, endPoint x: 855, endPoint y: 88, distance: 88.5
click at [855, 89] on input "borako.ozarslan+fed@gmail.com" at bounding box center [966, 94] width 430 height 24
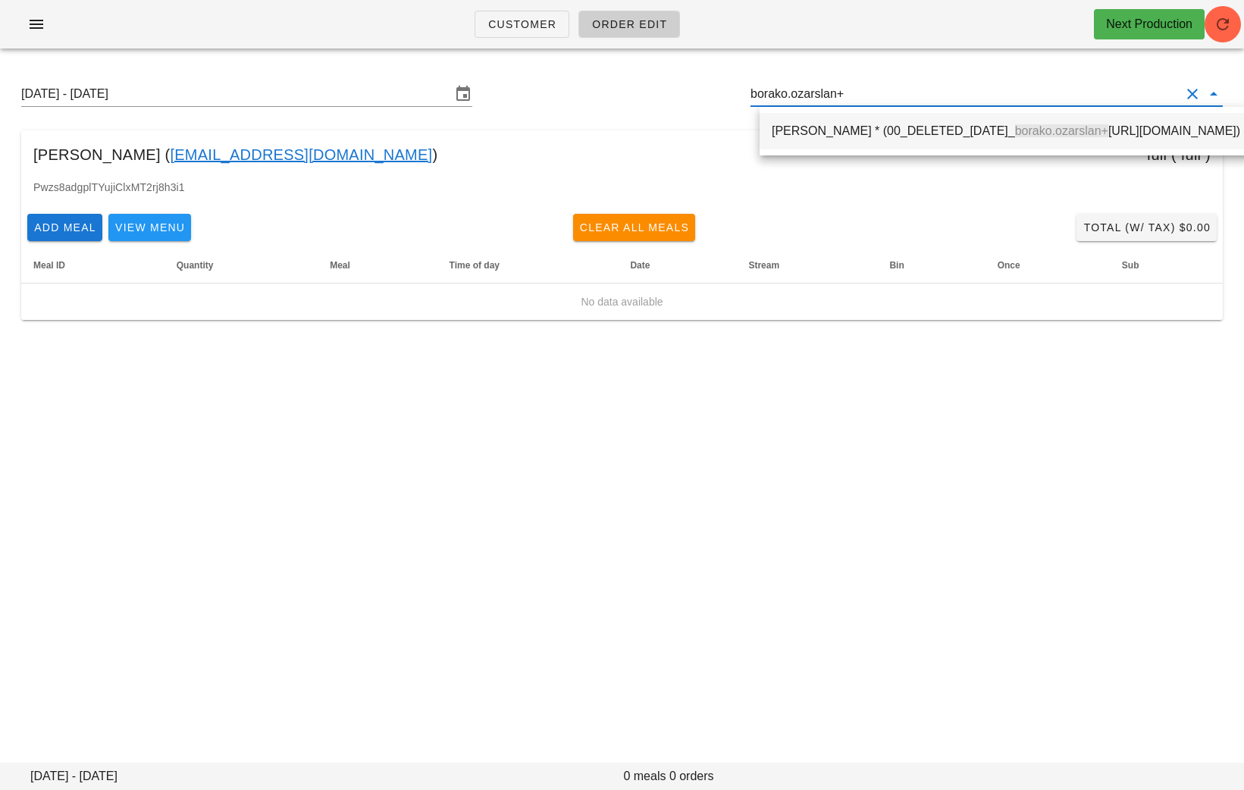
click at [852, 130] on div "Bora Ozarslan * (00_DELETED_2025-08-28_ borako.ozarslan+ fed___gmail.com)" at bounding box center [1006, 131] width 469 height 14
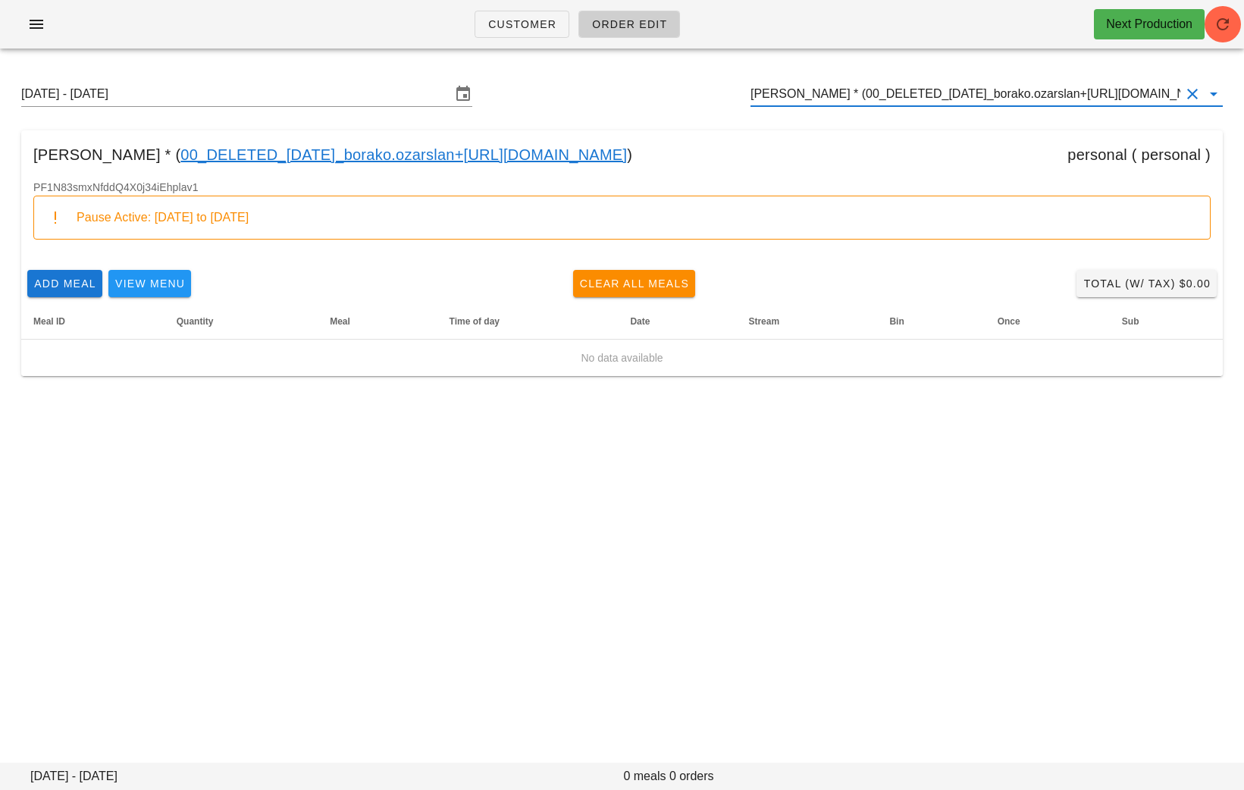
click at [1020, 93] on input "Bora Ozarslan * (00_DELETED_2025-08-28_borako.ozarslan+fed___gmail.com)" at bounding box center [966, 94] width 430 height 24
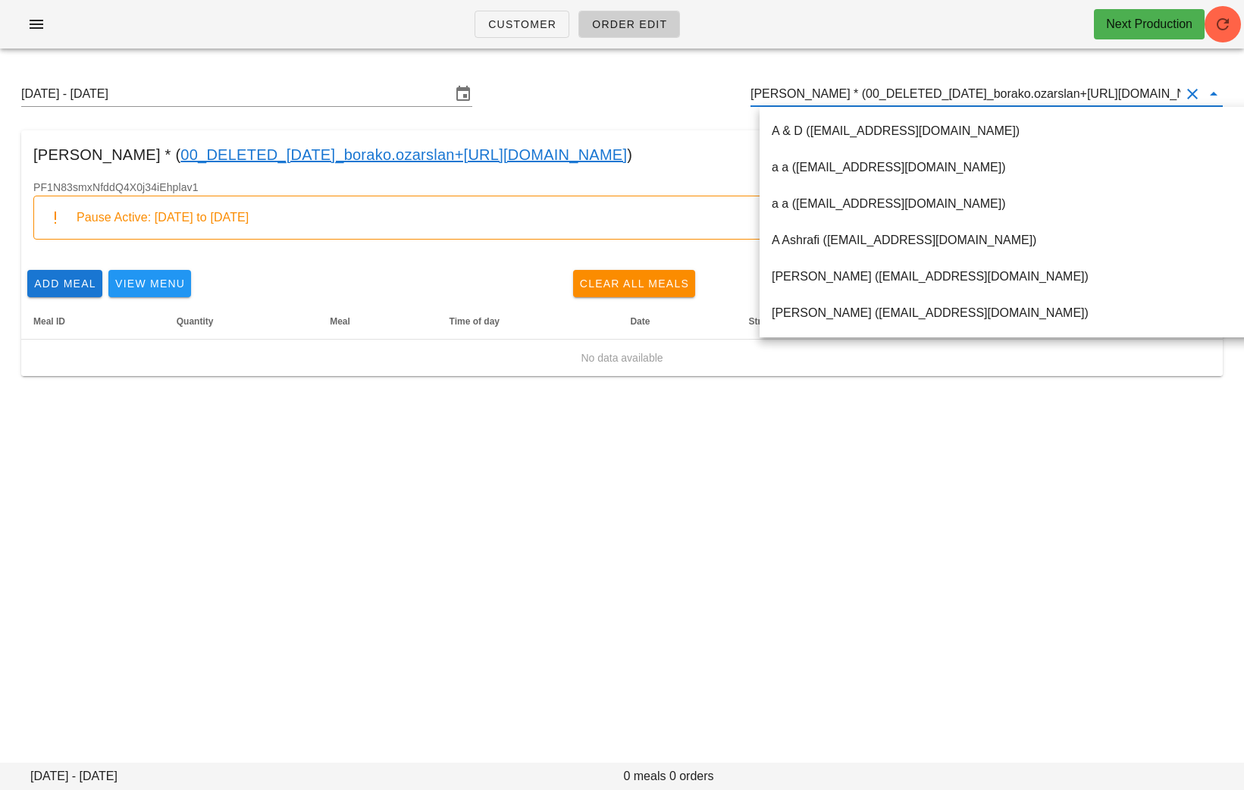
click at [1020, 93] on input "Bora Ozarslan * (00_DELETED_2025-08-28_borako.ozarslan+fed___gmail.com)" at bounding box center [966, 94] width 430 height 24
paste input "dillonhayes111@gmail.com"
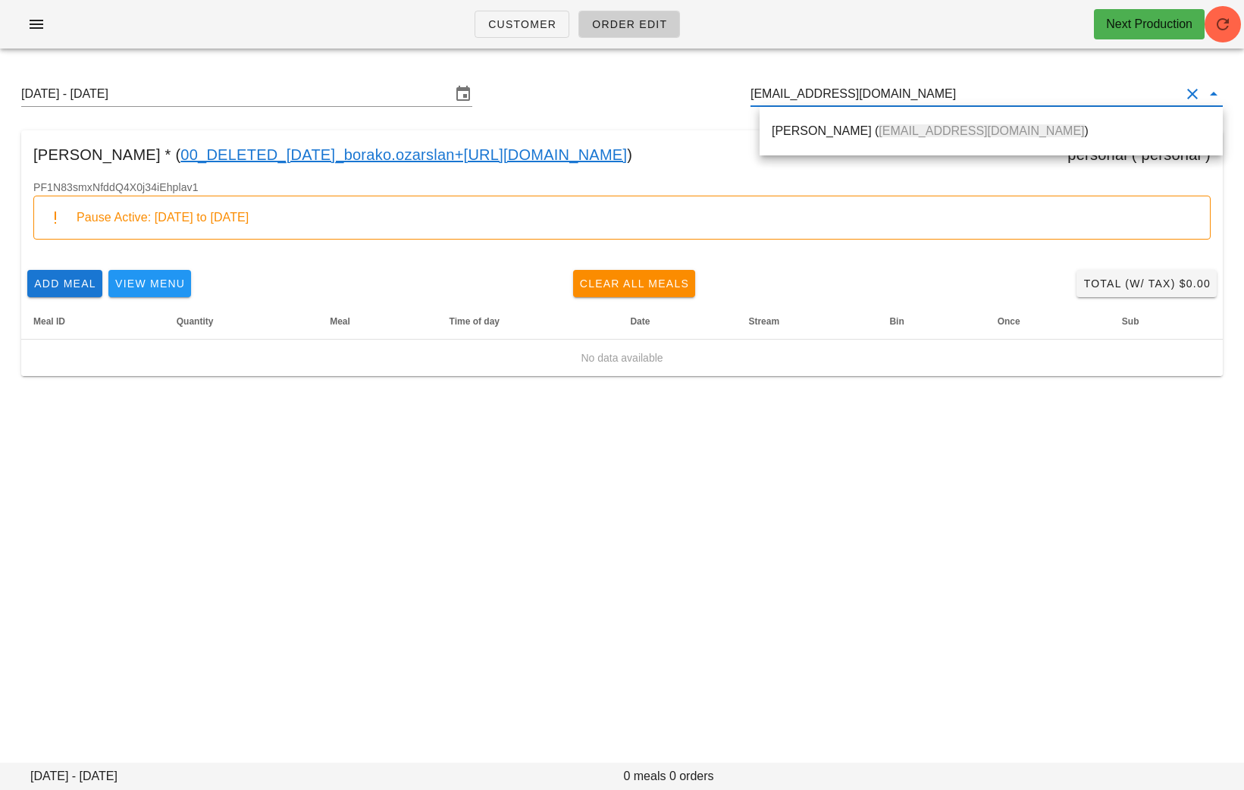
click at [969, 133] on span "dillonhayes111@gmail.com" at bounding box center [982, 130] width 206 height 13
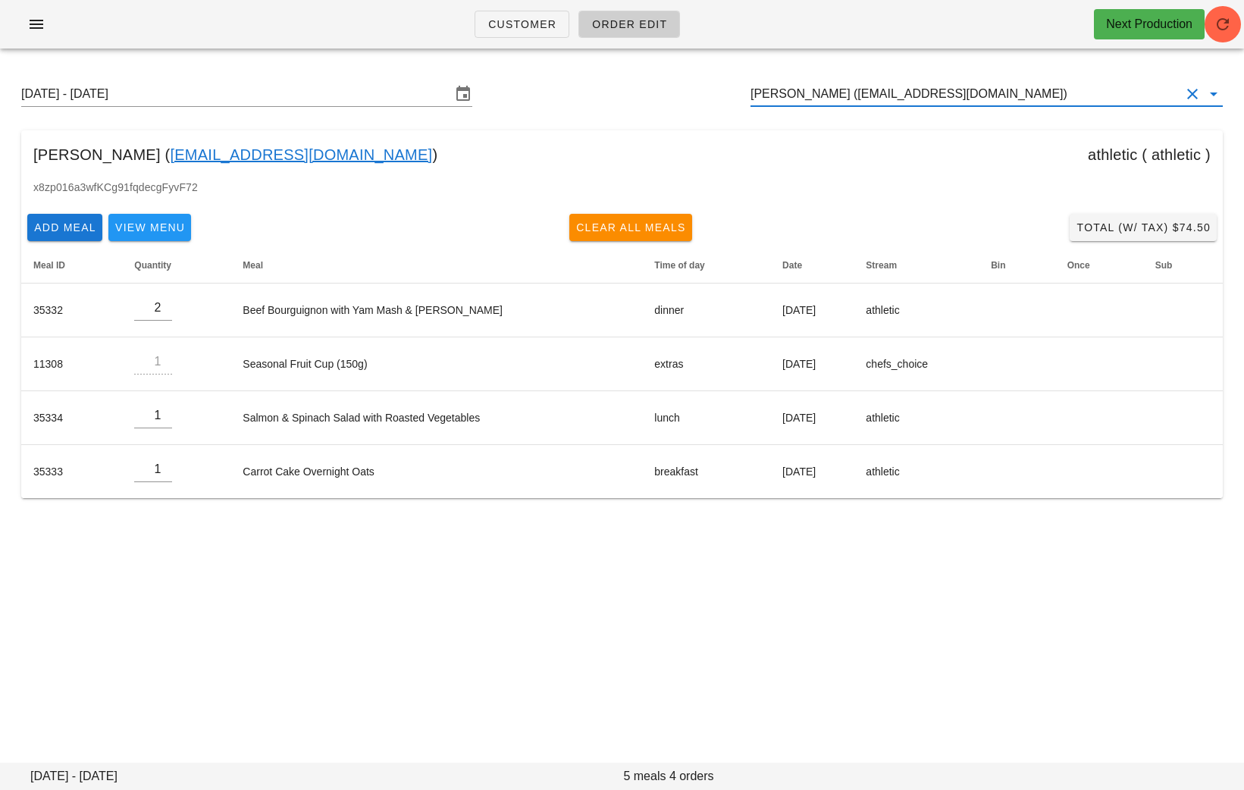
drag, startPoint x: 1012, startPoint y: 98, endPoint x: 711, endPoint y: 94, distance: 301.1
click at [711, 95] on div "Sunday August 31 - Saturday September 6 Dillon Hayes (dillonhayes111@gmail.com)" at bounding box center [622, 94] width 1226 height 49
paste input "sharona5256@gmail.com"
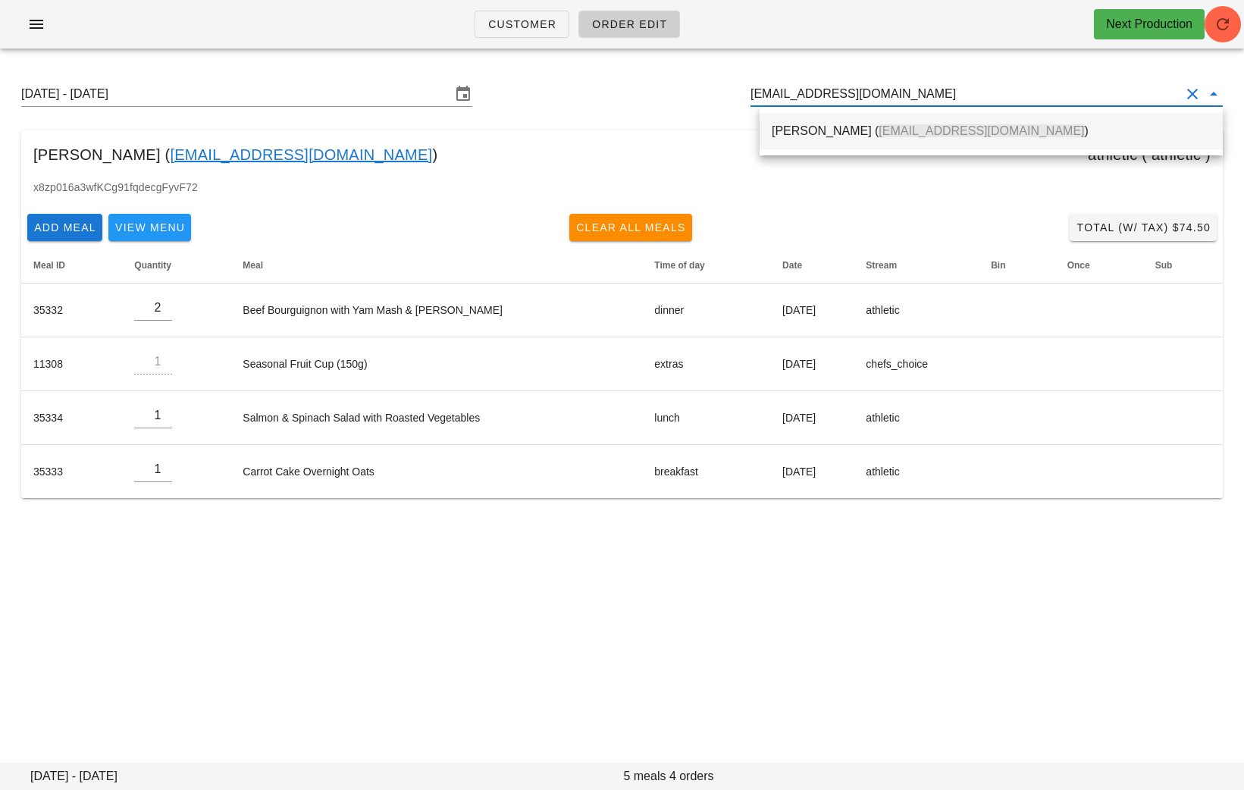
click at [833, 126] on div "Sharon Wong ( sharona5256@gmail.com )" at bounding box center [991, 131] width 439 height 14
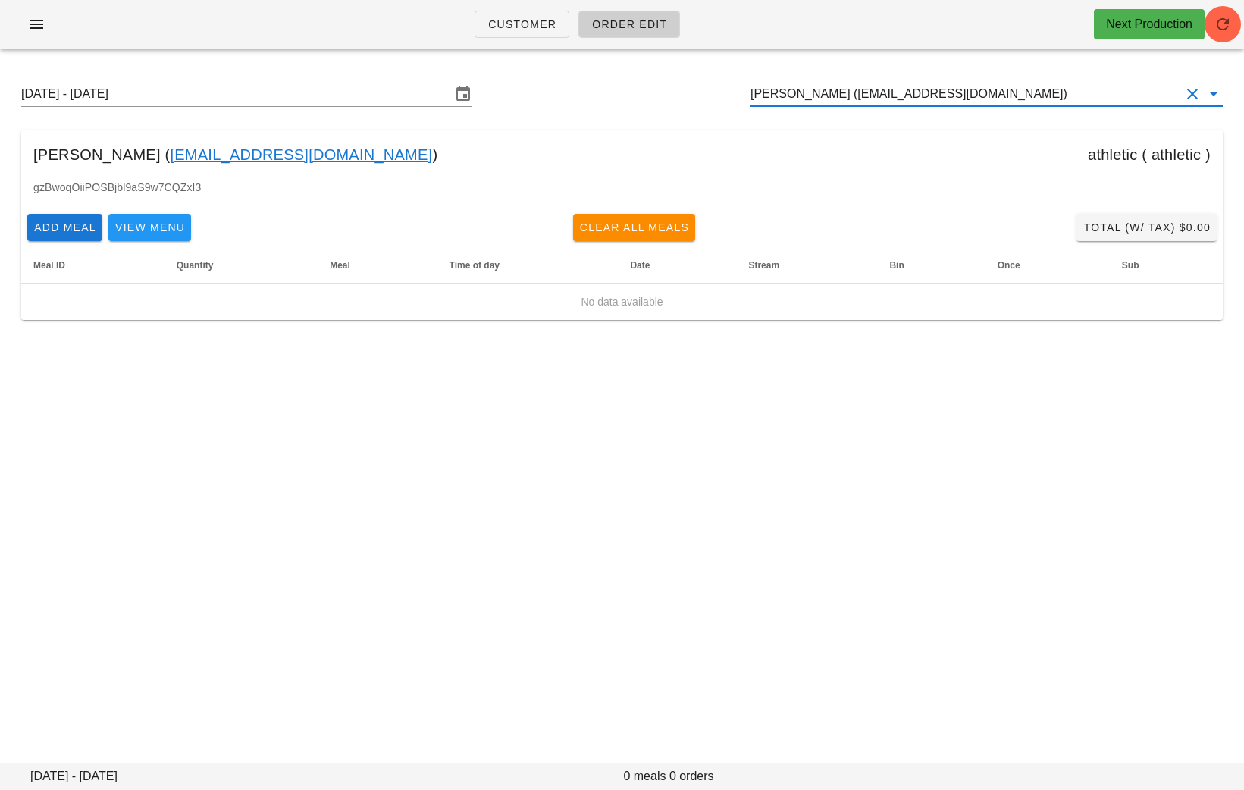
drag, startPoint x: 1001, startPoint y: 100, endPoint x: 667, endPoint y: 101, distance: 333.7
click at [667, 101] on div "Sunday August 31 - Saturday September 6 Sharon Wong (sharona5256@gmail.com)" at bounding box center [622, 94] width 1226 height 49
paste input "darcielynn@me.com"
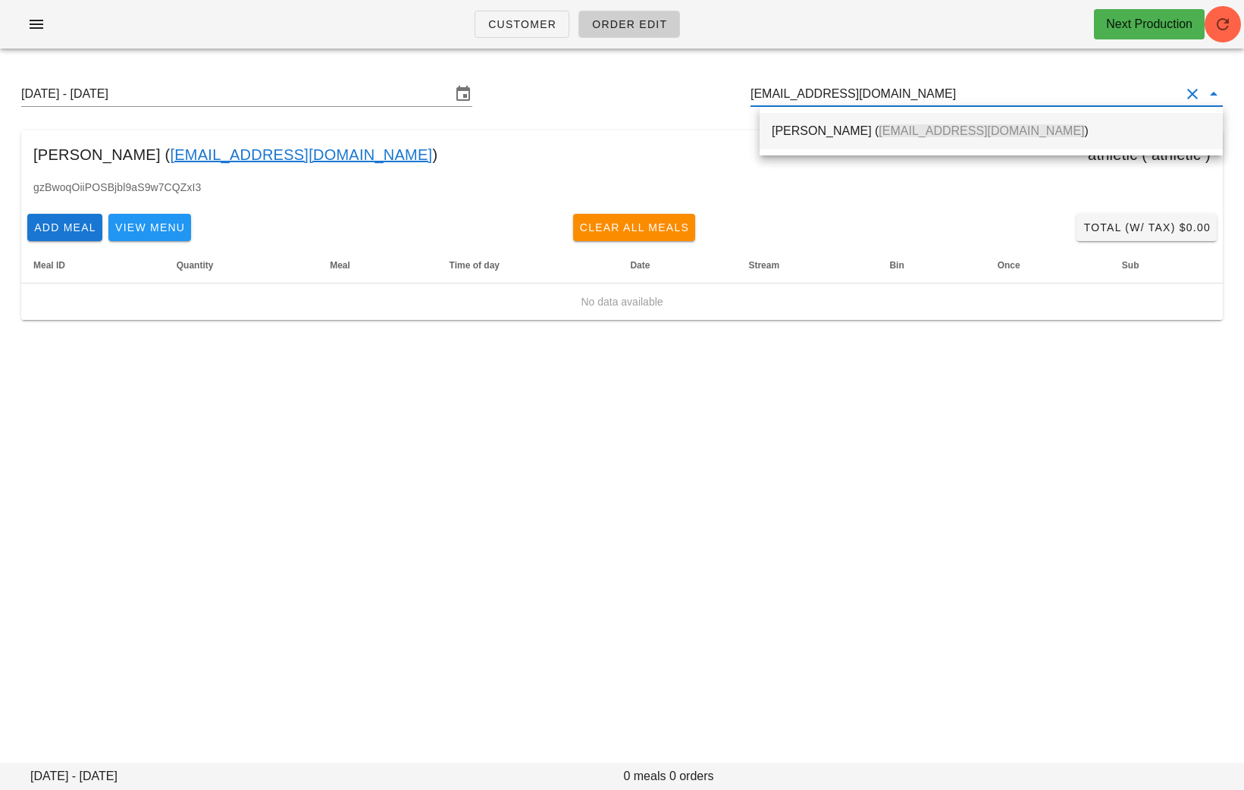
click at [824, 130] on div "Darcie Yarrow ( darcielynn@me.com )" at bounding box center [991, 131] width 439 height 14
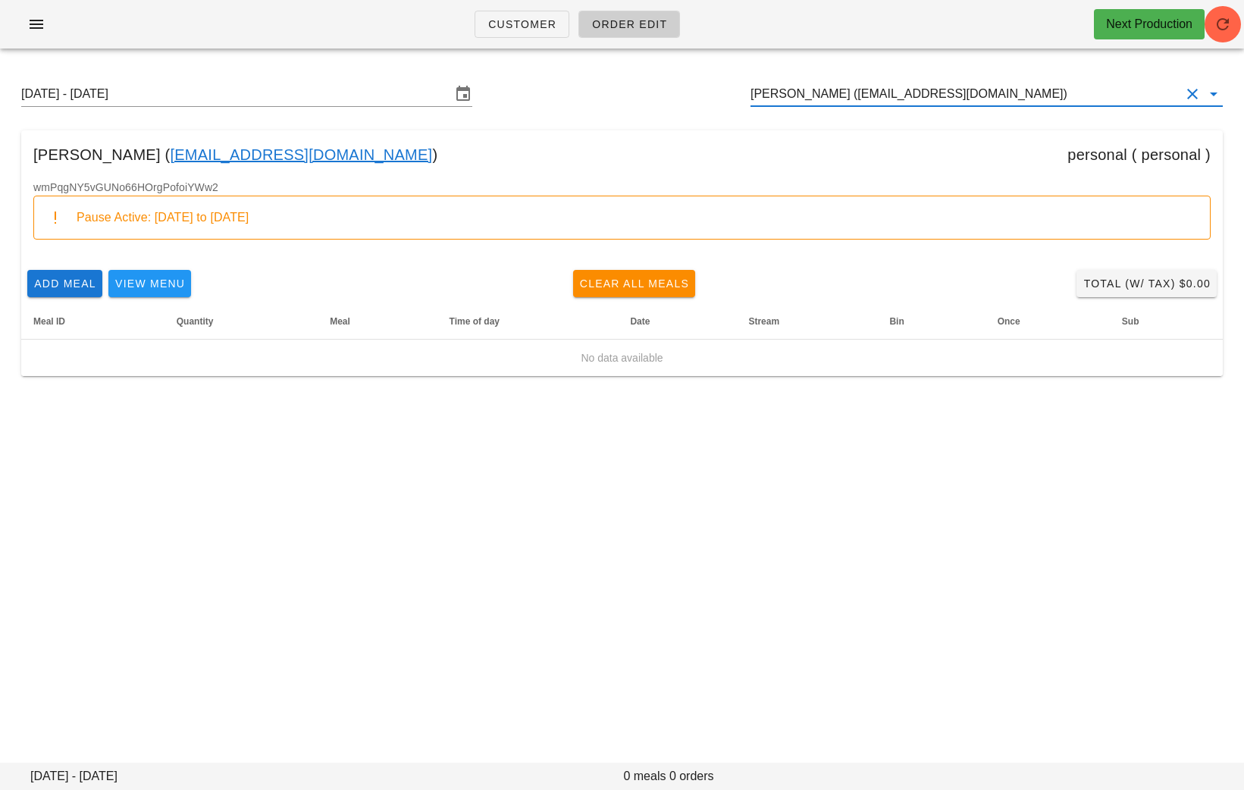
drag, startPoint x: 996, startPoint y: 86, endPoint x: 664, endPoint y: 83, distance: 331.4
click at [665, 84] on div "Sunday August 31 - Saturday September 6 Darcie Yarrow (darcielynn@me.com)" at bounding box center [622, 94] width 1226 height 49
paste input "00_DELETED_2025-08-28_miketmansoor___gmail.com"
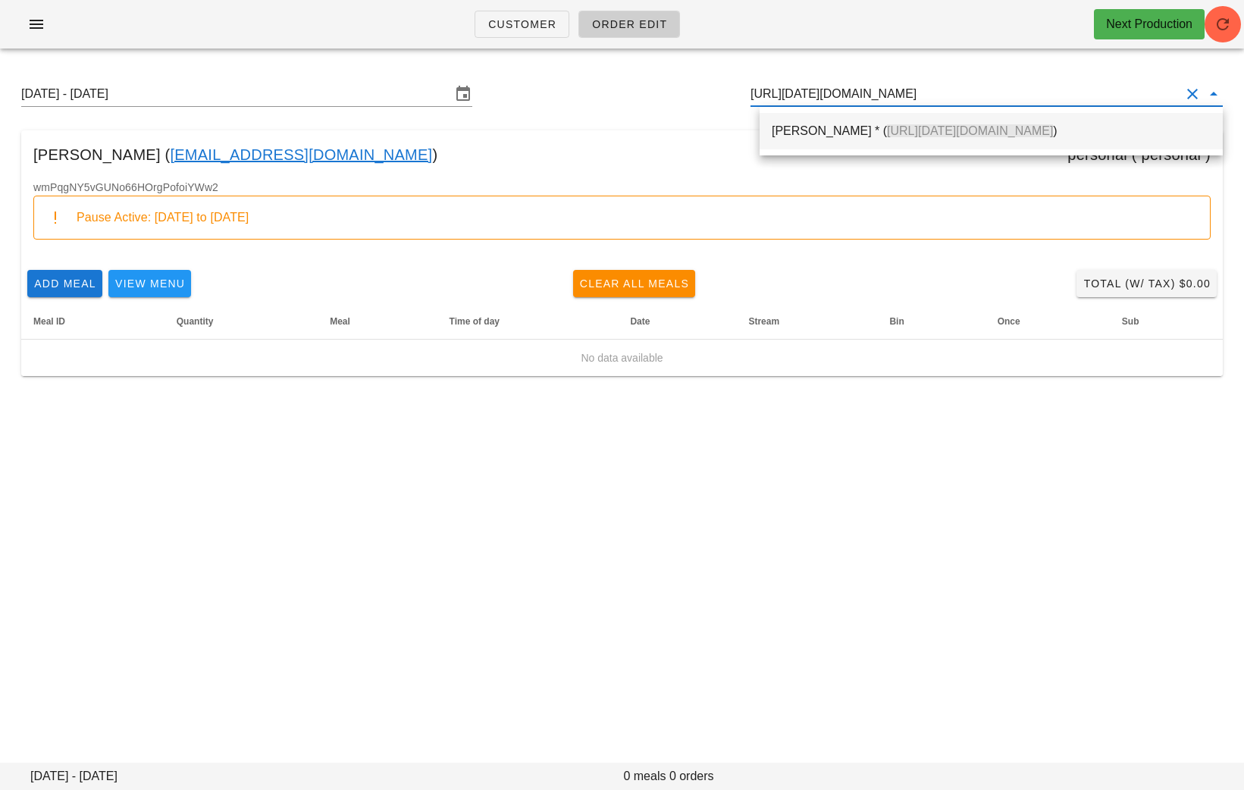
click at [800, 136] on div "Michael Mansoor * ( 00_DELETED_2025-08-28_miketmansoor___gmail.com )" at bounding box center [991, 131] width 439 height 14
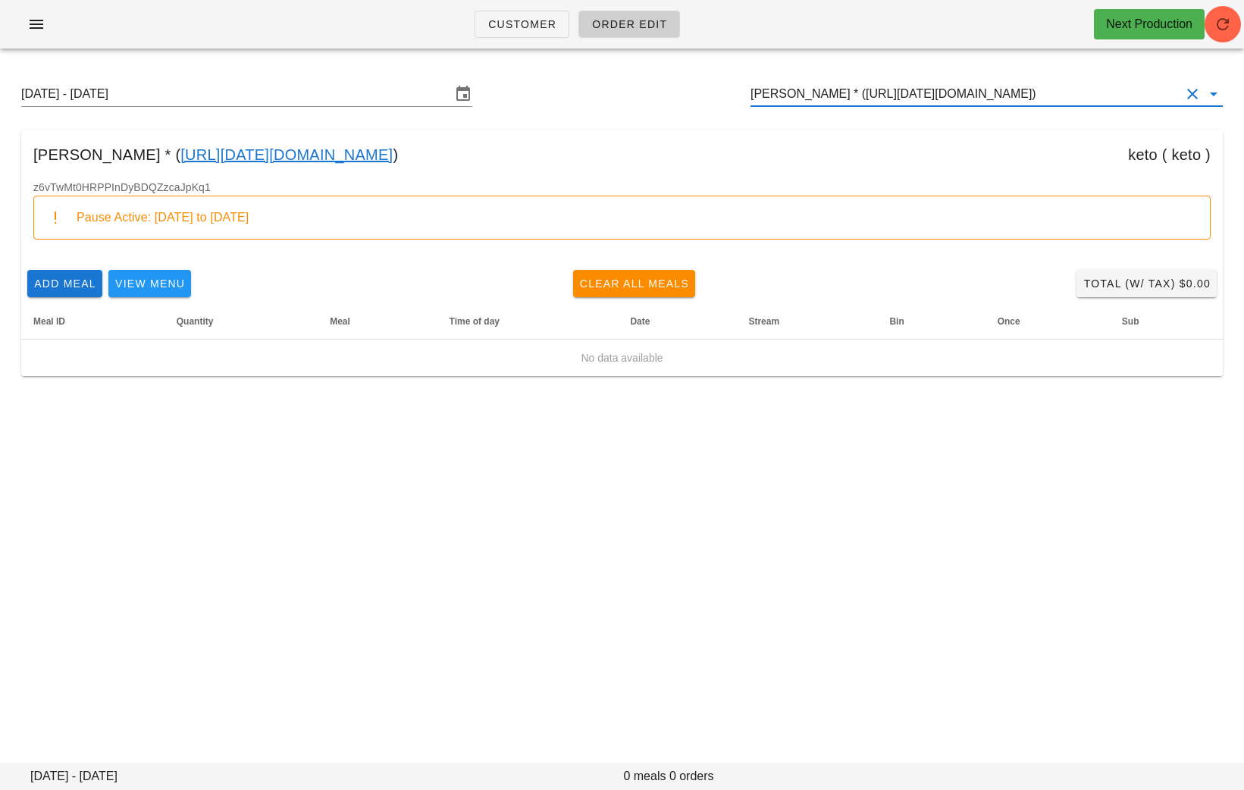
type input "Michael Mansoor * (00_DELETED_2025-08-28_miketmansoor___gmail.com)"
click at [1187, 101] on button "Clear Customer" at bounding box center [1193, 94] width 18 height 18
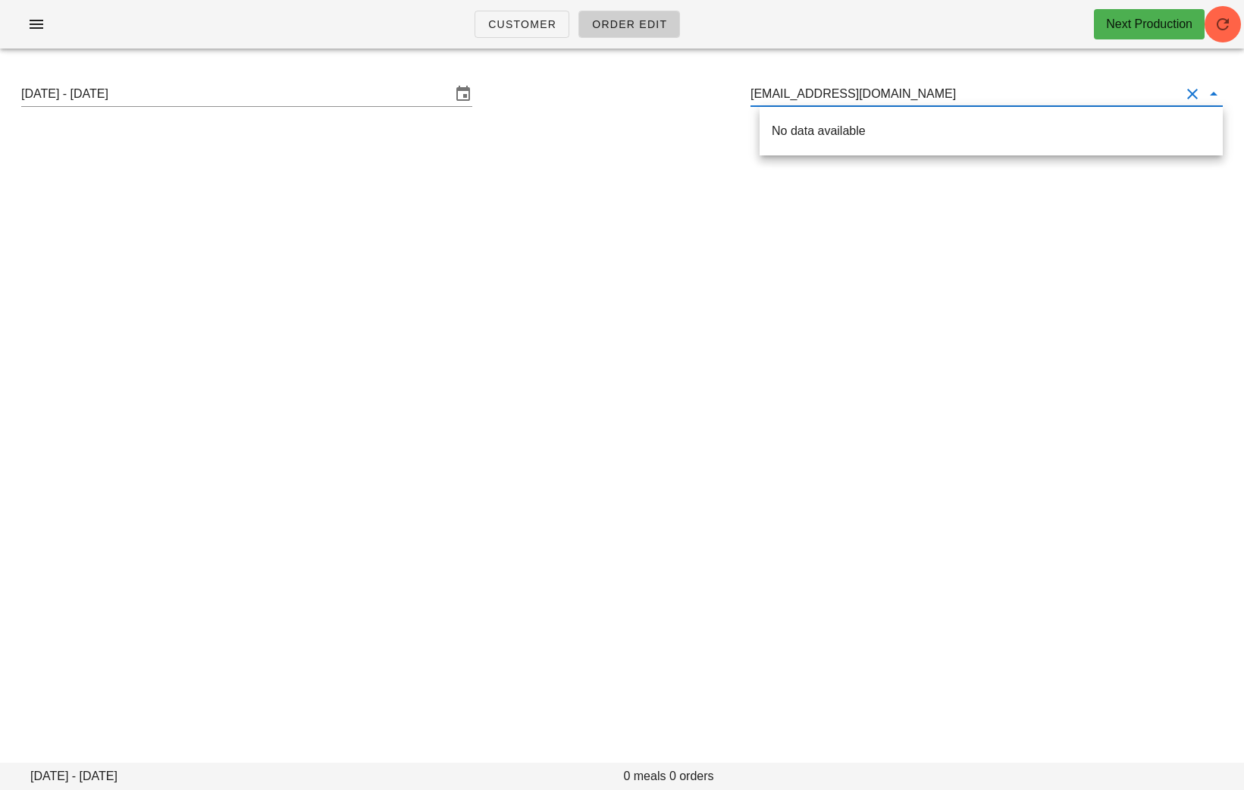
drag, startPoint x: 893, startPoint y: 93, endPoint x: 807, endPoint y: 96, distance: 85.7
click at [808, 96] on input "sivia28@hotmail.com" at bounding box center [966, 94] width 430 height 24
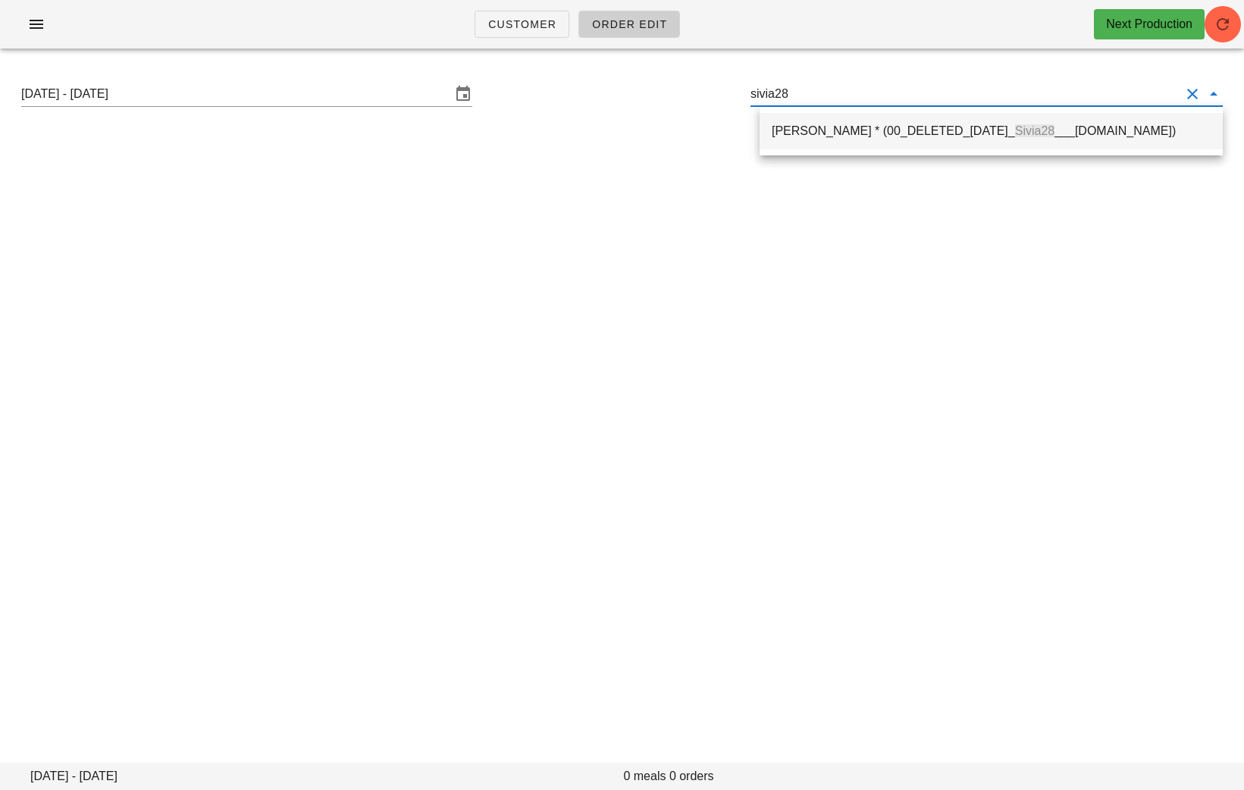
click at [836, 136] on div "Deepika Sivia * (00_DELETED_2025-08-28_ Sivia28 ___hotmail.com)" at bounding box center [991, 131] width 439 height 14
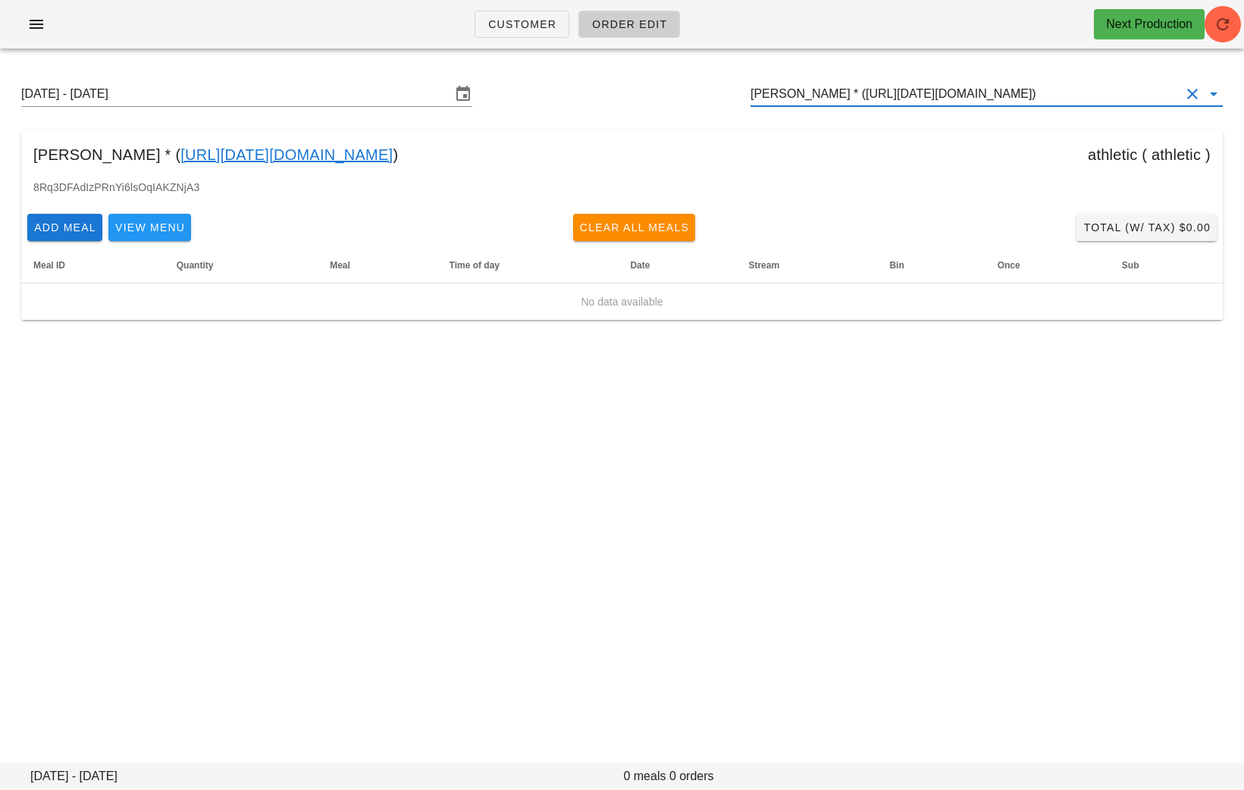
drag, startPoint x: 1134, startPoint y: 94, endPoint x: 741, endPoint y: 93, distance: 392.8
click at [741, 93] on div "Sunday August 31 - Saturday September 6 Deepika Sivia * (00_DELETED_2025-08-28_…" at bounding box center [622, 94] width 1226 height 49
paste input "00_DELETED_2025-08-28_Sivia28___hotmail.com"
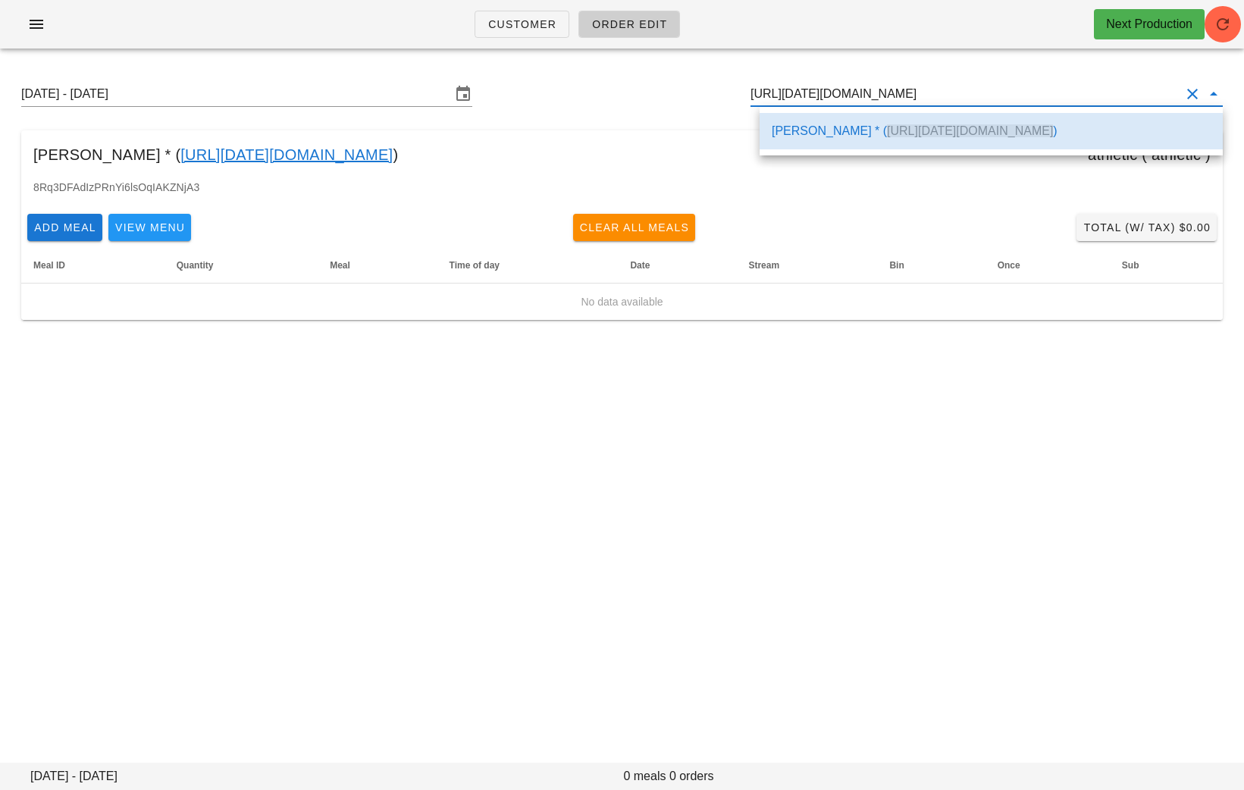
click at [827, 122] on div "Deepika Sivia * ( 00_DELETED_2025-08-28_Sivia28___hotmail.com )" at bounding box center [991, 131] width 439 height 33
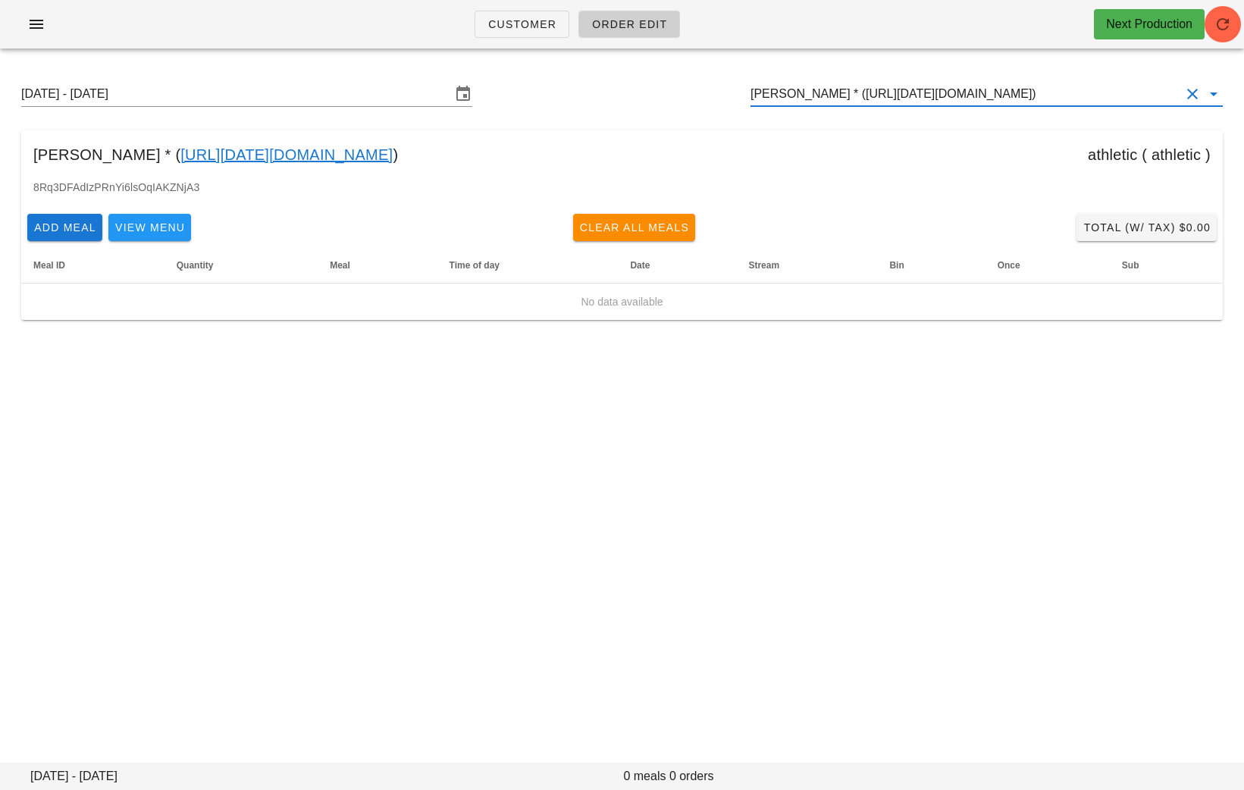
drag, startPoint x: 1130, startPoint y: 97, endPoint x: 697, endPoint y: 95, distance: 433.0
click at [697, 96] on div "Sunday August 31 - Saturday September 6 Deepika Sivia * (00_DELETED_2025-08-28_…" at bounding box center [622, 94] width 1226 height 49
paste input "00_DELETED_2025-08-28_Sivia28___hotmail.com"
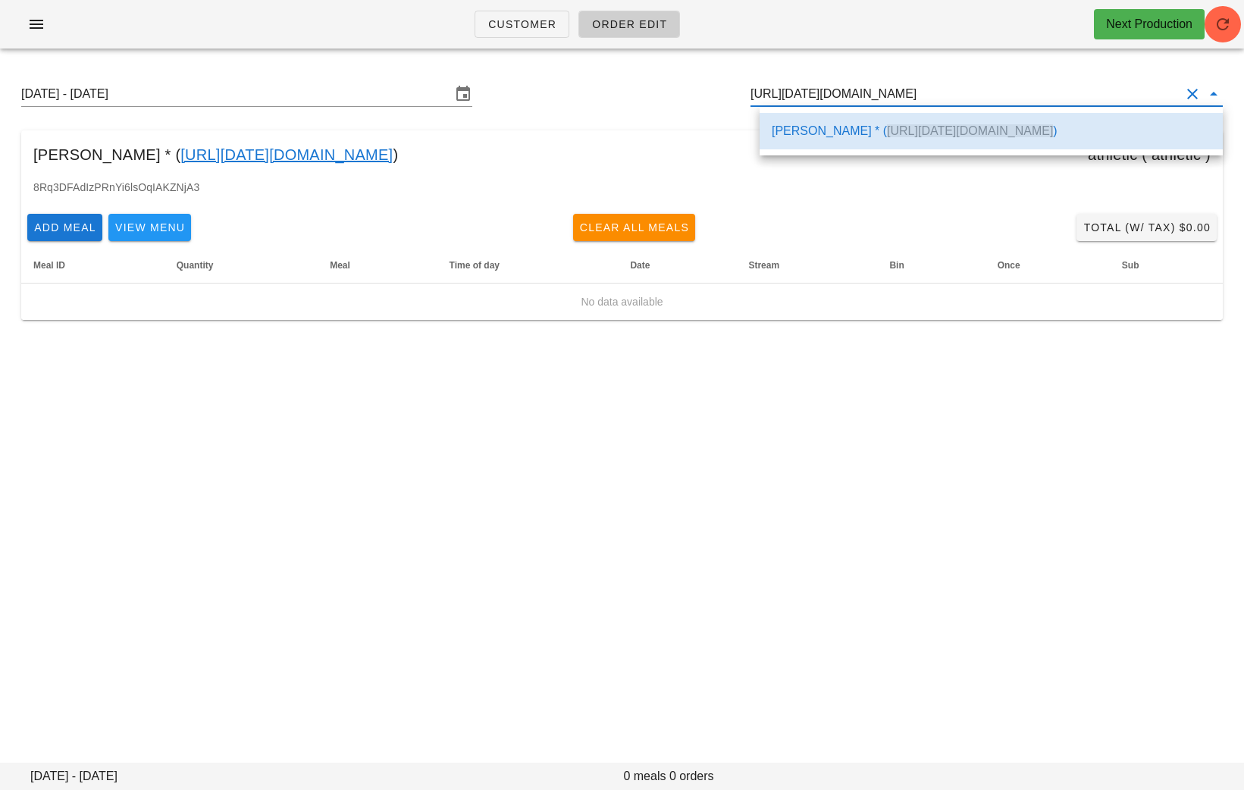
drag, startPoint x: 1053, startPoint y: 93, endPoint x: 701, endPoint y: 93, distance: 351.9
click at [701, 93] on div "Sunday August 31 - Saturday September 6 00_DELETED_2025-08-28_Sivia28___hotmail…" at bounding box center [622, 94] width 1226 height 49
paste input "z.ghayourmoradi@g"
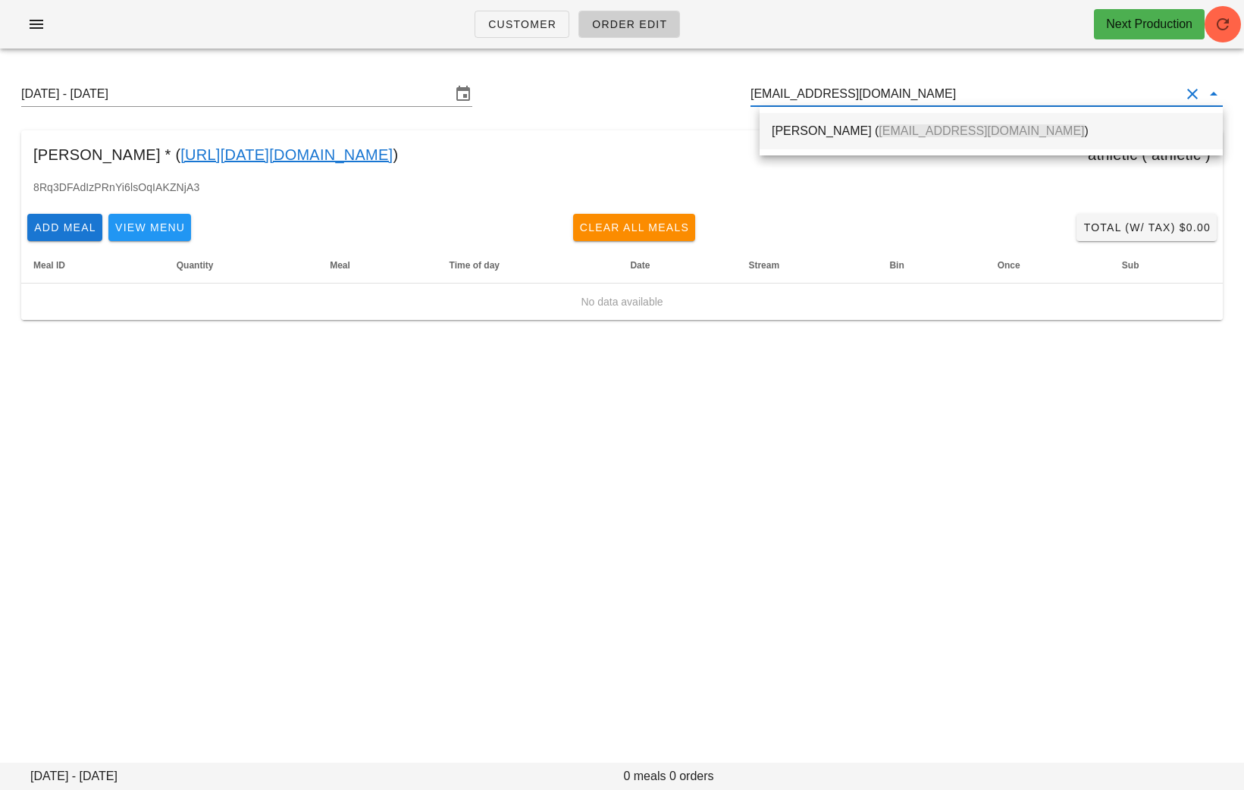
click at [811, 133] on div "Zohreh Ghayour Moradi ( z.ghayourmoradi@gmail.com )" at bounding box center [991, 131] width 439 height 14
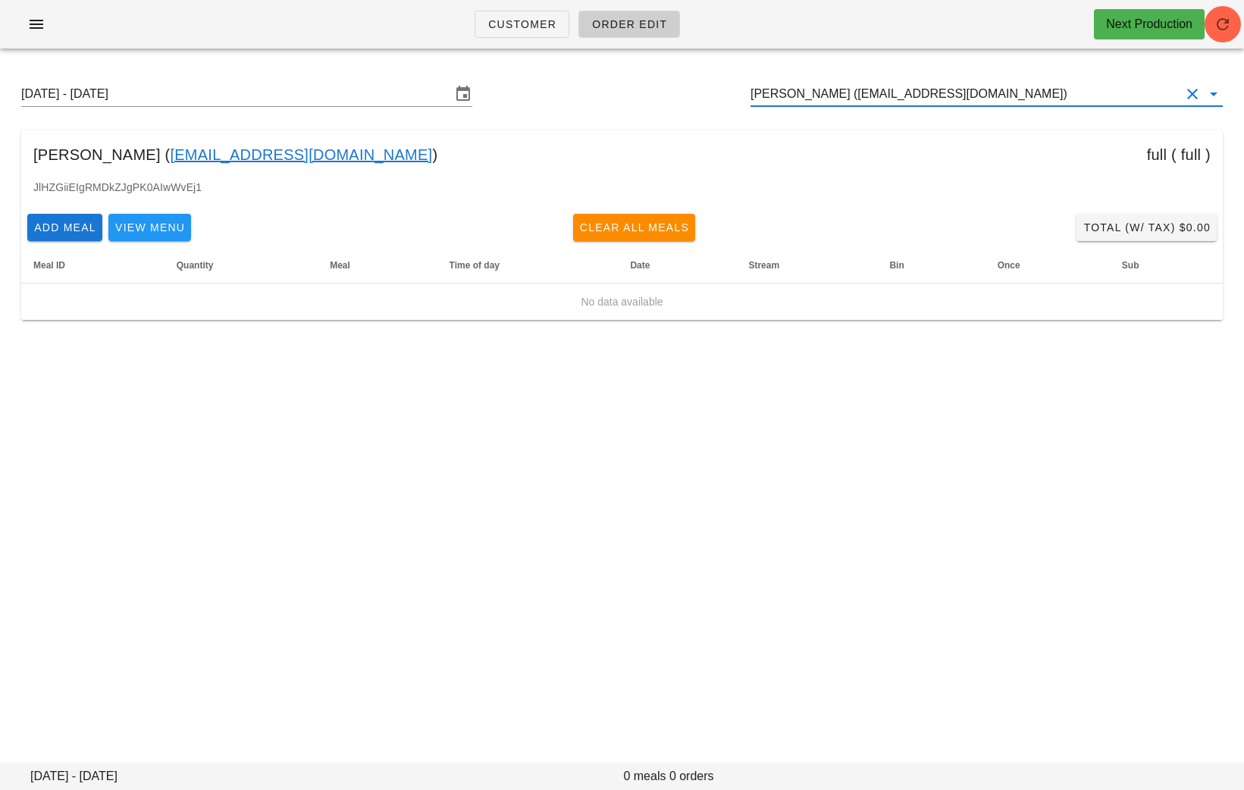
drag, startPoint x: 1071, startPoint y: 88, endPoint x: 632, endPoint y: 90, distance: 439.1
click at [632, 91] on div "Sunday August 31 - Saturday September 6 Zohreh Ghayour Moradi (z.ghayourmoradi@…" at bounding box center [622, 94] width 1226 height 49
paste input "ceciliabarnes26@gmail.com"
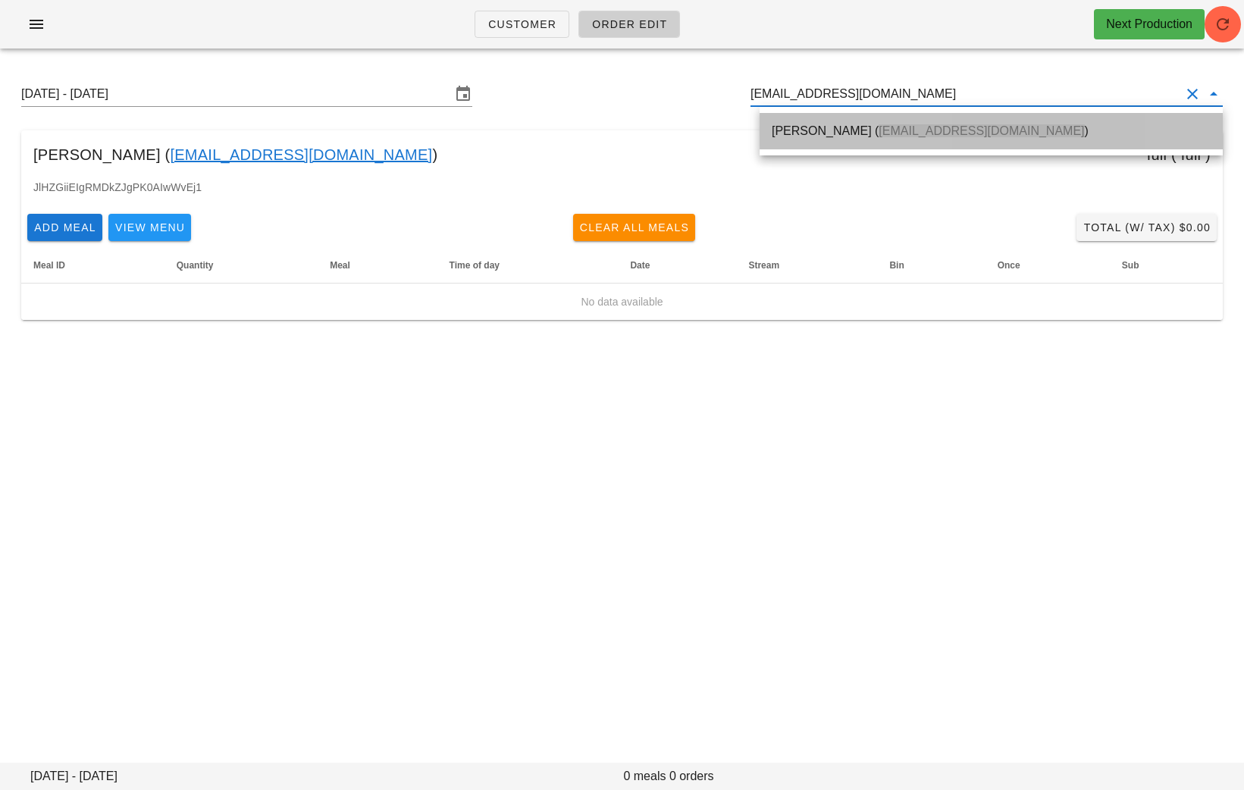
click at [838, 117] on div "Cecilia Barnes ( ceciliabarnes26@gmail.com )" at bounding box center [991, 131] width 439 height 33
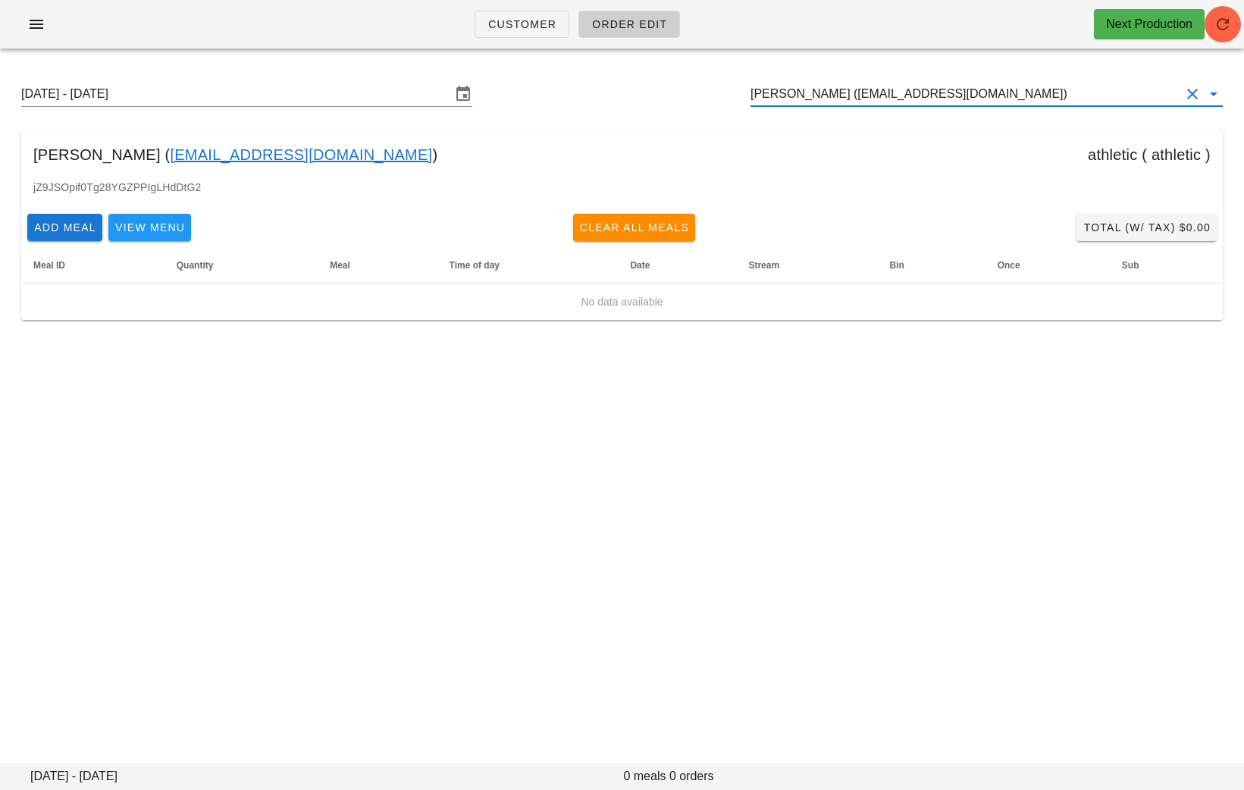
type input "Cecilia Barnes (ceciliabarnes26@gmail.com)"
click at [312, 155] on link "ceciliabarnes26@gmail.com" at bounding box center [301, 155] width 262 height 24
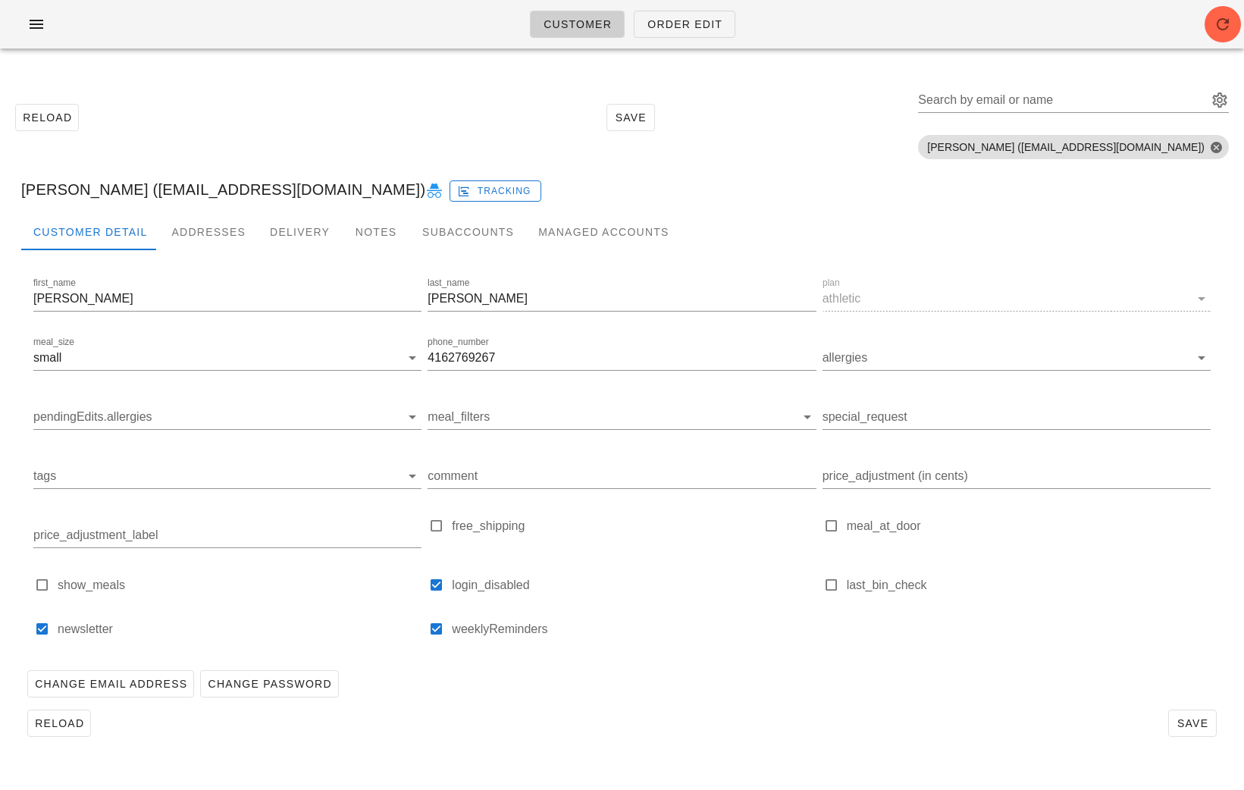
click at [425, 184] on icon at bounding box center [434, 191] width 18 height 18
click at [1141, 96] on input "Search by email or name" at bounding box center [1061, 100] width 287 height 24
paste input "Danielsingh05@hotmail.com"
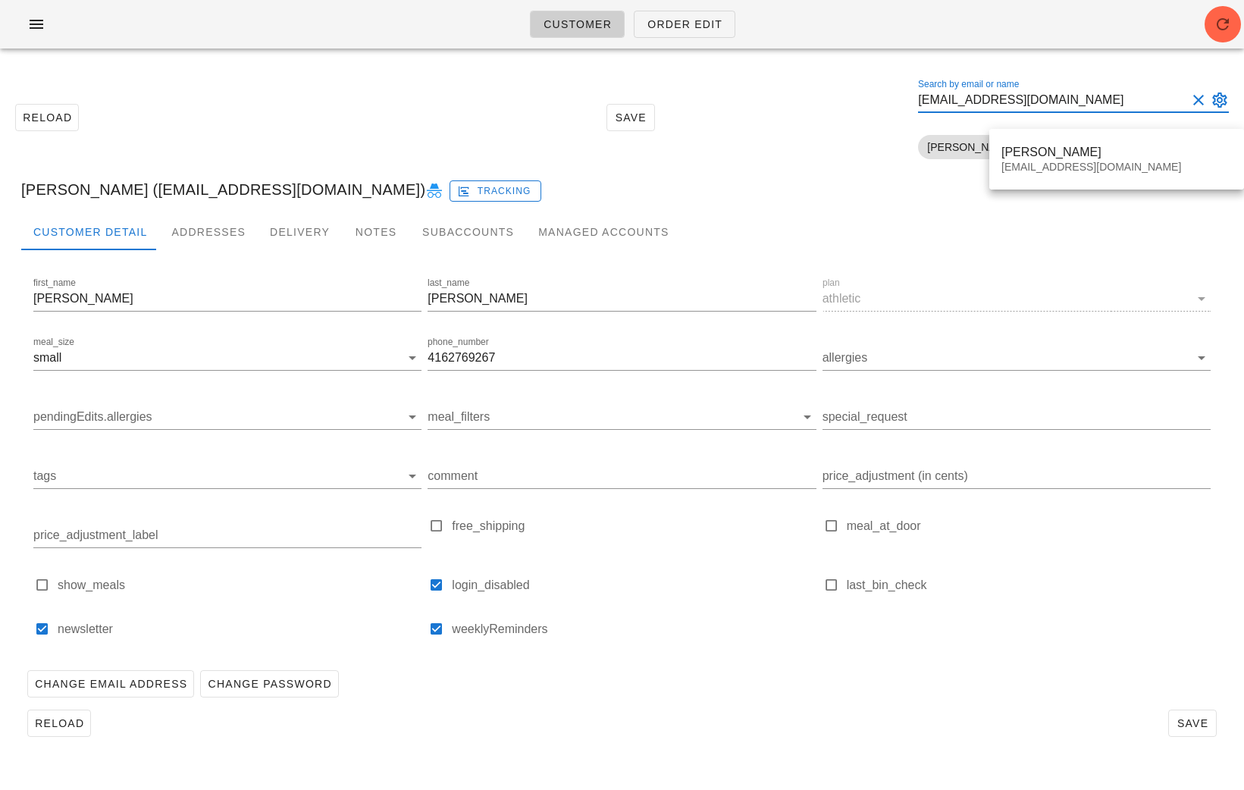
type input "Danielsingh05@hotmail.com"
click at [1078, 148] on div "Daniel Singh" at bounding box center [1117, 152] width 231 height 14
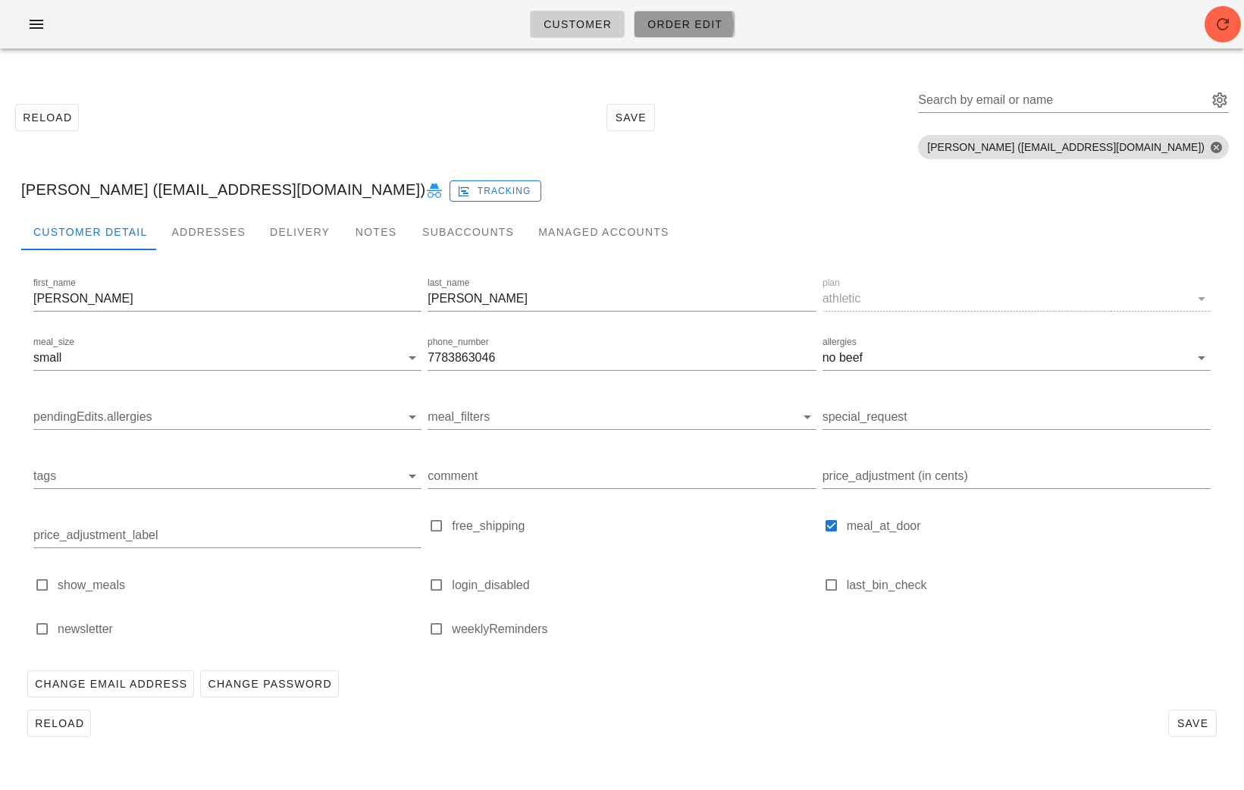
click at [683, 30] on span "Order Edit" at bounding box center [685, 24] width 76 height 12
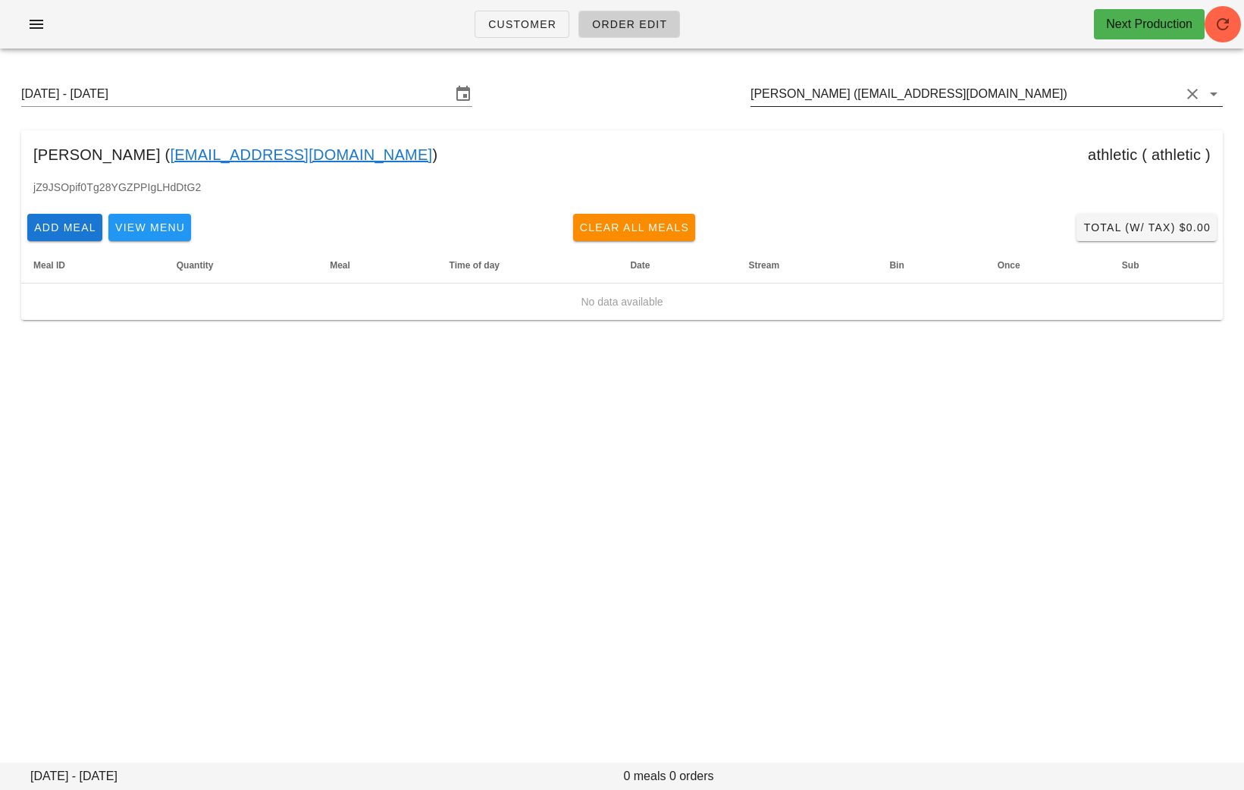
click at [1025, 88] on input "Cecilia Barnes (ceciliabarnes26@gmail.com)" at bounding box center [966, 94] width 430 height 24
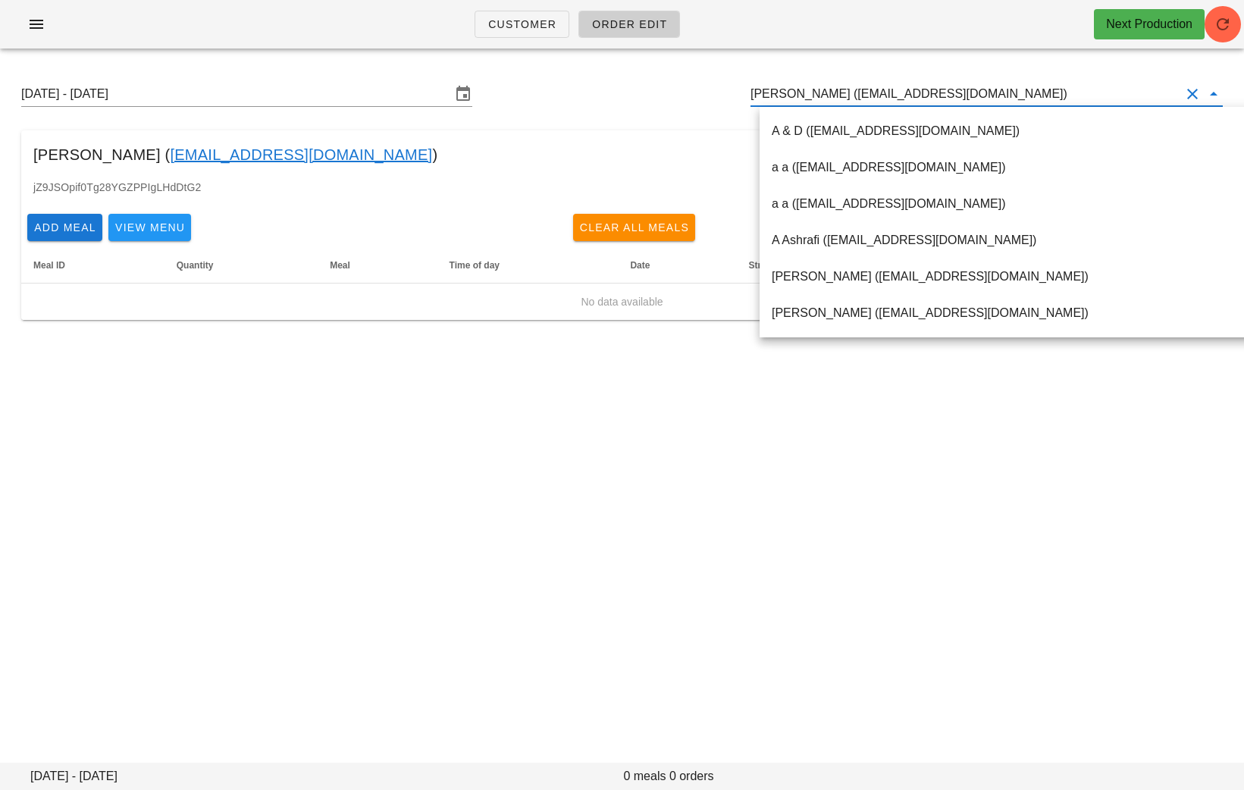
paste input "Danielsingh05@hotmail.com"
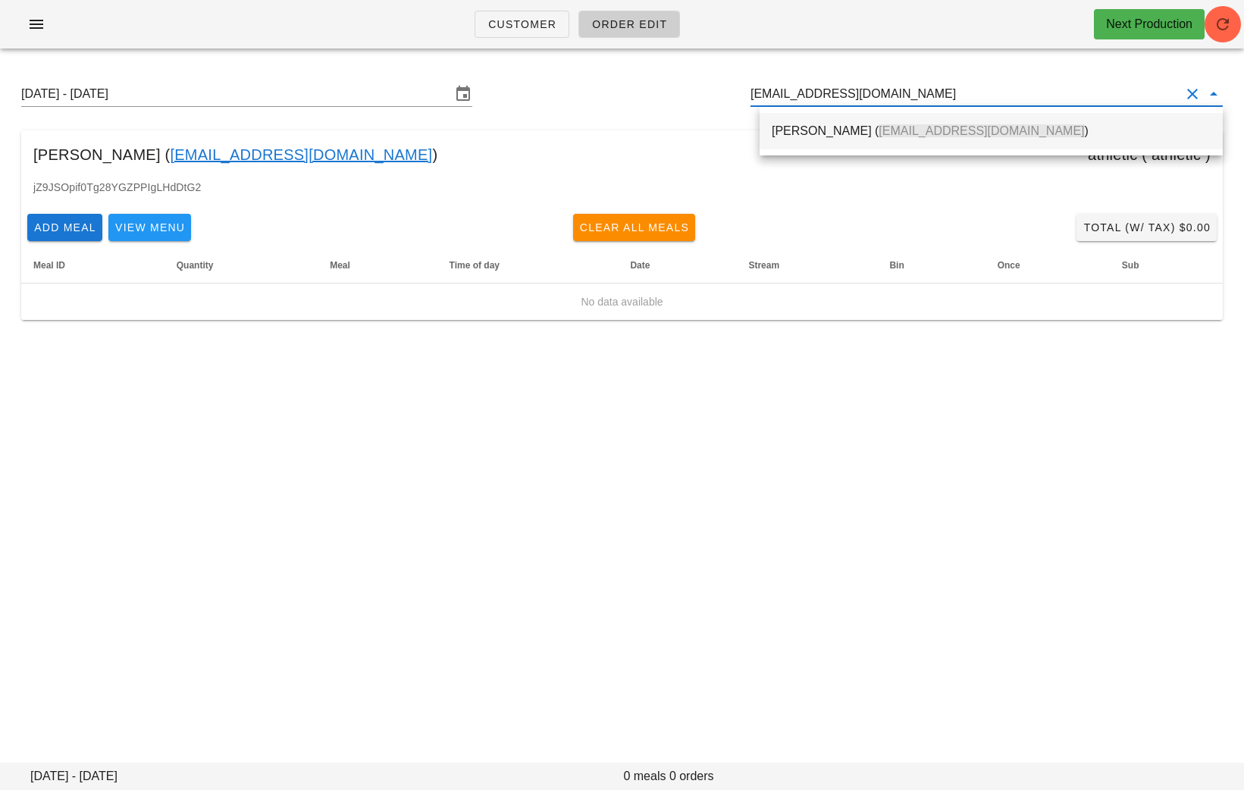
click at [886, 124] on span "Danielsingh05@hotmail.com" at bounding box center [982, 130] width 206 height 13
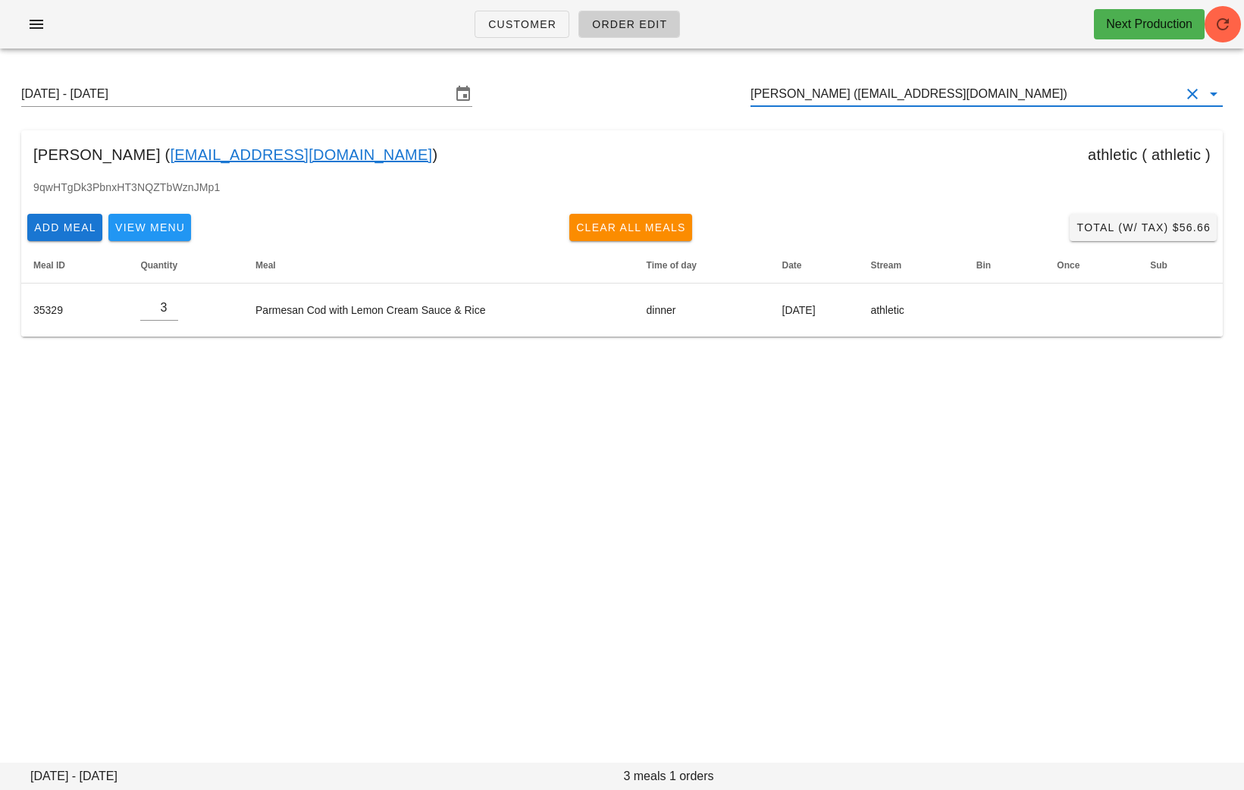
drag, startPoint x: 1035, startPoint y: 95, endPoint x: 725, endPoint y: 95, distance: 310.2
click at [725, 95] on div "Sunday August 31 - Saturday September 6 Daniel Singh (Danielsingh05@hotmail.com)" at bounding box center [622, 94] width 1226 height 49
paste input "tkerton@yahoo.com"
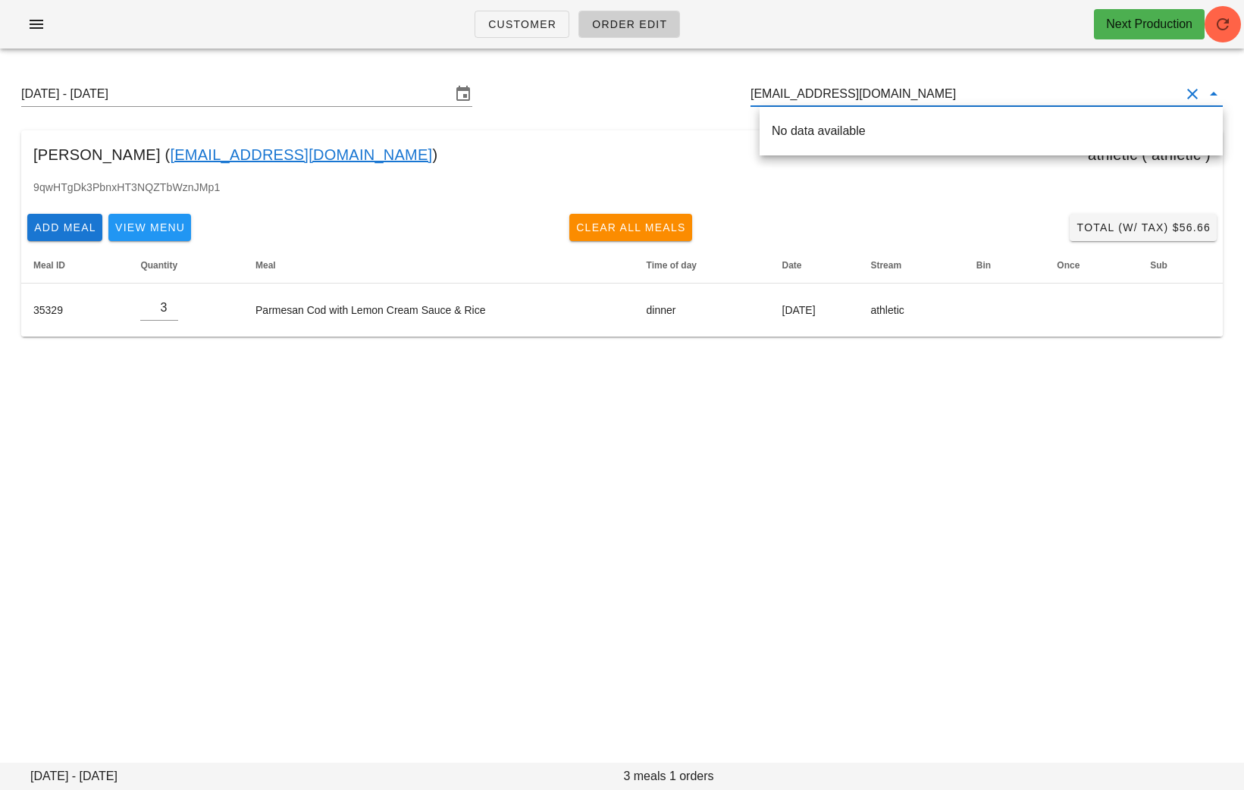
drag, startPoint x: 957, startPoint y: 88, endPoint x: 796, endPoint y: 88, distance: 160.8
click at [796, 88] on input "tkerton@yahoo.com" at bounding box center [966, 94] width 430 height 24
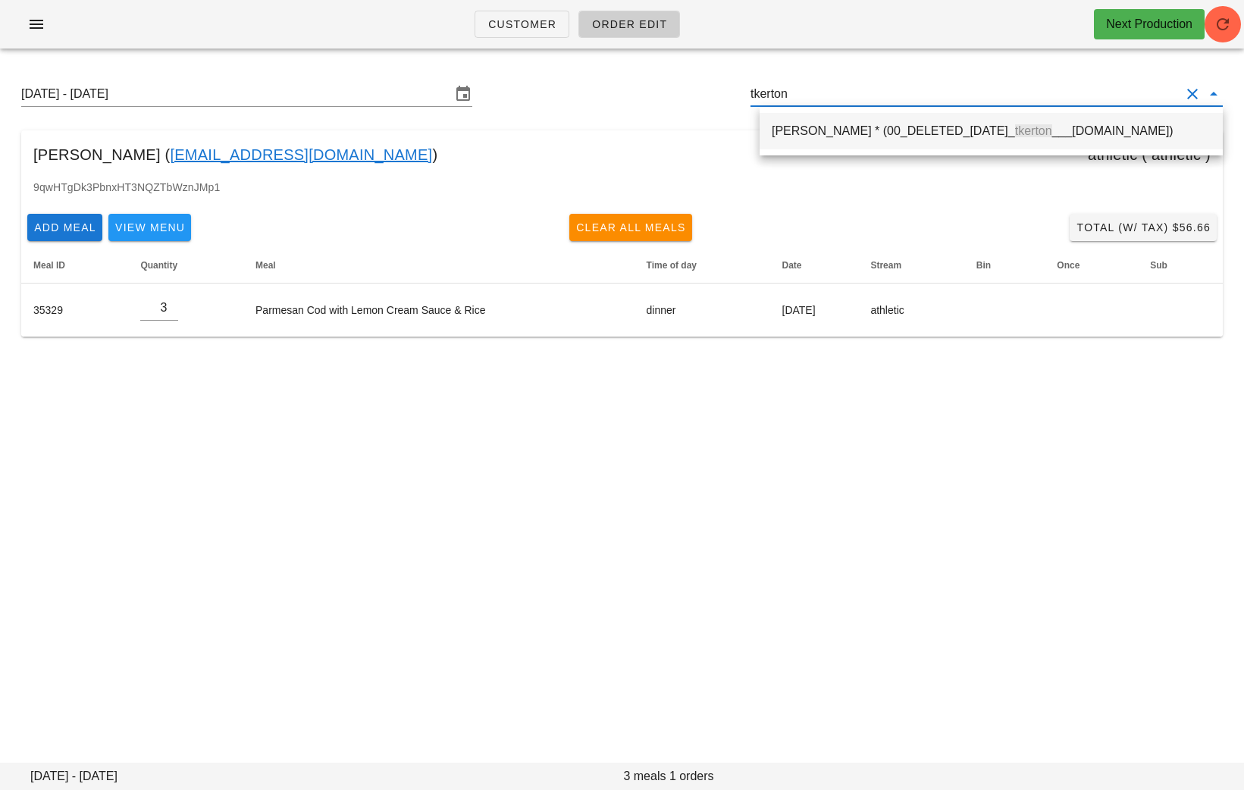
click at [813, 127] on div "Tina Kerton * (00_DELETED_2025-08-28_ tkerton ___yahoo.com)" at bounding box center [991, 131] width 439 height 14
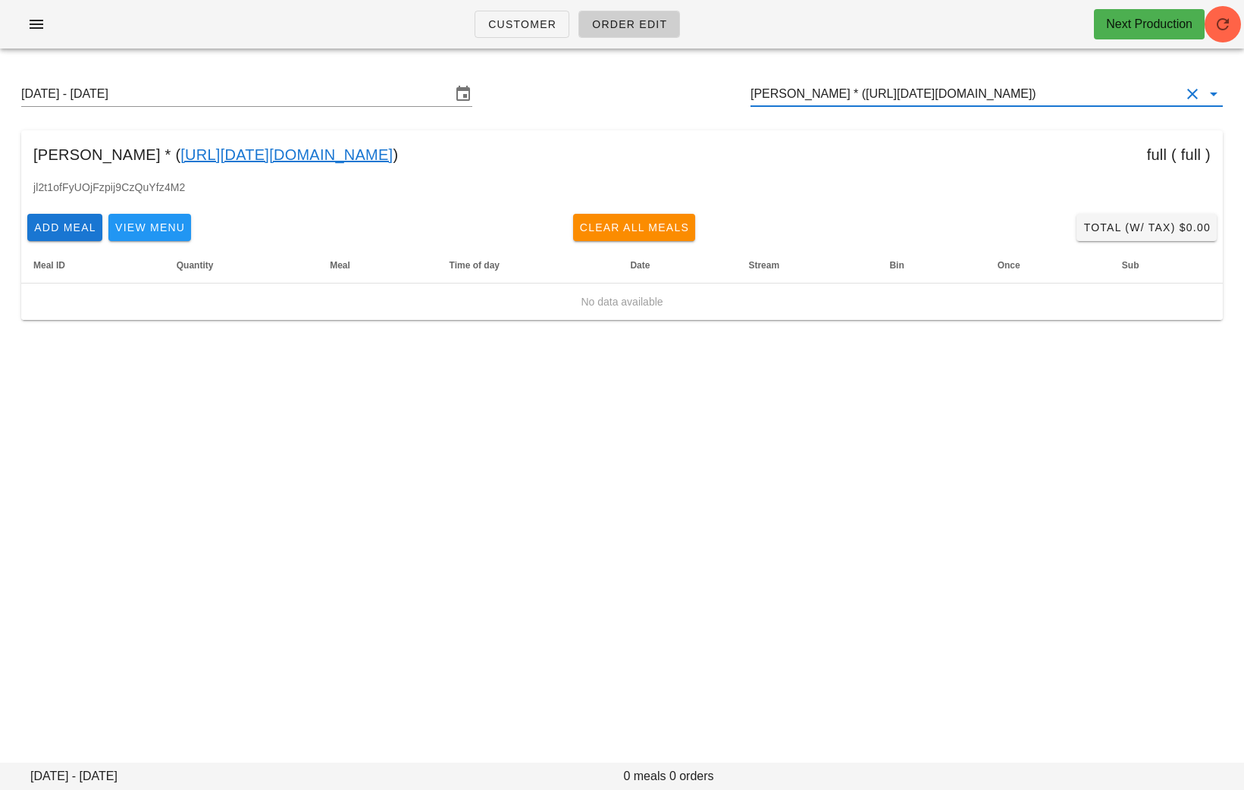
drag, startPoint x: 1120, startPoint y: 96, endPoint x: 691, endPoint y: 95, distance: 429.2
click at [691, 95] on div "Sunday August 31 - Saturday September 6 Tina Kerton * (00_DELETED_2025-08-28_tk…" at bounding box center [622, 94] width 1226 height 49
paste input "serenaribecca96@gmail.com"
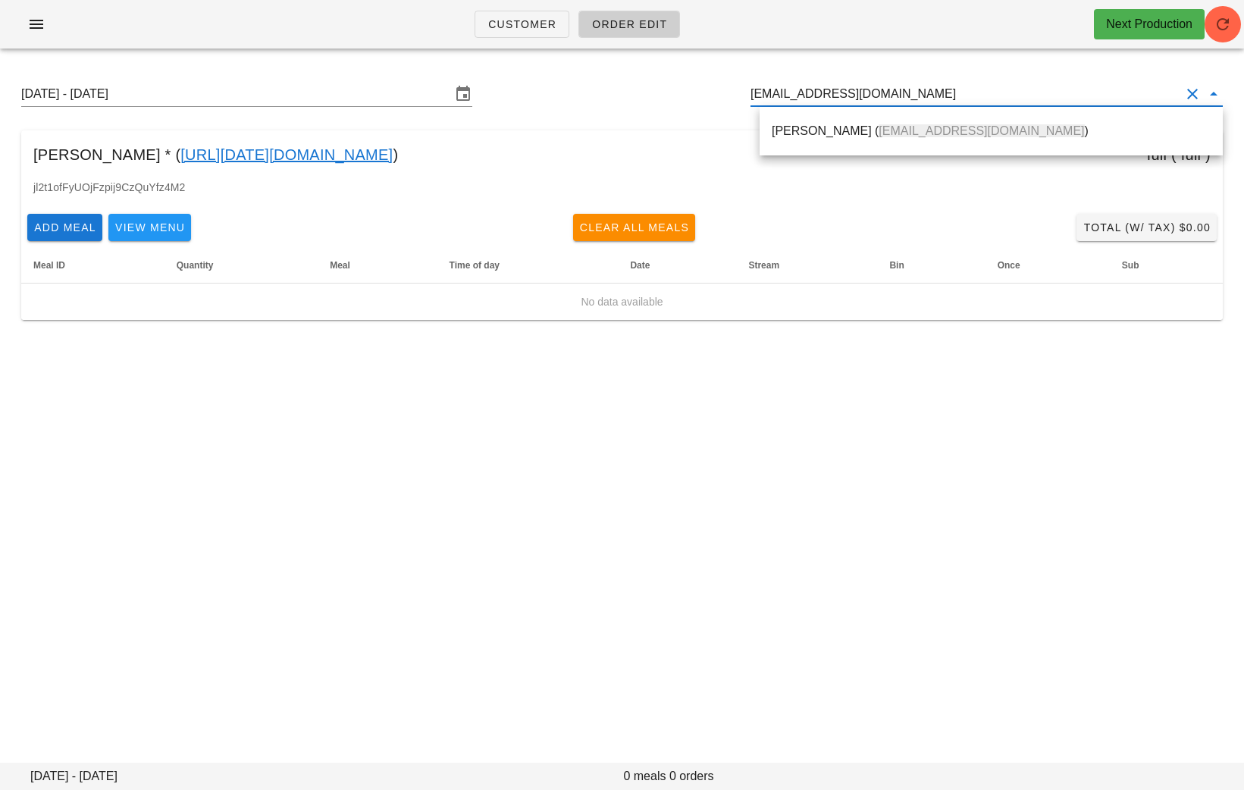
click at [821, 121] on div "Serena Ribecca ( serenaribecca96@gmail.com )" at bounding box center [991, 131] width 439 height 33
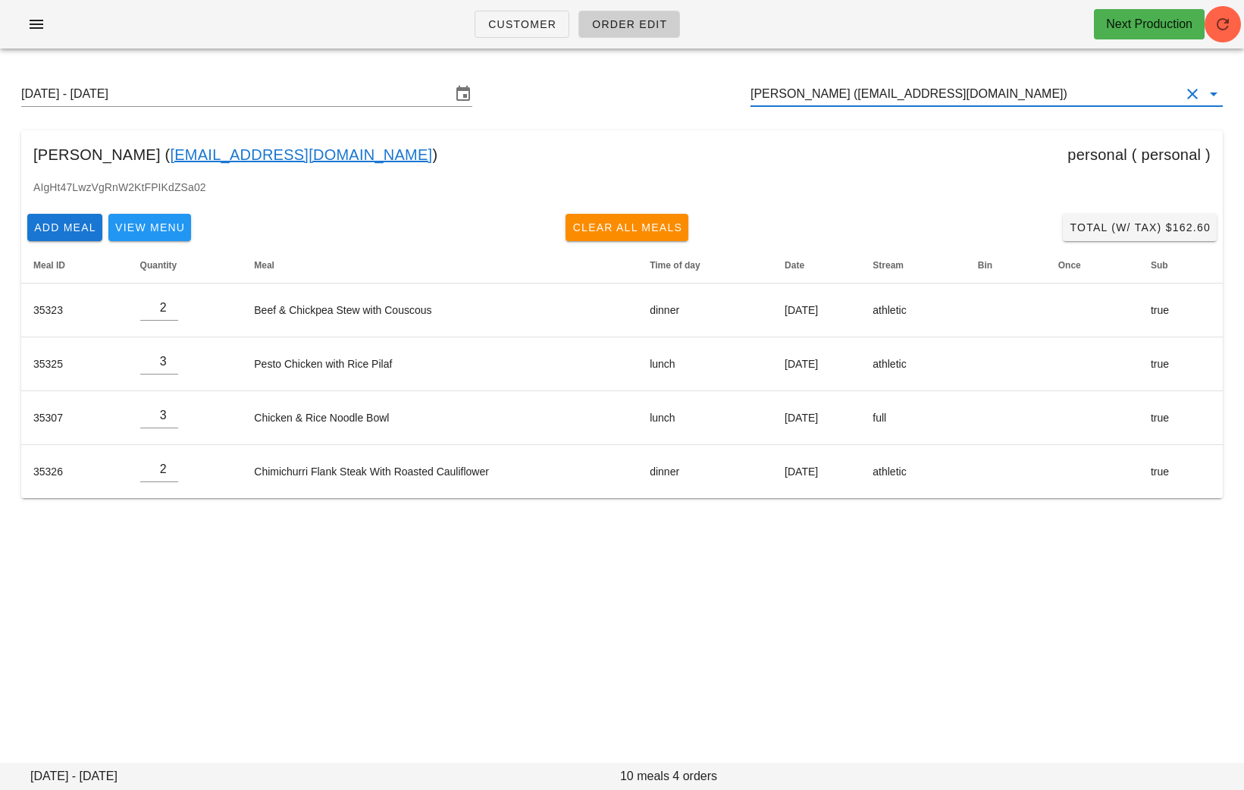
drag, startPoint x: 1047, startPoint y: 96, endPoint x: 708, endPoint y: 96, distance: 339.0
click at [708, 96] on div "Sunday August 31 - Saturday September 6 Serena Ribecca (serenaribecca96@gmail.c…" at bounding box center [622, 94] width 1226 height 49
paste input "dave@epicspaces.ca"
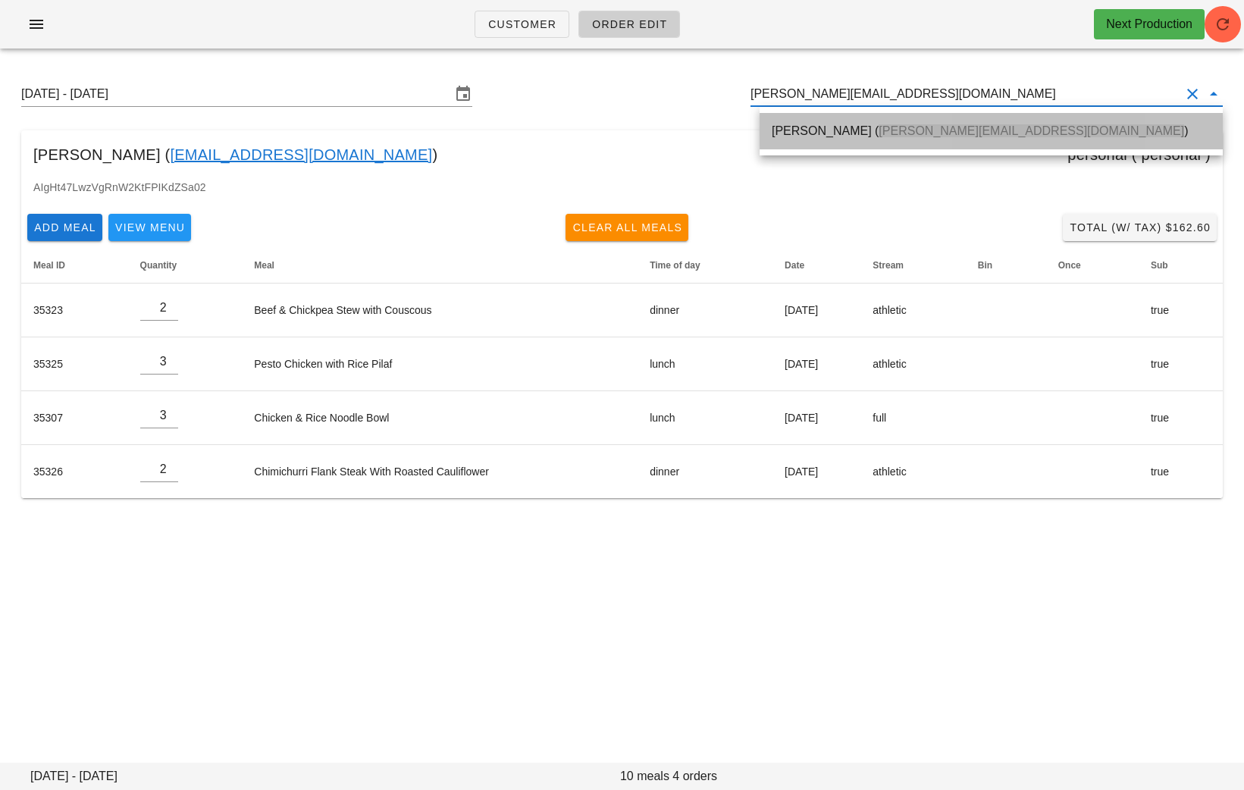
click at [807, 139] on div "Dave Hostetter ( dave@epicspaces.ca )" at bounding box center [991, 131] width 439 height 33
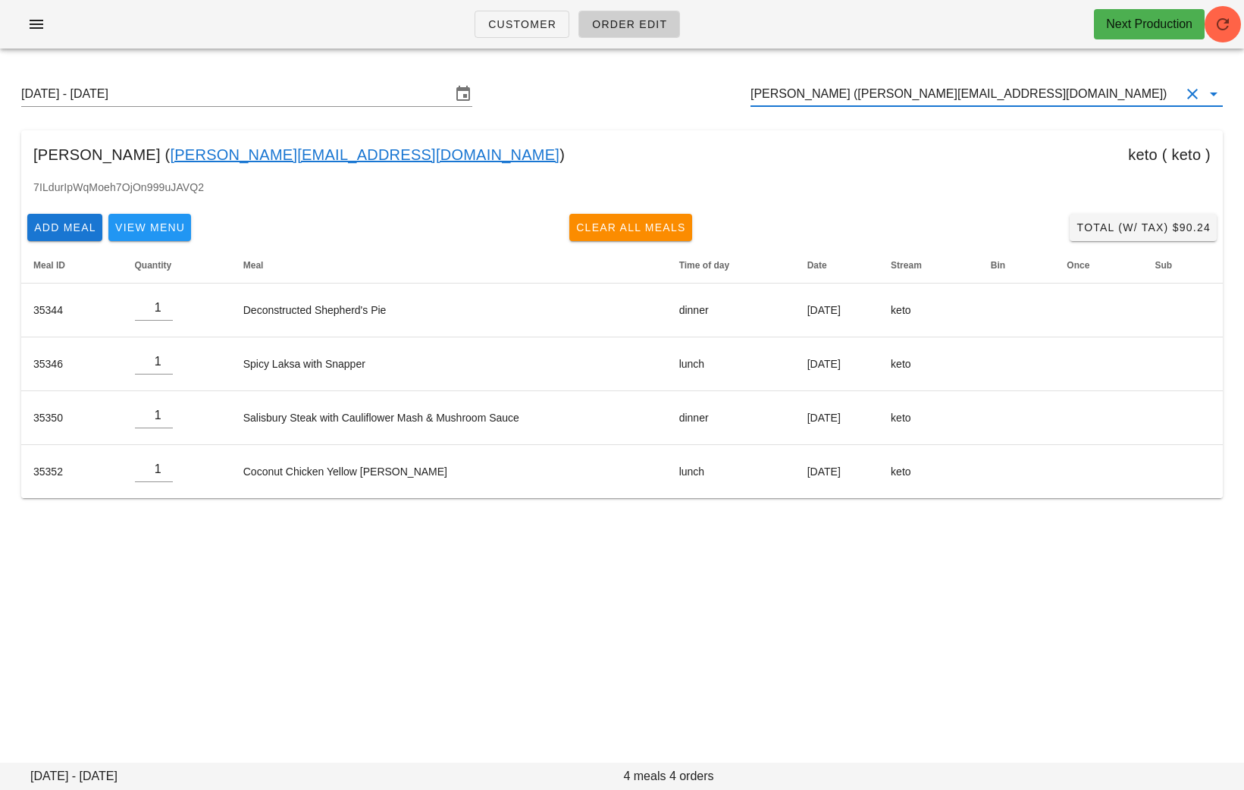
drag, startPoint x: 1006, startPoint y: 102, endPoint x: 731, endPoint y: 99, distance: 275.3
click at [731, 99] on div "Sunday August 31 - Saturday September 6 Dave Hostetter (dave@epicspaces.ca)" at bounding box center [622, 94] width 1226 height 49
paste input "thimamathilakath@gmail.com"
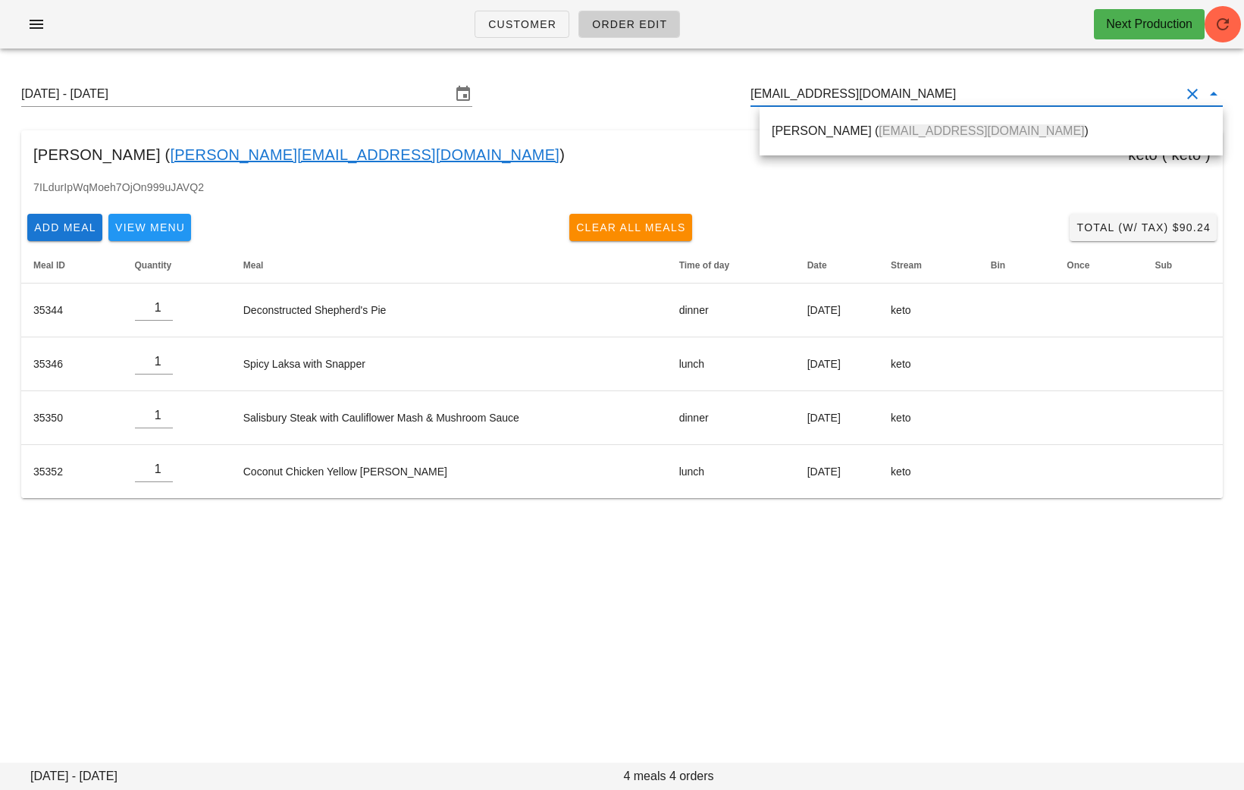
click at [821, 146] on div "Amith Mathilakath ( thimamathilakath@gmail.com )" at bounding box center [991, 131] width 439 height 33
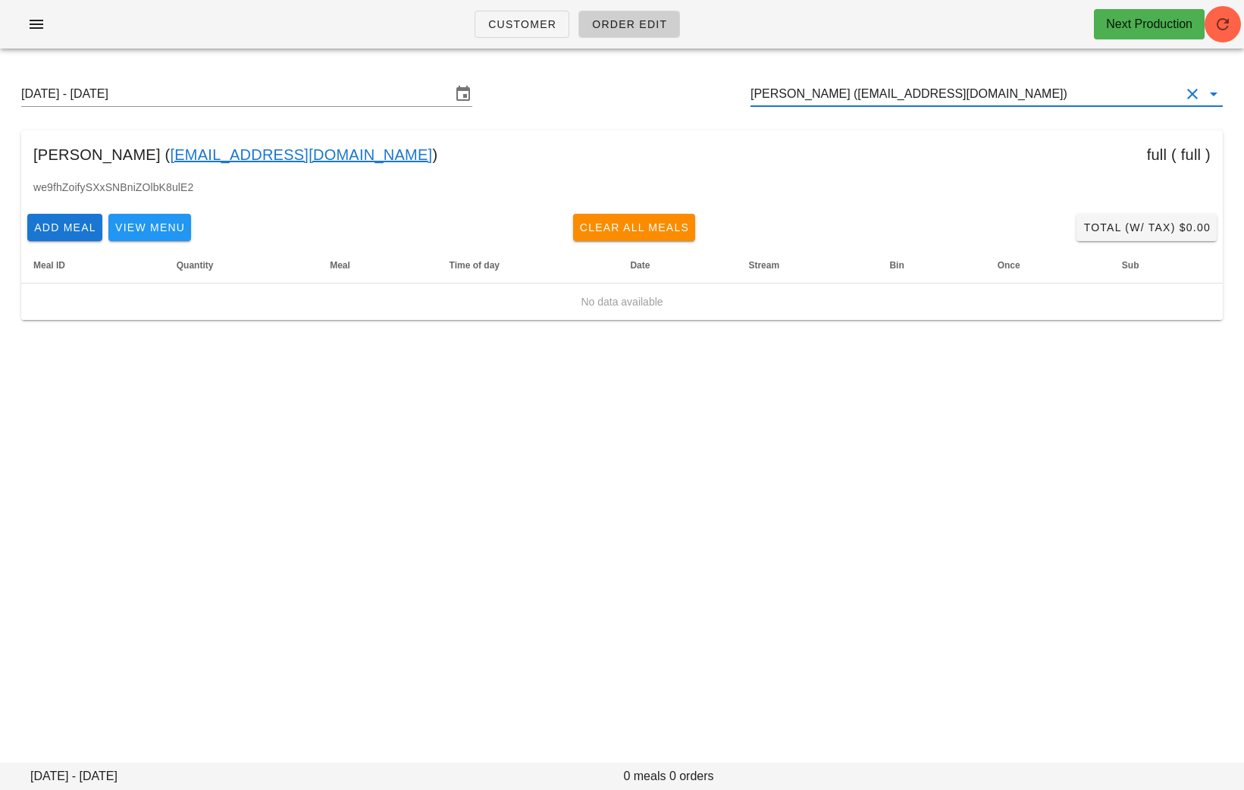
drag, startPoint x: 1042, startPoint y: 97, endPoint x: 639, endPoint y: 96, distance: 403.5
click at [644, 96] on div "Sunday August 31 - Saturday September 6 Amith Mathilakath (thimamathilakath@gma…" at bounding box center [622, 94] width 1226 height 49
paste input "chiacecchi@gmail.com"
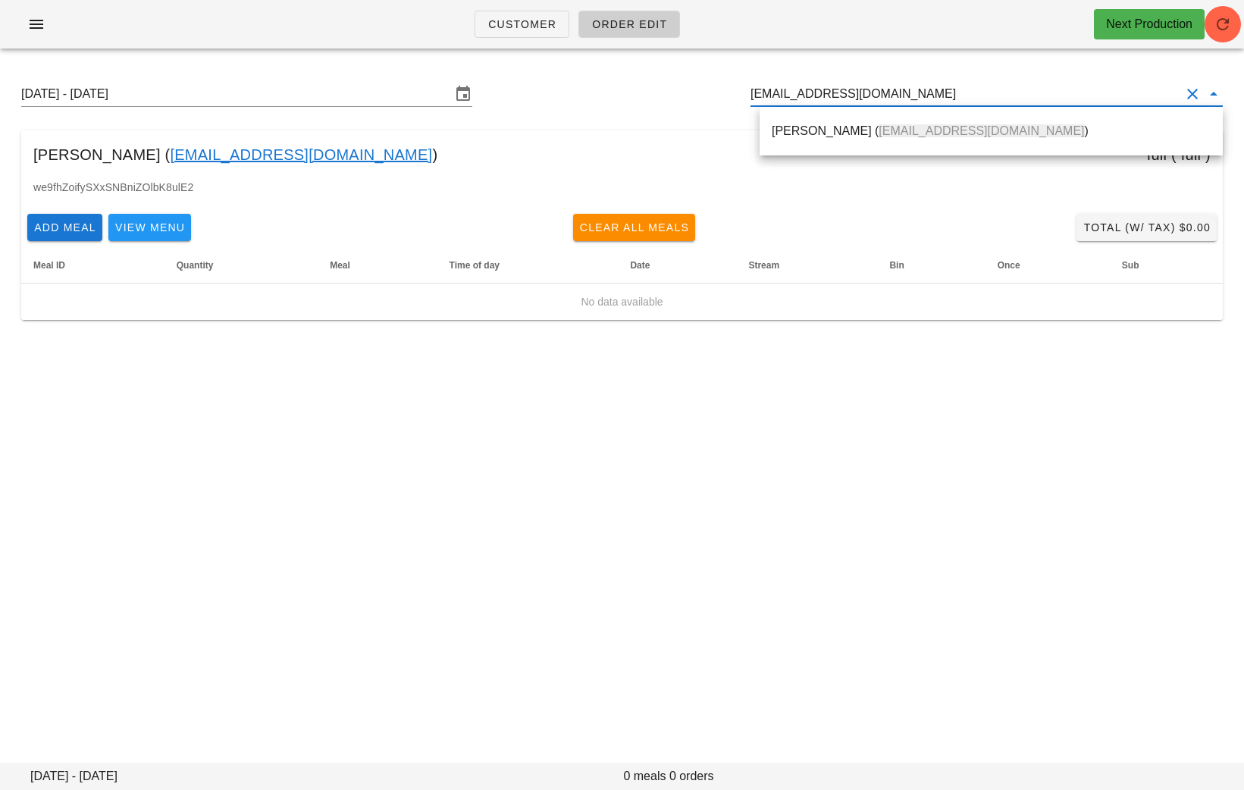
click at [796, 133] on div "Chiara Cecchi ( chiacecchi@gmail.com )" at bounding box center [991, 131] width 439 height 14
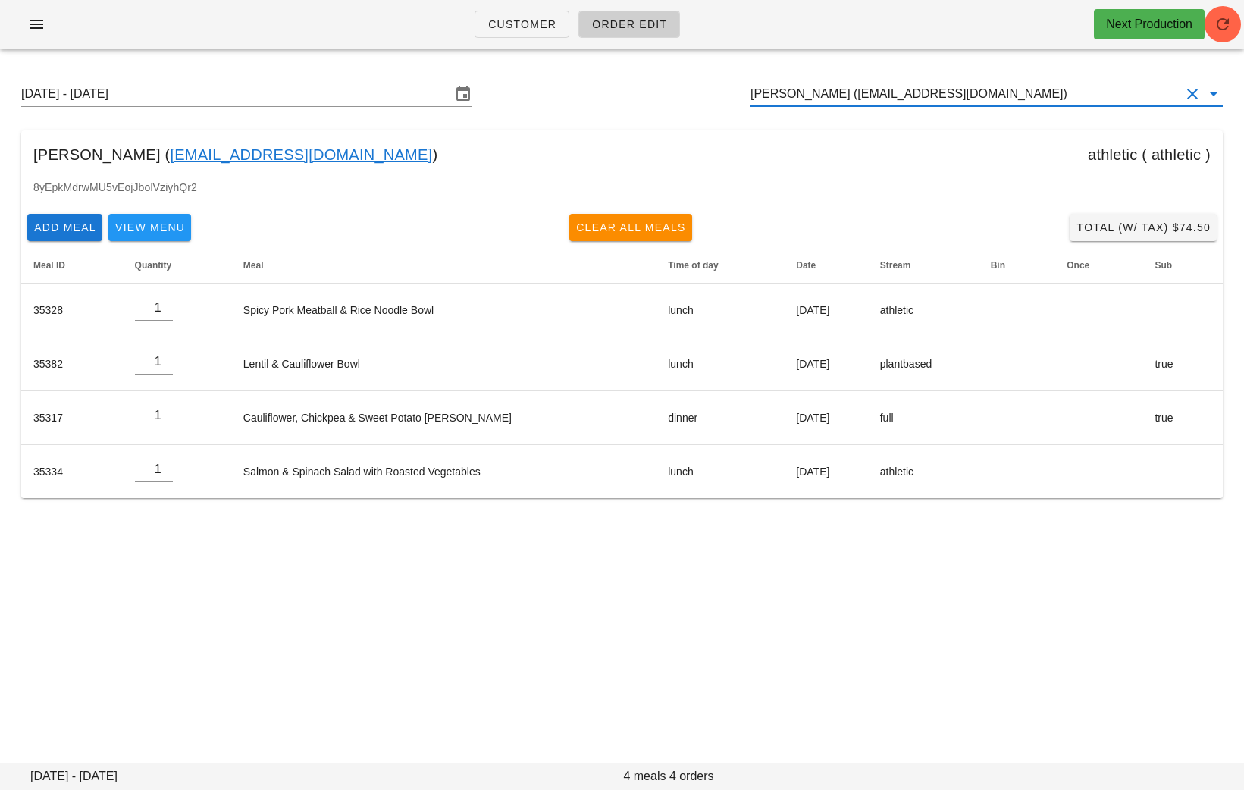
drag, startPoint x: 1009, startPoint y: 95, endPoint x: 717, endPoint y: 95, distance: 292.7
click at [717, 95] on div "Sunday August 31 - Saturday September 6 Chiara Cecchi (chiacecchi@gmail.com)" at bounding box center [622, 94] width 1226 height 49
paste input "yogzoth@gmail.com"
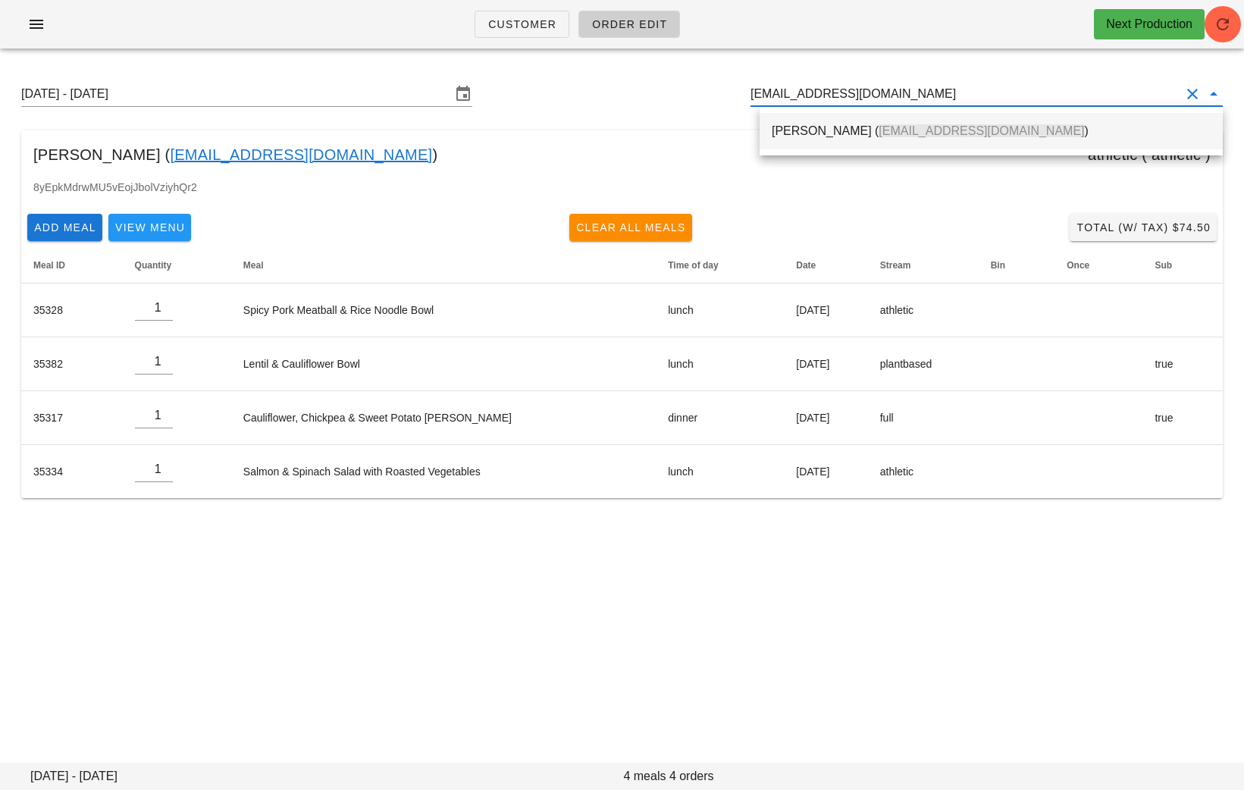
click at [824, 126] on div "Jordan Marshall ( yogzoth@gmail.com )" at bounding box center [991, 131] width 439 height 14
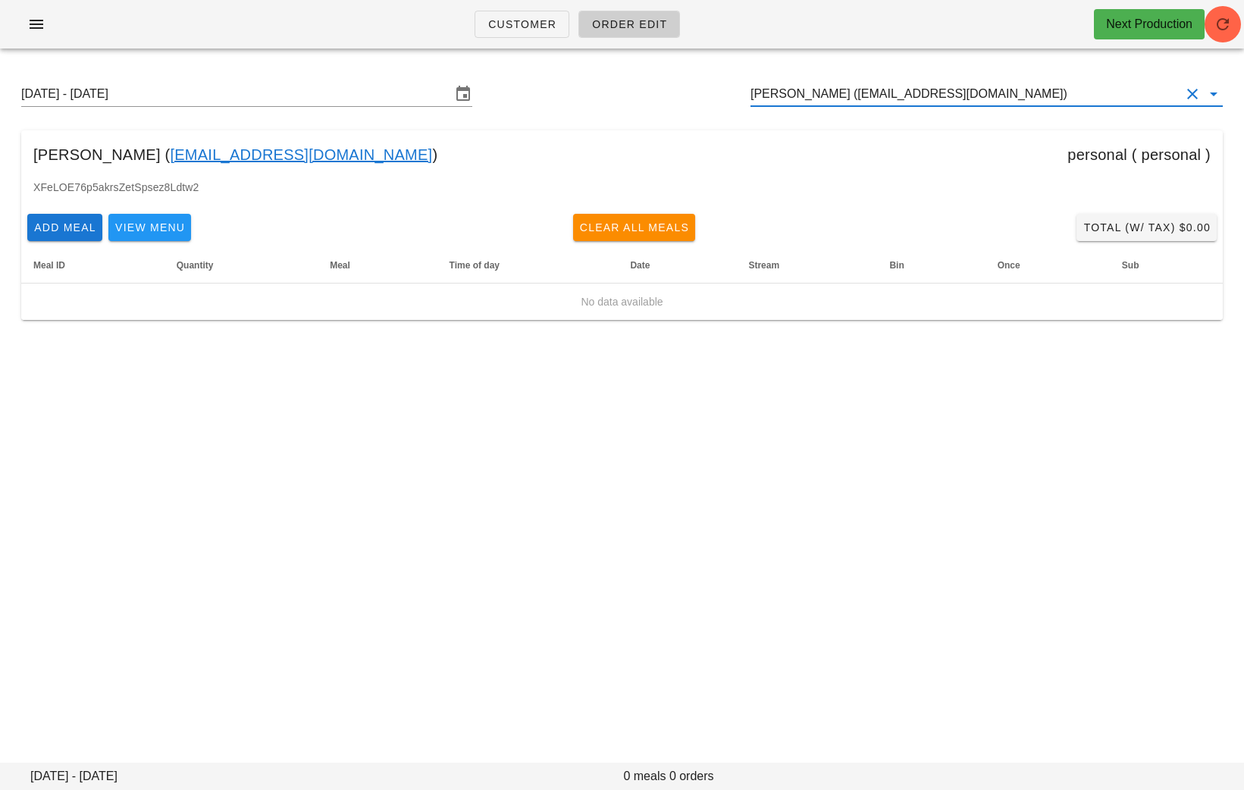
paste input "joeldfnewton@gmail.com"
drag, startPoint x: 986, startPoint y: 96, endPoint x: 588, endPoint y: 96, distance: 397.4
click at [598, 96] on div "Sunday August 31 - Saturday September 6 Jordan Marshall (yogzoth@gmail.com)" at bounding box center [622, 94] width 1226 height 49
type input "joeldfnewton@gmail.com"
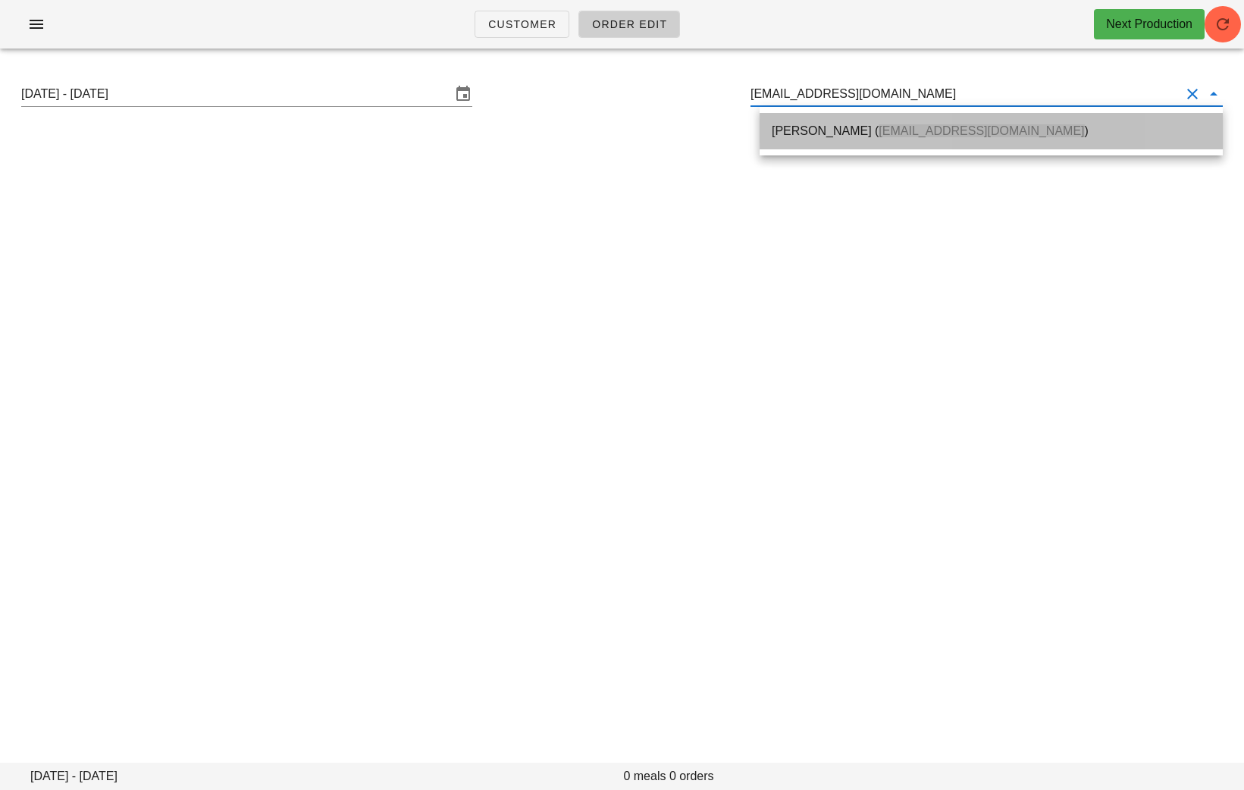
click at [803, 122] on div "Joel Newton ( joeldfnewton@gmail.com )" at bounding box center [991, 131] width 439 height 33
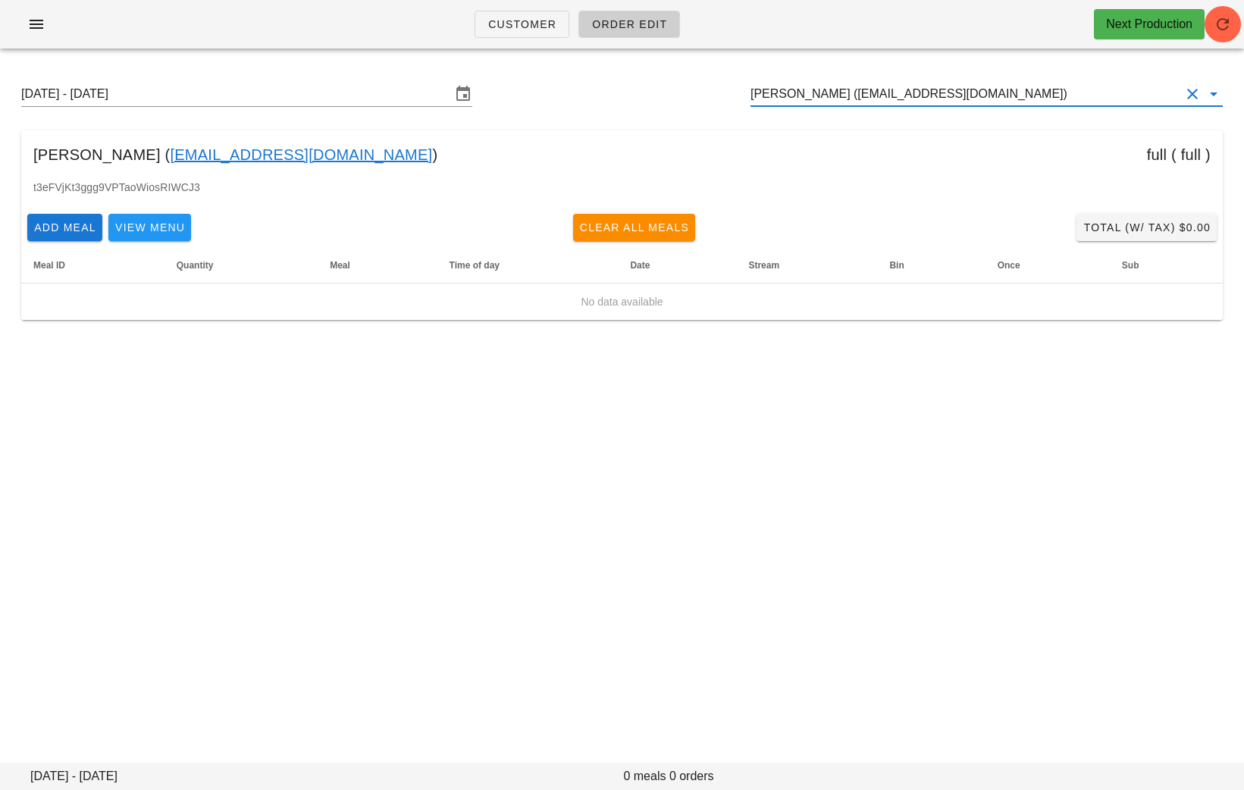
drag, startPoint x: 995, startPoint y: 95, endPoint x: 669, endPoint y: 95, distance: 326.1
click at [672, 95] on div "Sunday August 31 - Saturday September 6 Joel Newton (joeldfnewton@gmail.com)" at bounding box center [622, 94] width 1226 height 49
paste input "kibblesnbritts@gmail.com"
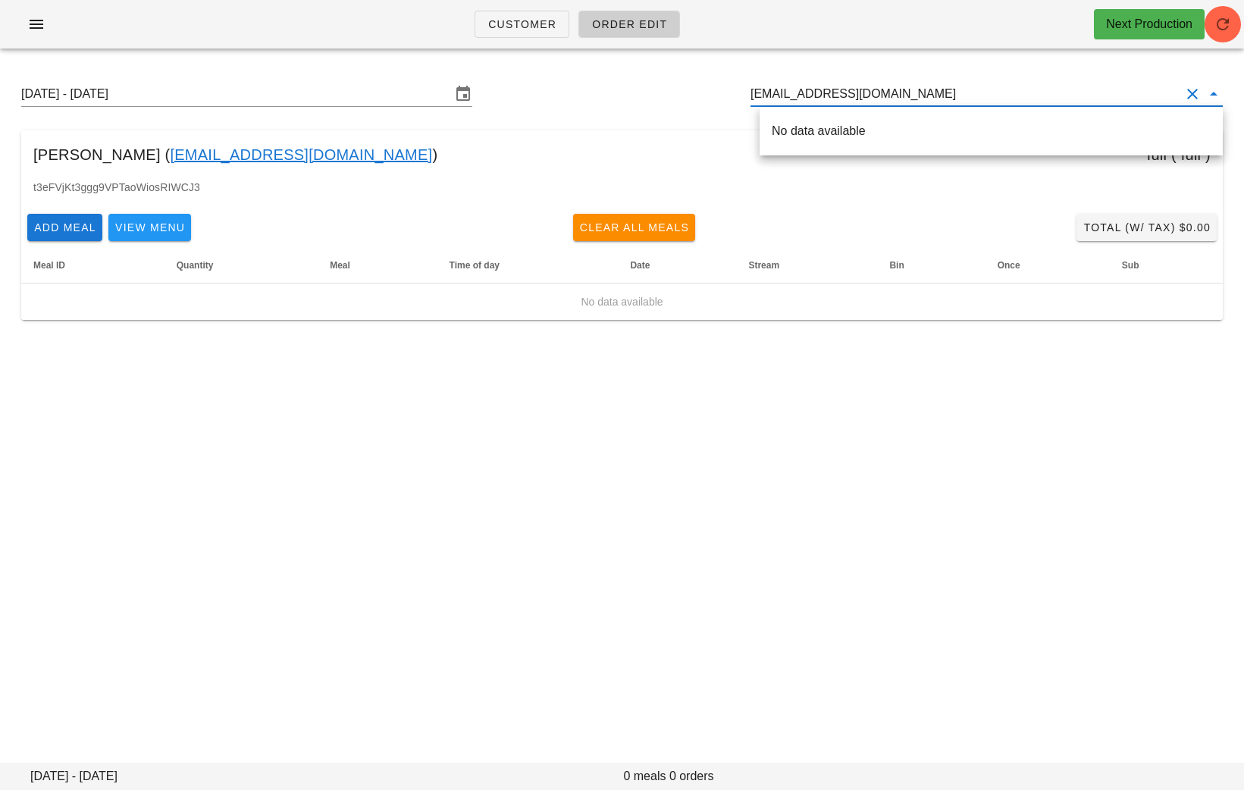
drag, startPoint x: 954, startPoint y: 96, endPoint x: 896, endPoint y: 96, distance: 58.4
click at [896, 96] on input "kibblesnbritts@gmail.com" at bounding box center [966, 94] width 430 height 24
click at [824, 130] on div "Brittany Skolovy ( kibblesnbritts@gmail.com )" at bounding box center [991, 131] width 439 height 14
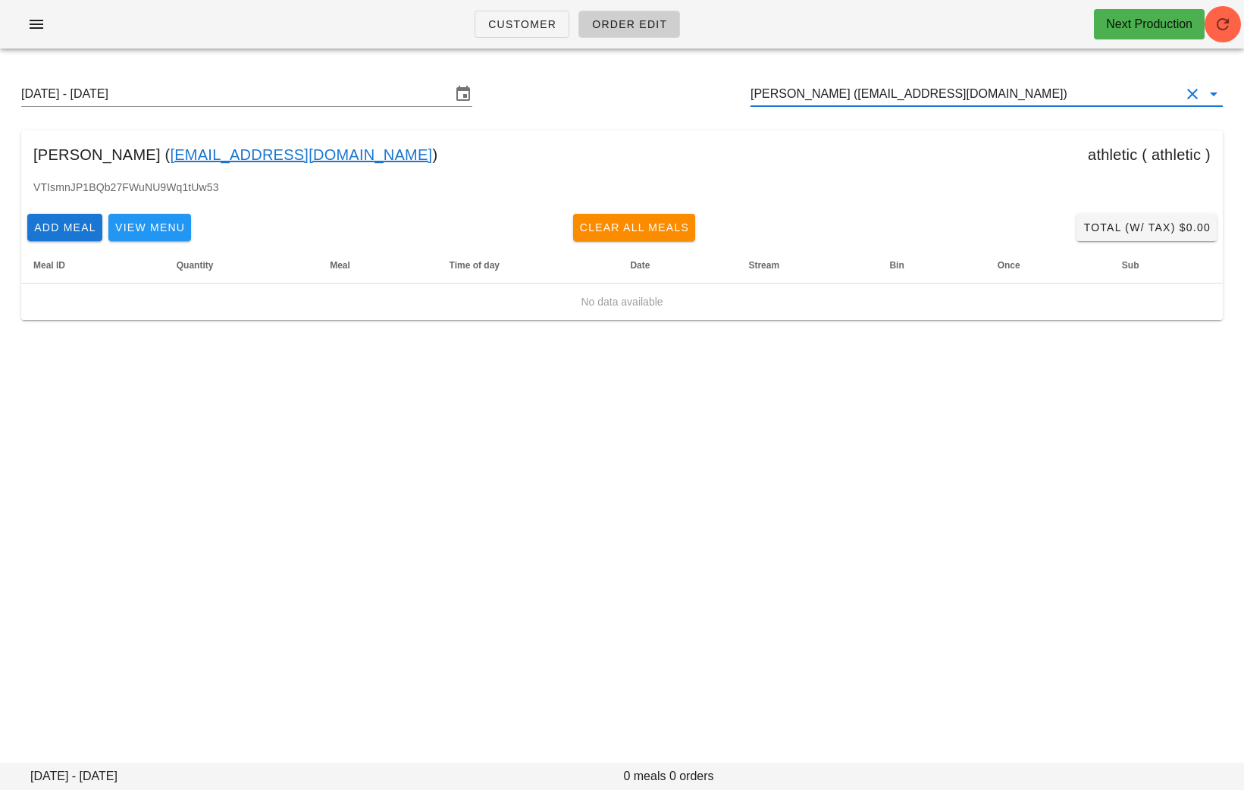
drag, startPoint x: 1023, startPoint y: 90, endPoint x: 612, endPoint y: 87, distance: 411.0
click at [614, 87] on div "Sunday August 31 - Saturday September 6 Brittany Skolovy (kibblesnbritts@gmail.…" at bounding box center [622, 94] width 1226 height 49
paste input "alexismarie013@yahoo.com"
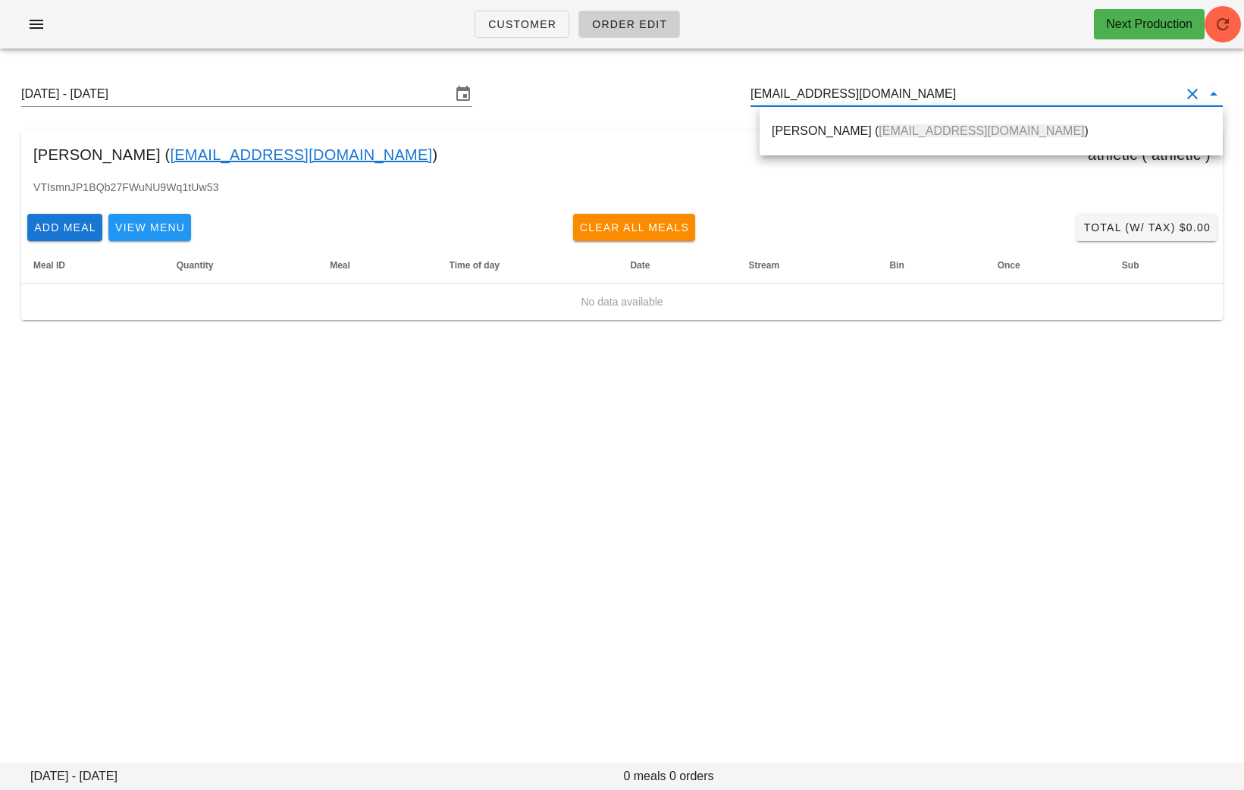
click at [831, 129] on div "Alexis Butler ( alexismarie013@yahoo.com )" at bounding box center [991, 131] width 439 height 14
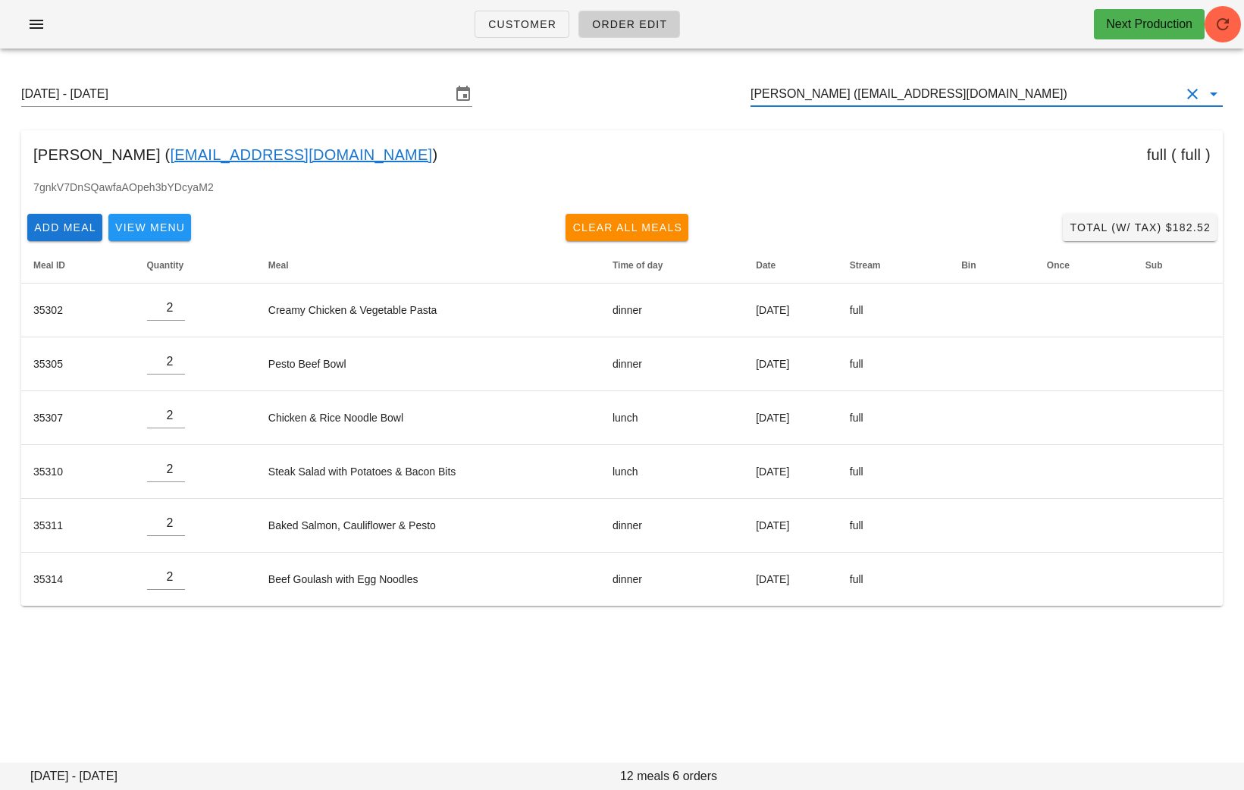
drag, startPoint x: 1016, startPoint y: 100, endPoint x: 683, endPoint y: 100, distance: 333.7
click at [687, 100] on div "Sunday August 31 - Saturday September 6 Alexis Butler (alexismarie013@yahoo.com)" at bounding box center [622, 94] width 1226 height 49
paste input "reneelemmond@gmail.com"
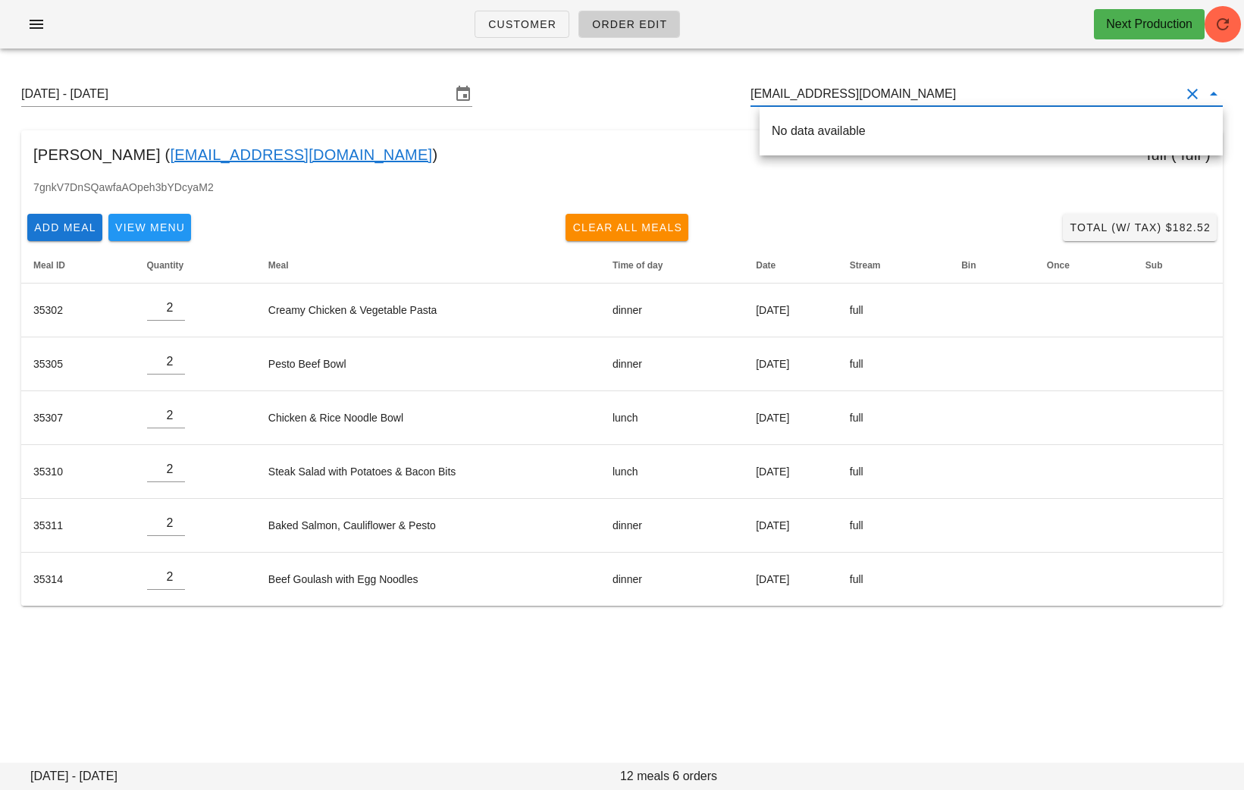
click at [827, 127] on div "No data available" at bounding box center [991, 131] width 439 height 14
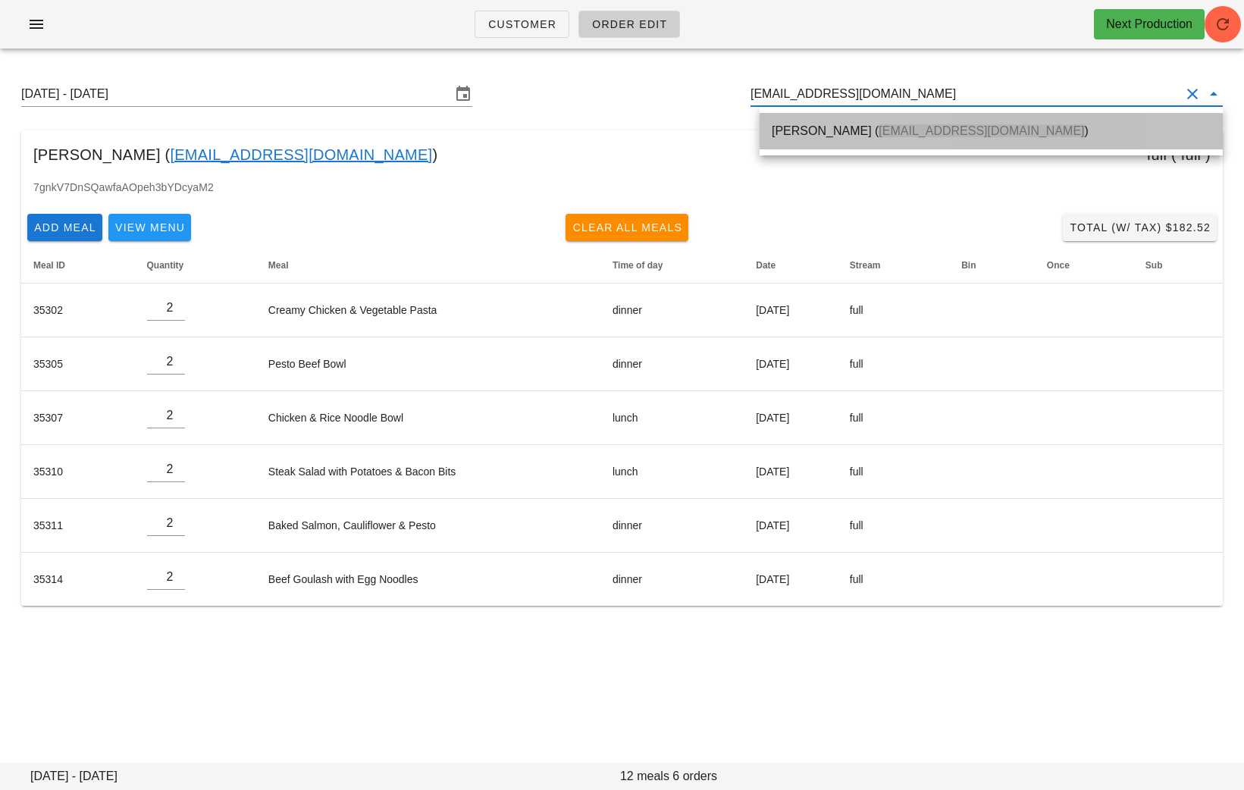
click at [827, 127] on div "Renee Lemmond ( reneelemmond@gmail.com )" at bounding box center [991, 131] width 439 height 14
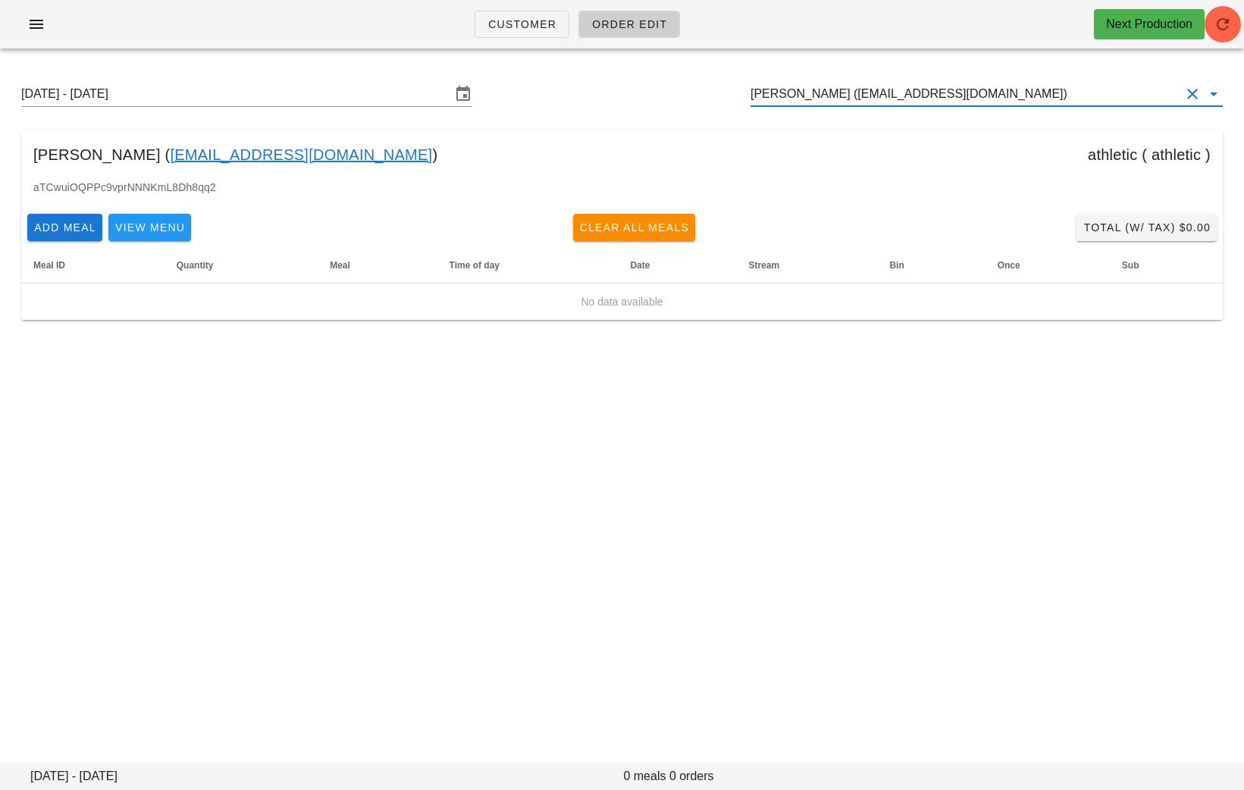
drag, startPoint x: 1016, startPoint y: 101, endPoint x: 723, endPoint y: 99, distance: 292.7
click at [723, 99] on div "Sunday August 31 - Saturday September 6 Renee Lemmond (reneelemmond@gmail.com)" at bounding box center [622, 94] width 1226 height 49
paste input "kilebrokop@gmail.com"
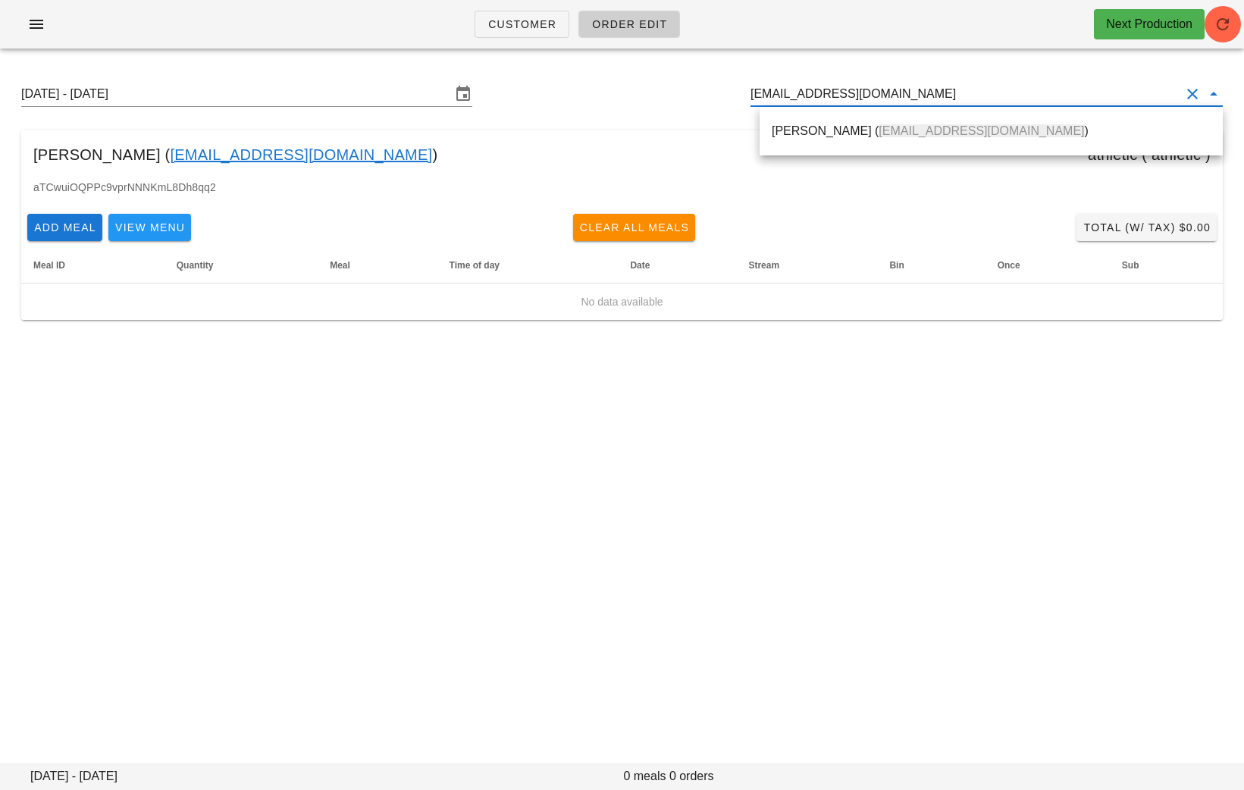
click at [819, 134] on div "Kile Brokop ( kilebrokop@gmail.com )" at bounding box center [991, 131] width 439 height 14
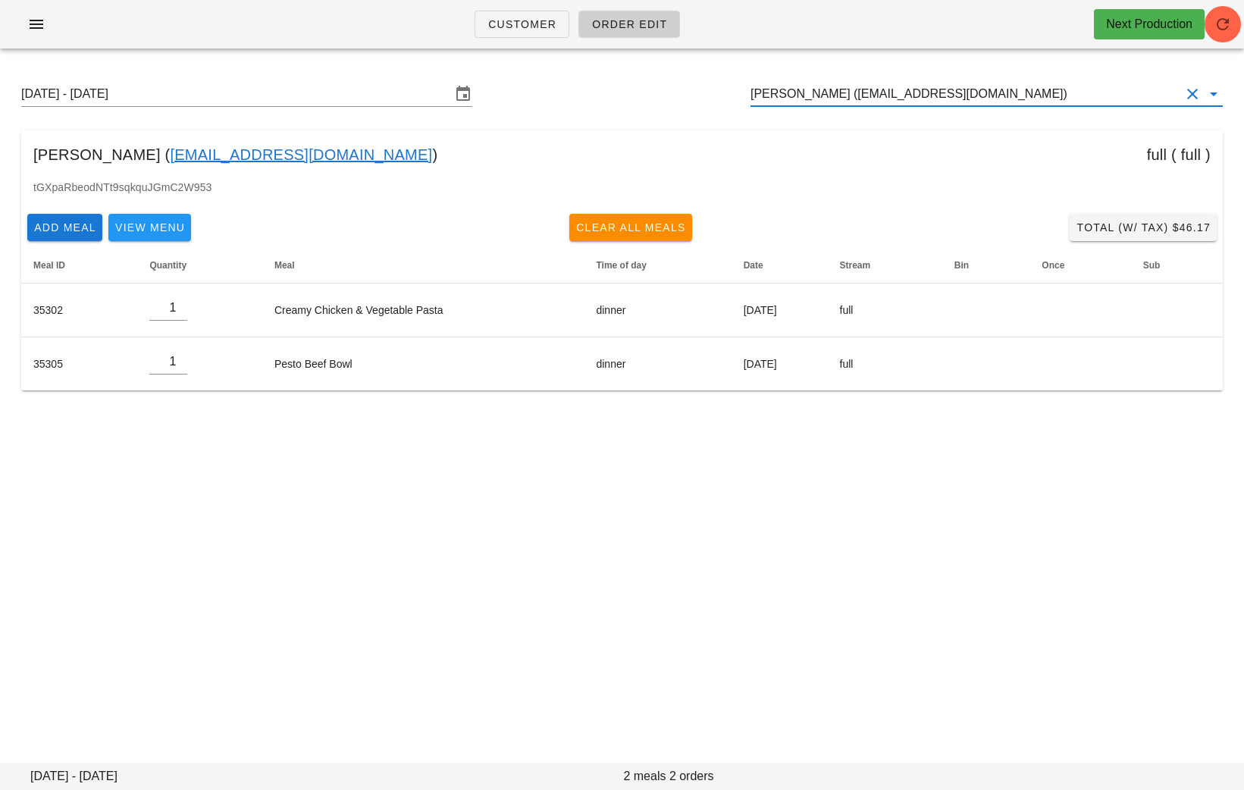
type input "Kile Brokop (kilebrokop@gmail.com)"
click at [623, 224] on span "Clear All Meals" at bounding box center [631, 227] width 111 height 12
type input "0"
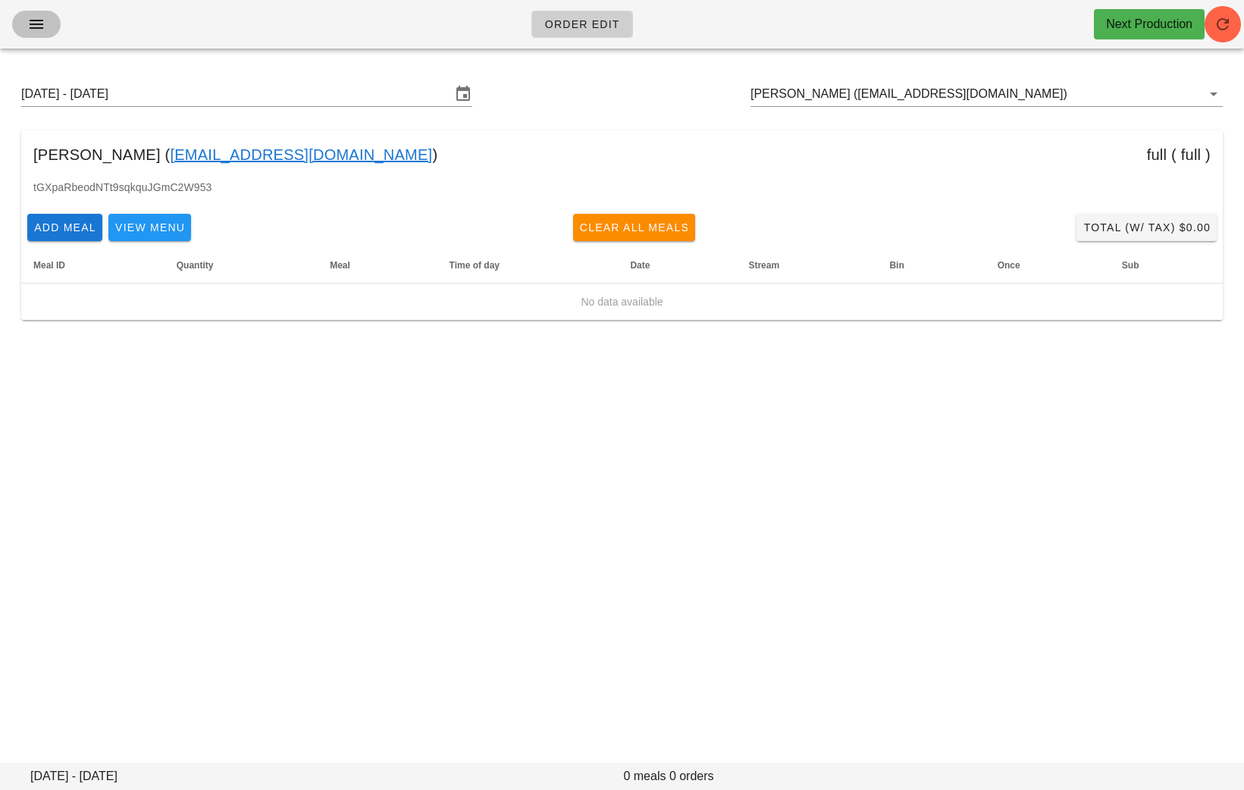
click at [38, 20] on icon "button" at bounding box center [36, 24] width 18 height 18
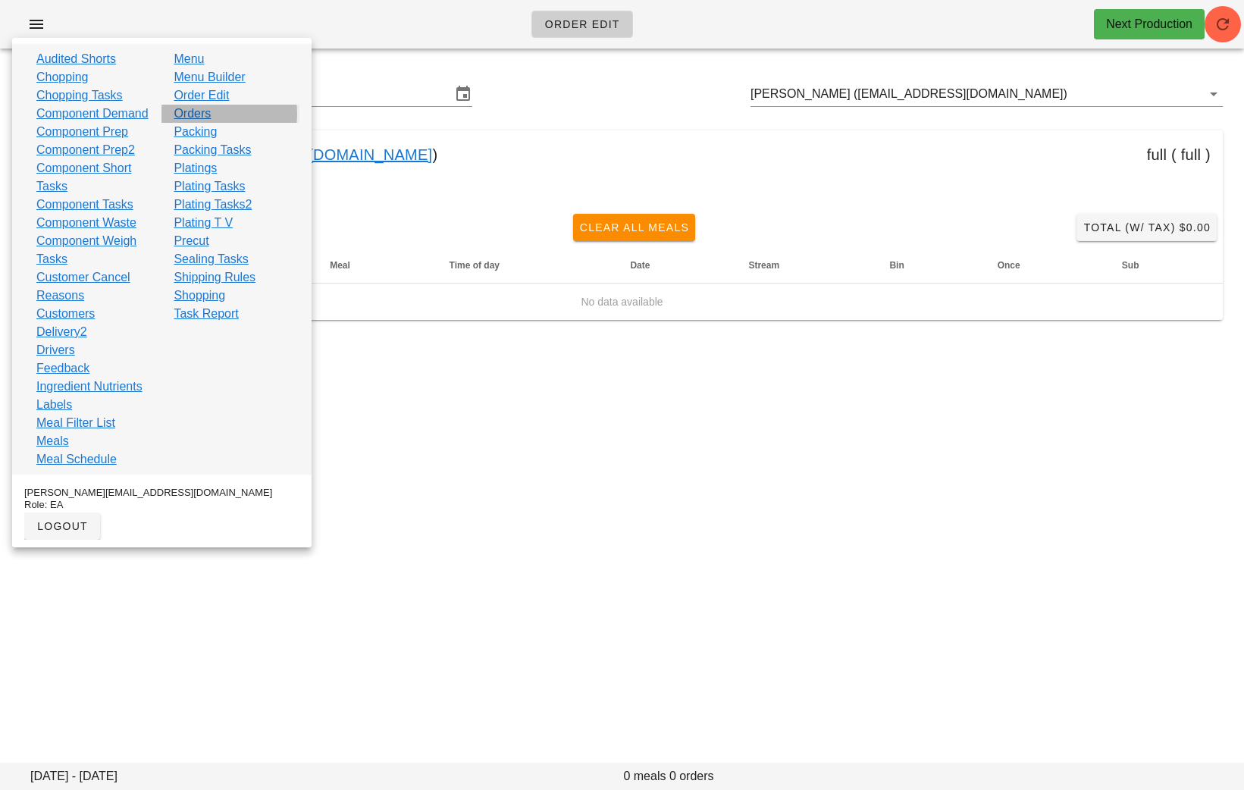
click at [198, 118] on link "Orders" at bounding box center [192, 114] width 37 height 18
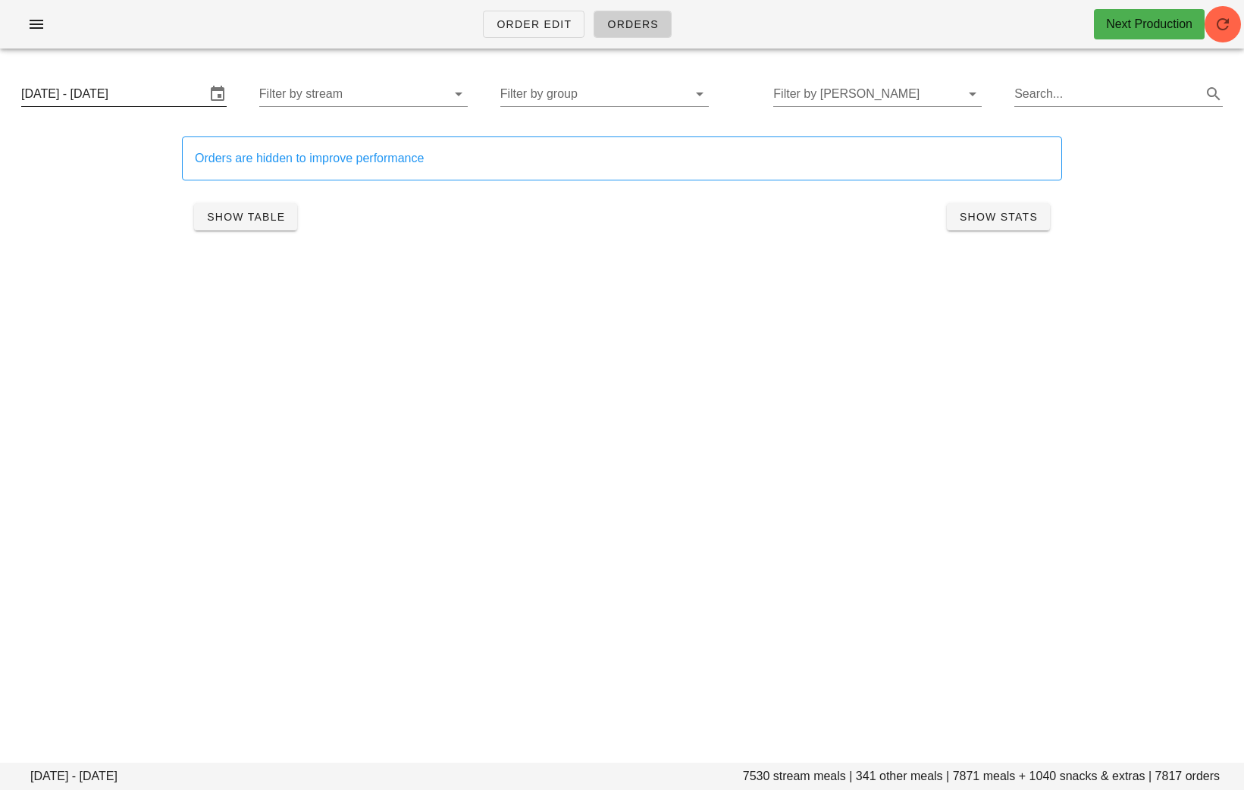
click at [118, 90] on input "[DATE] - [DATE]" at bounding box center [113, 94] width 184 height 24
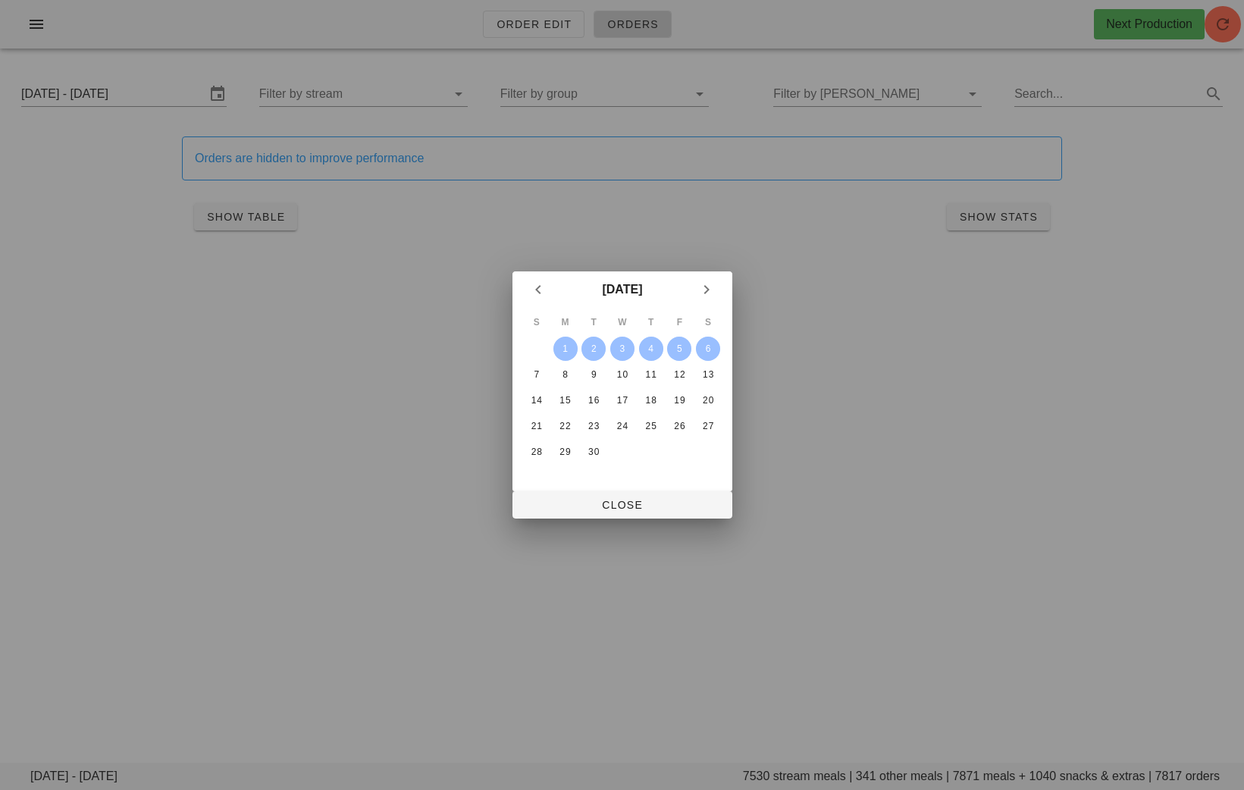
click at [118, 91] on div at bounding box center [622, 395] width 1244 height 790
click at [642, 508] on span "Close" at bounding box center [623, 505] width 196 height 12
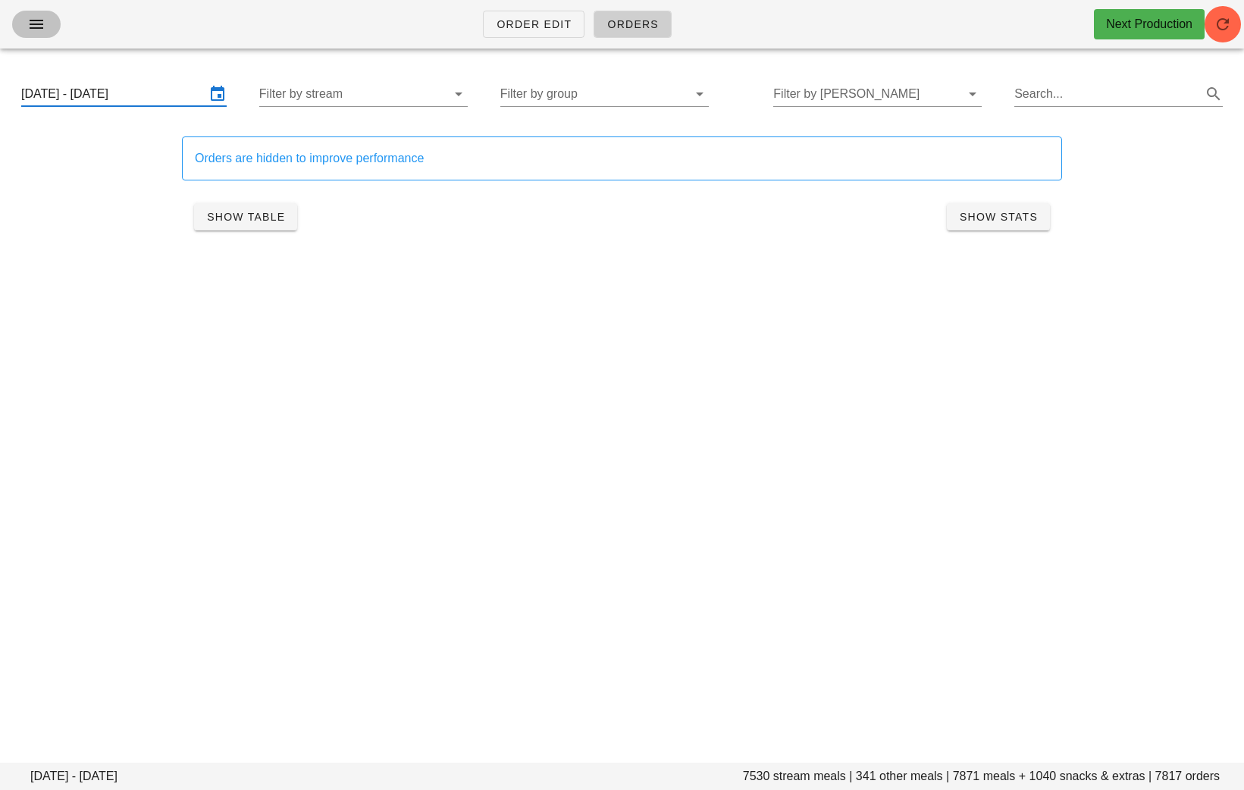
click at [39, 24] on icon "button" at bounding box center [36, 24] width 18 height 18
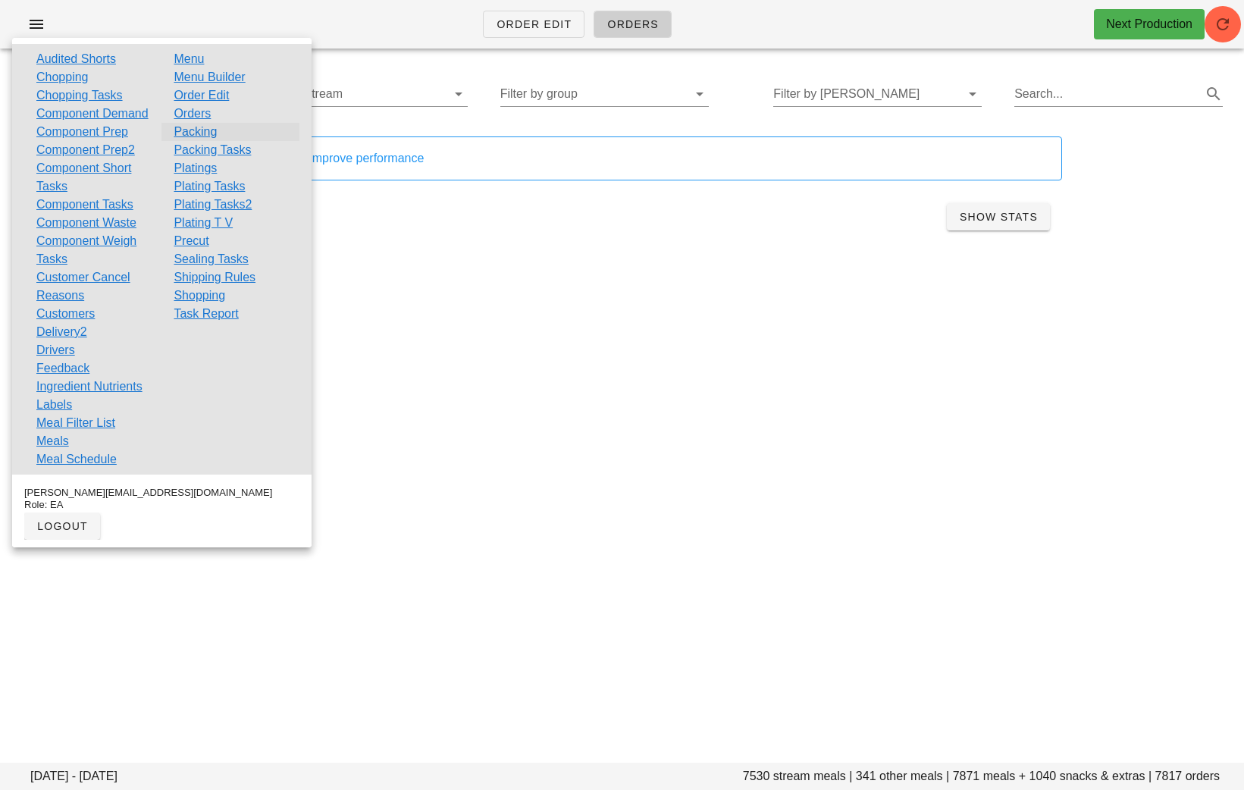
click at [206, 127] on link "Packing" at bounding box center [195, 132] width 43 height 18
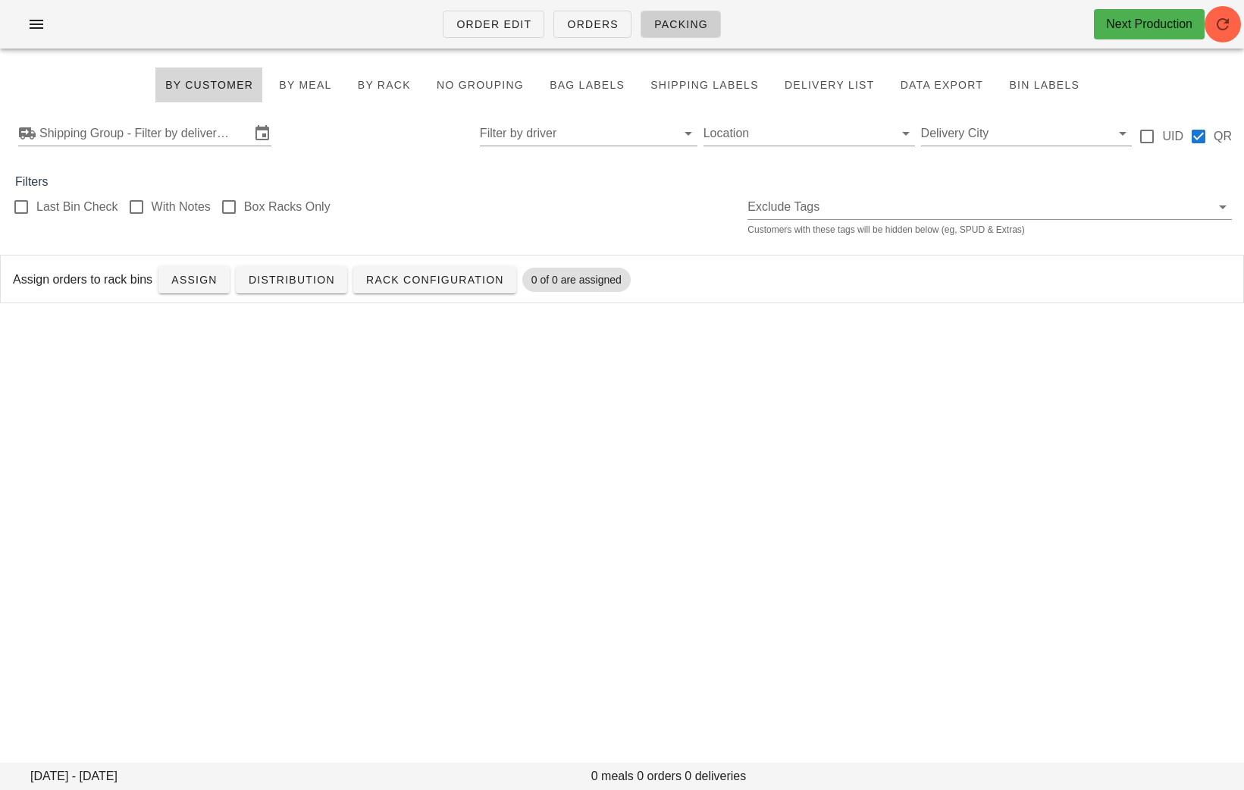
click at [206, 127] on input "Shipping Group - Filter by delivery logistics" at bounding box center [144, 133] width 211 height 24
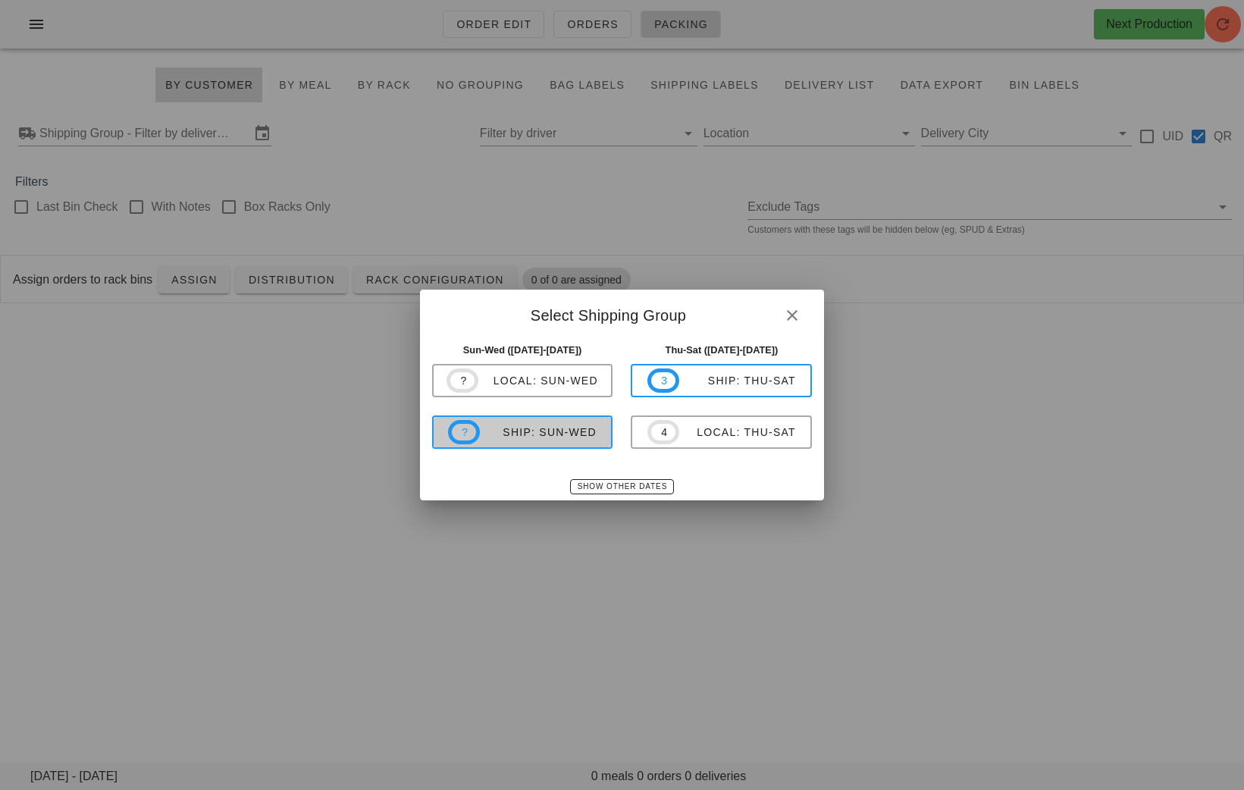
click at [576, 429] on div "ship: Sun-Wed" at bounding box center [538, 432] width 117 height 12
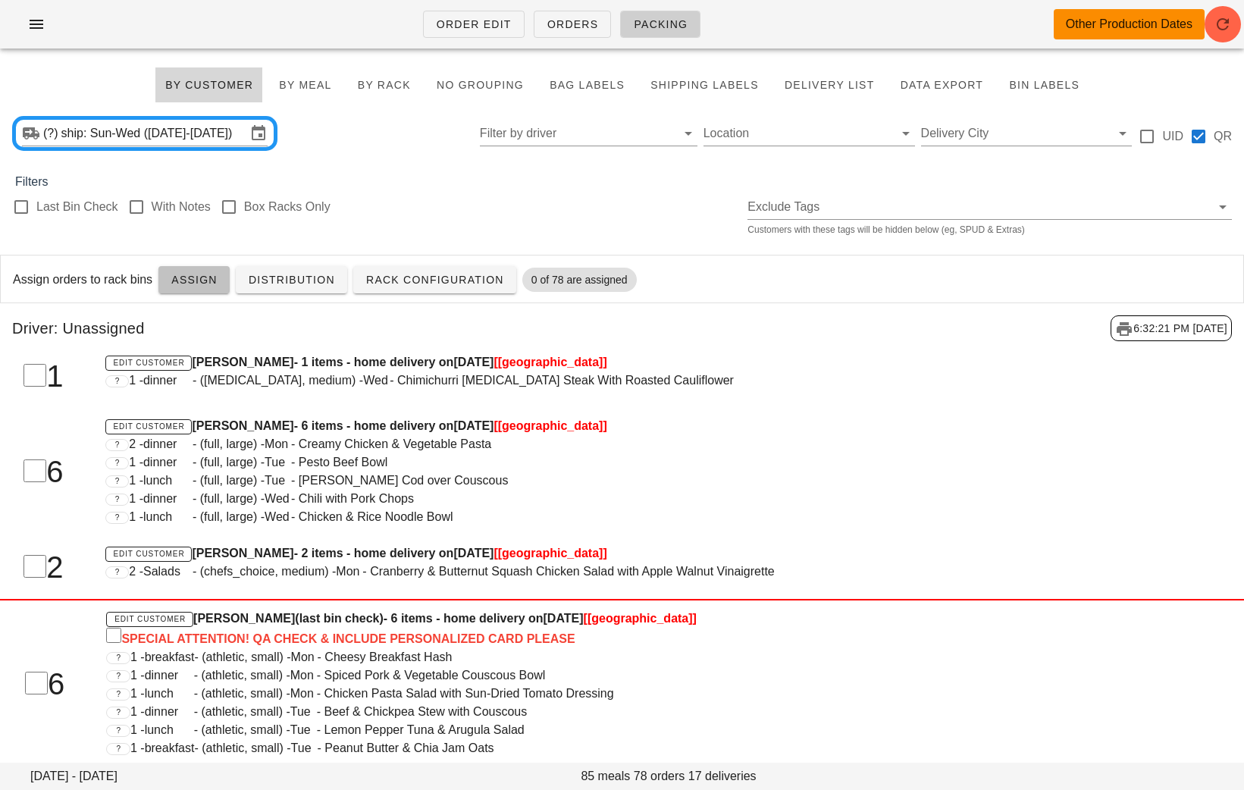
click at [195, 275] on span "Assign" at bounding box center [194, 280] width 47 height 12
click at [206, 288] on button "Assign" at bounding box center [193, 279] width 71 height 27
click at [716, 497] on div "? 1 - dinner - (full, large) - Wed - Chili with Pork Chops" at bounding box center [569, 499] width 929 height 18
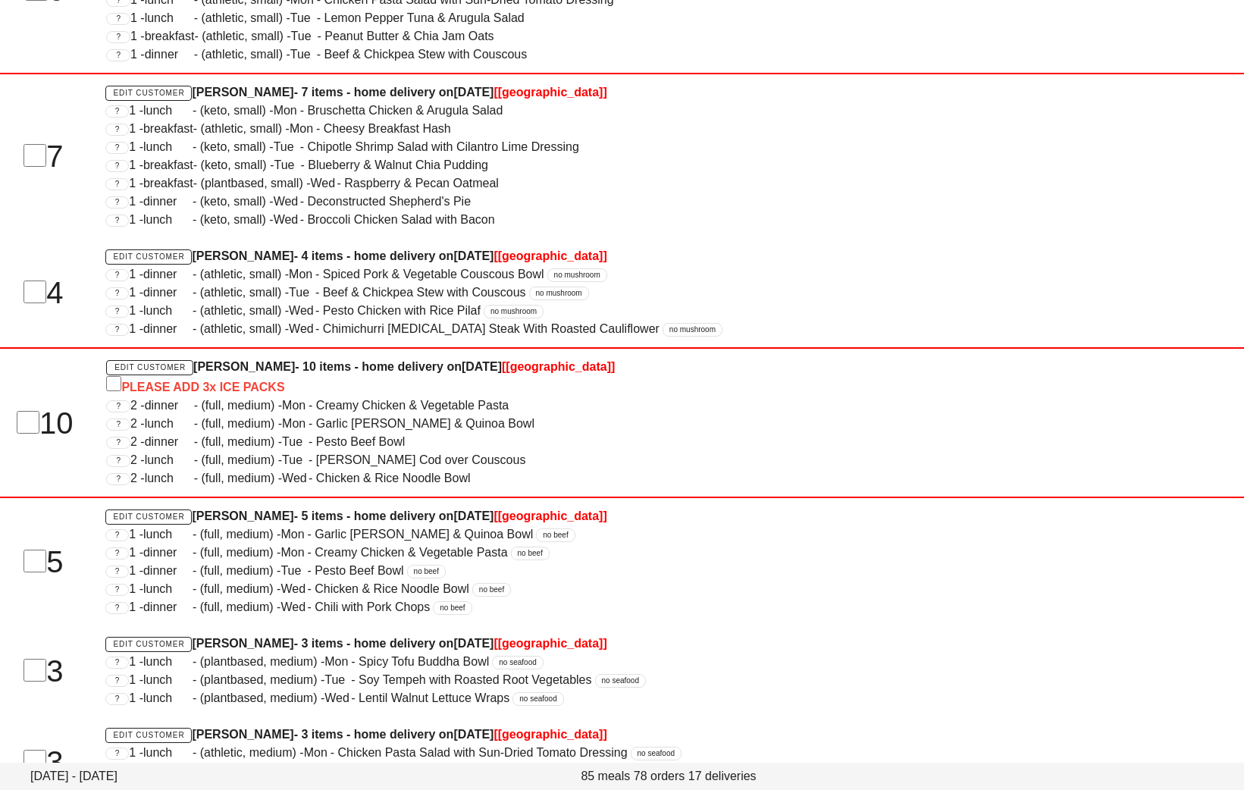
scroll to position [1722, 0]
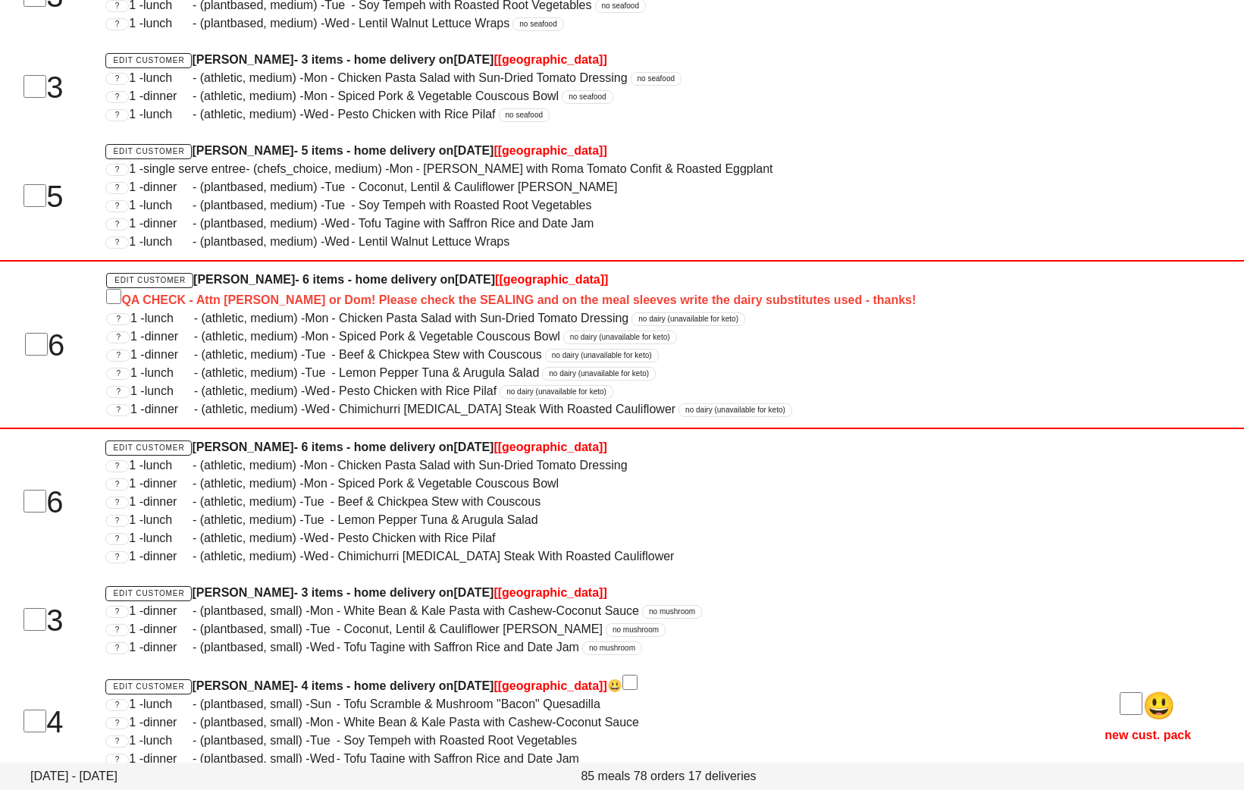
click at [359, 702] on span "1 - lunch - (plantbased, small) - Sun - Tofu Scramble & Mushroom "Bacon" Quesad…" at bounding box center [365, 704] width 472 height 13
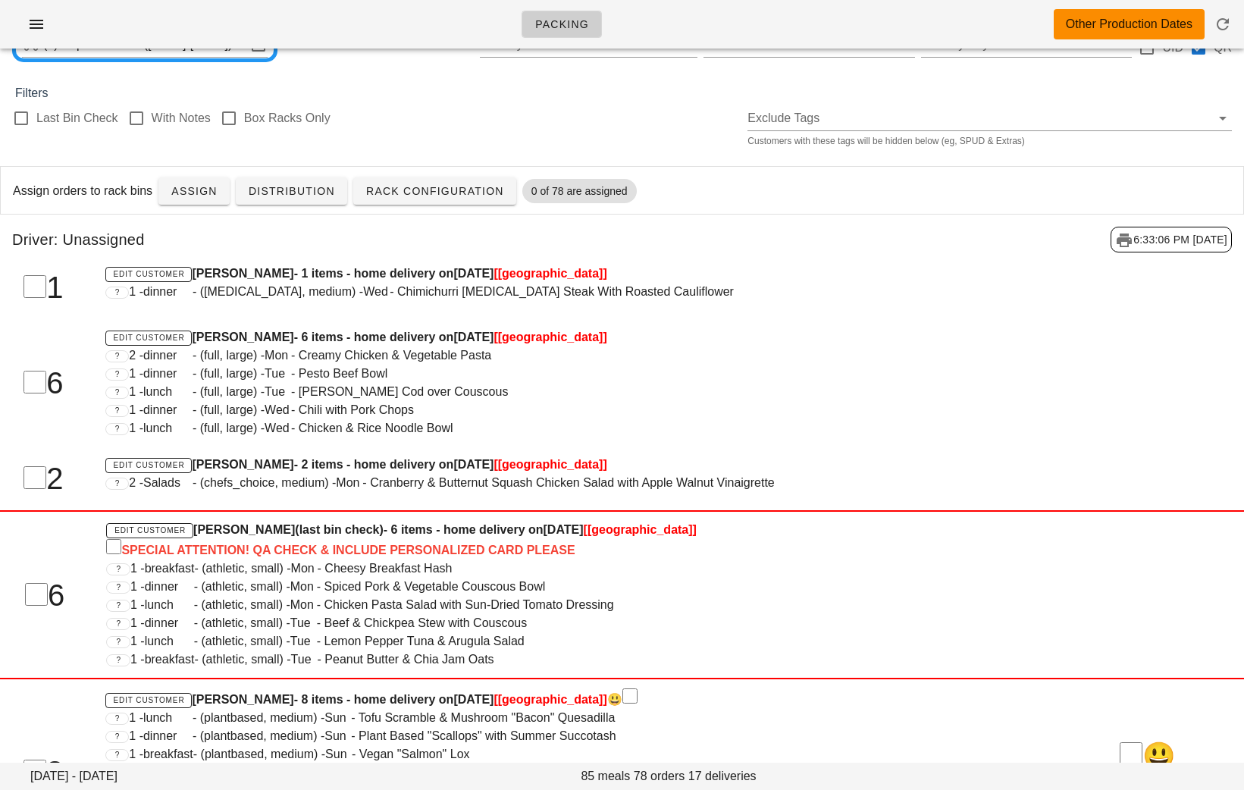
scroll to position [0, 0]
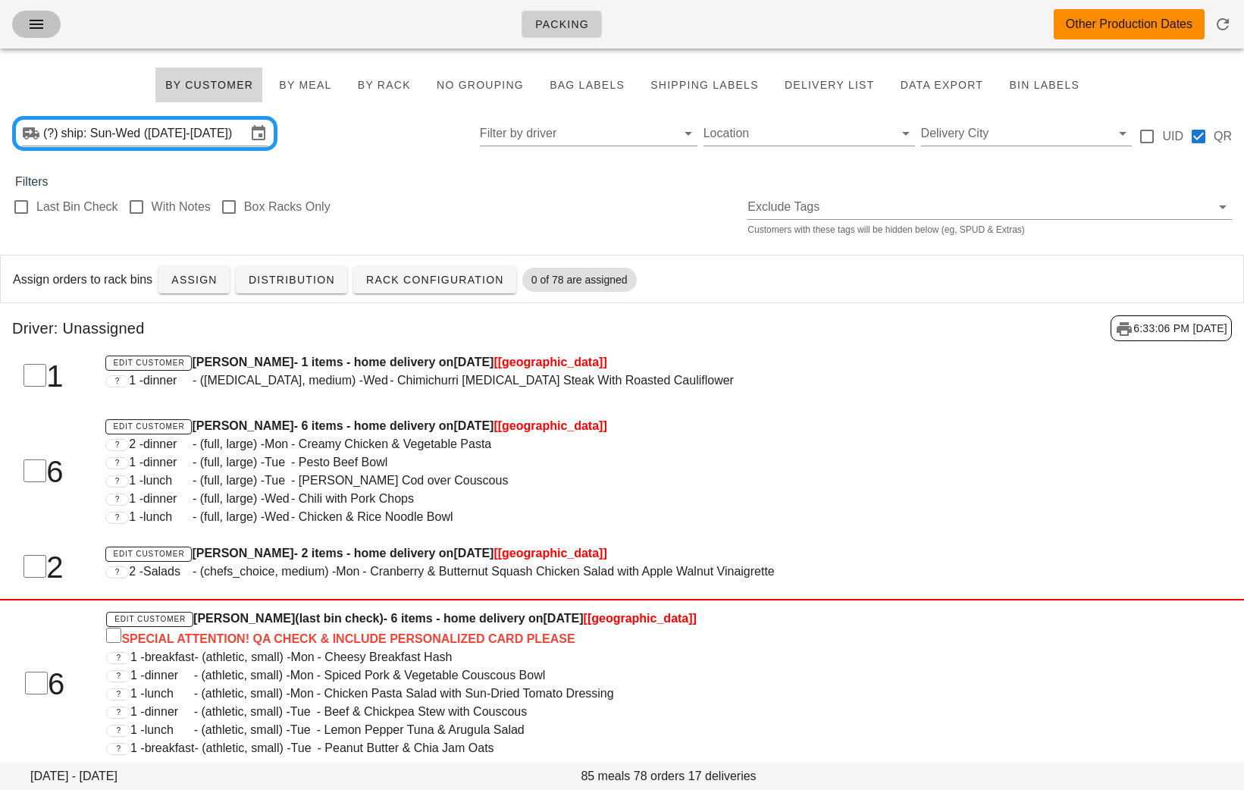
click at [18, 30] on button "button" at bounding box center [36, 24] width 49 height 27
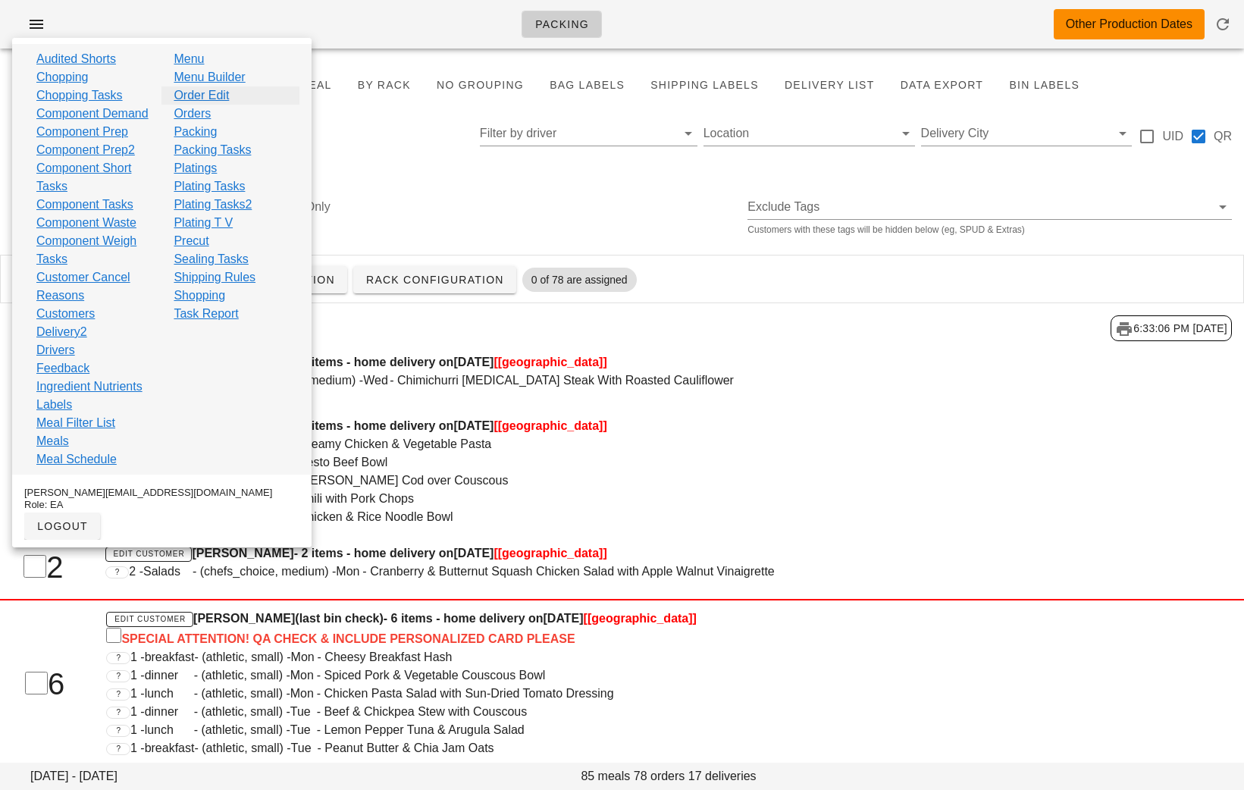
click at [221, 94] on link "Order Edit" at bounding box center [201, 95] width 55 height 18
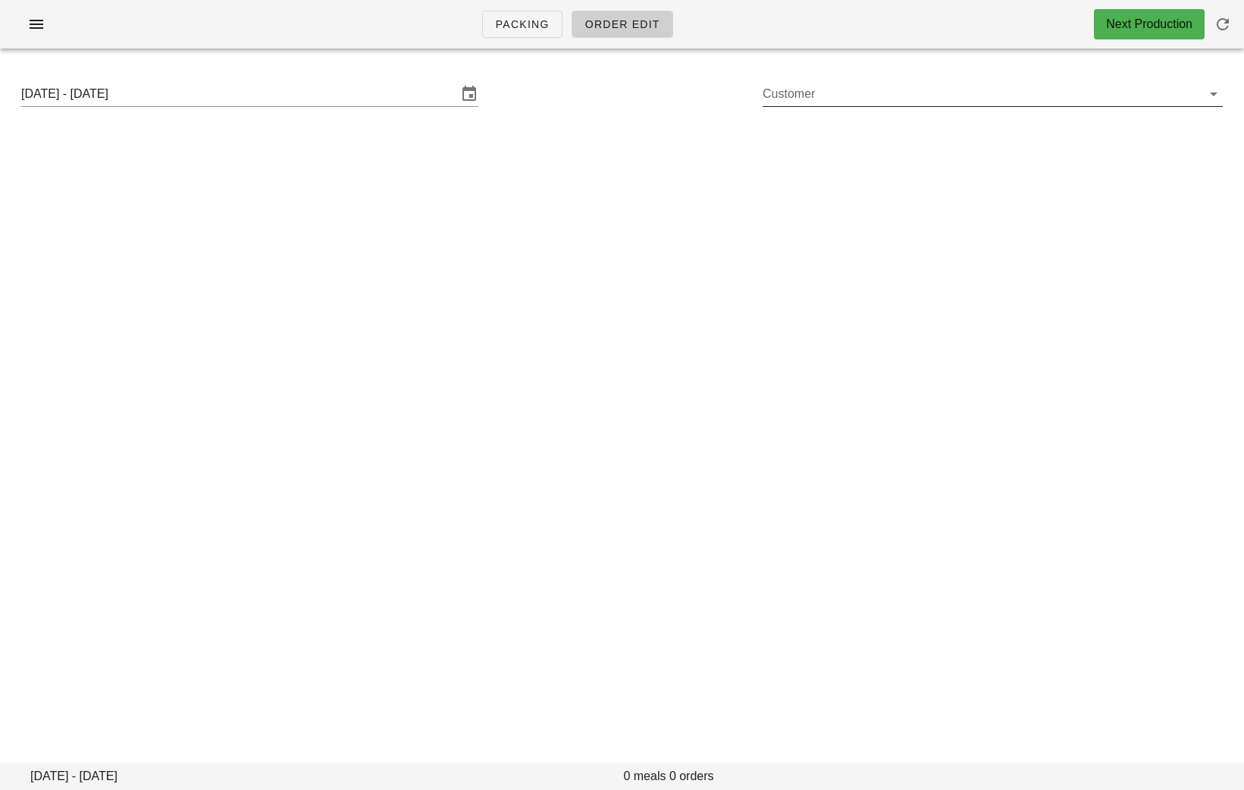
click at [820, 102] on input "Customer" at bounding box center [981, 94] width 436 height 24
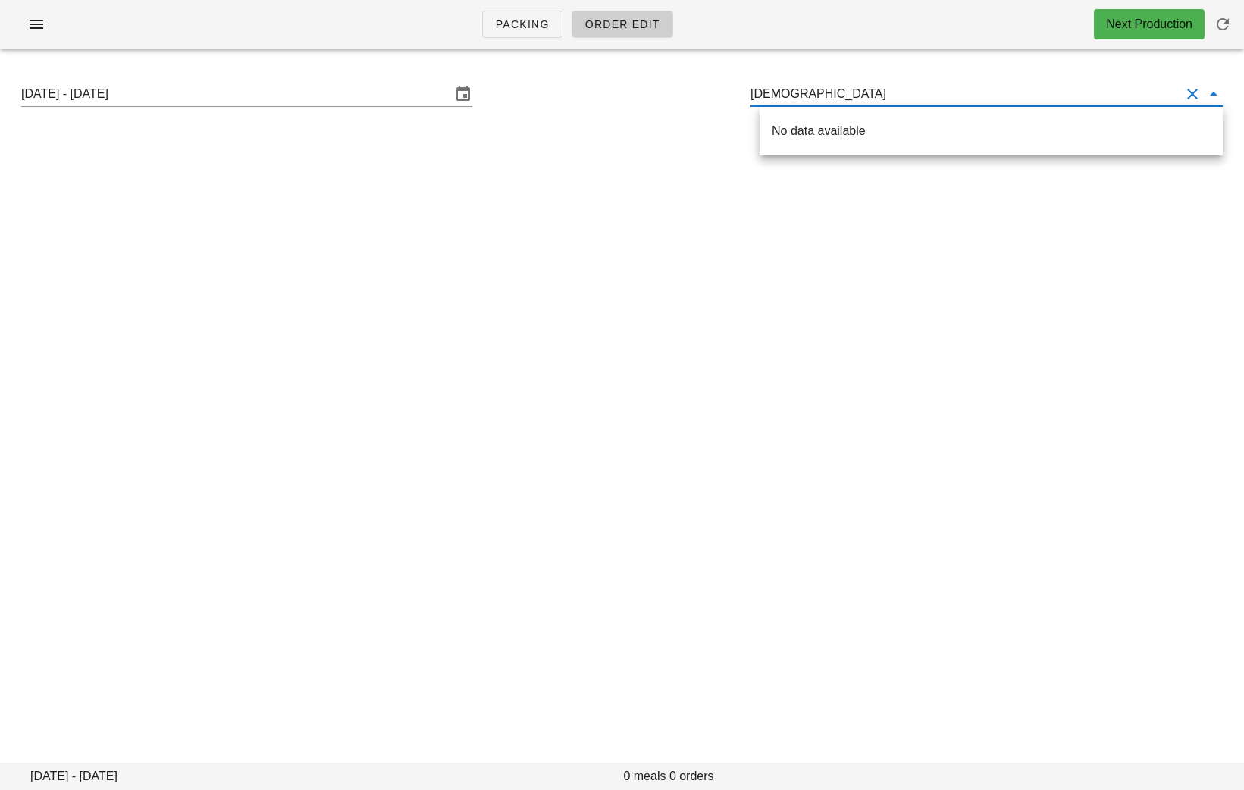
click at [777, 96] on input "zelmirka" at bounding box center [966, 94] width 430 height 24
click at [818, 117] on div "Zelimirka Panic (gordanapan@gmail.com)" at bounding box center [991, 131] width 439 height 33
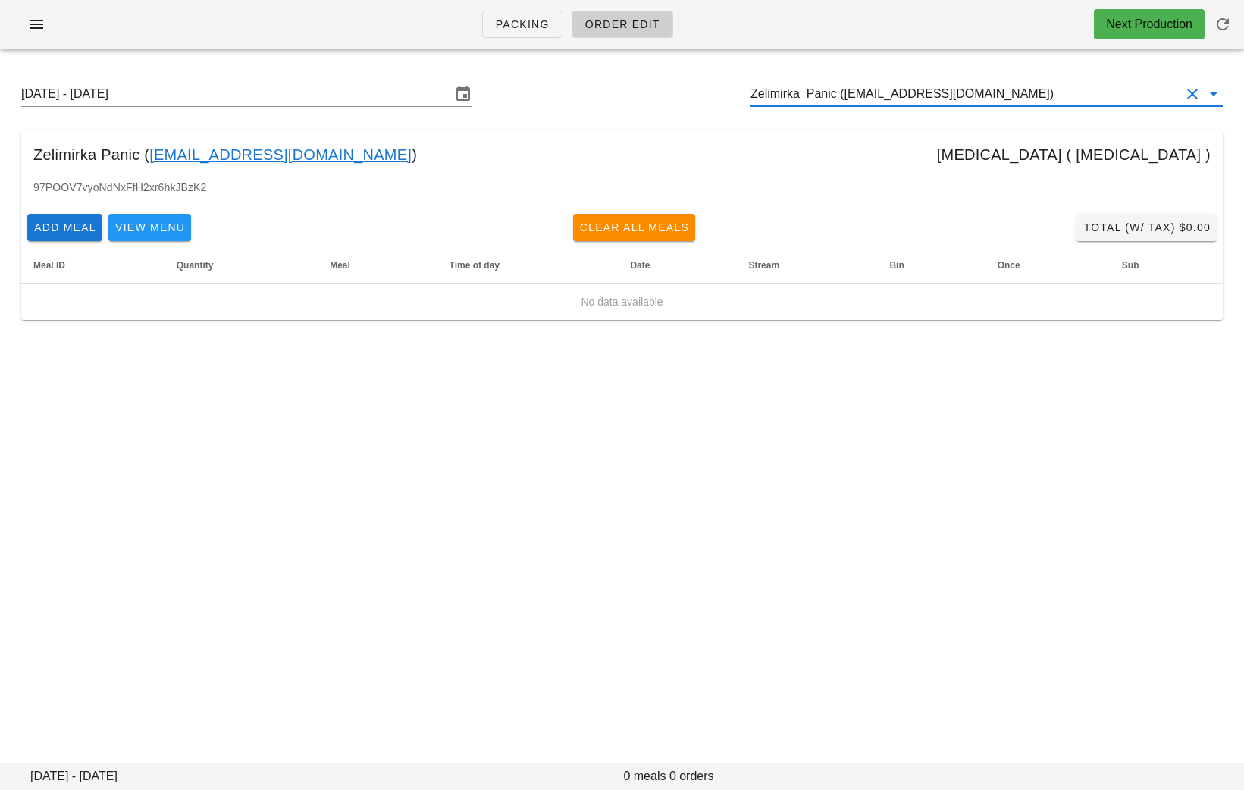
type input "Zelimirka Panic (gordanapan@gmail.com)"
drag, startPoint x: 317, startPoint y: 158, endPoint x: 151, endPoint y: 158, distance: 166.1
click at [150, 158] on div "Zelimirka Panic ( gordanapan@gmail.com ) diabetes ( diabetes )" at bounding box center [622, 154] width 1202 height 49
copy link "gordanapan@gmail.com"
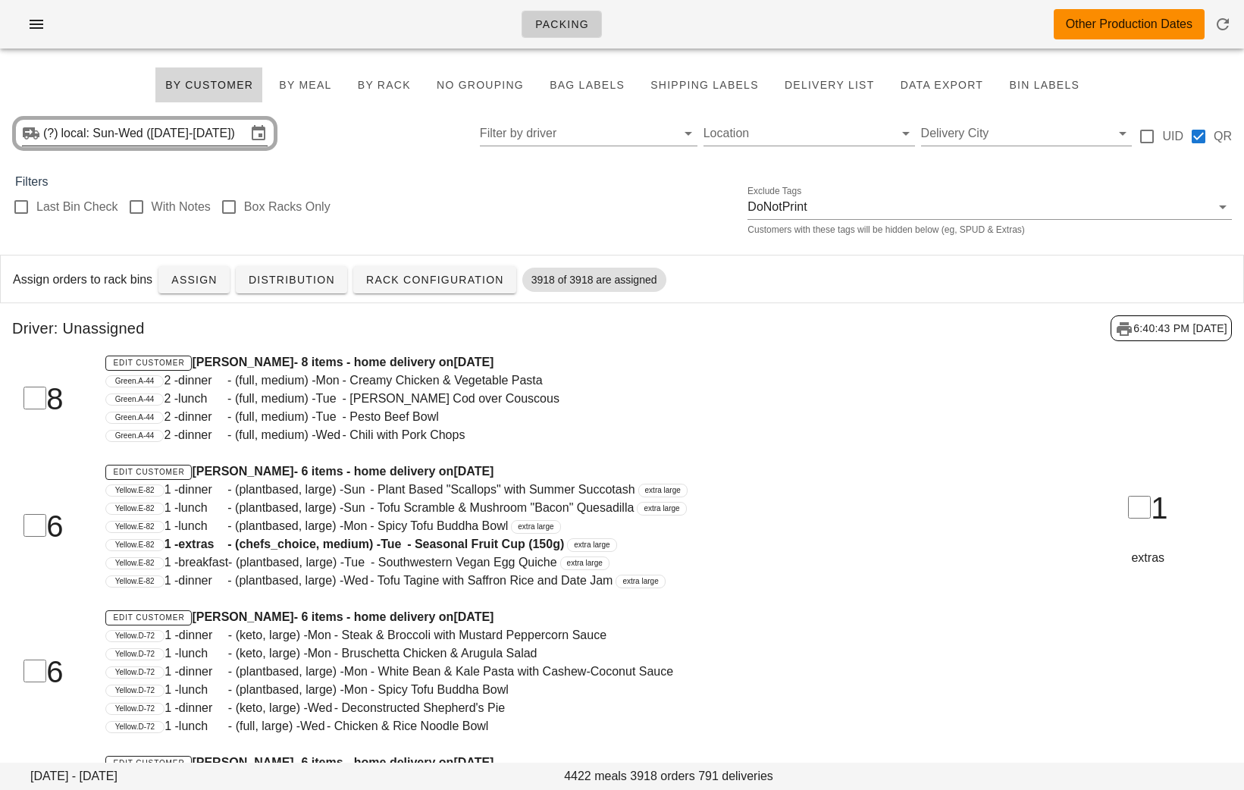
click at [162, 145] on input "local: Sun-Wed (Aug 31-Sep 3)" at bounding box center [153, 133] width 185 height 24
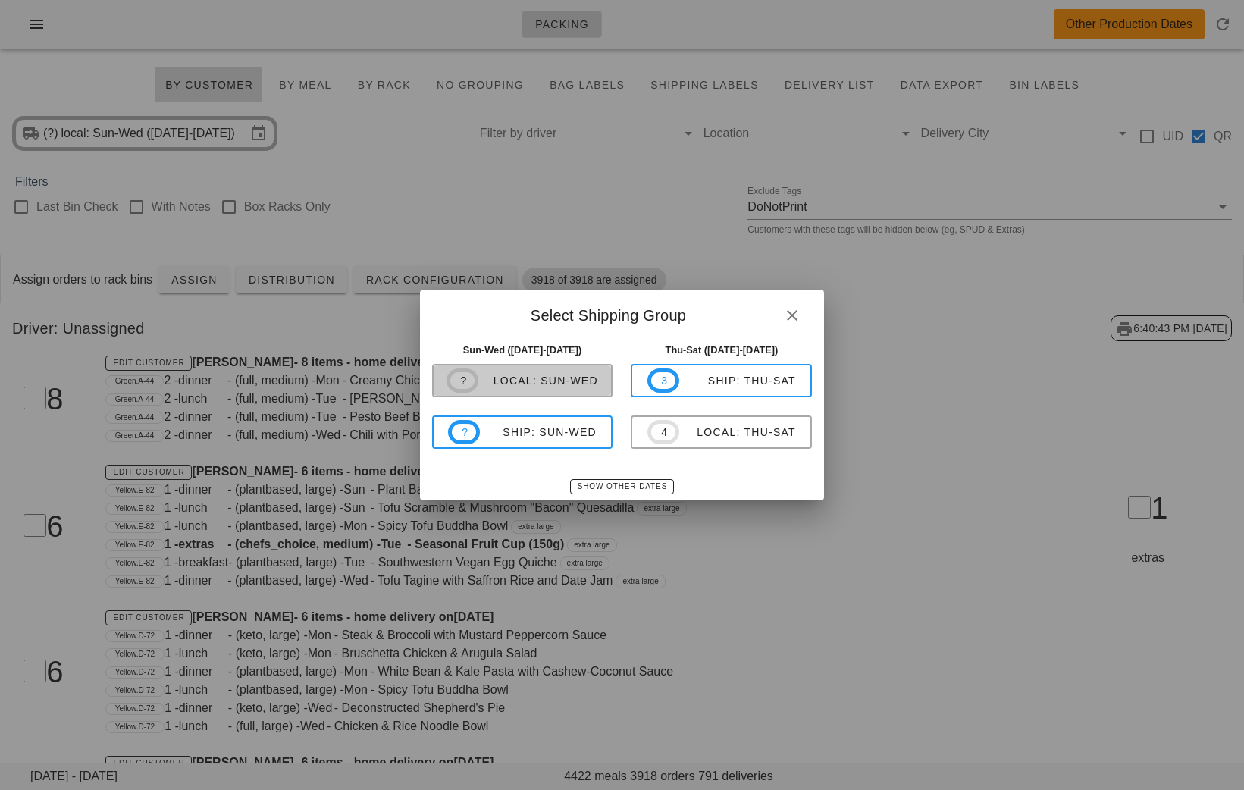
click at [510, 369] on span "? local: Sun-Wed" at bounding box center [523, 381] width 152 height 24
click at [529, 431] on div "Green.A-44 2 - dinner - (full, medium) - Wed - Chili with Pork Chops" at bounding box center [569, 435] width 929 height 18
click at [529, 432] on div "Green.A-44 2 - dinner - (full, medium) - Wed - Chili with Pork Chops" at bounding box center [569, 435] width 929 height 18
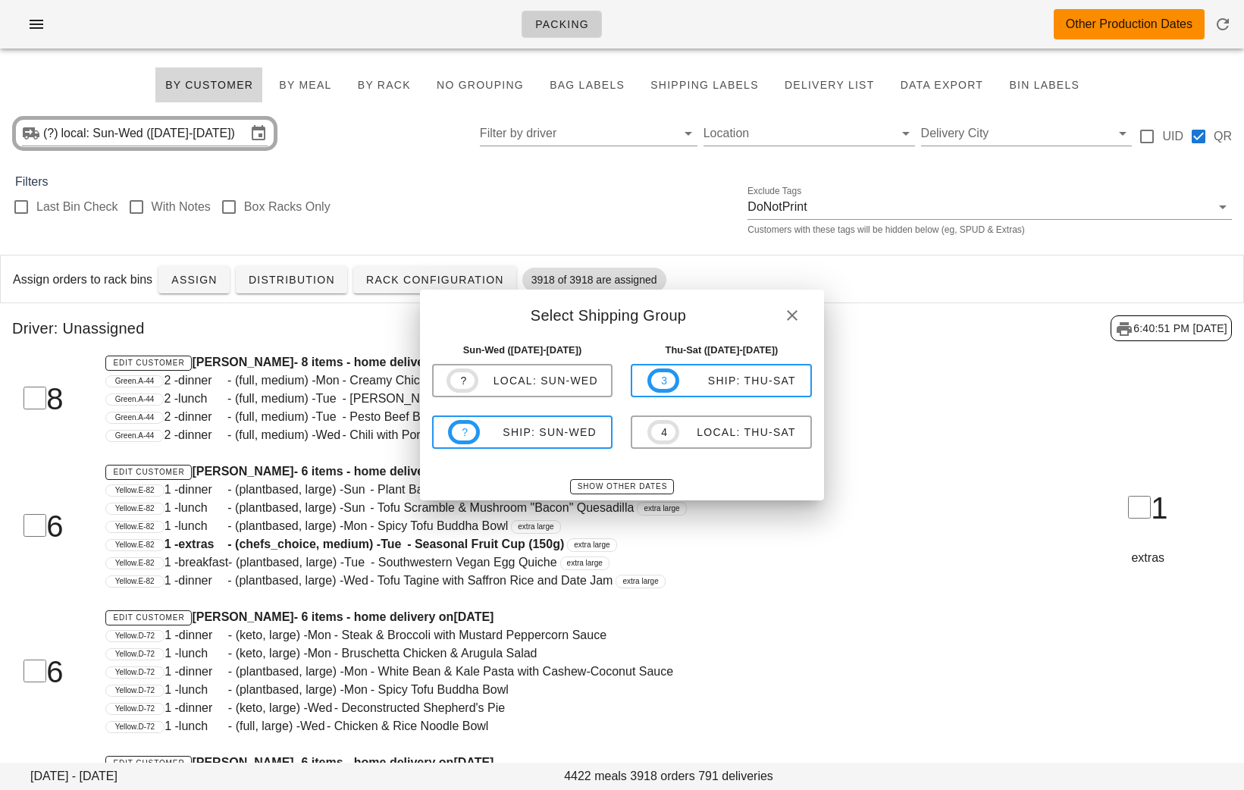
click at [497, 433] on div "Green.A-44 2 - dinner - (full, medium) - Wed - Chili with Pork Chops" at bounding box center [569, 435] width 929 height 18
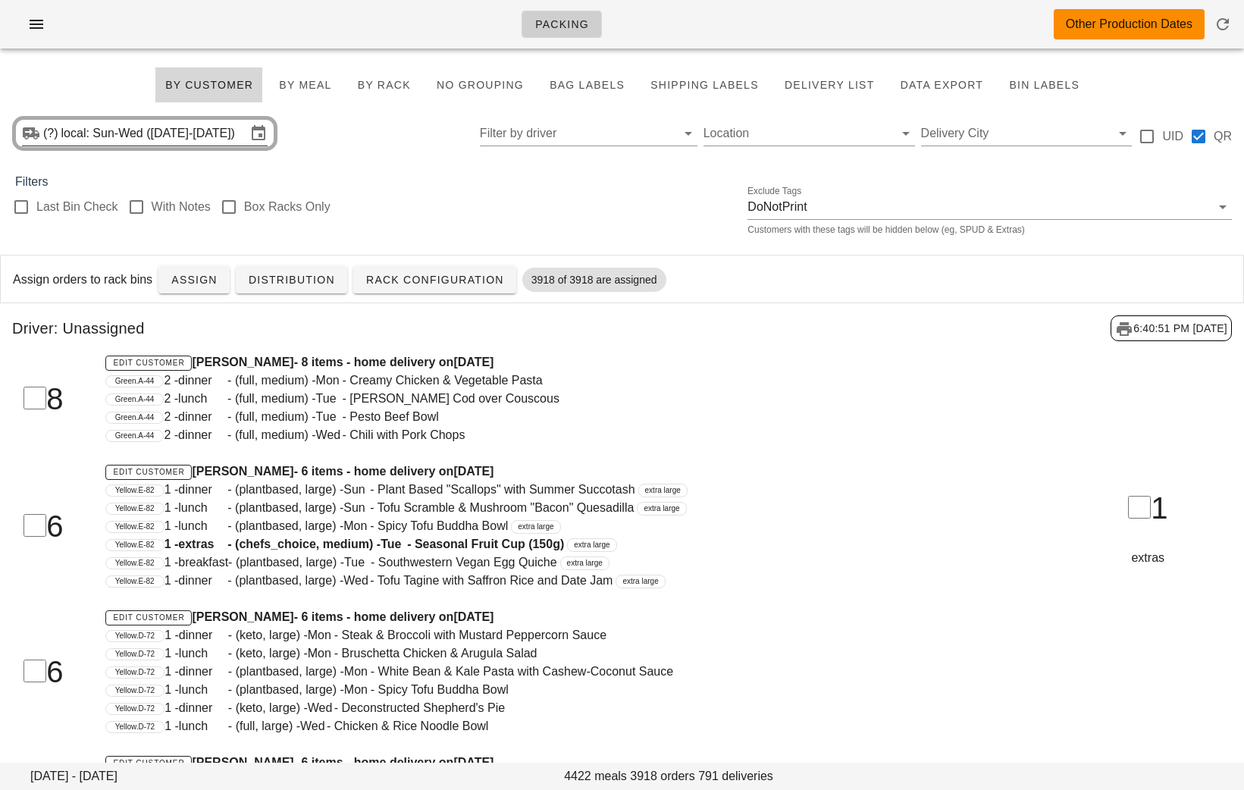
click at [160, 135] on input "local: Sun-Wed (Aug 31-Sep 3)" at bounding box center [153, 133] width 185 height 24
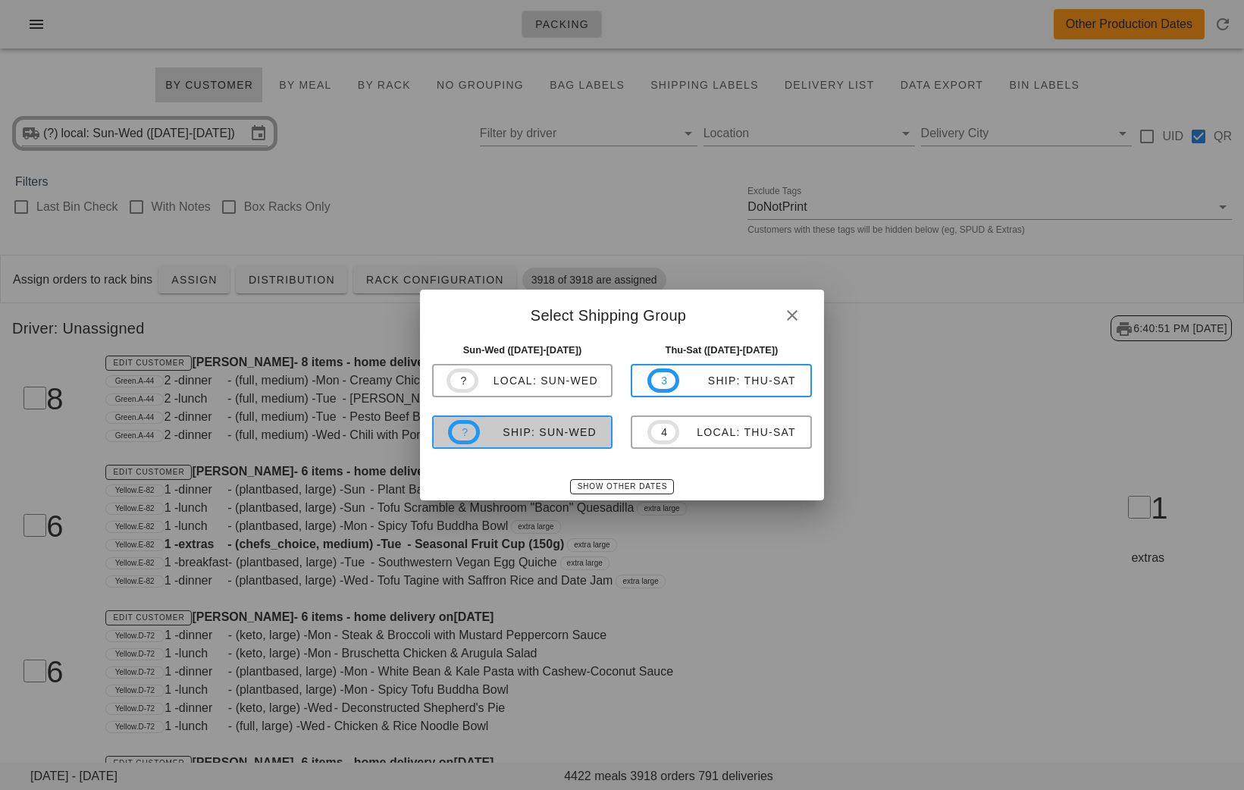
click at [545, 427] on div "ship: Sun-Wed" at bounding box center [538, 432] width 117 height 12
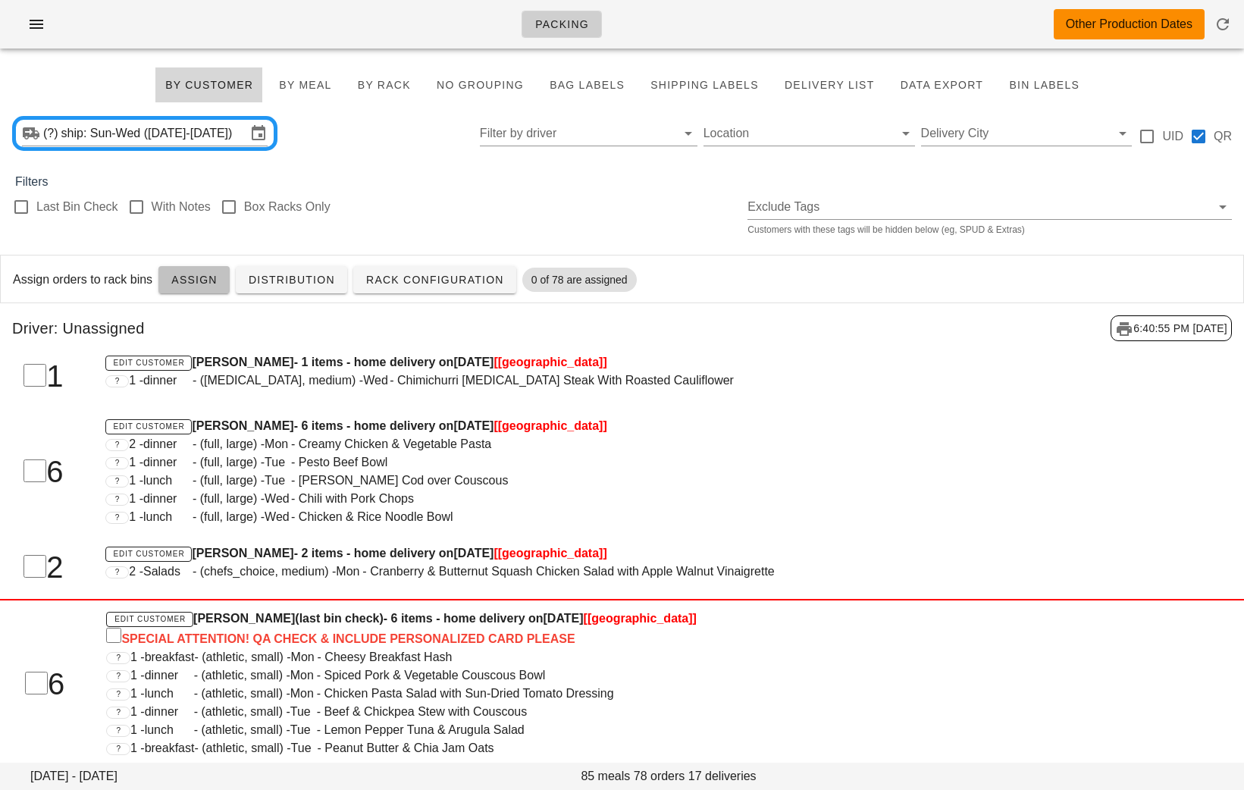
click at [185, 283] on span "Assign" at bounding box center [194, 280] width 47 height 12
